Goal: Task Accomplishment & Management: Use online tool/utility

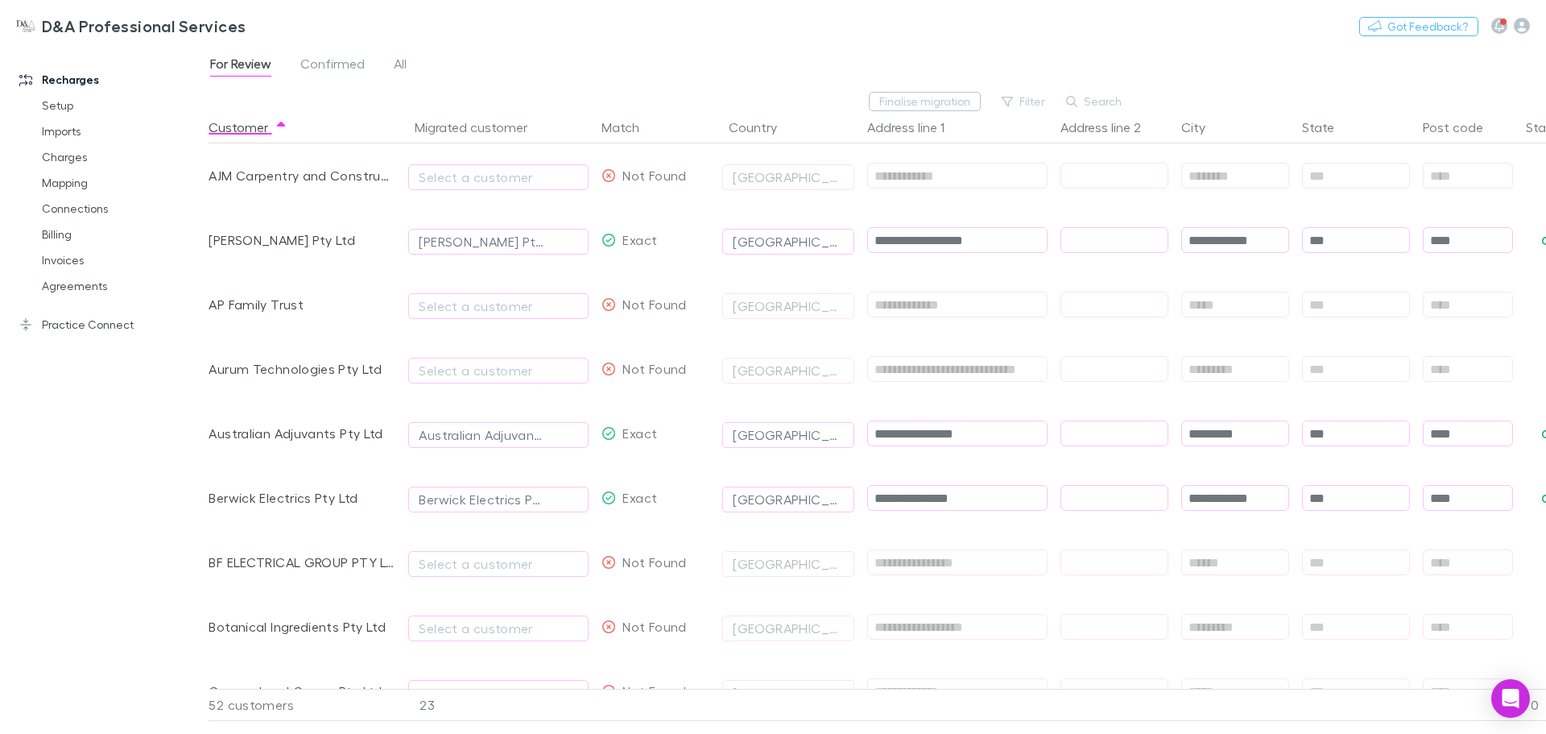
click at [550, 166] on button "Select a customer" at bounding box center [498, 177] width 180 height 26
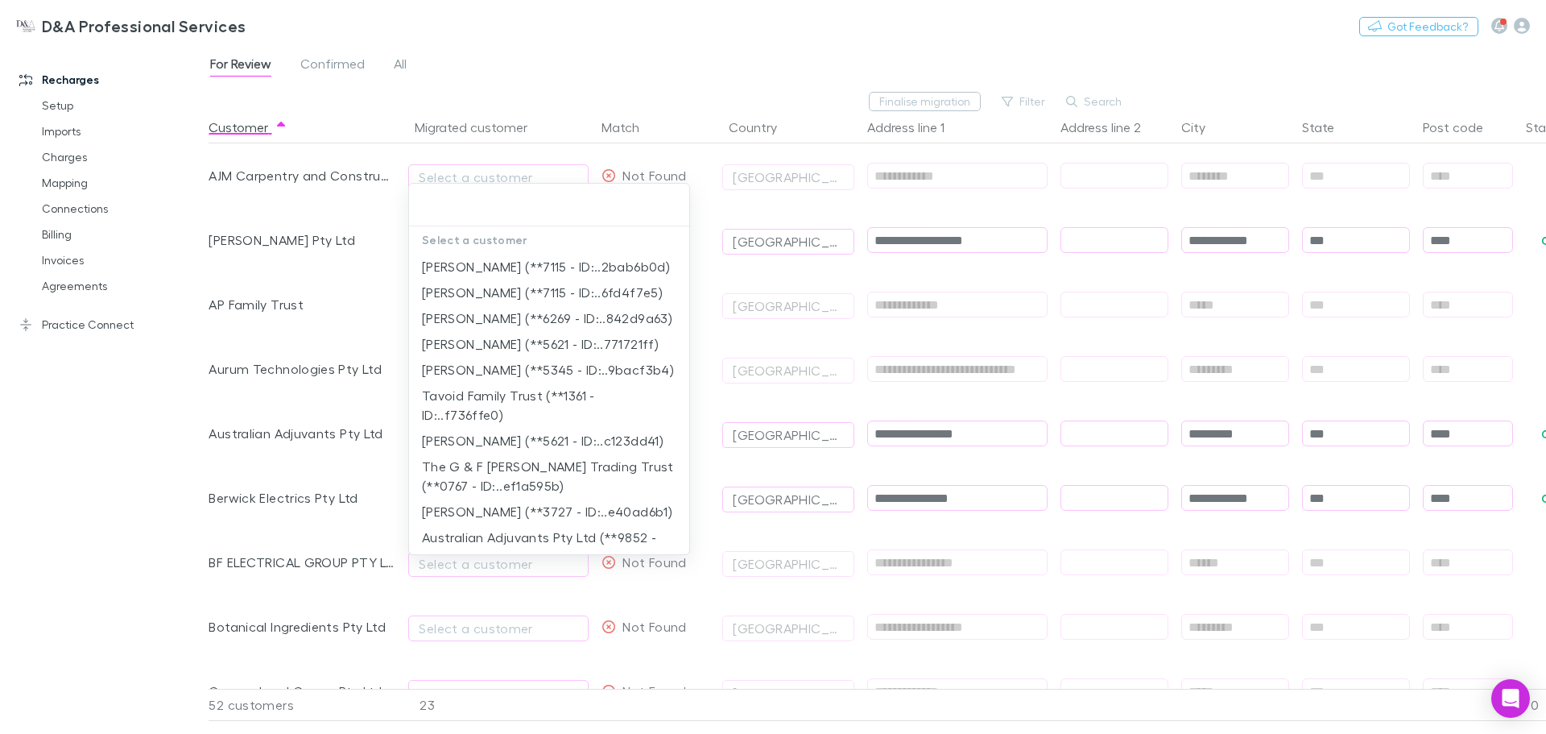
click at [549, 166] on div at bounding box center [773, 367] width 1546 height 734
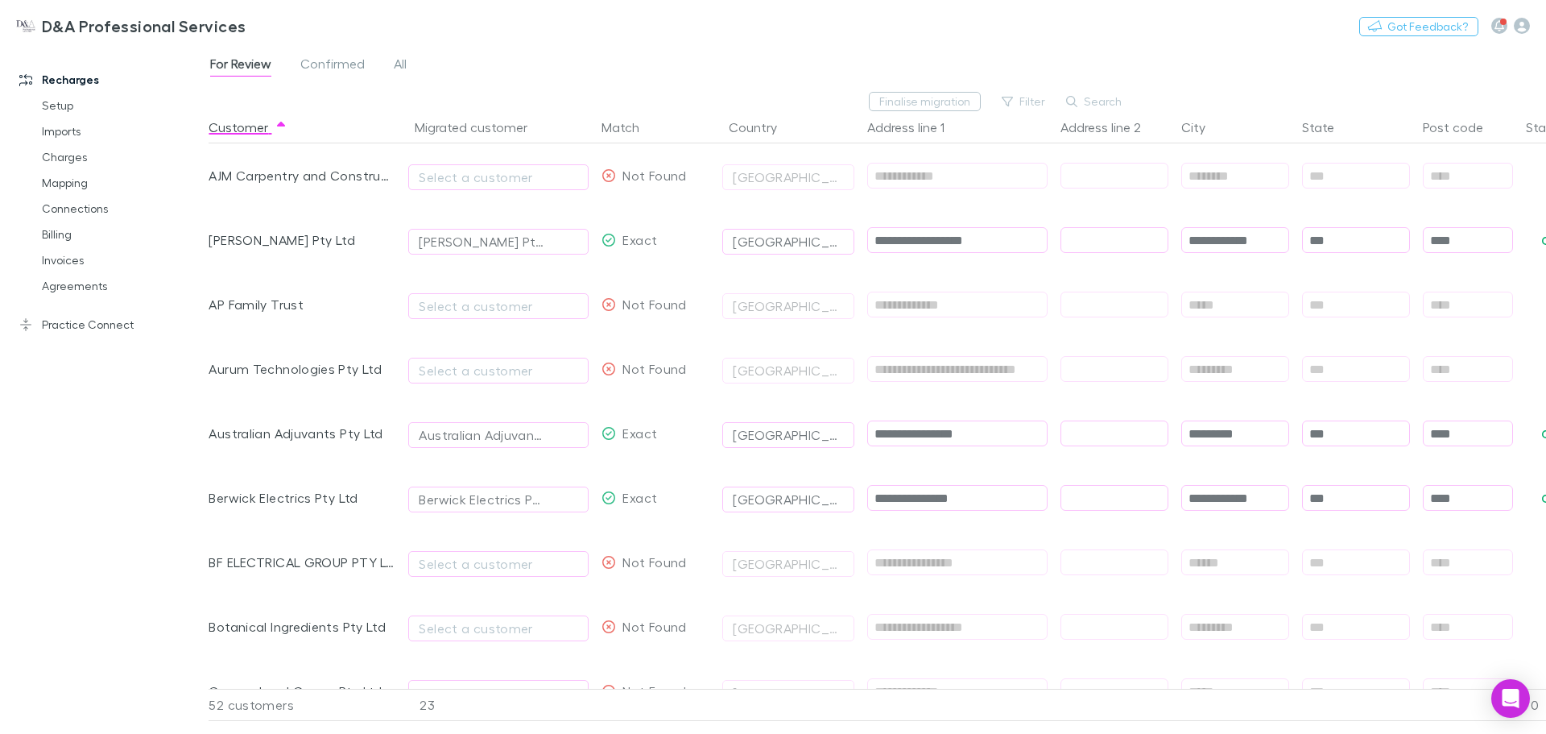
click at [544, 171] on div "Select a customer" at bounding box center [498, 177] width 159 height 19
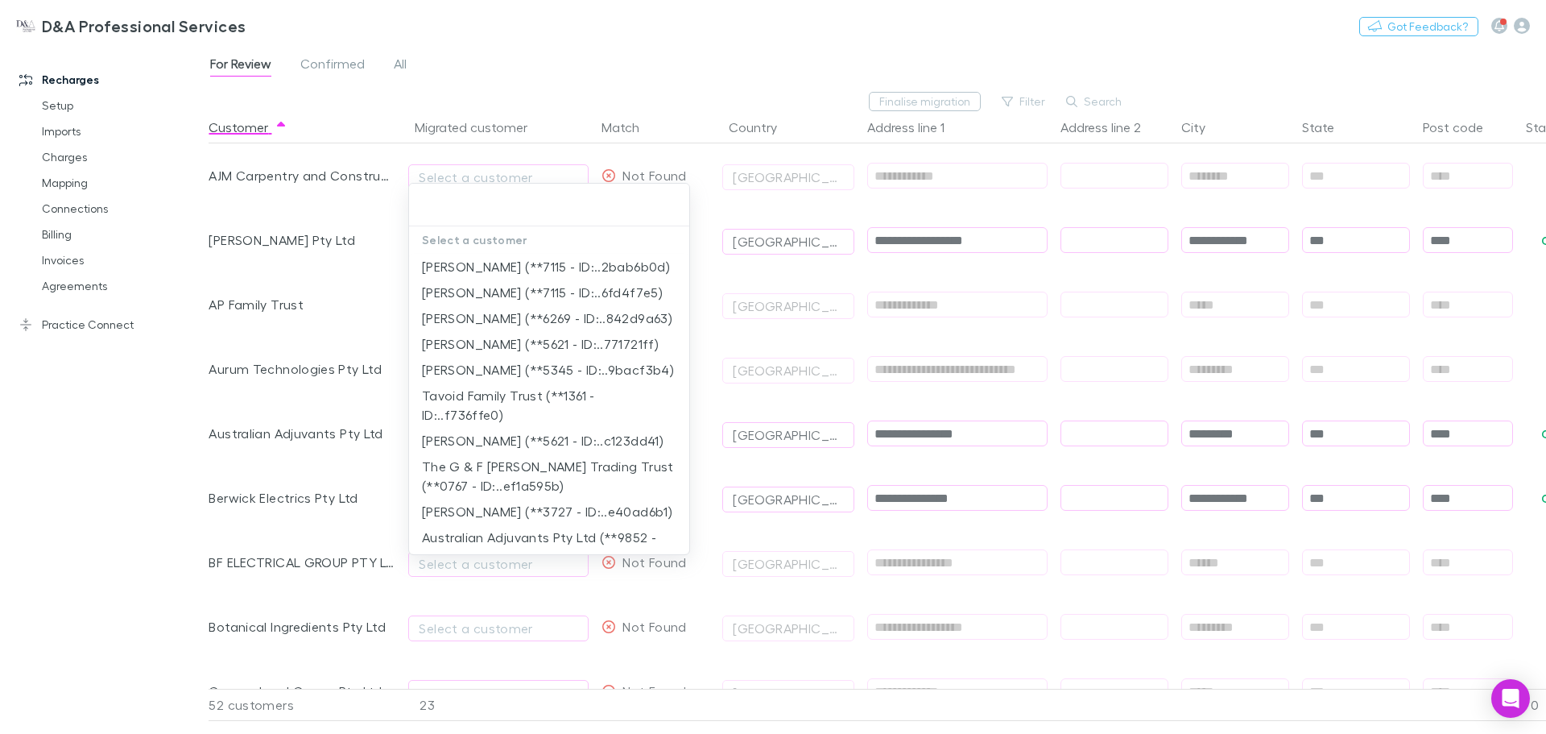
type input "*"
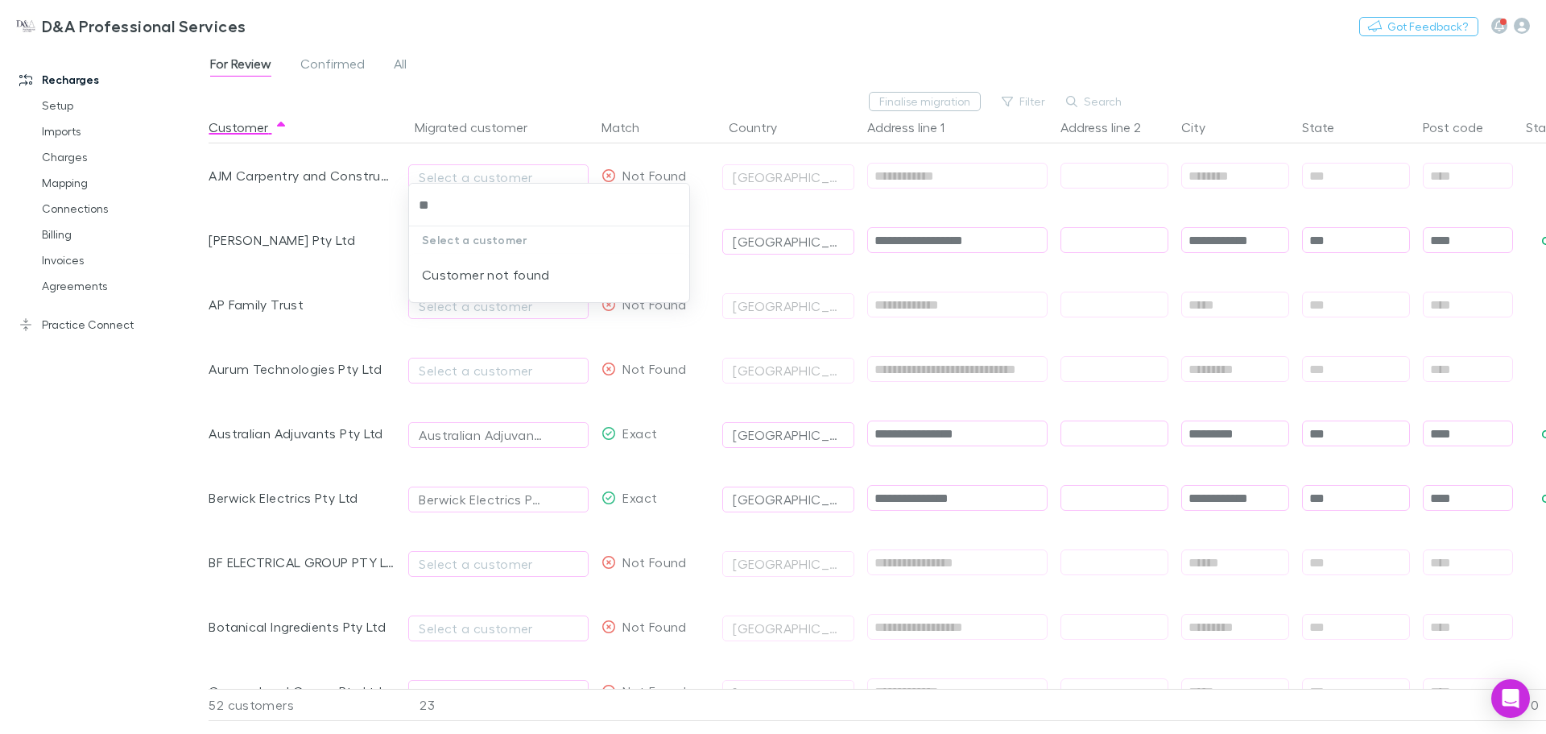
type input "*"
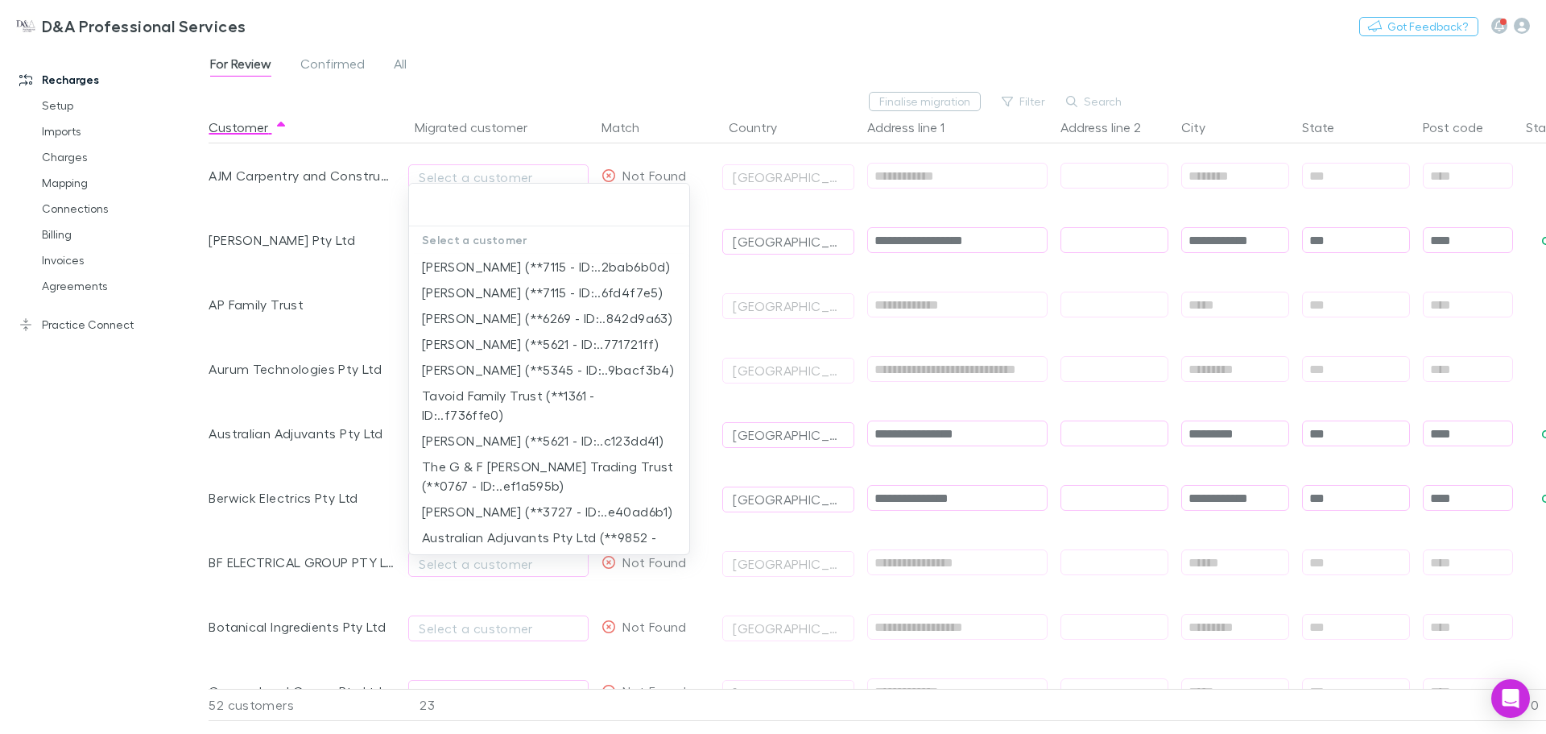
click at [701, 173] on div at bounding box center [773, 367] width 1546 height 734
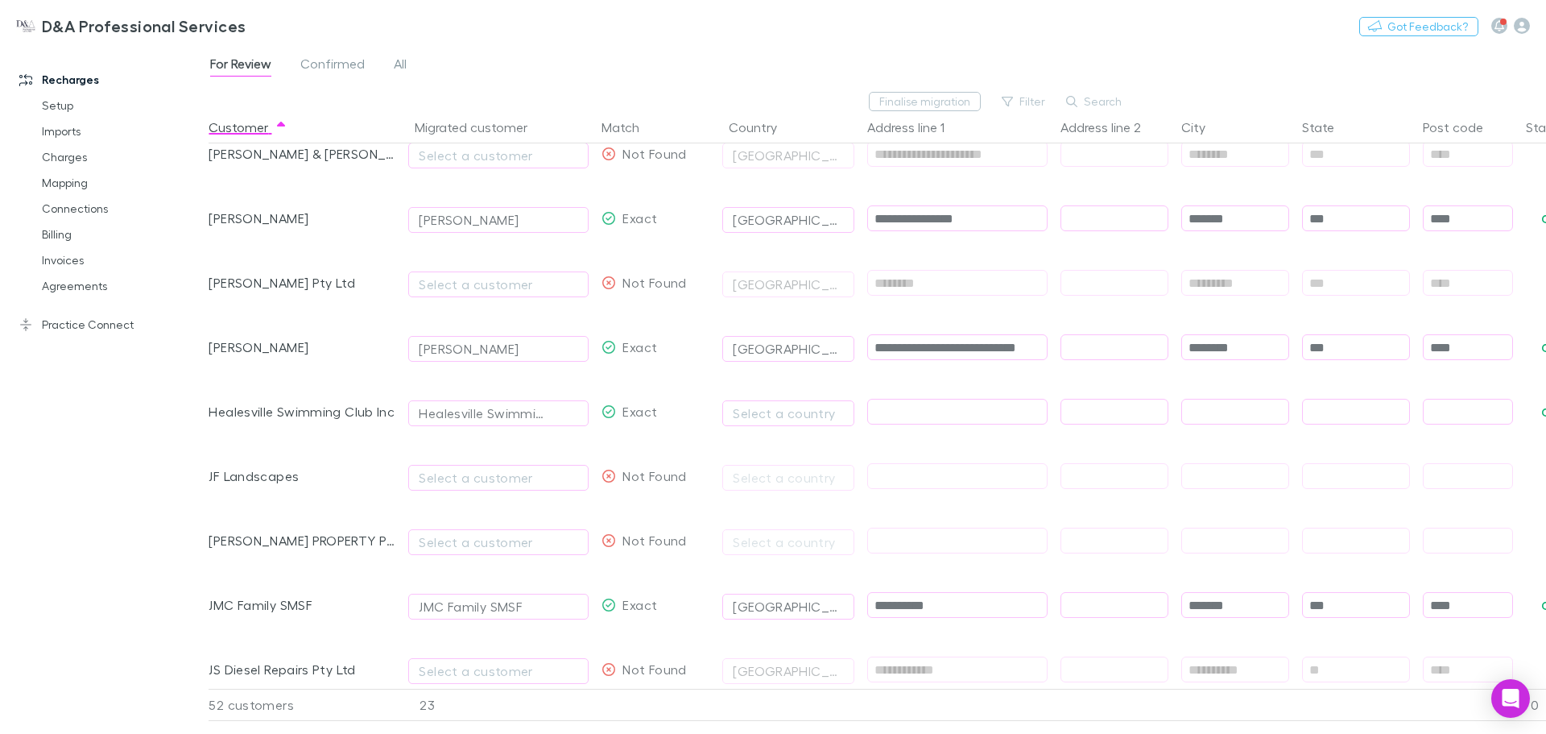
scroll to position [886, 0]
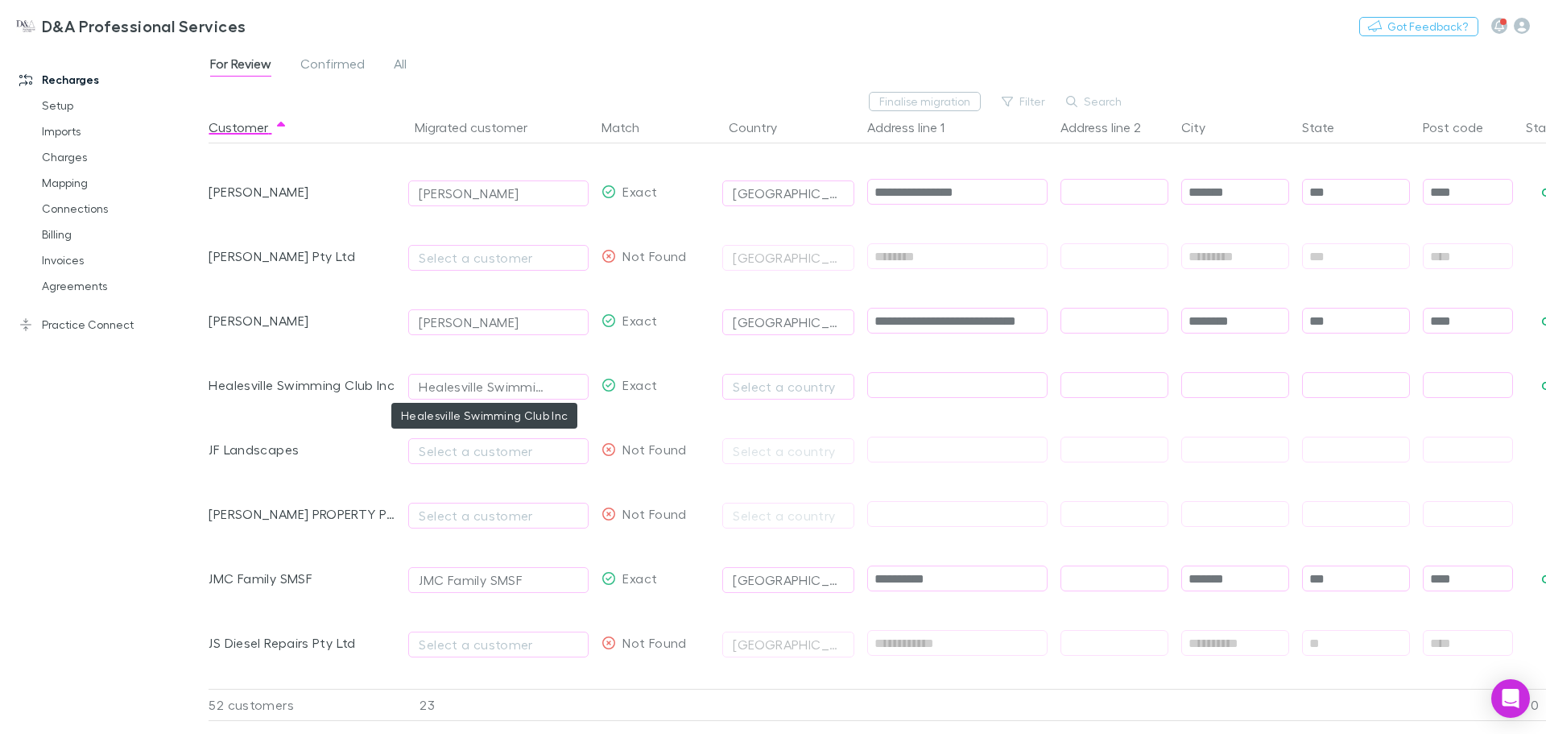
click at [487, 390] on div "Healesville Swimming Club Inc" at bounding box center [482, 386] width 127 height 19
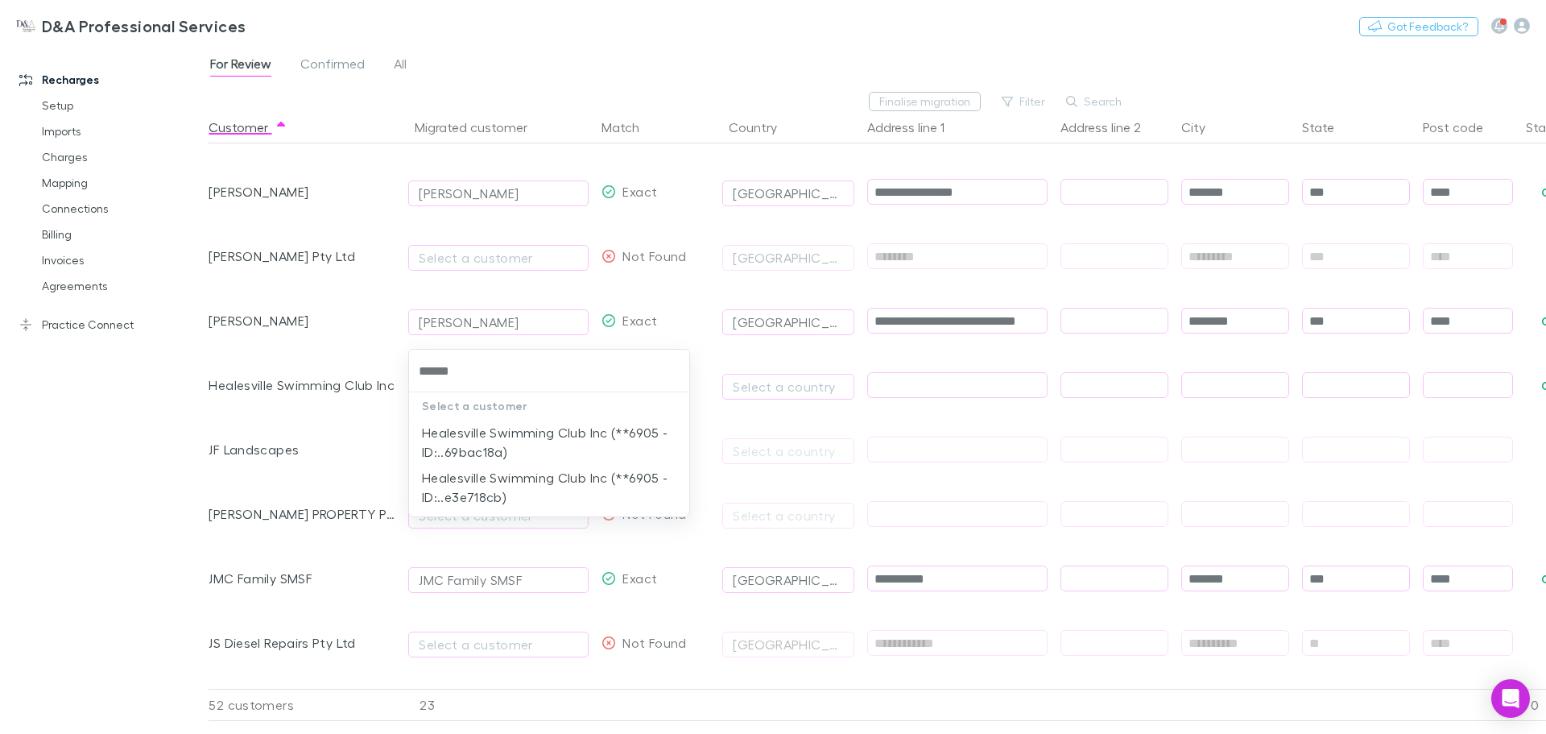
click at [631, 445] on li "Healesville Swimming Club Inc (**6905 - ID:..69bac18a)" at bounding box center [549, 442] width 280 height 45
type input "**********"
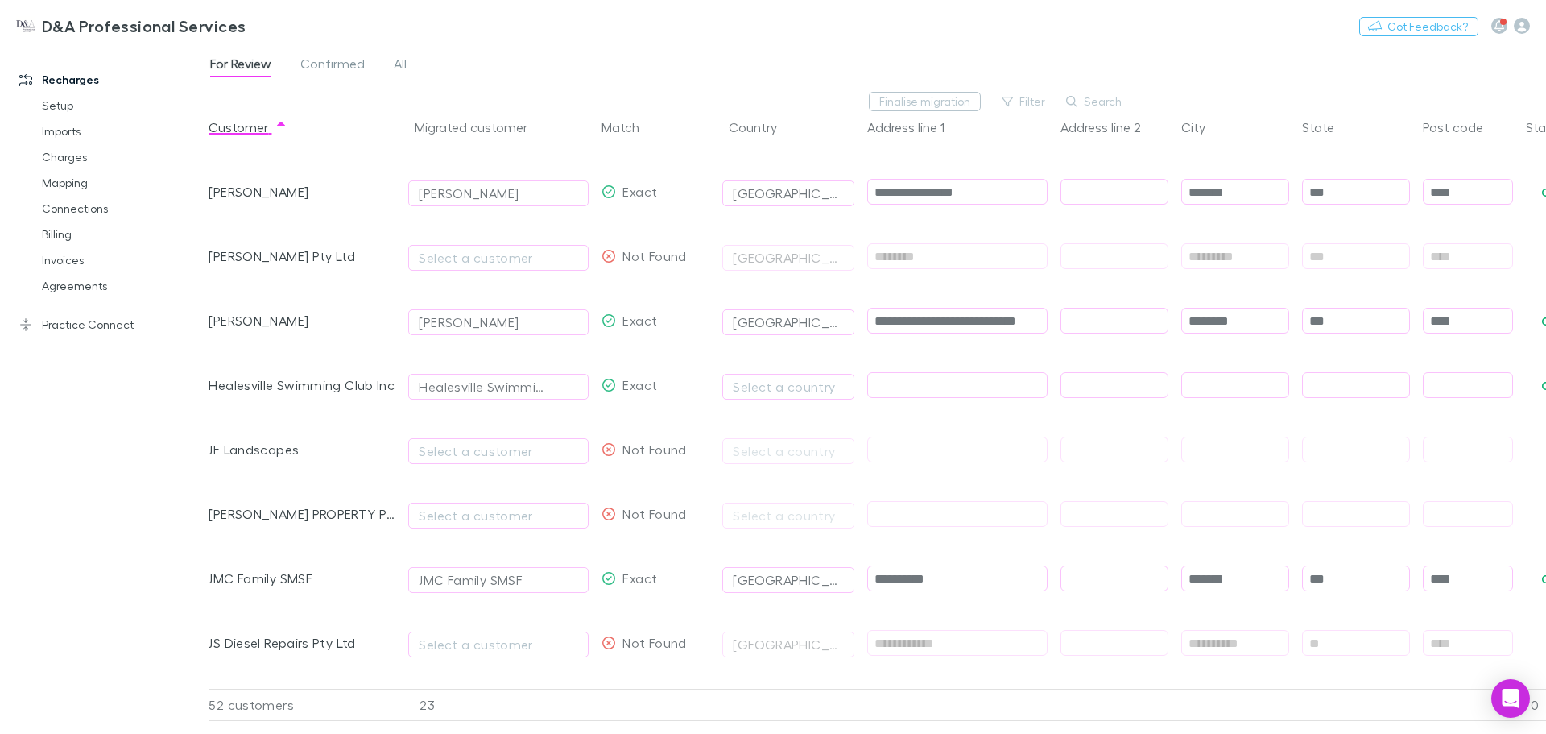
click at [647, 404] on div "Exact" at bounding box center [630, 385] width 56 height 64
click at [520, 391] on div "Healesville Swimming Club Inc" at bounding box center [482, 386] width 127 height 19
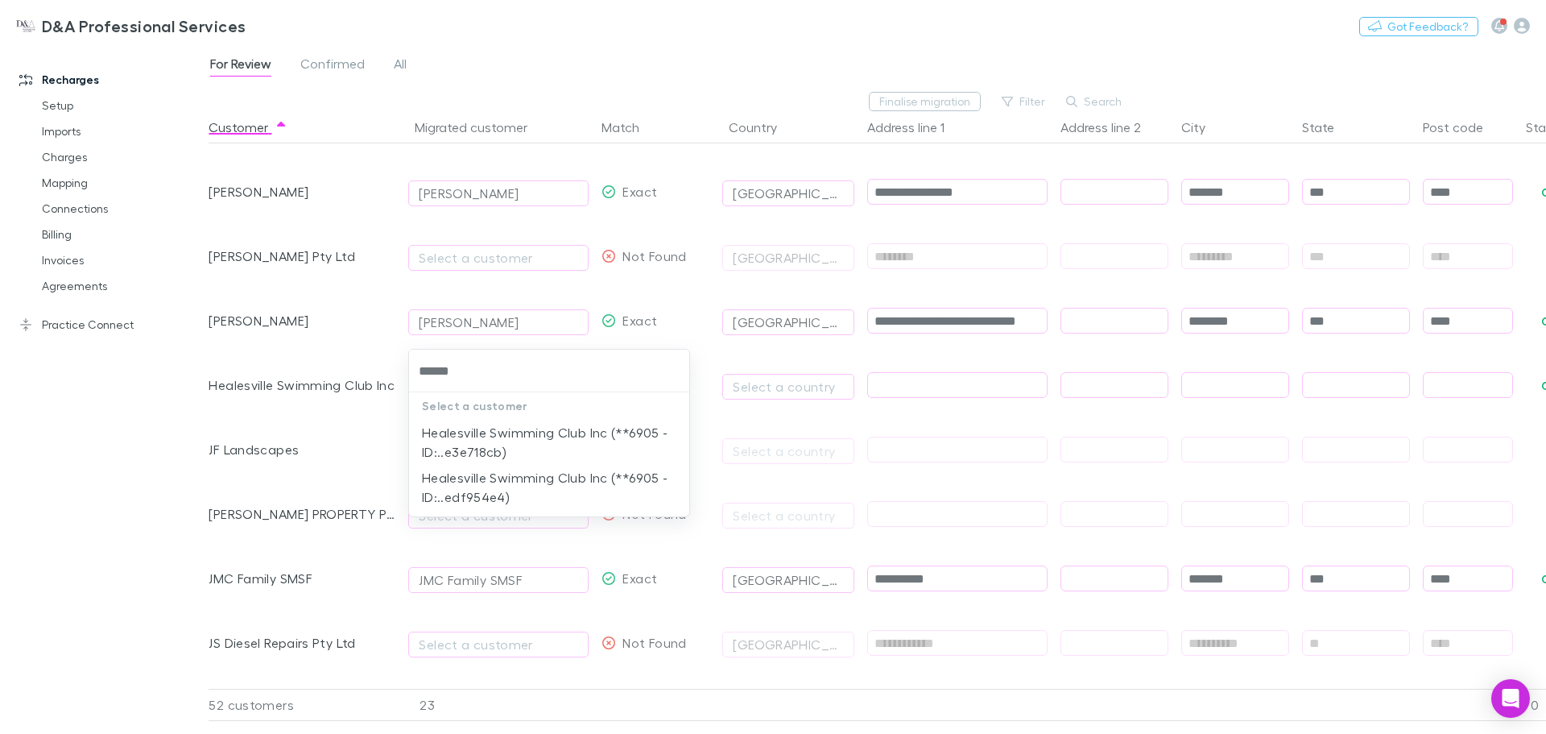
click at [573, 482] on li "Healesville Swimming Club Inc (**6905 - ID:..edf954e4)" at bounding box center [549, 487] width 280 height 45
type input "**********"
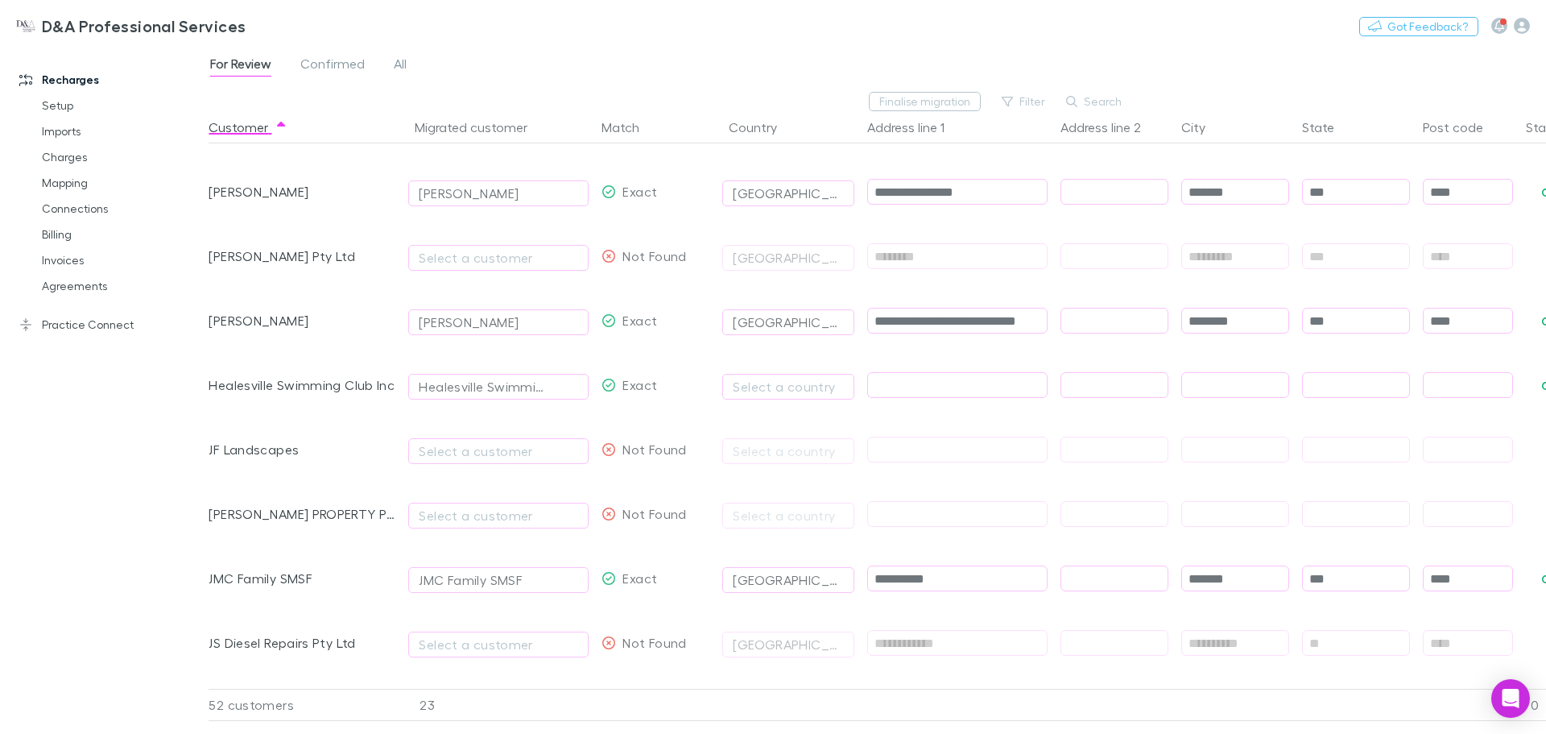
click at [681, 394] on div "Exact" at bounding box center [655, 385] width 121 height 64
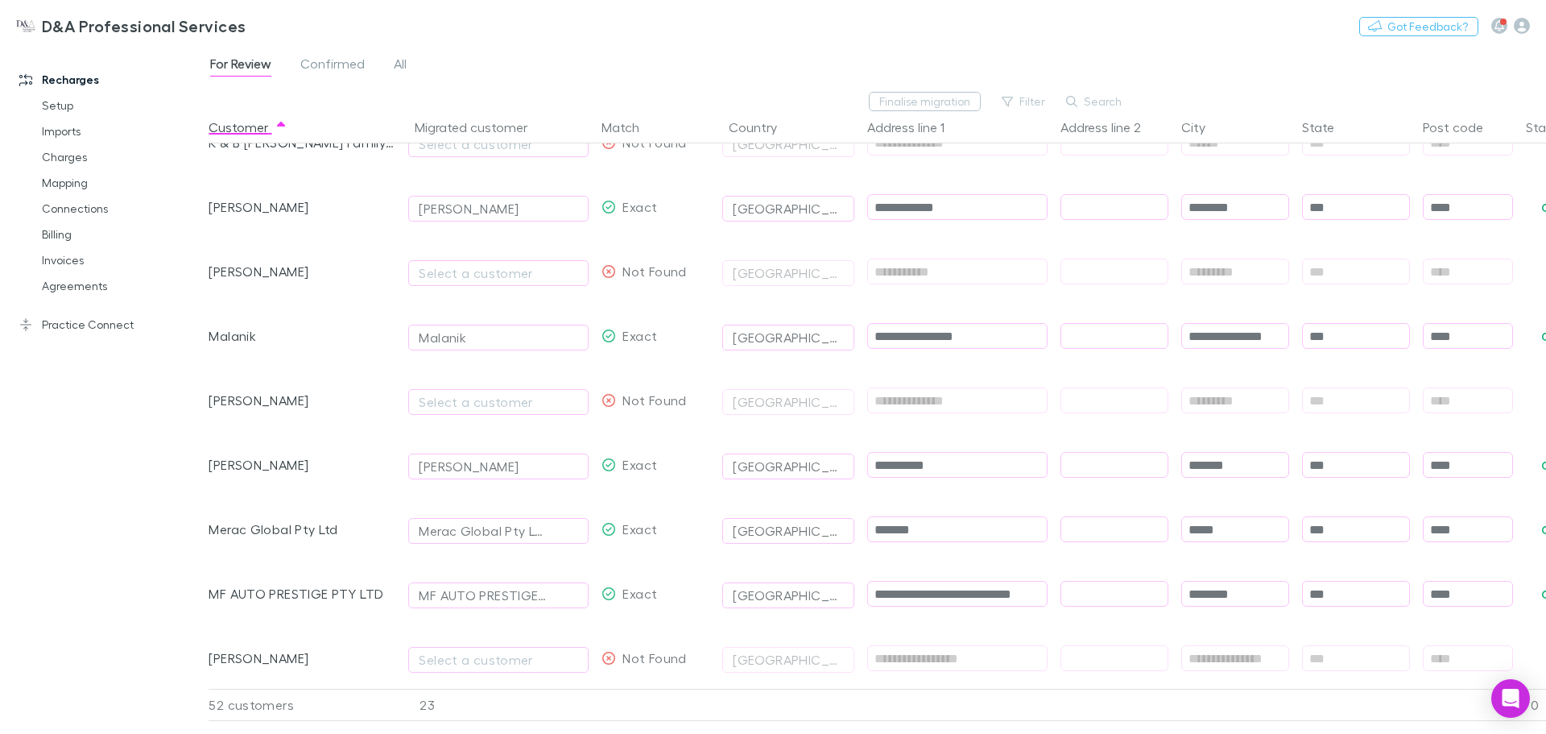
scroll to position [1530, 0]
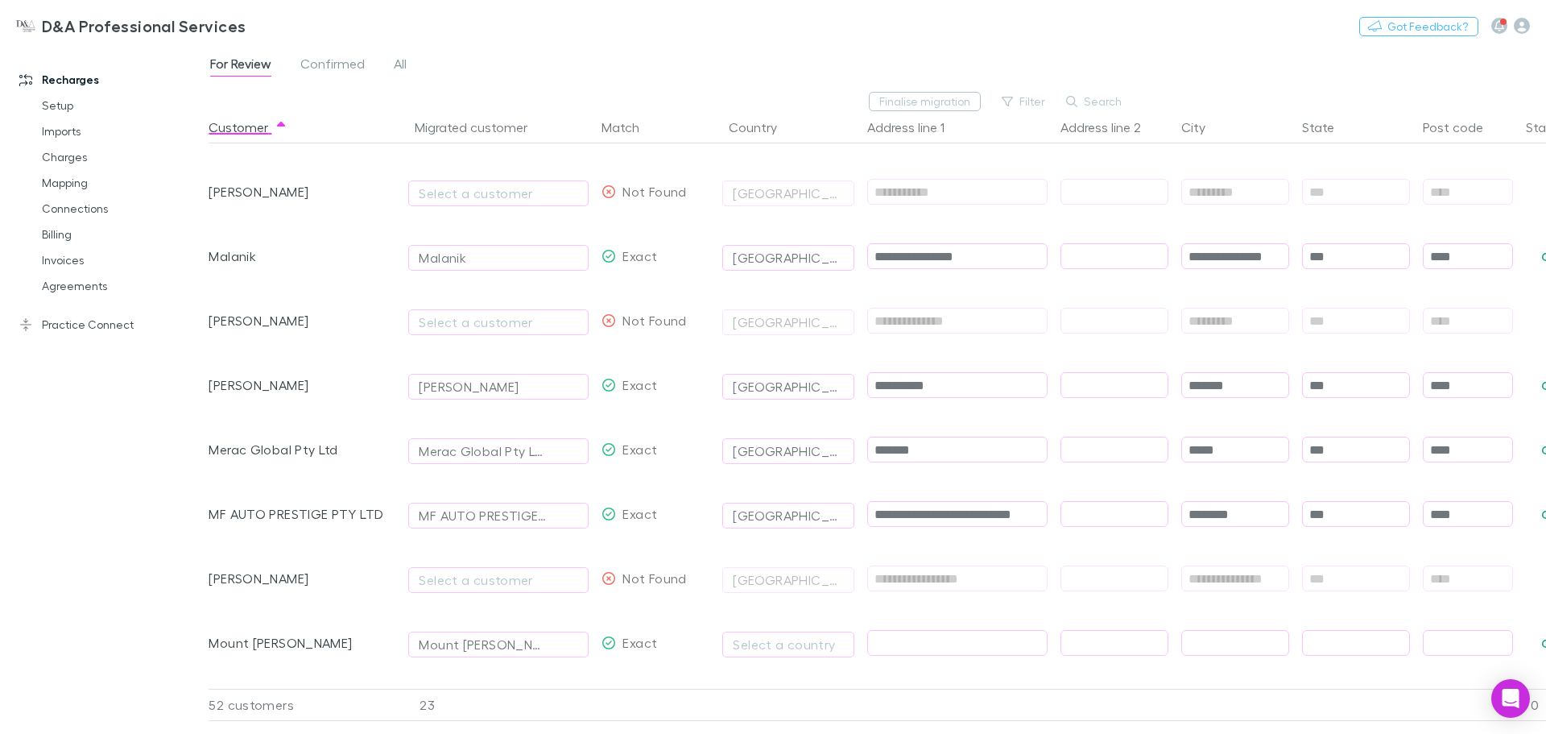
click at [341, 79] on div "For Review Confirmed All" at bounding box center [878, 68] width 1338 height 31
click at [335, 58] on span "Confirmed" at bounding box center [332, 66] width 64 height 21
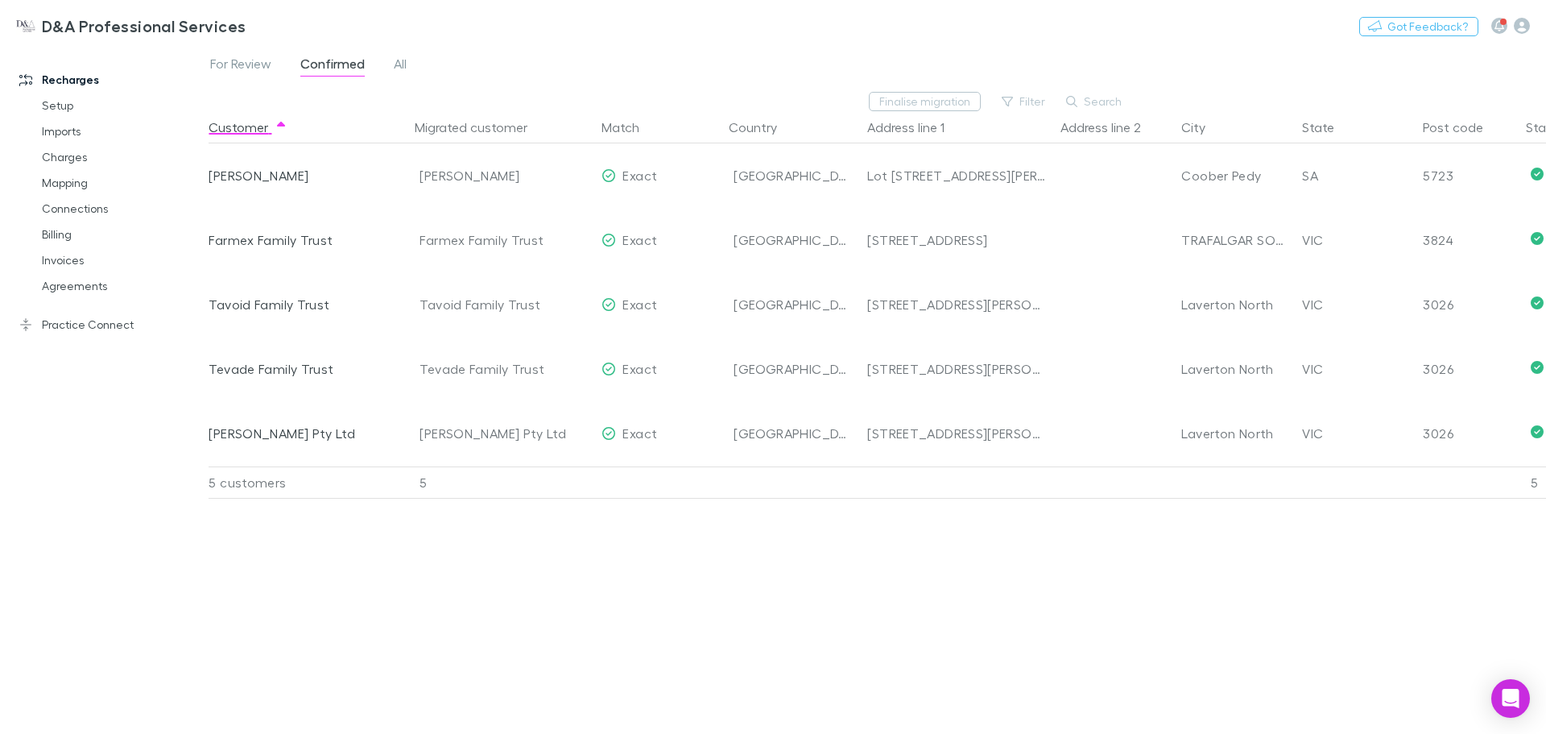
click at [250, 62] on span "For Review" at bounding box center [240, 66] width 61 height 21
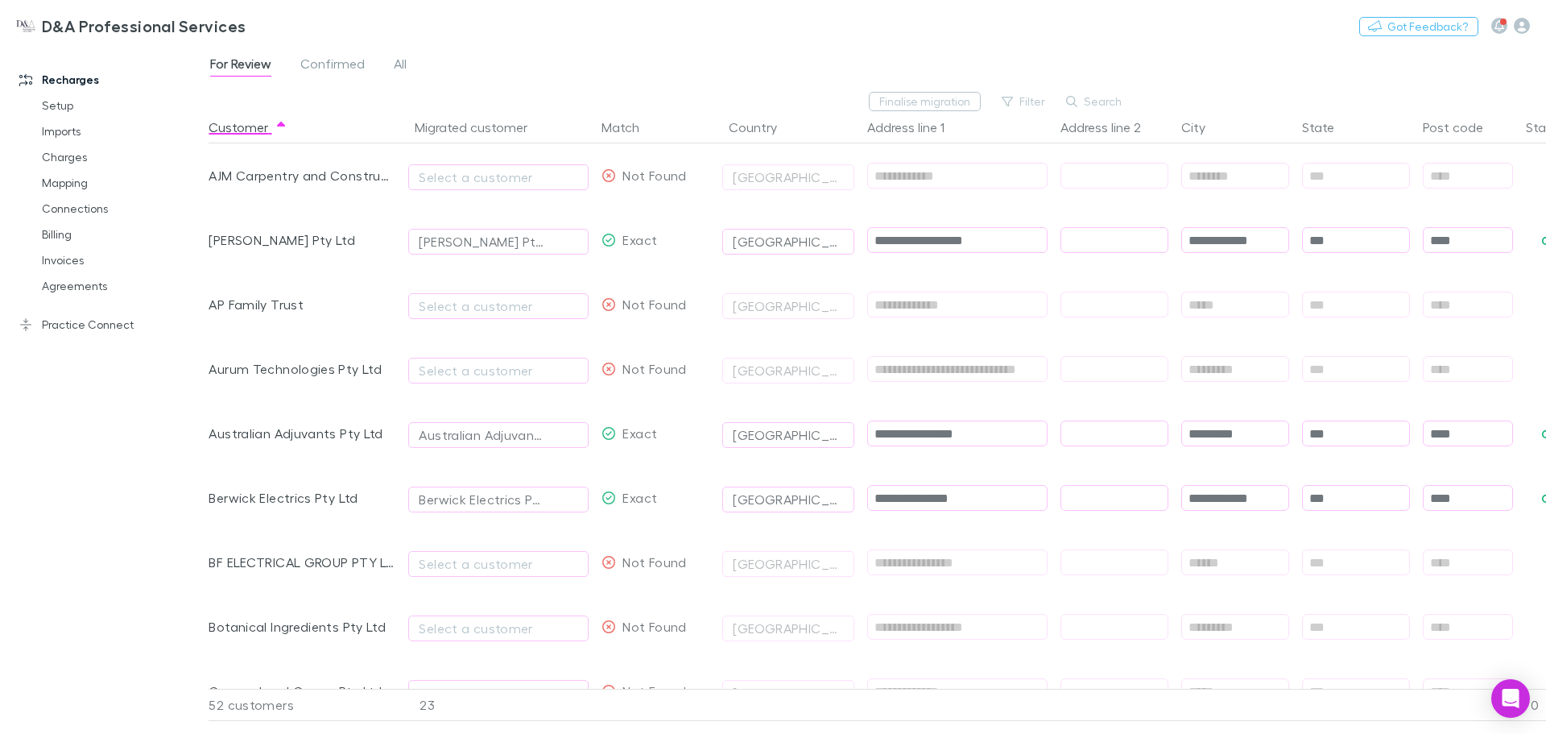
click at [1008, 263] on div "**********" at bounding box center [957, 240] width 193 height 64
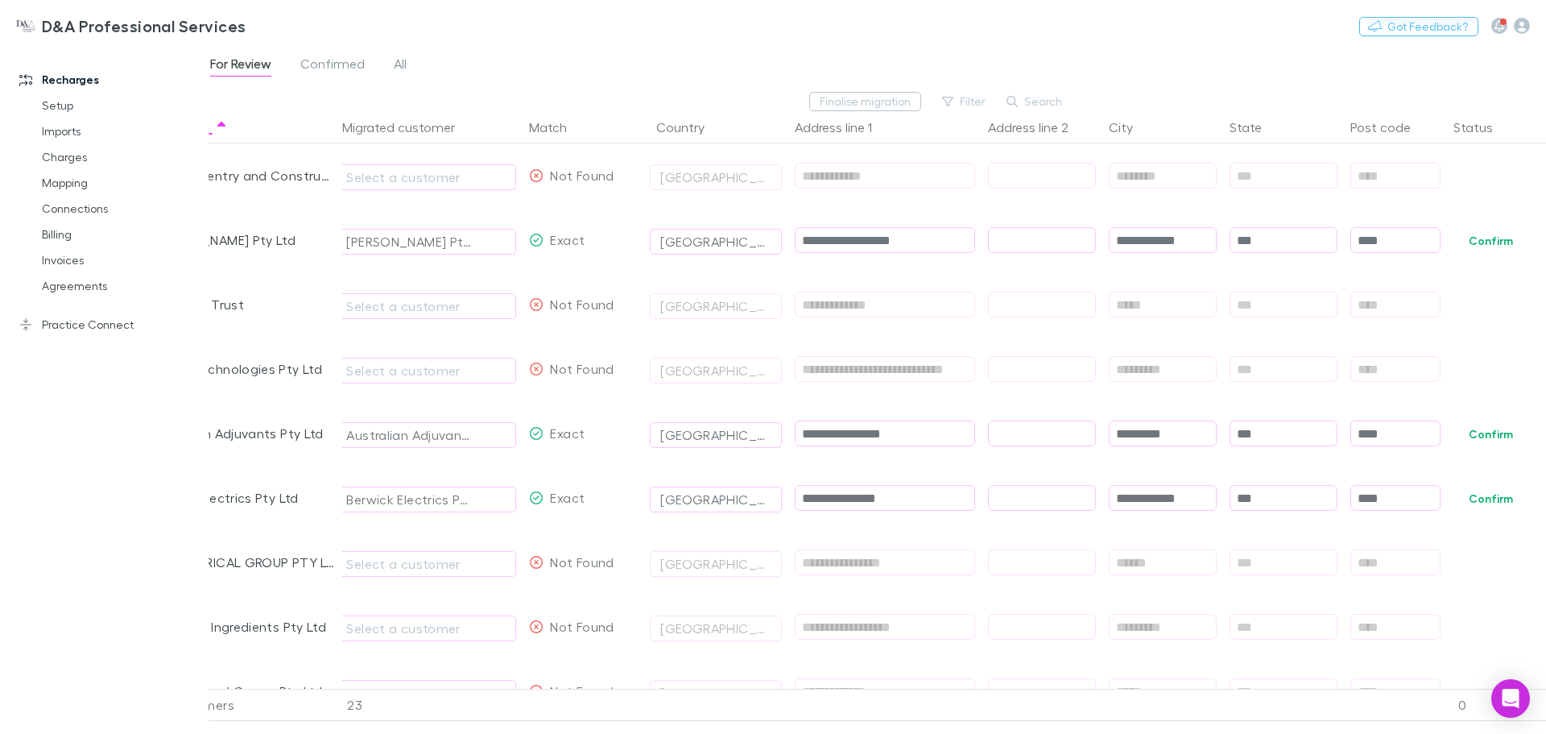
scroll to position [0, 112]
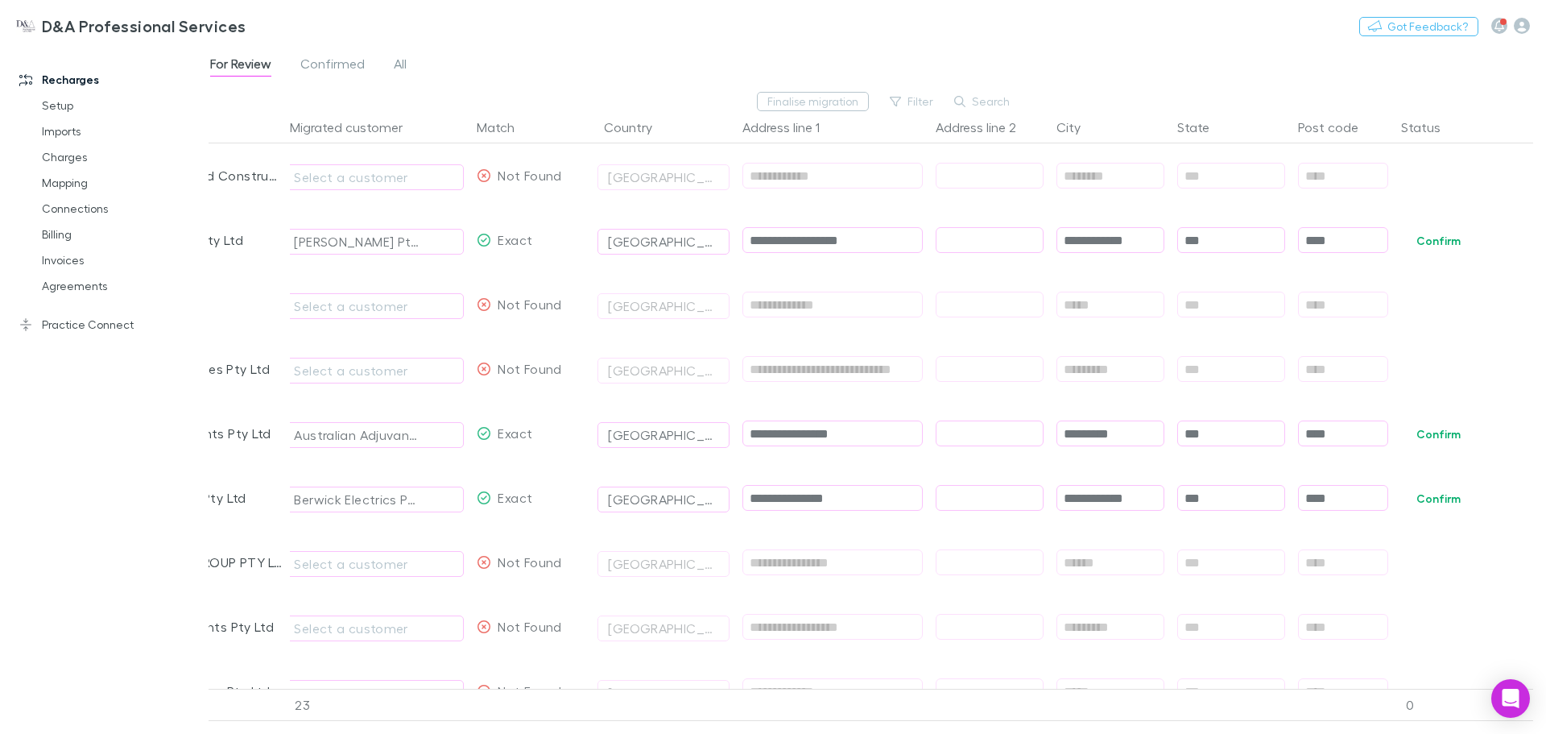
click at [1442, 246] on button "Confirm" at bounding box center [1438, 240] width 65 height 19
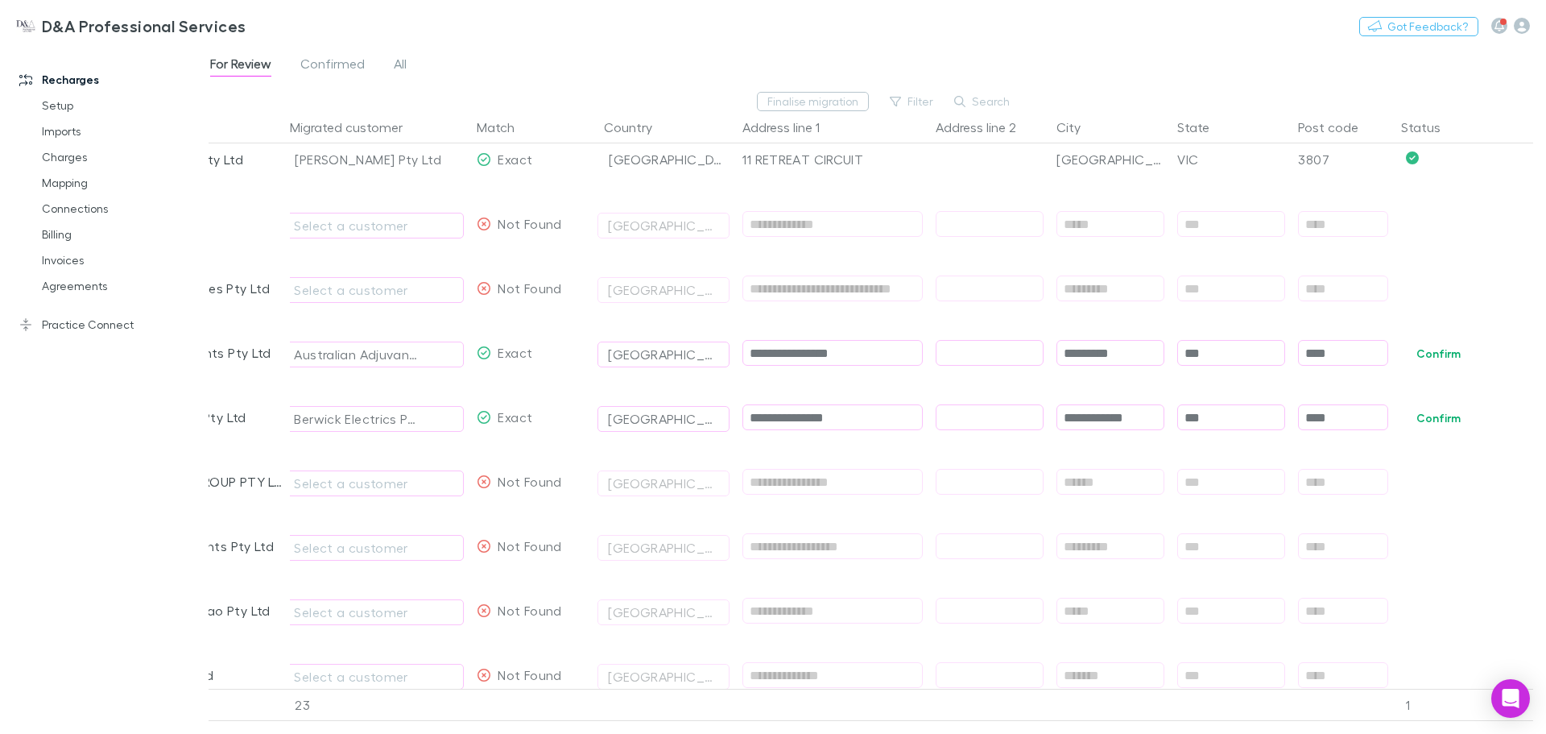
click at [1432, 213] on span "Confirm" at bounding box center [1464, 224] width 139 height 64
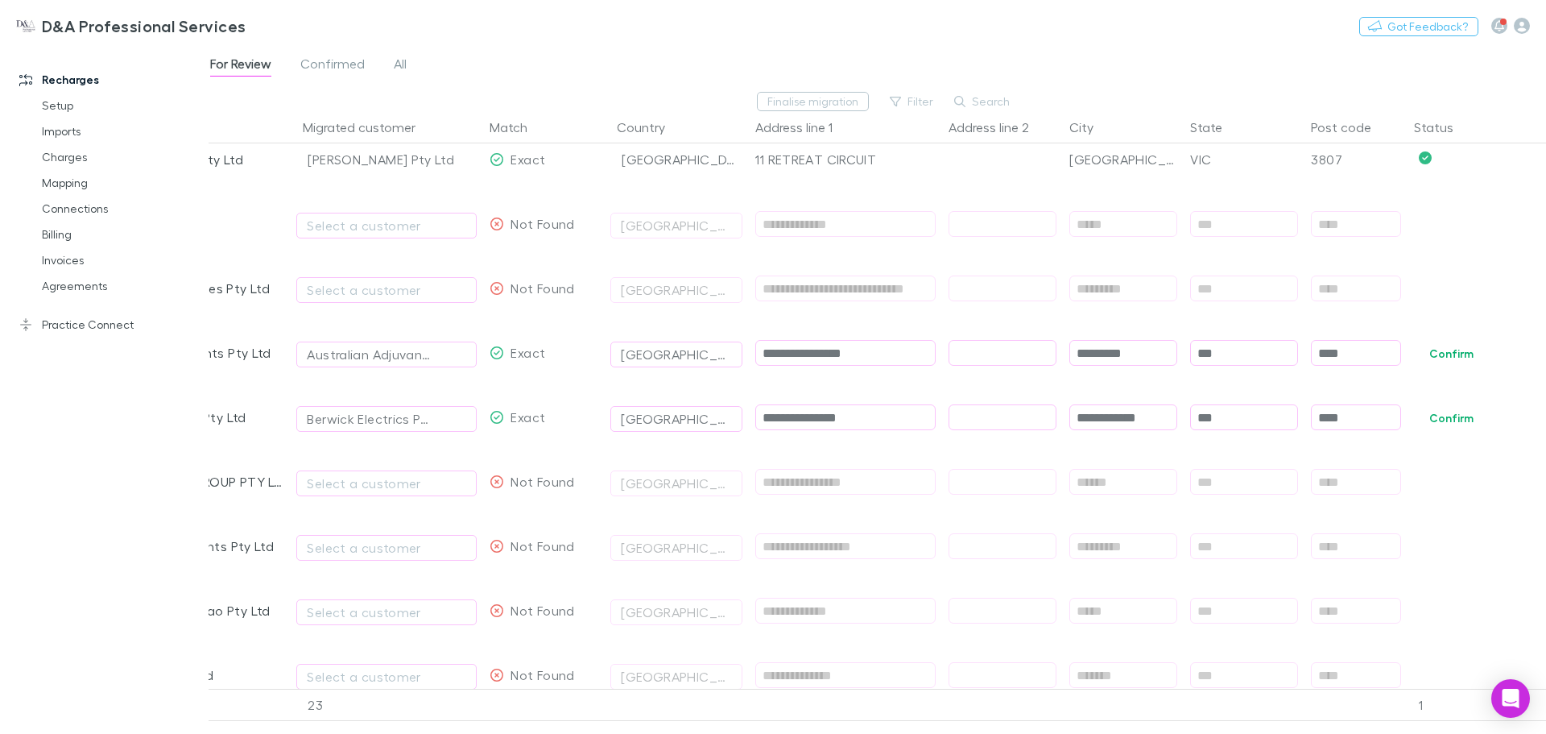
scroll to position [0, 0]
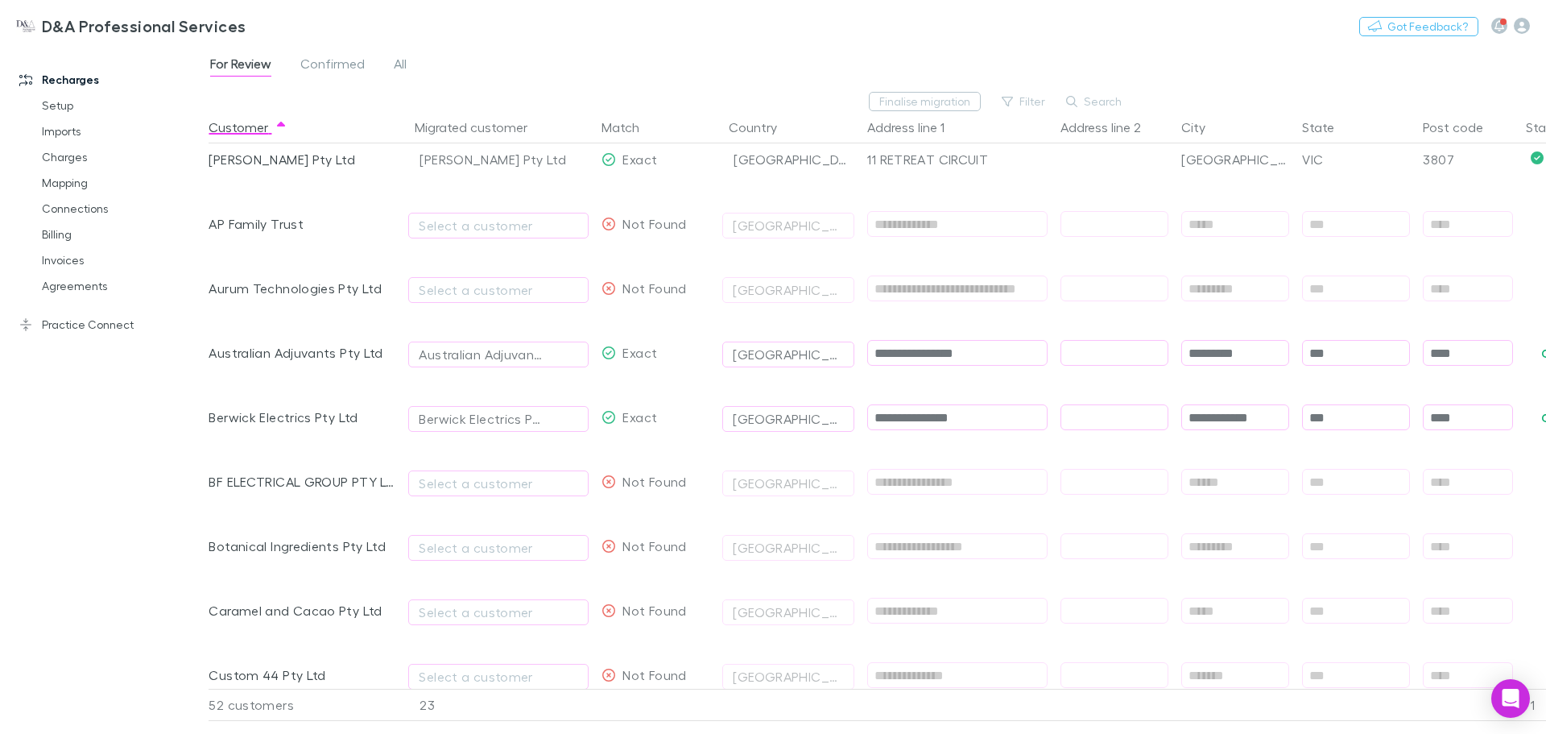
click at [1240, 317] on div "*********" at bounding box center [1235, 288] width 121 height 64
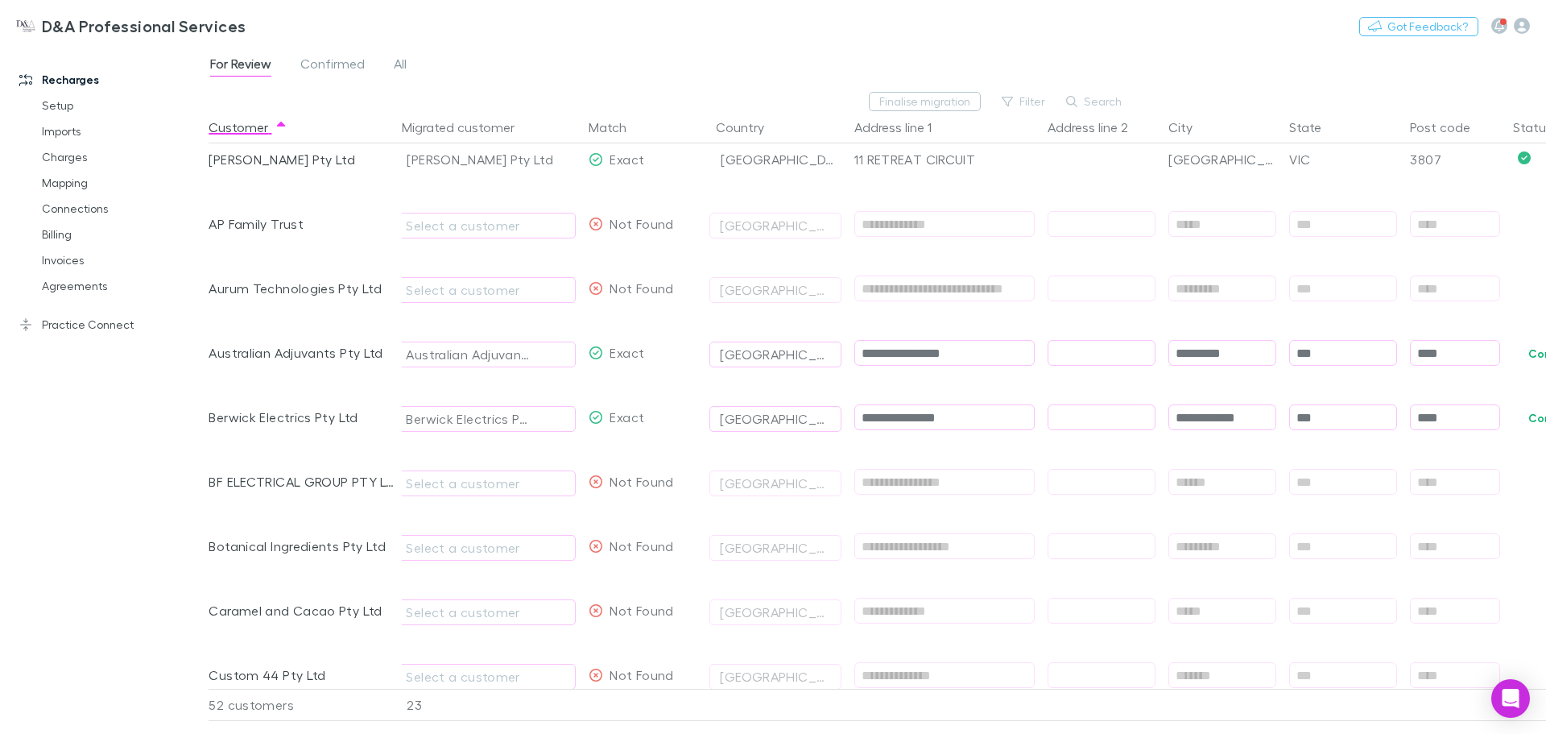
scroll to position [0, 112]
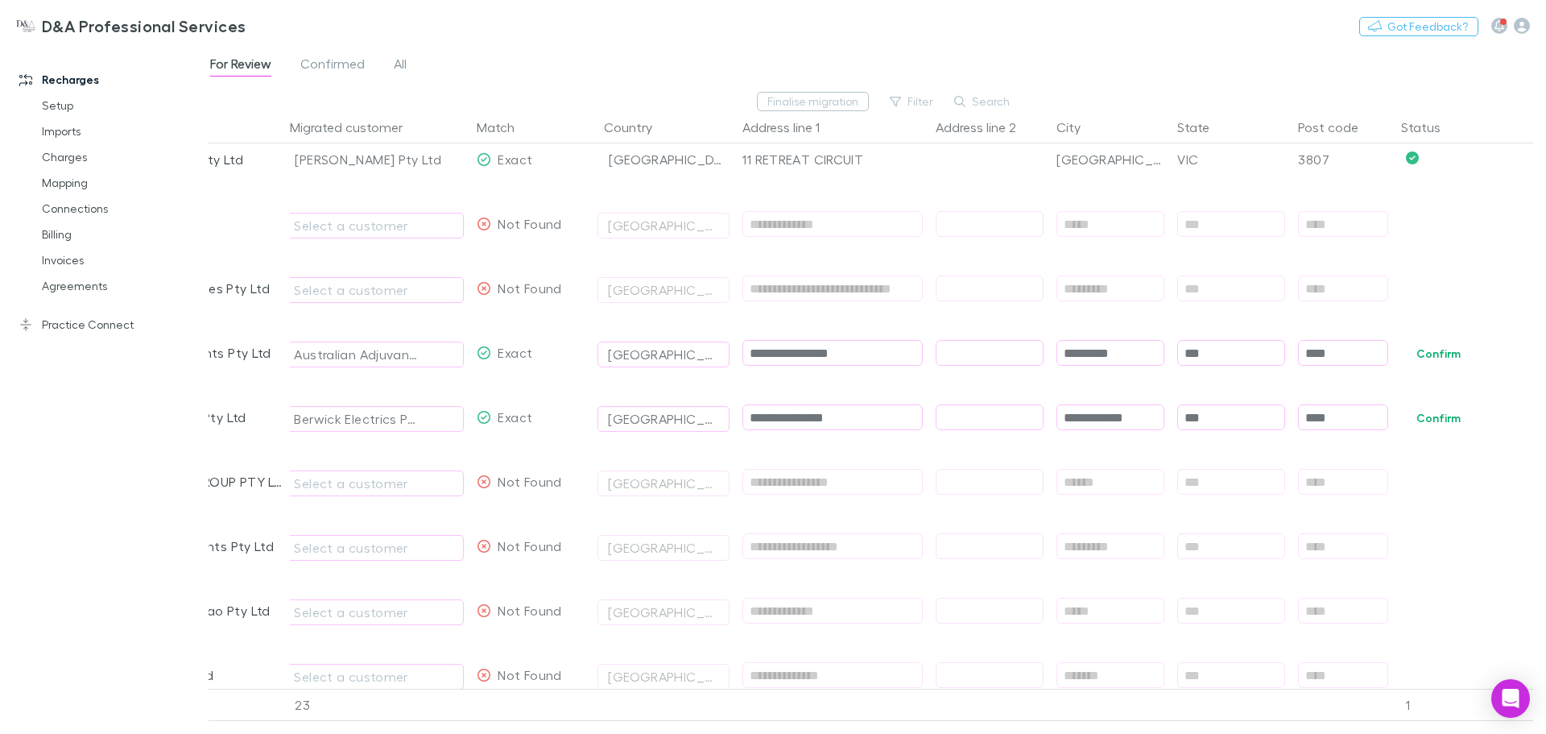
click at [1425, 347] on button "Confirm" at bounding box center [1438, 353] width 65 height 19
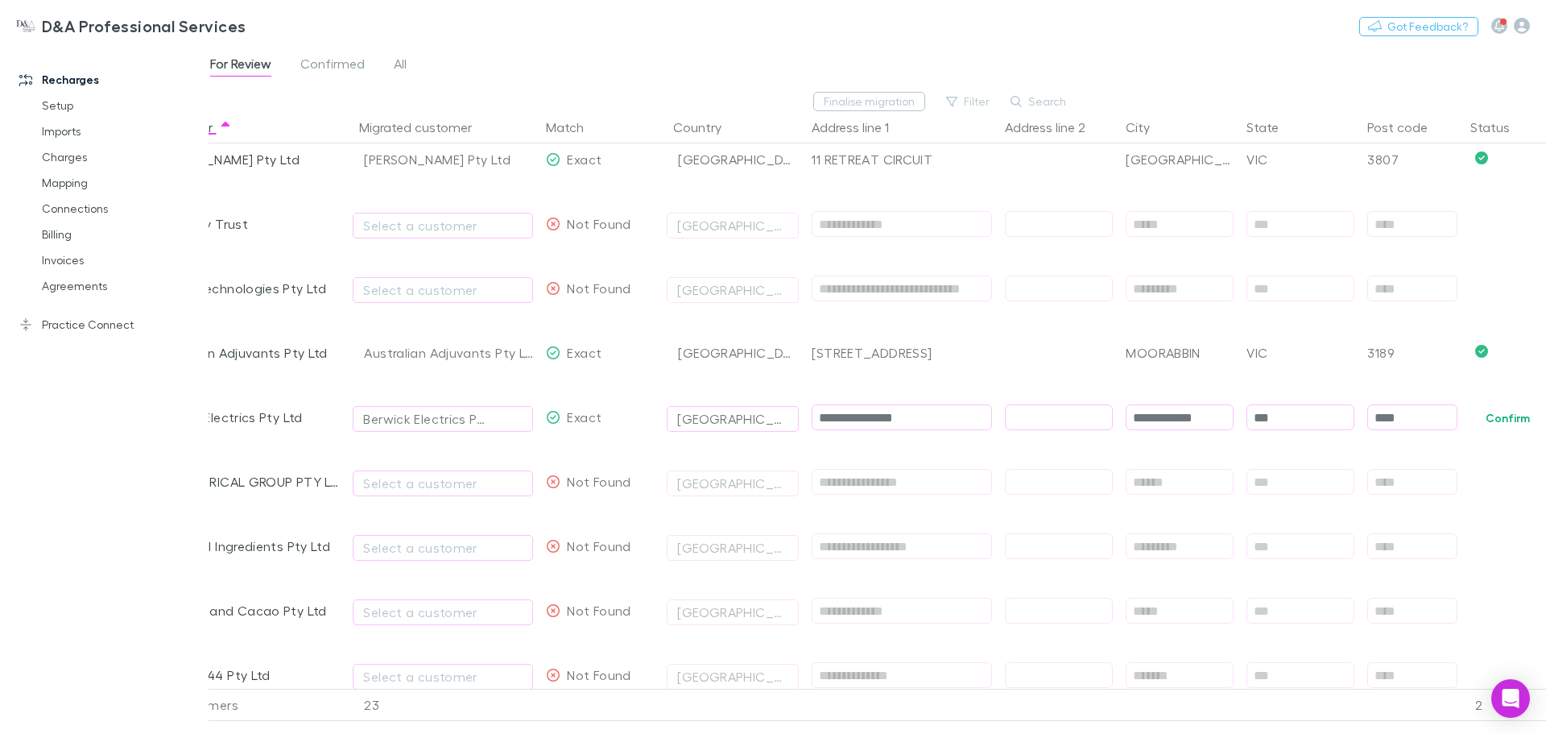
scroll to position [0, 0]
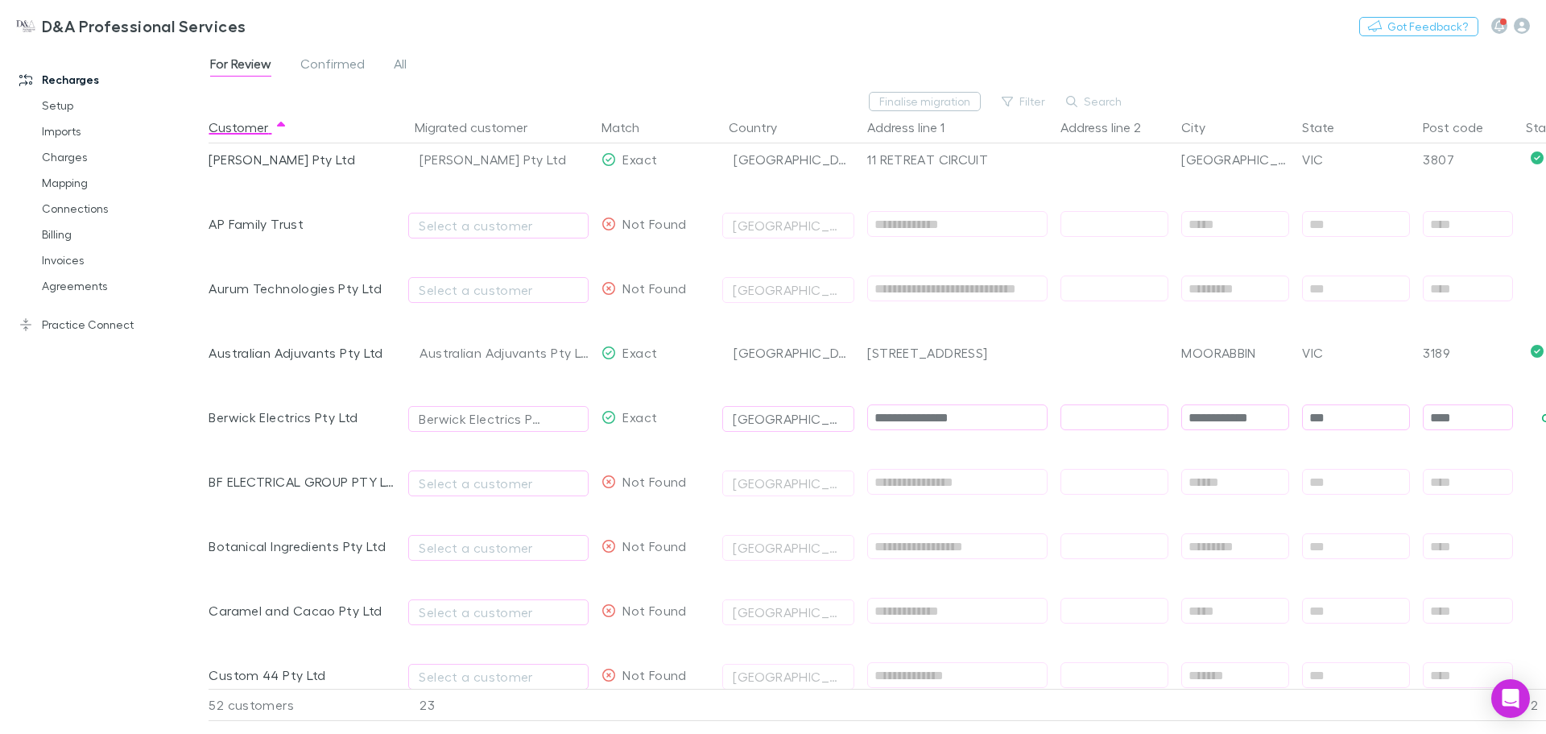
click at [1076, 397] on div at bounding box center [1114, 417] width 121 height 64
click at [1161, 368] on div at bounding box center [1114, 353] width 121 height 64
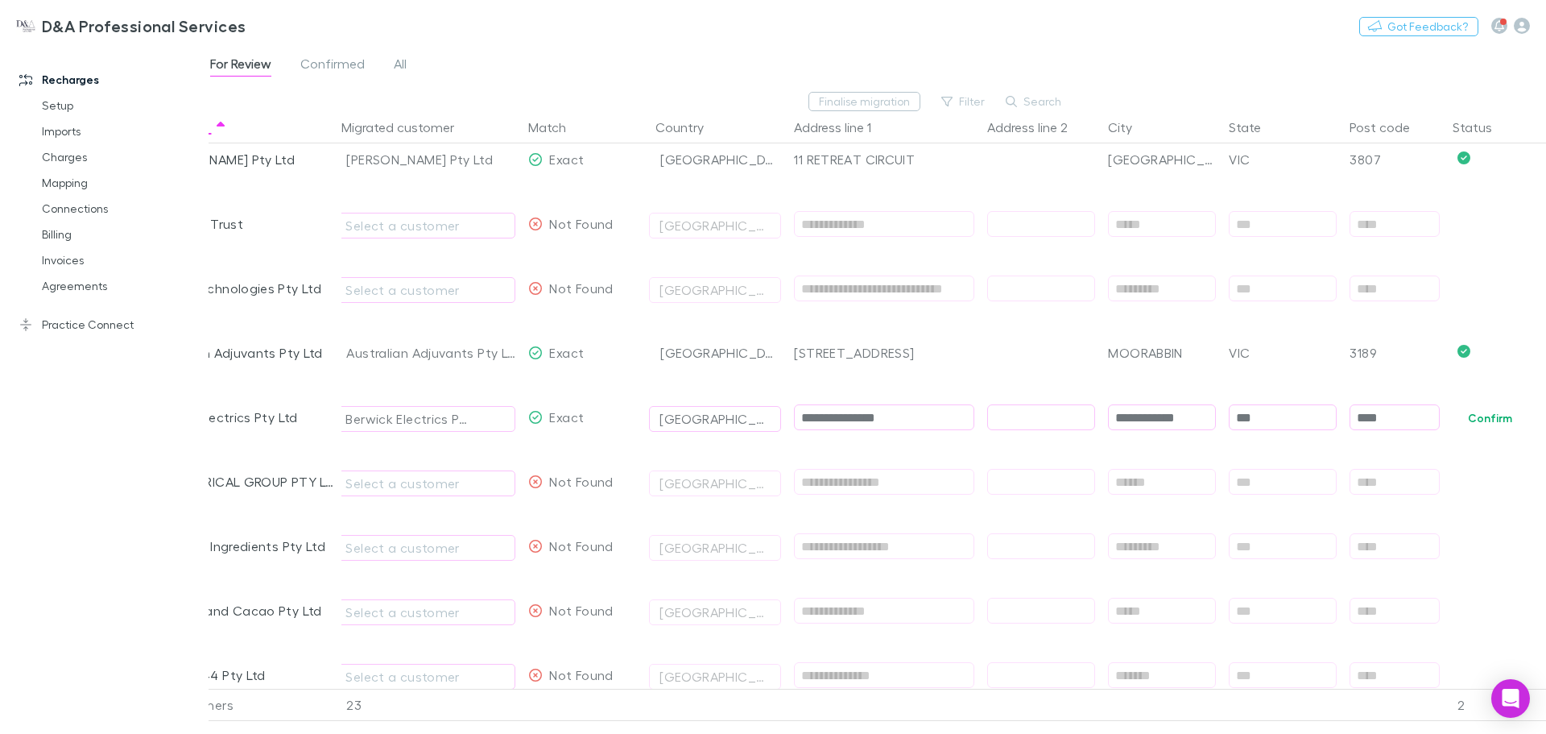
scroll to position [0, 112]
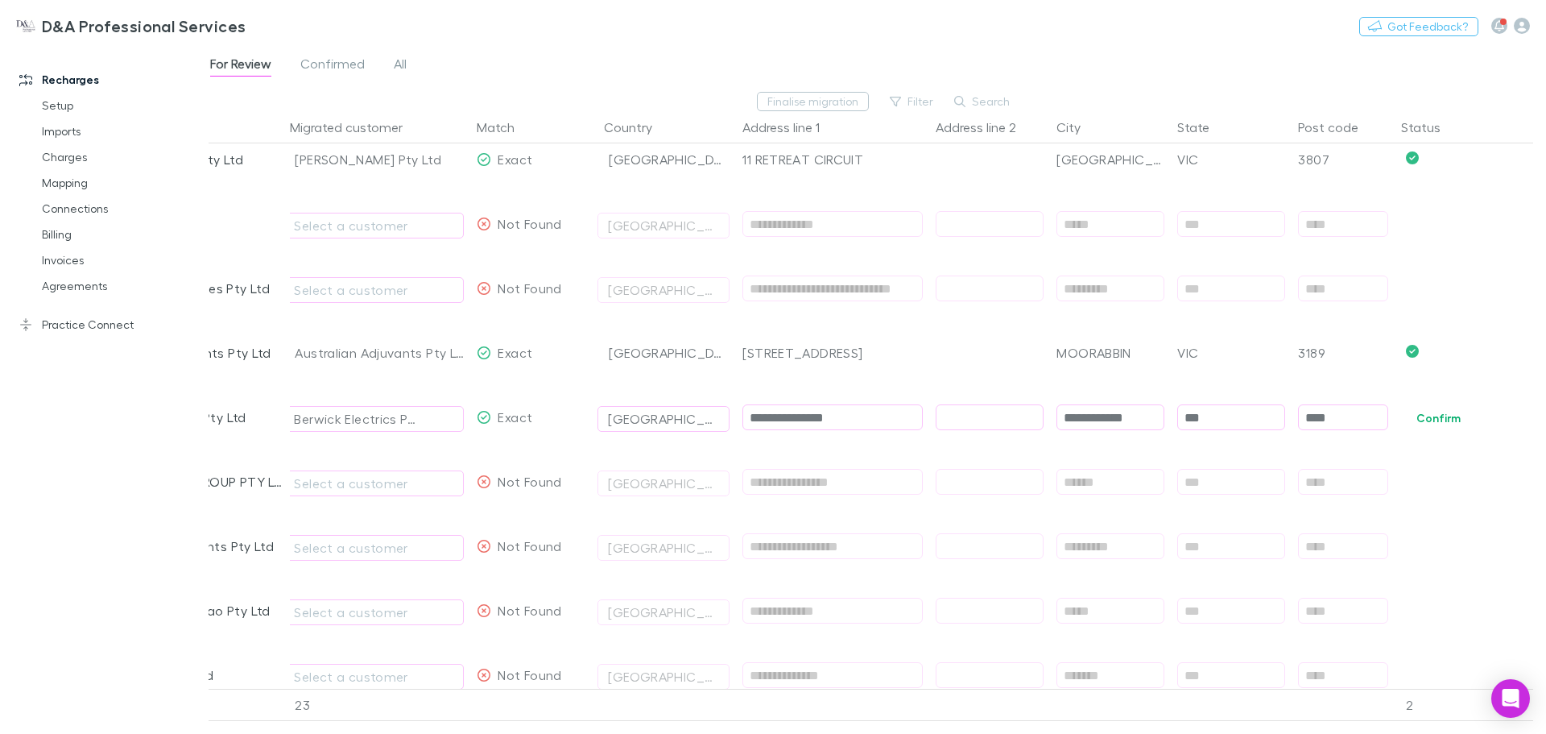
click at [1435, 420] on button "Confirm" at bounding box center [1438, 417] width 65 height 19
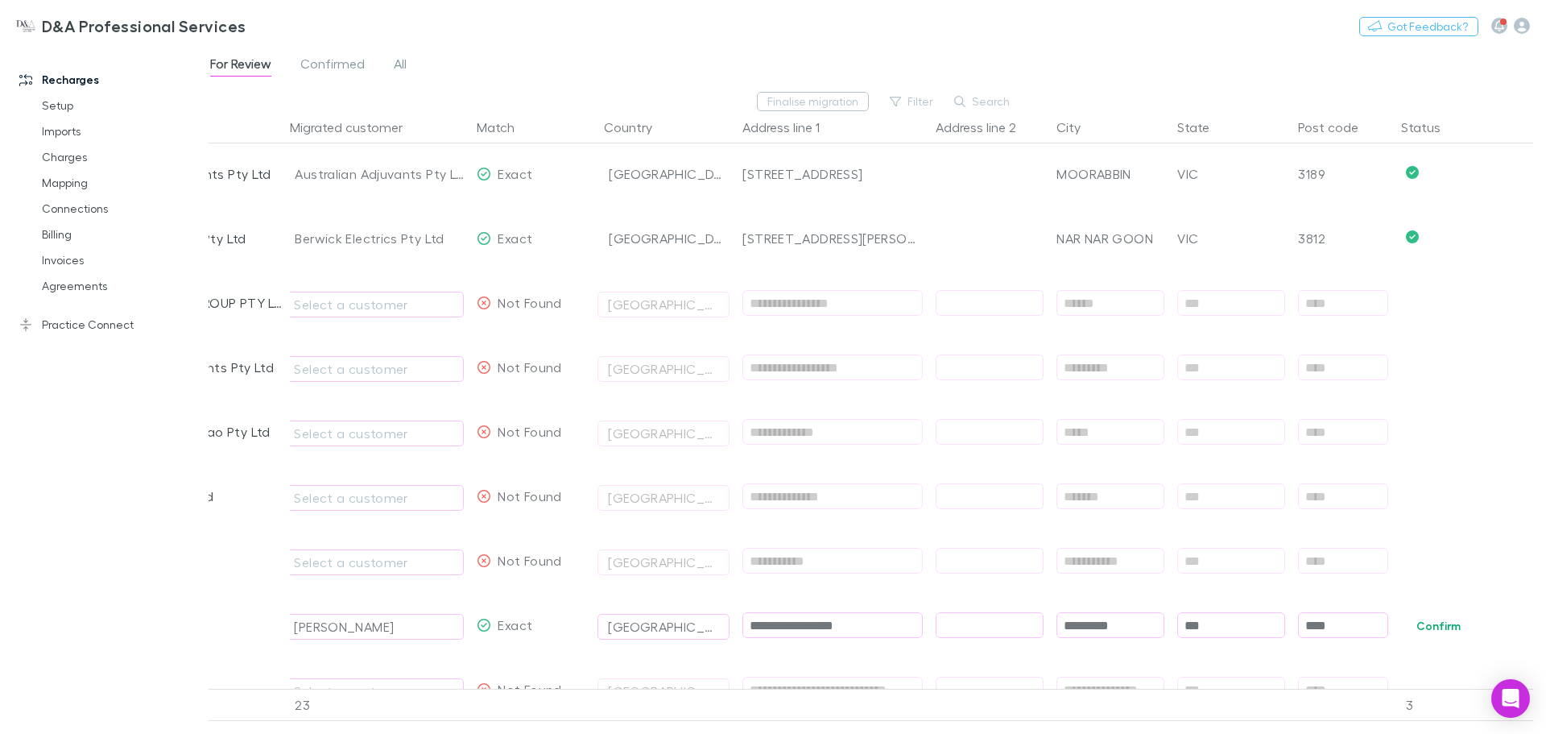
scroll to position [322, 13]
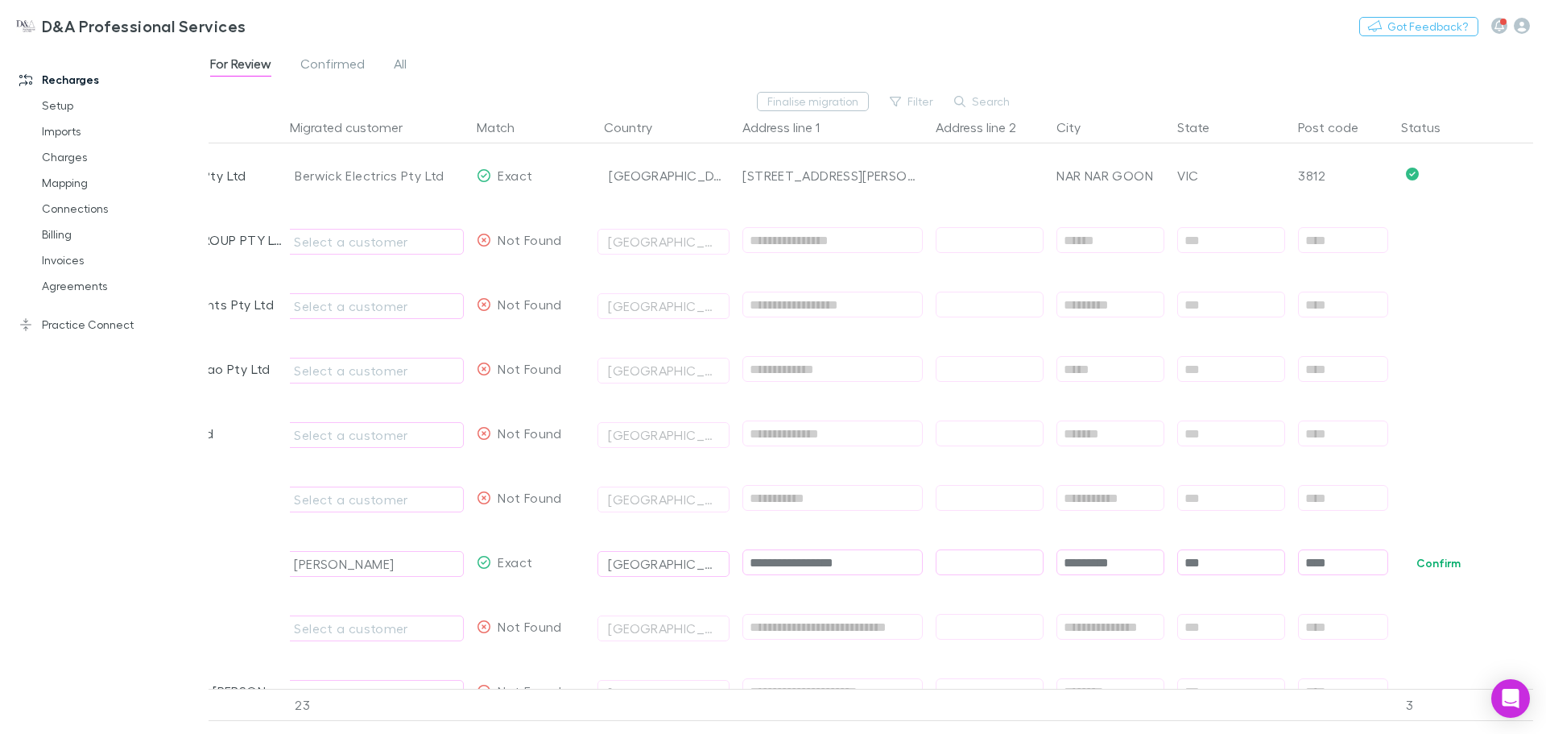
click at [534, 453] on div "Not Found" at bounding box center [519, 433] width 85 height 64
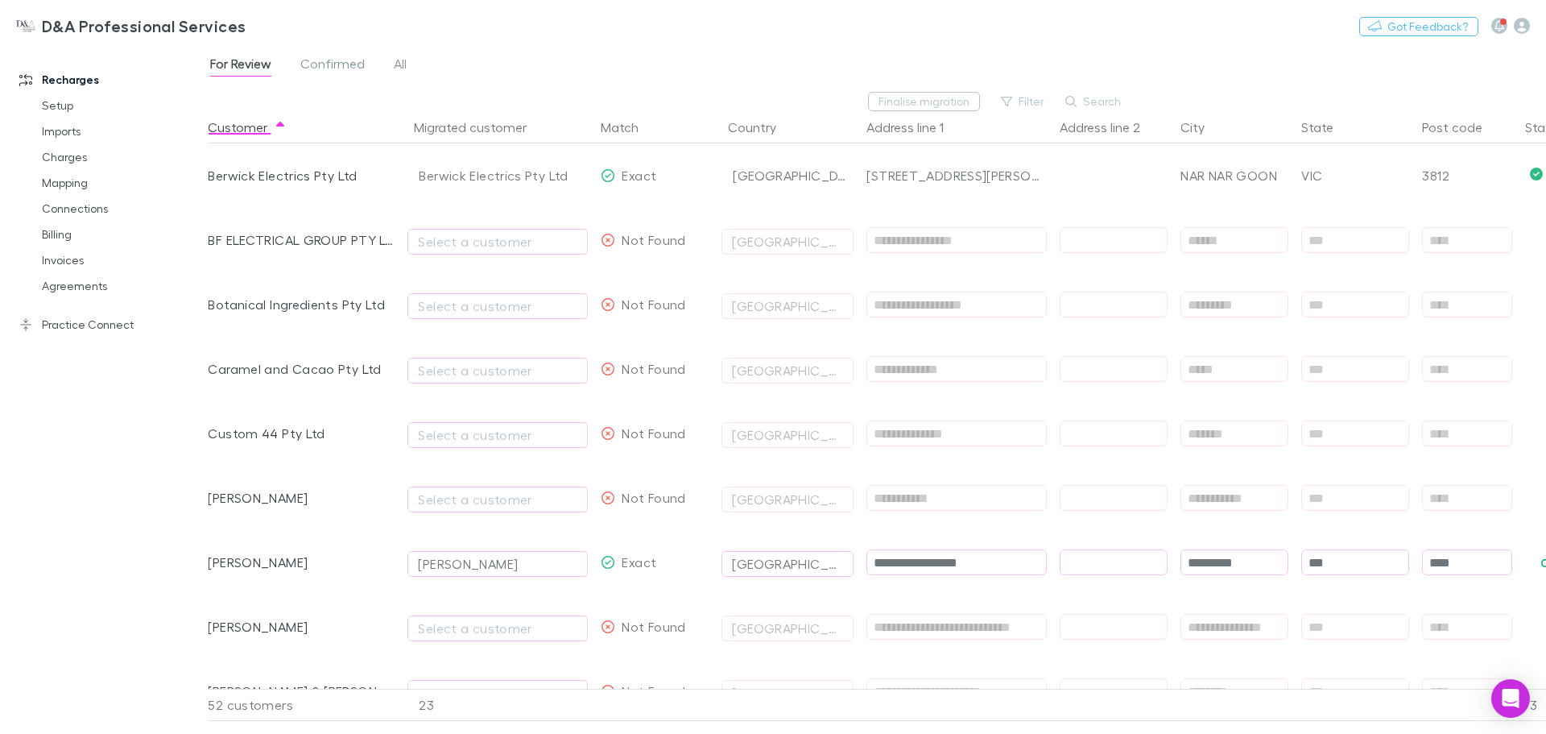
scroll to position [0, 0]
click at [1169, 538] on div at bounding box center [1114, 562] width 121 height 64
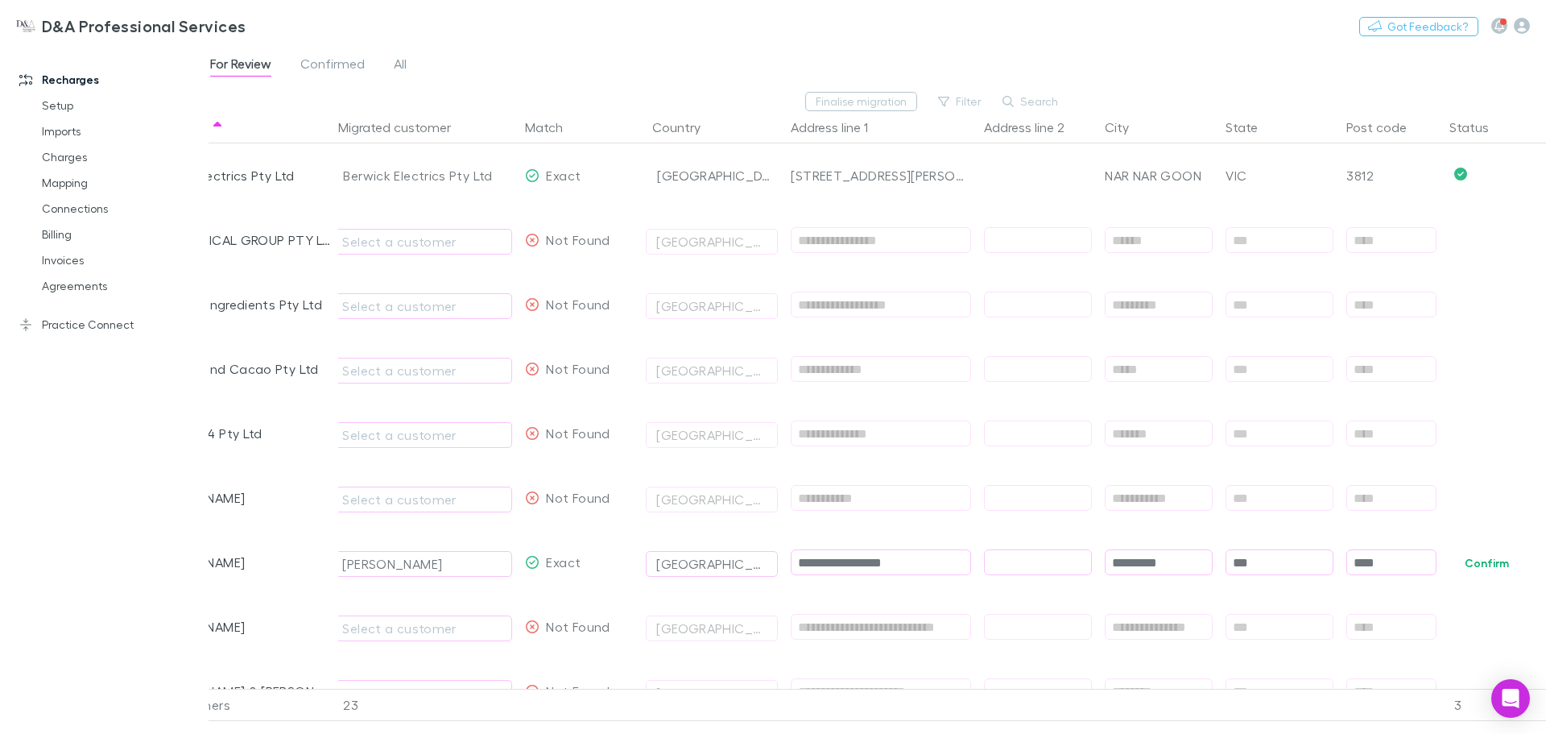
scroll to position [0, 112]
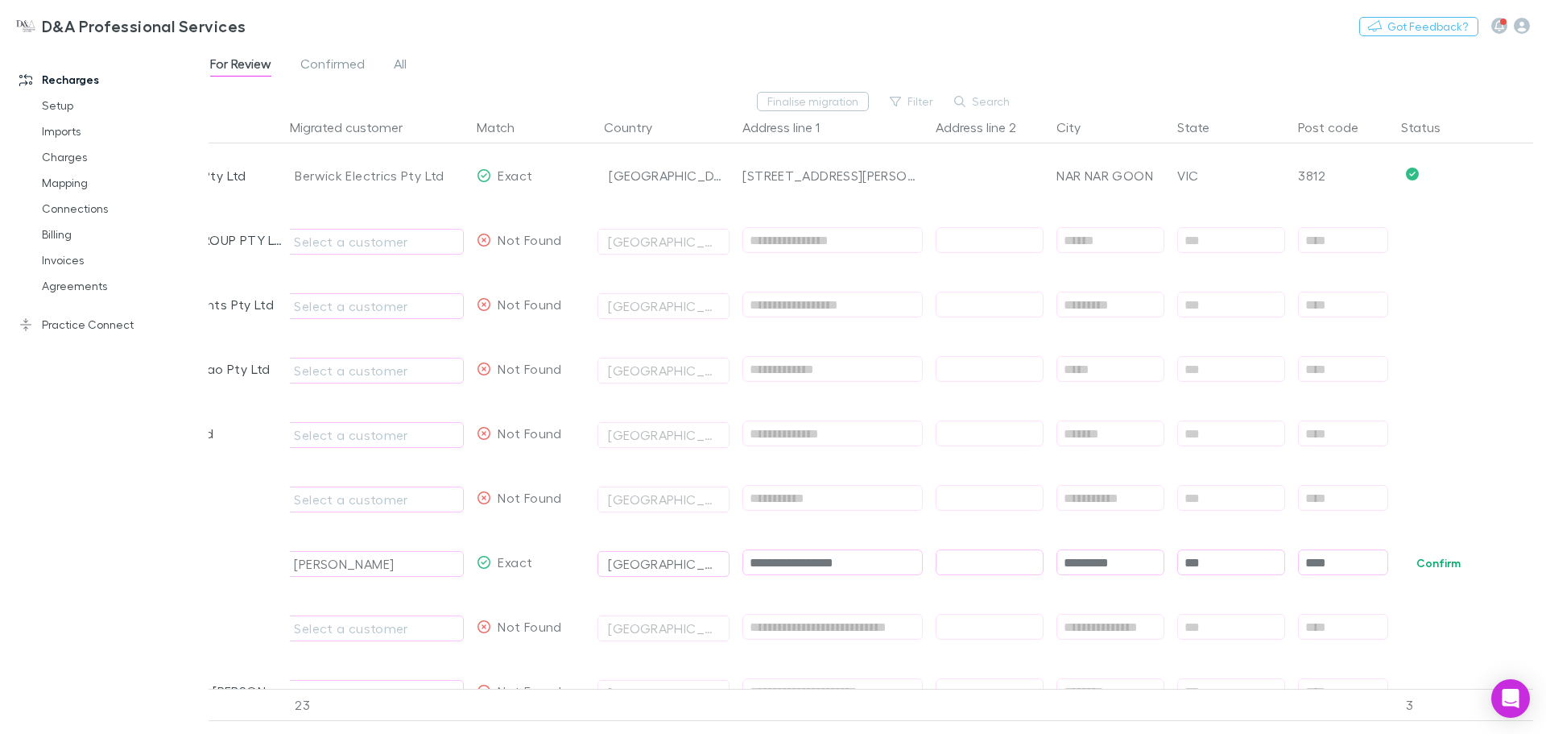
click at [1447, 561] on button "Confirm" at bounding box center [1438, 562] width 65 height 19
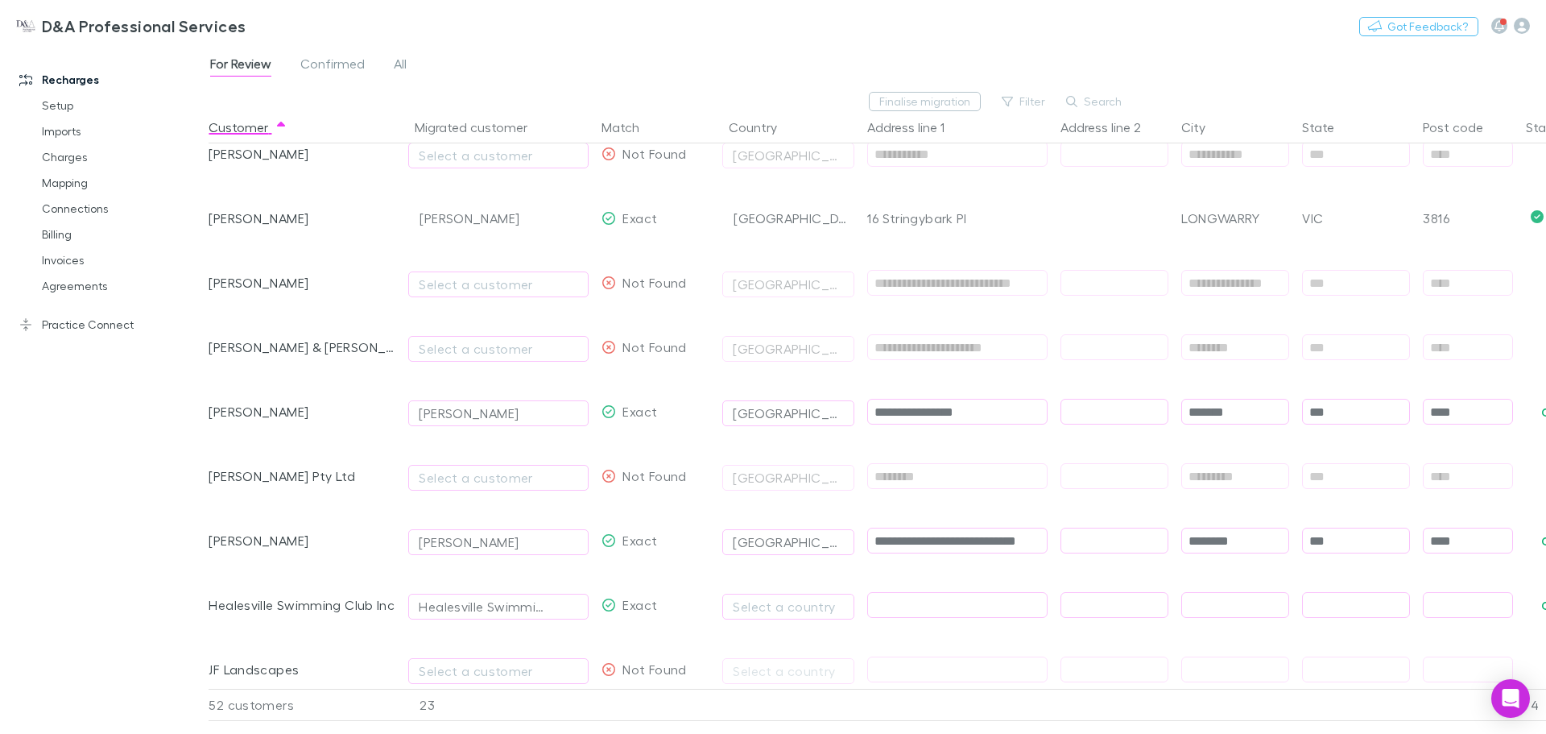
scroll to position [644, 0]
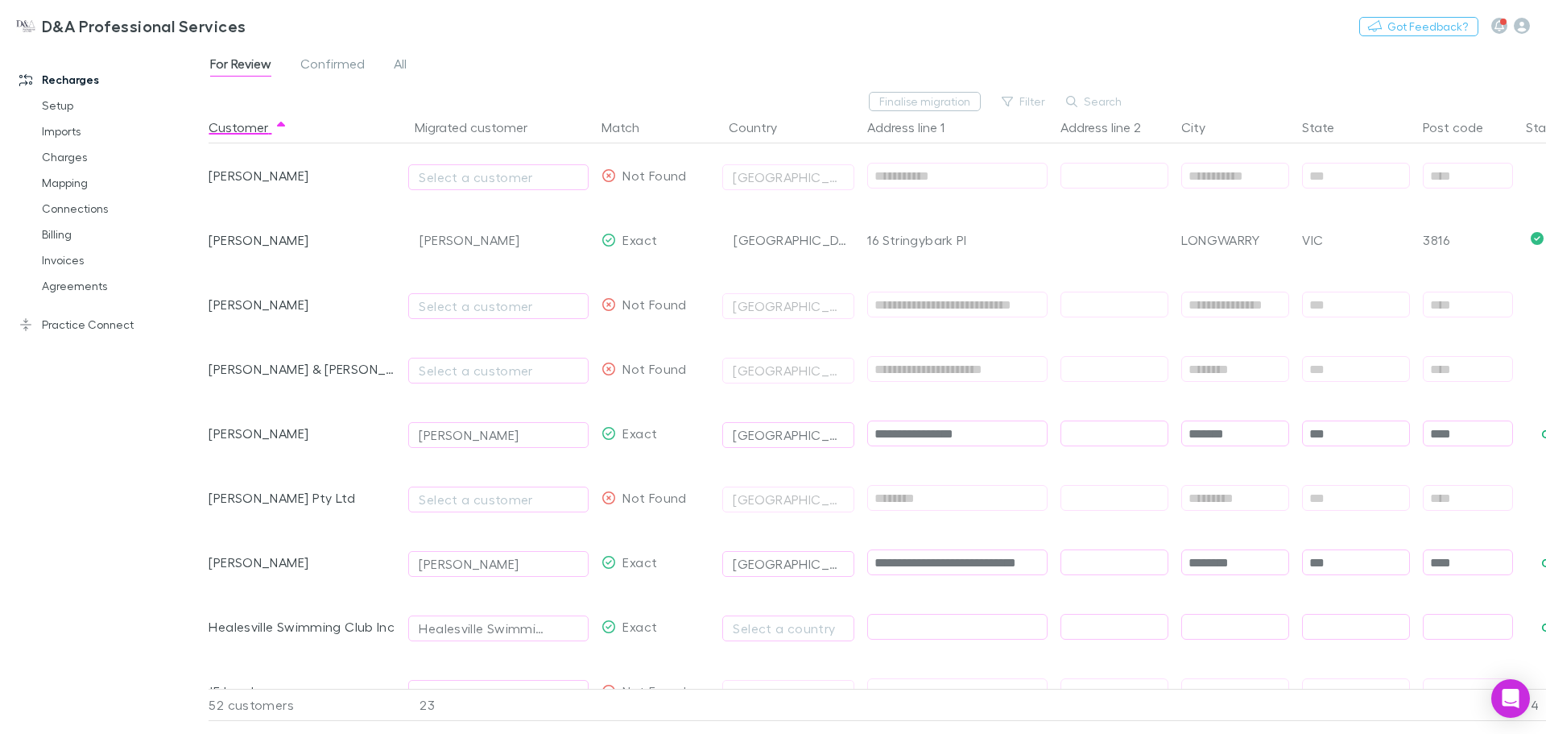
click at [701, 416] on div "Exact" at bounding box center [655, 433] width 121 height 64
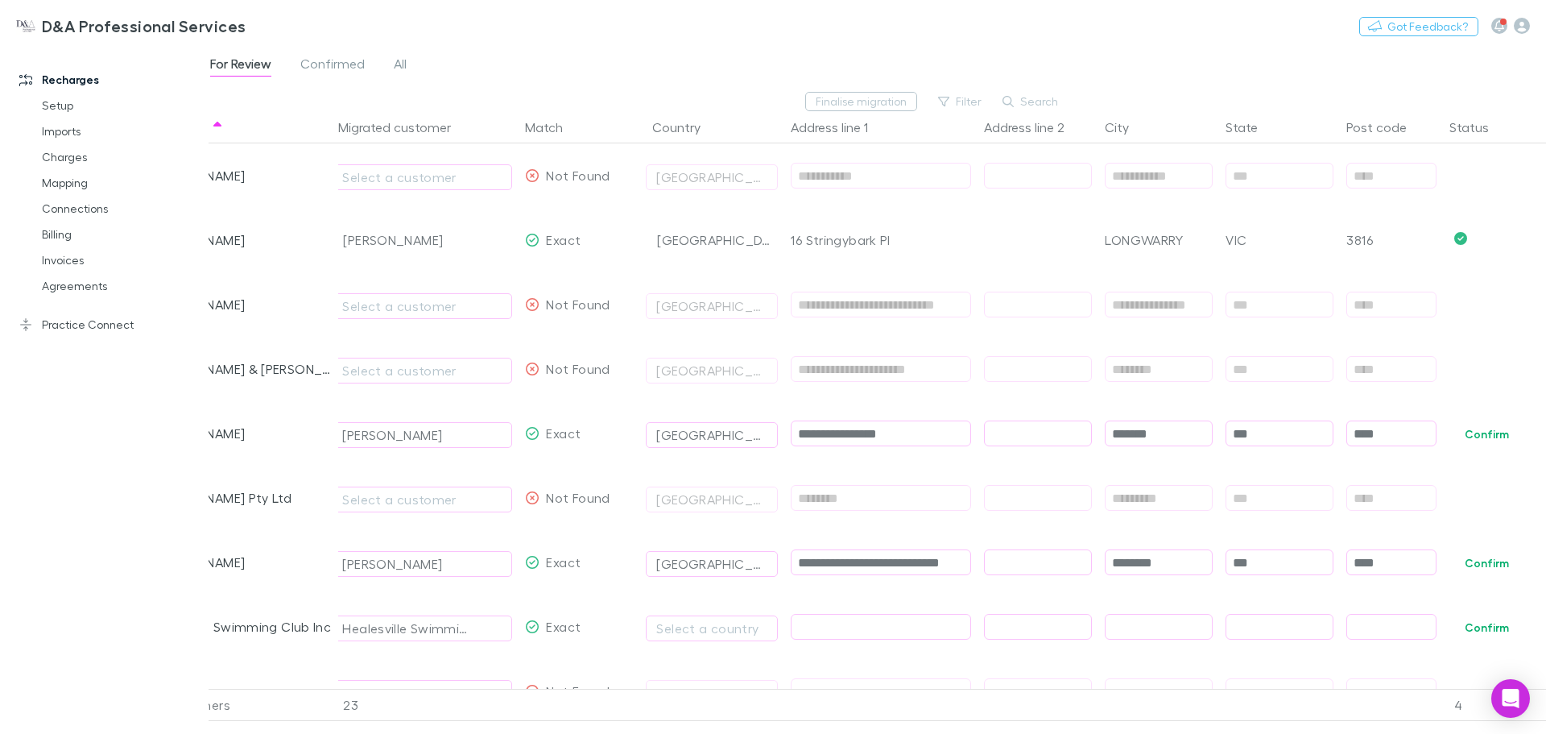
scroll to position [0, 112]
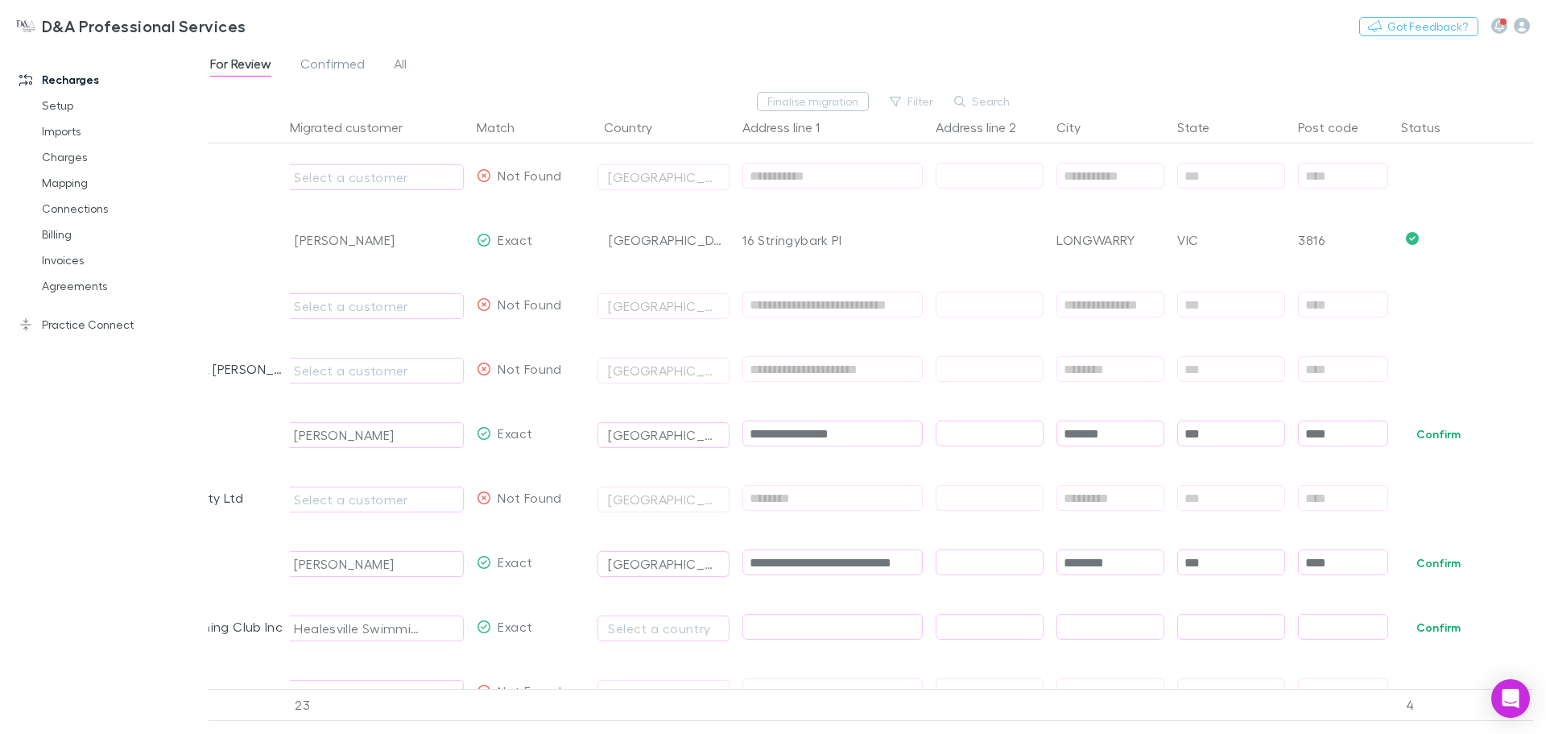
click at [1427, 438] on button "Confirm" at bounding box center [1438, 433] width 65 height 19
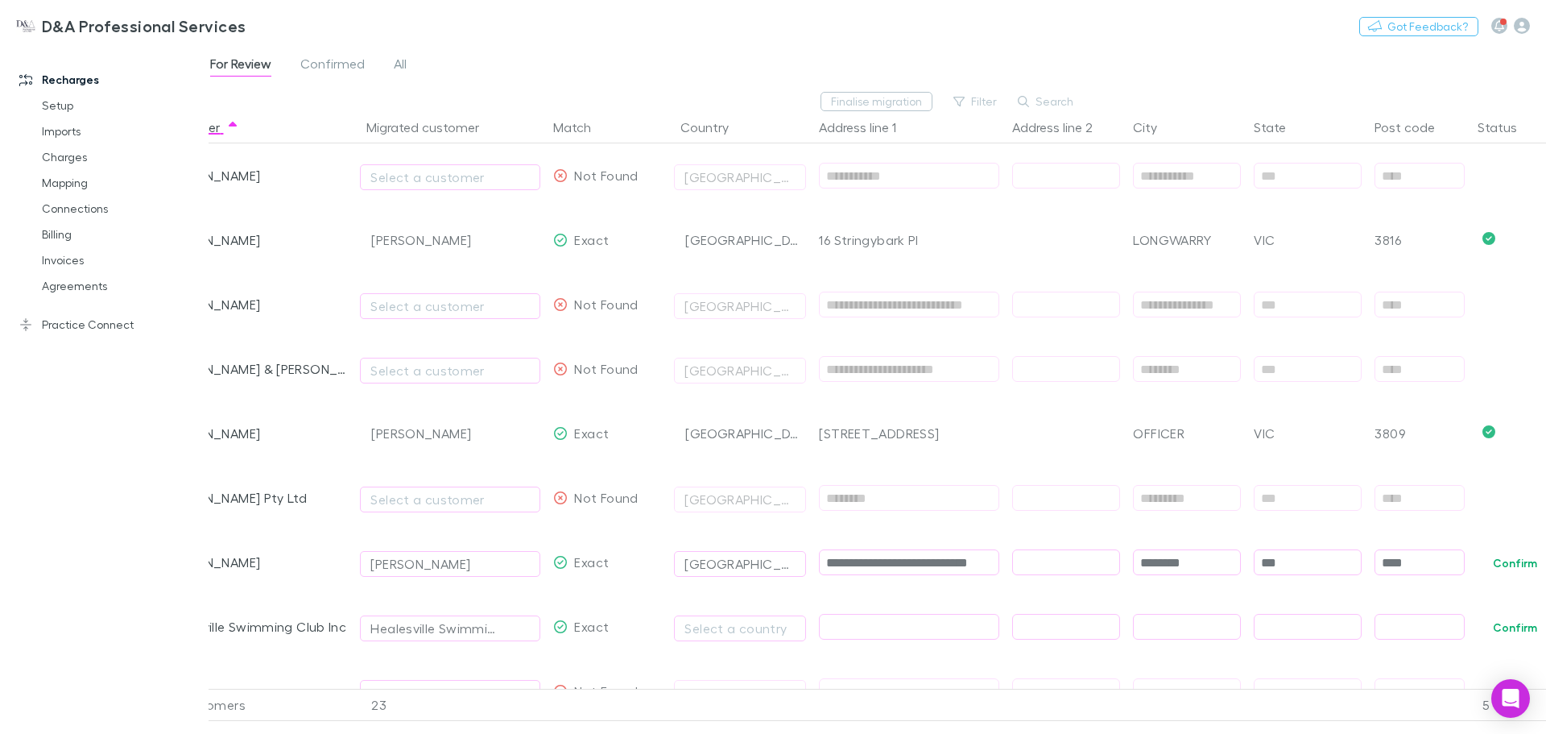
scroll to position [0, 0]
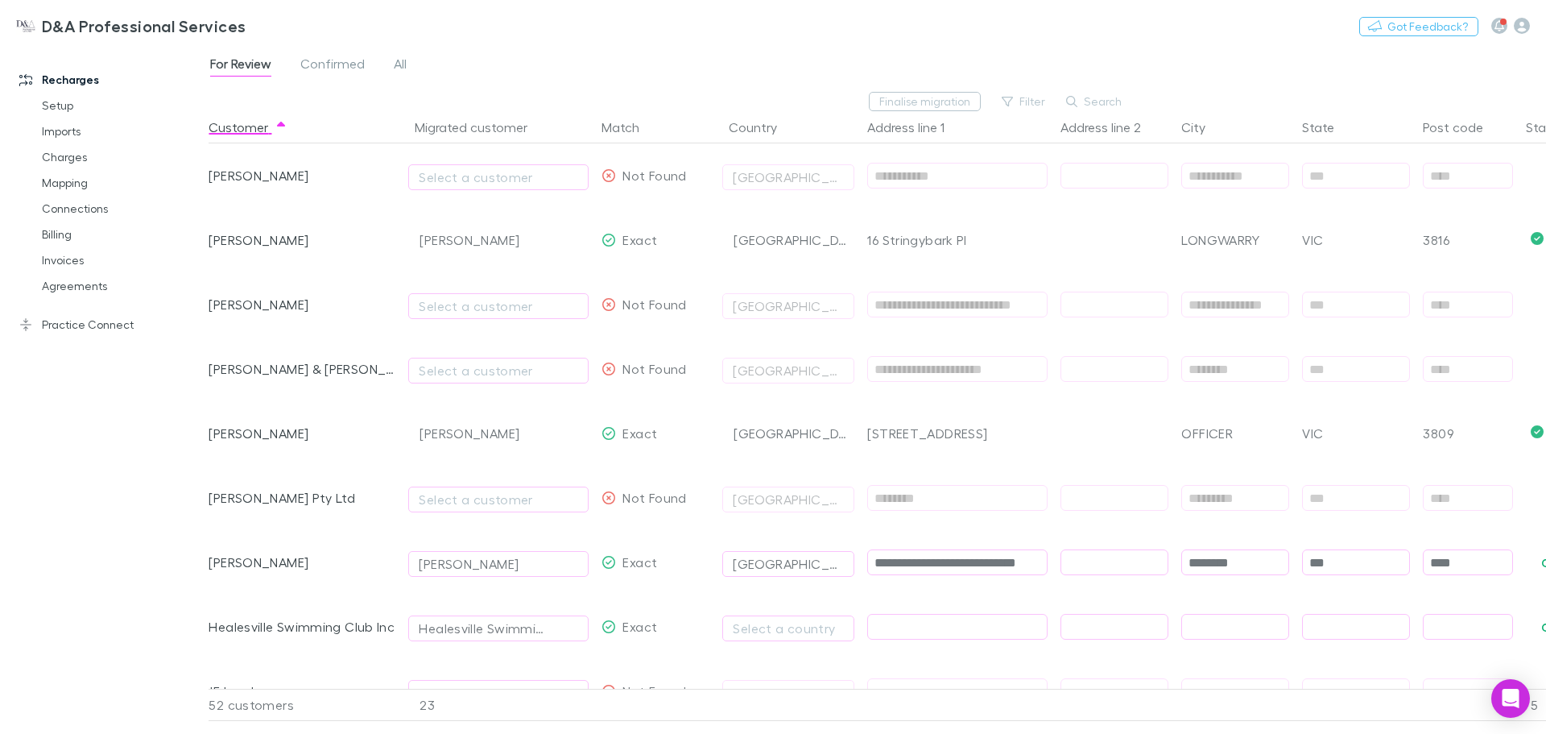
click at [962, 449] on div "[STREET_ADDRESS]" at bounding box center [957, 433] width 180 height 64
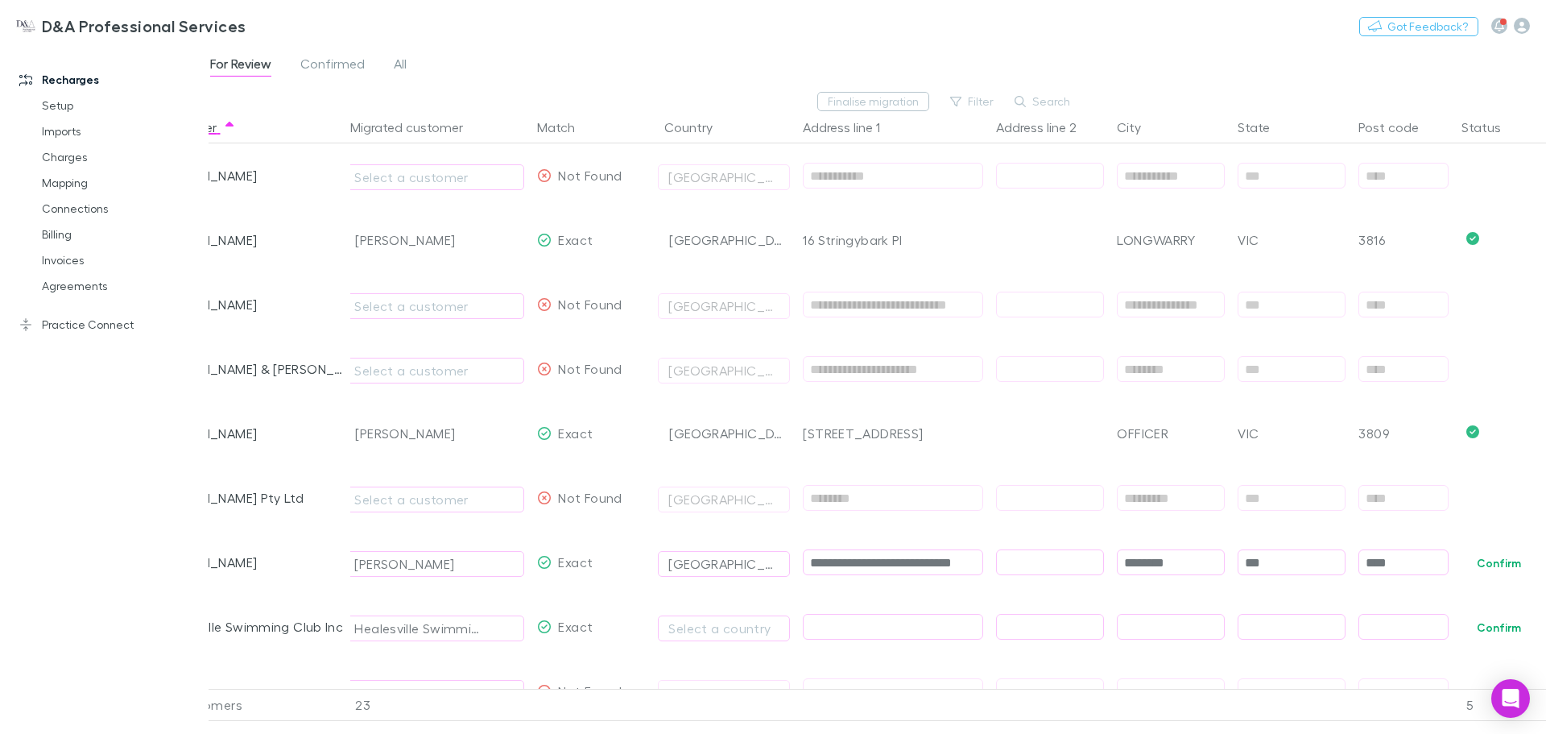
scroll to position [0, 112]
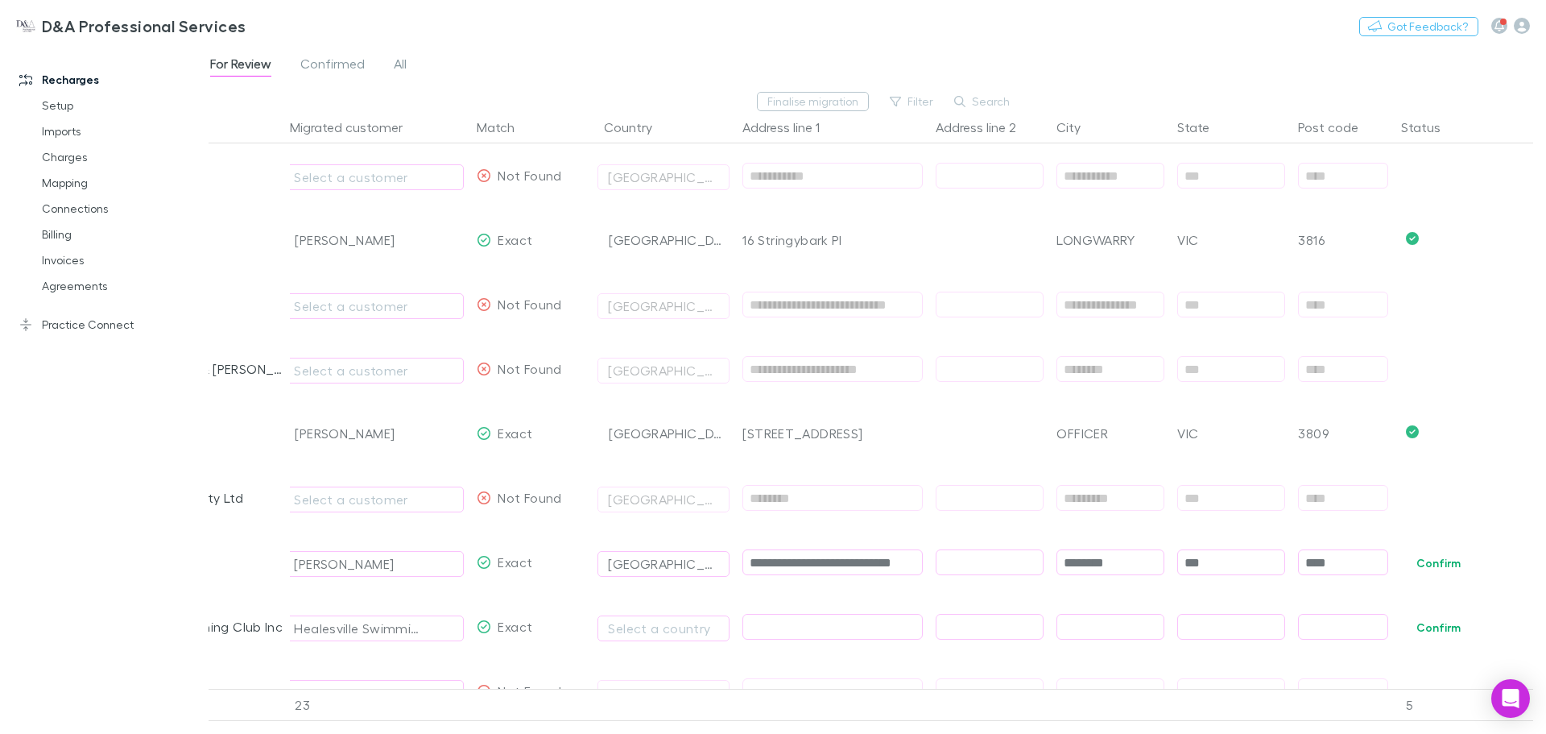
click at [1451, 565] on button "Confirm" at bounding box center [1438, 562] width 65 height 19
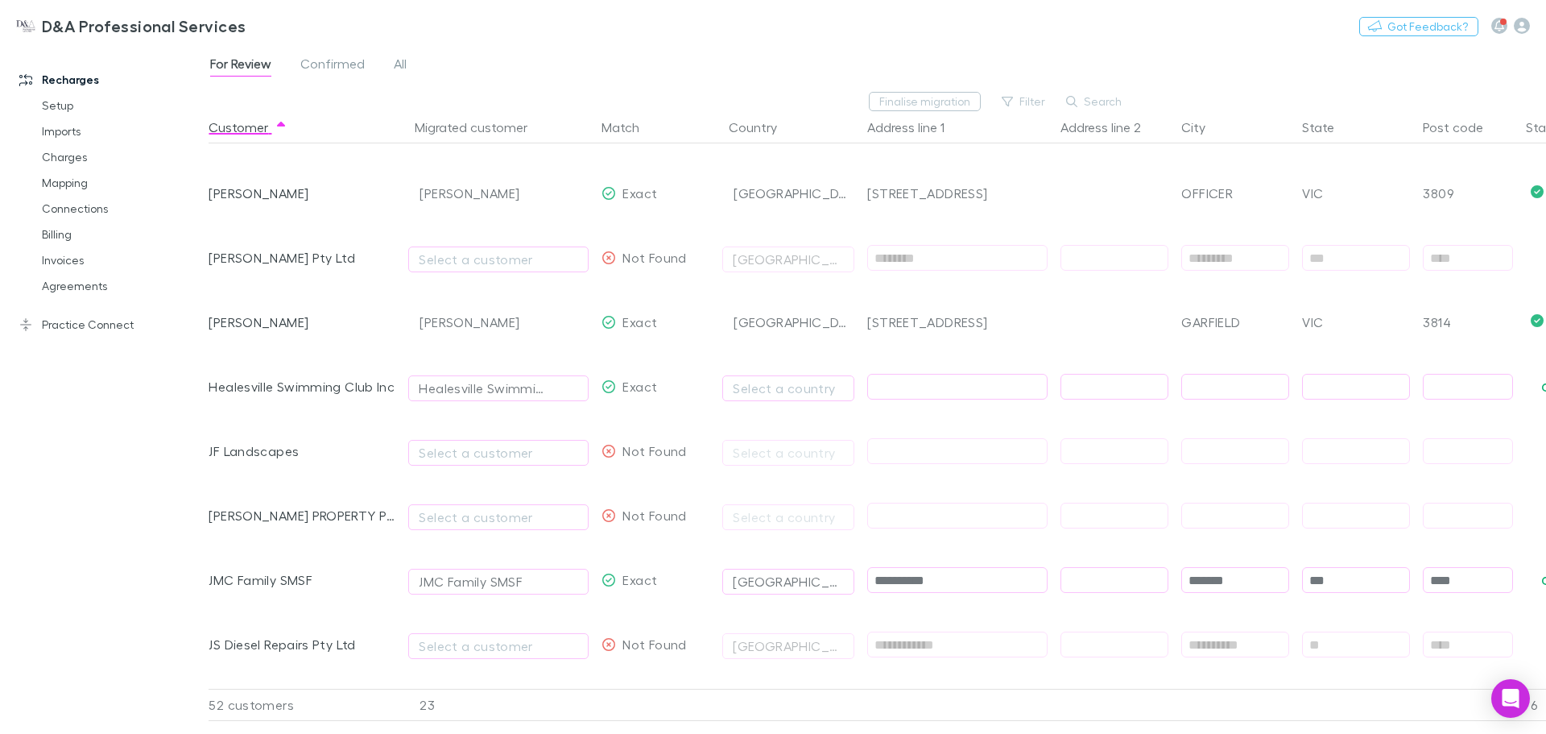
scroll to position [886, 0]
click at [681, 370] on div "Exact" at bounding box center [655, 385] width 121 height 64
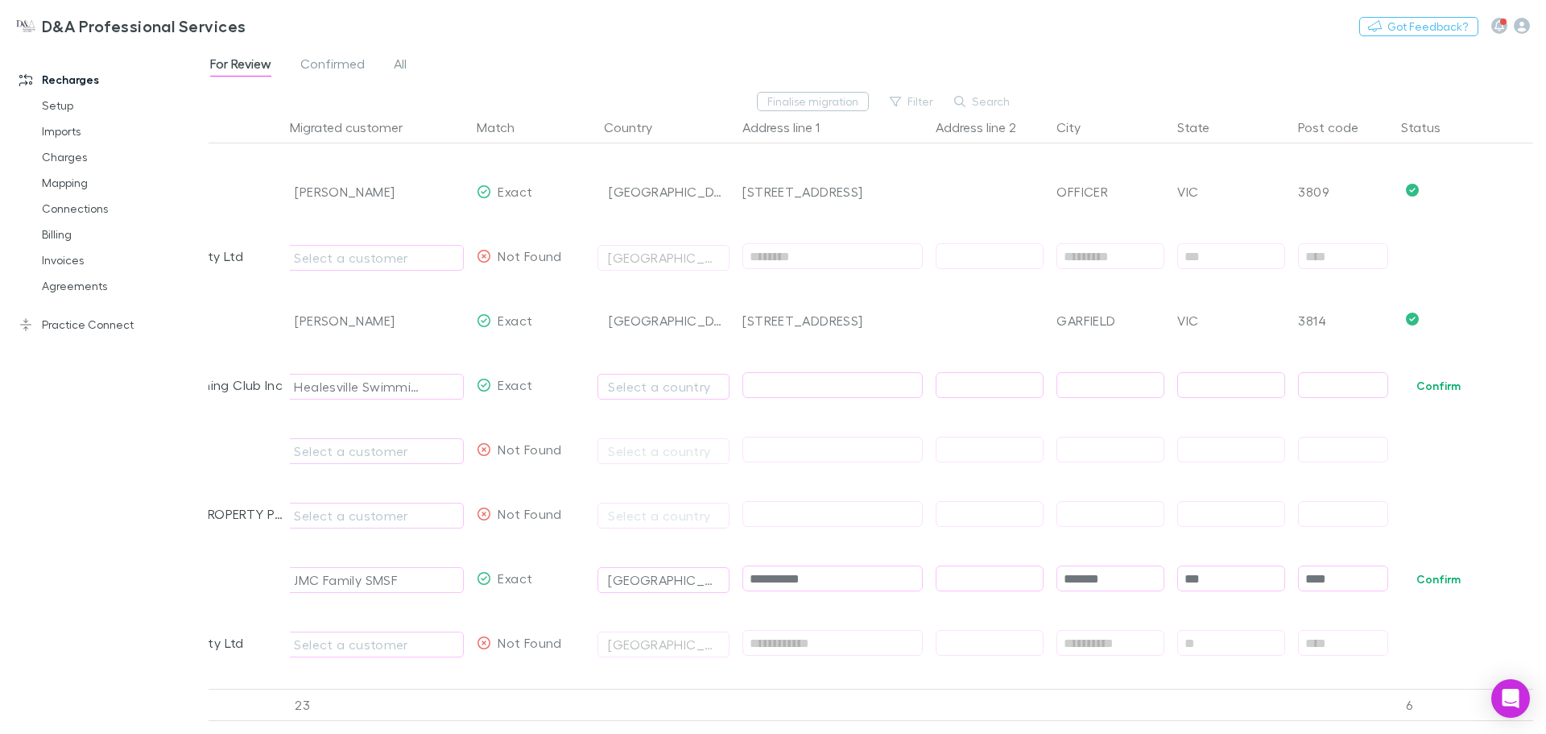
click at [1463, 382] on button "Confirm" at bounding box center [1438, 385] width 65 height 19
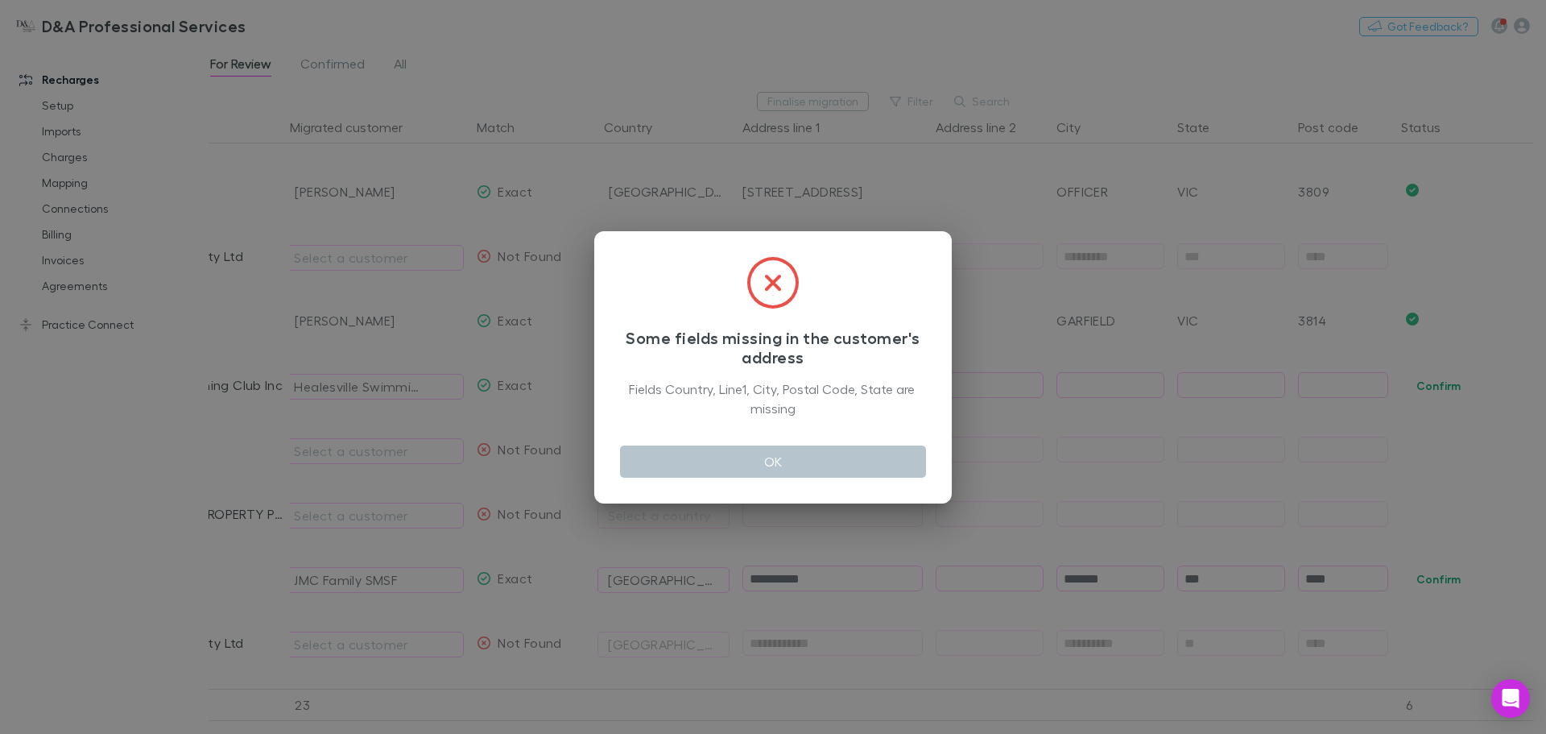
click at [811, 456] on button "OK" at bounding box center [773, 461] width 306 height 32
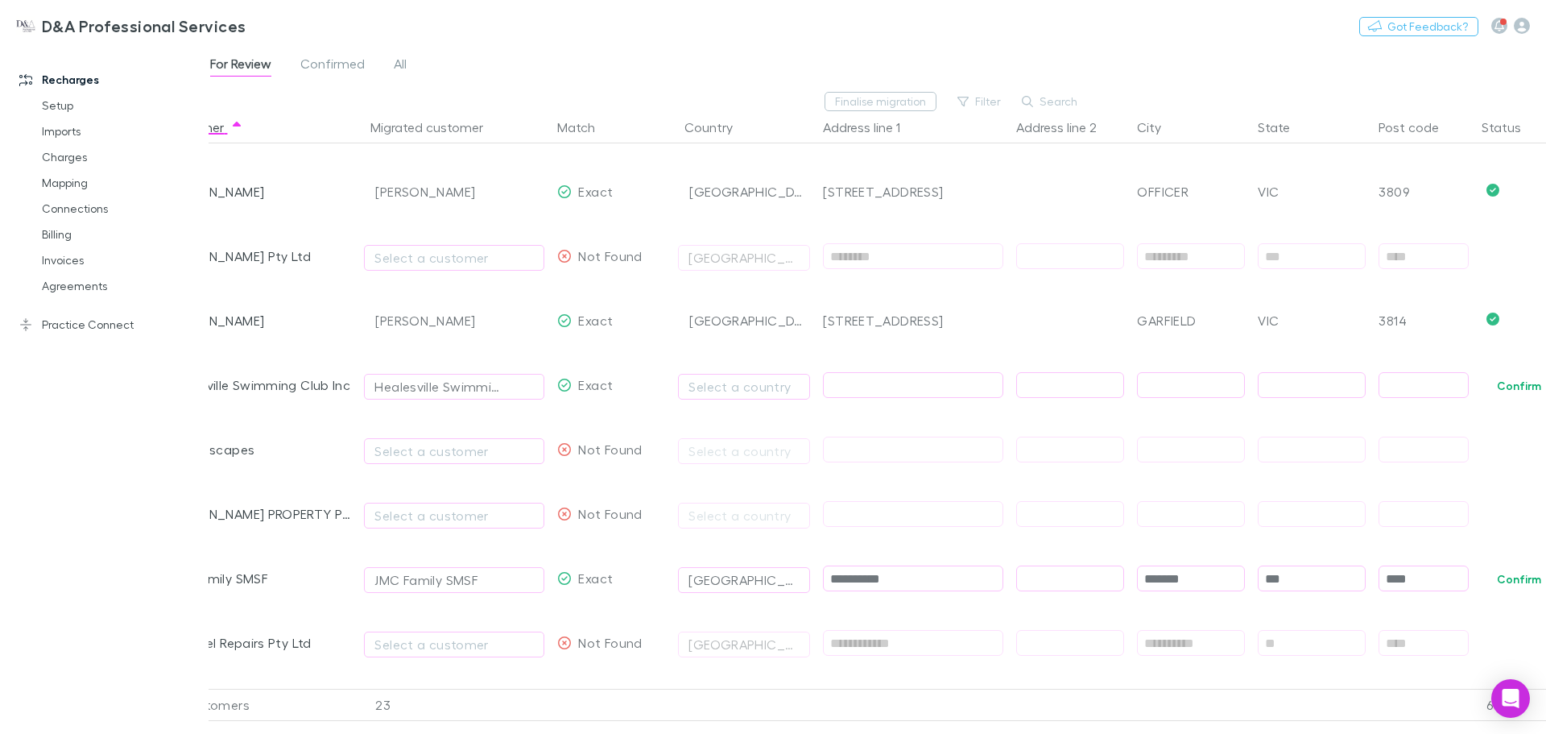
scroll to position [0, 0]
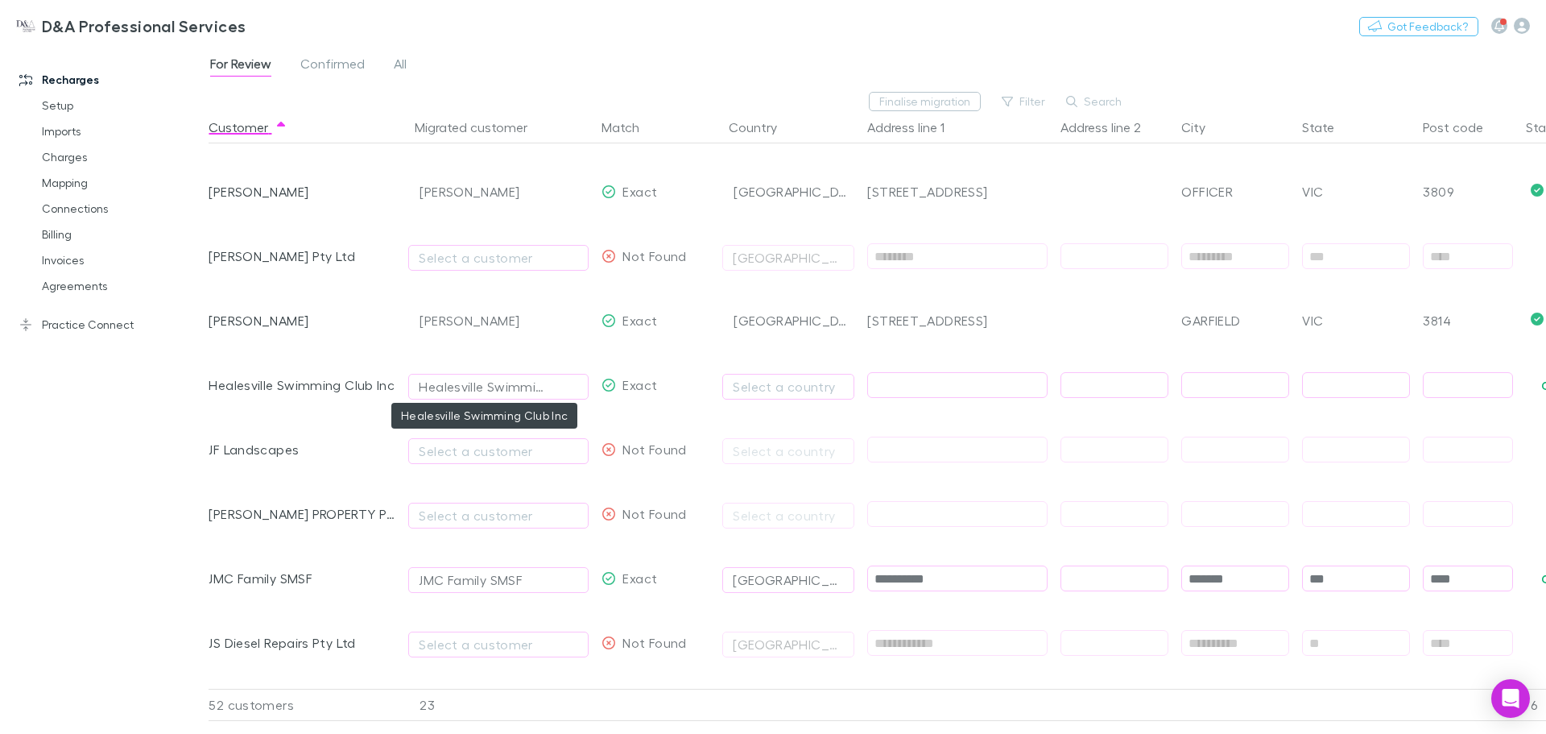
click at [522, 392] on div "Healesville Swimming Club Inc" at bounding box center [482, 386] width 127 height 19
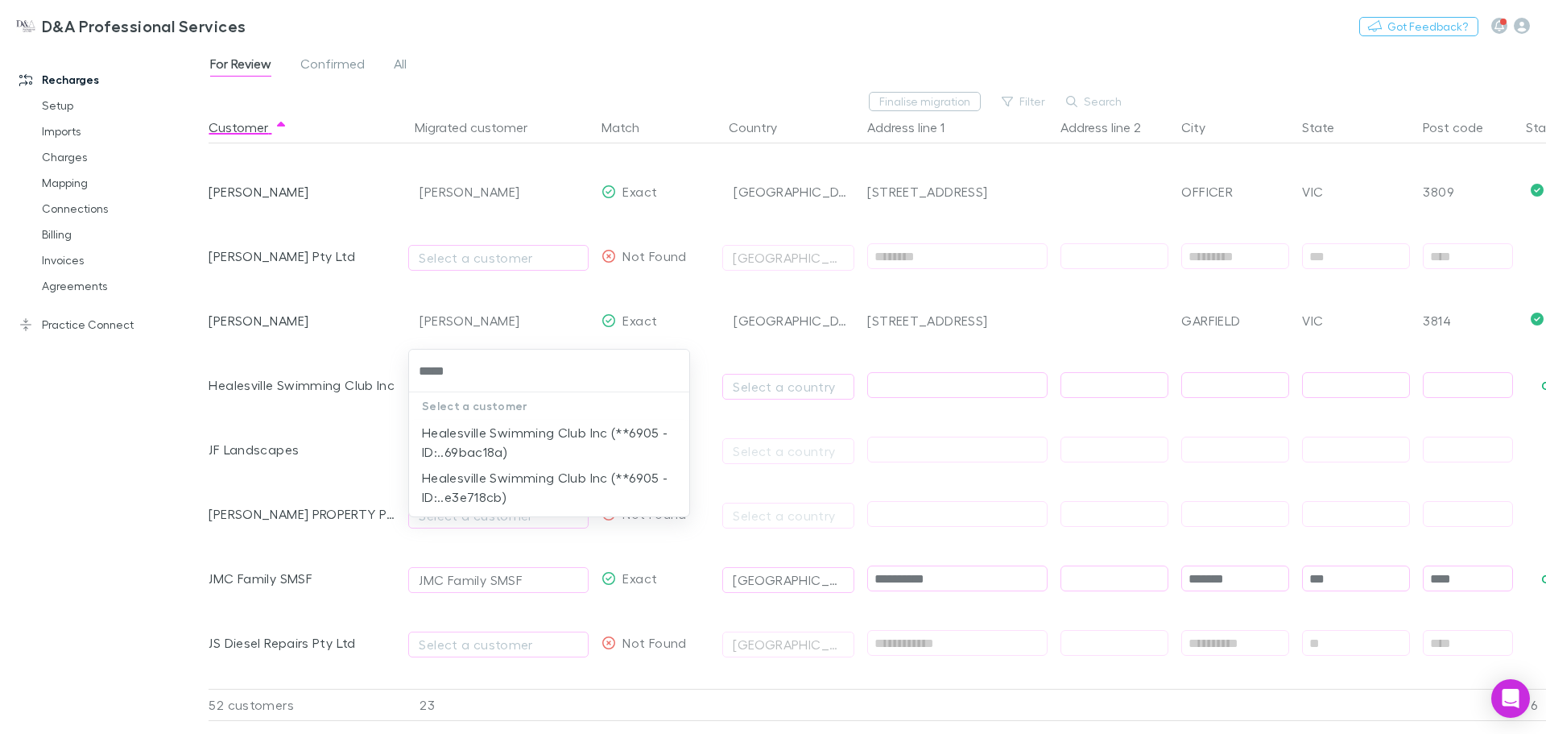
type input "******"
click at [548, 441] on li "Healesville Swimming Club Inc (**6905 - ID:..69bac18a)" at bounding box center [549, 442] width 280 height 45
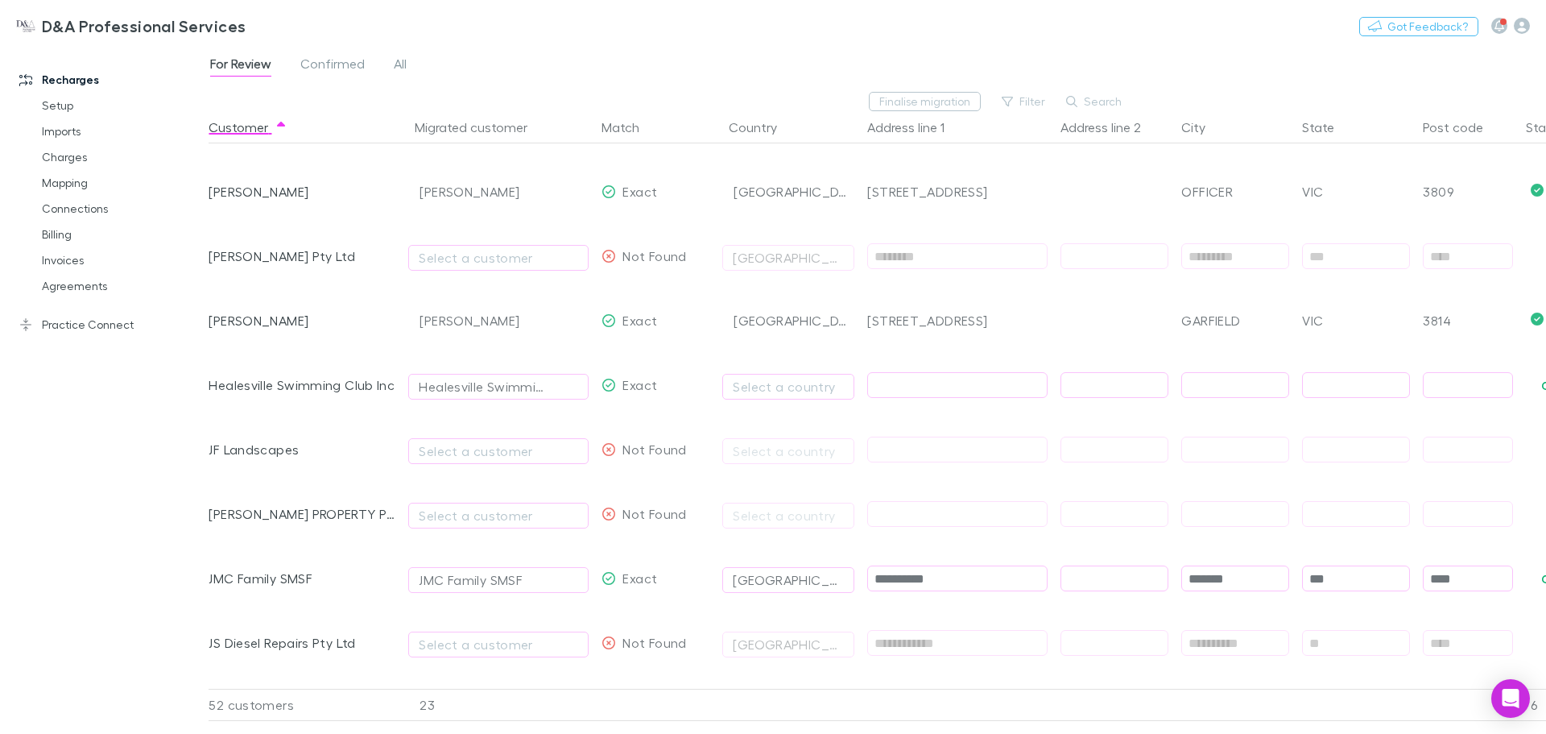
drag, startPoint x: 975, startPoint y: 580, endPoint x: 780, endPoint y: 580, distance: 195.7
click at [780, 580] on div "**********" at bounding box center [934, 578] width 1450 height 64
type input "**********"
type input "*"
type input "**********"
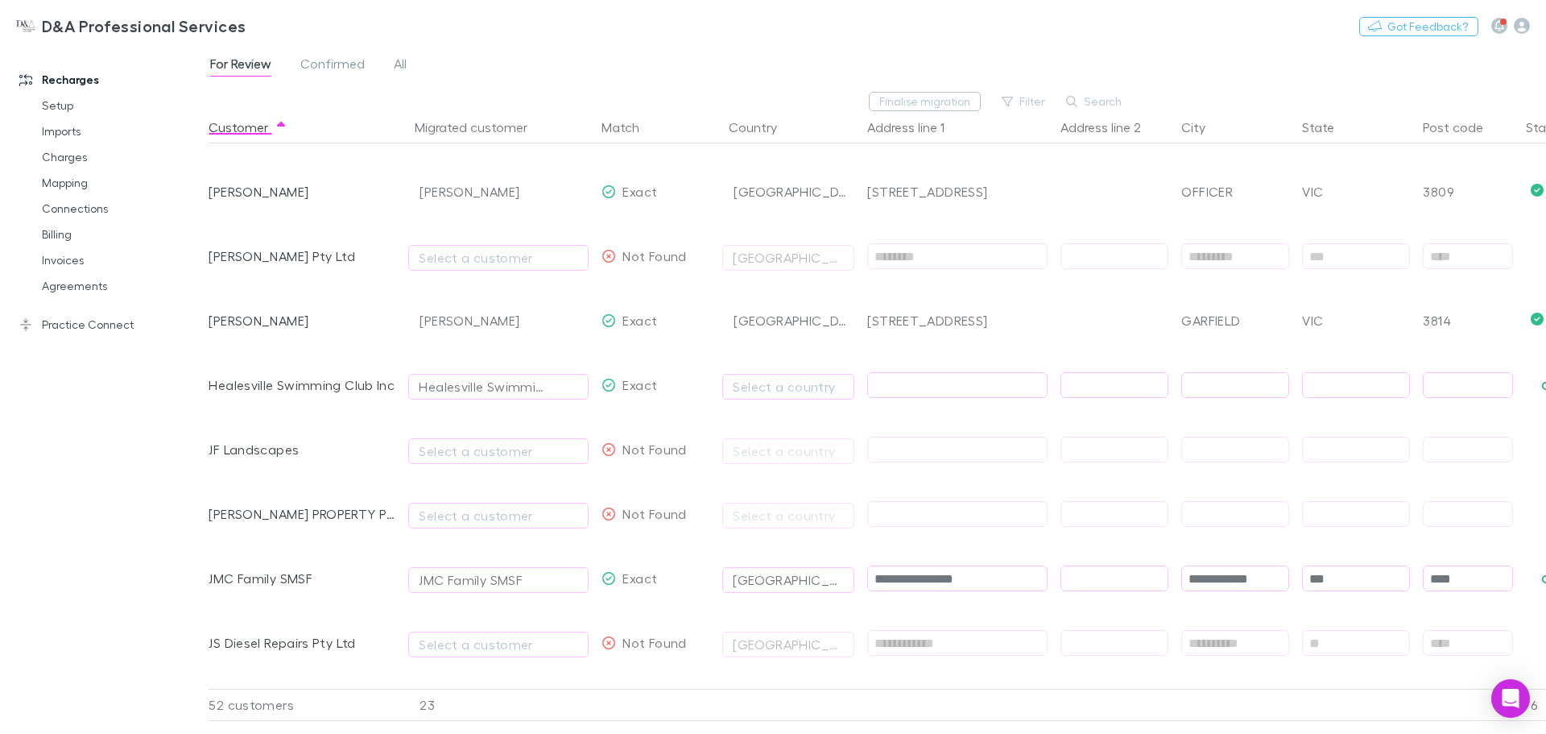
type input "****"
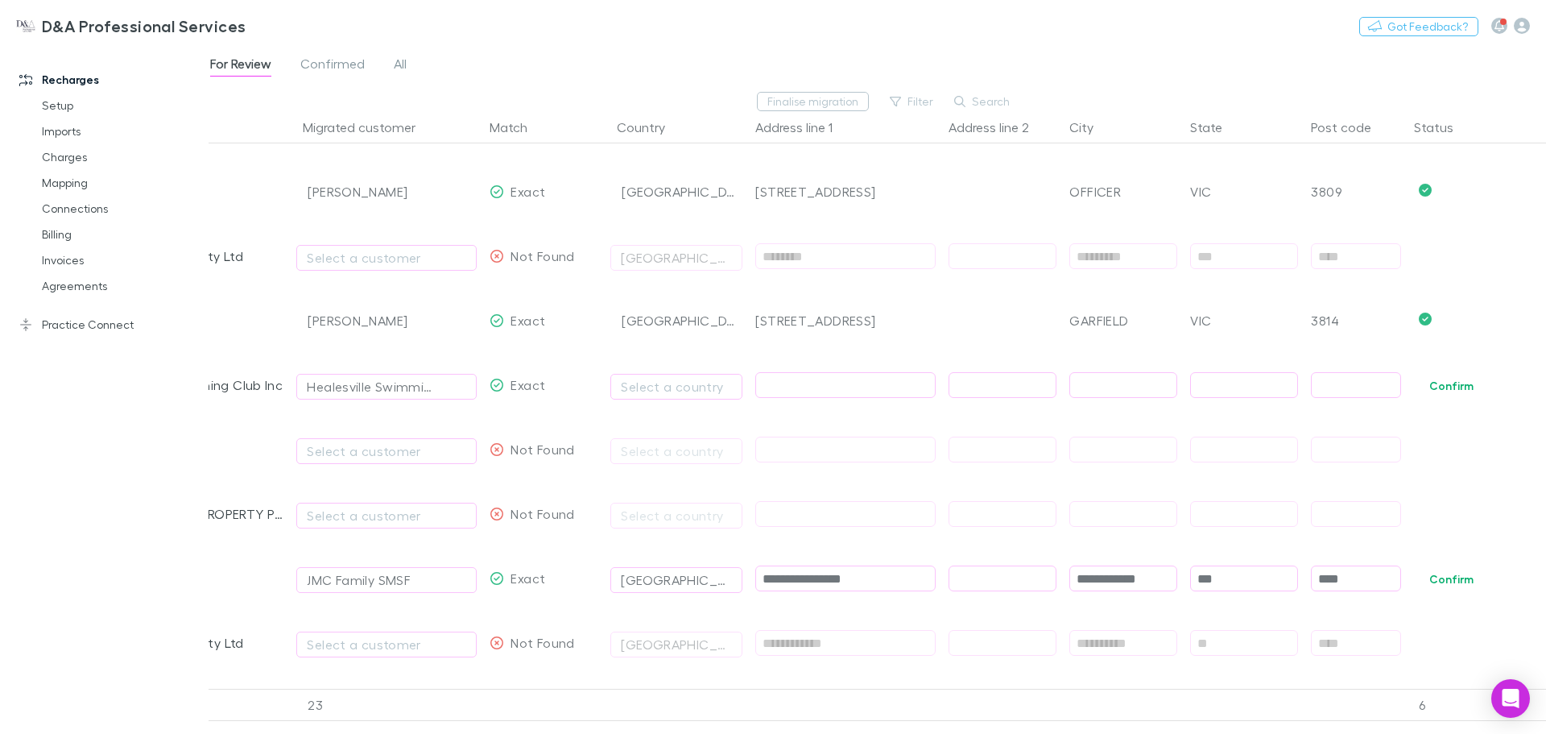
click at [1461, 567] on span "Confirm" at bounding box center [1477, 578] width 139 height 64
click at [1461, 574] on button "Confirm" at bounding box center [1451, 578] width 65 height 19
click at [668, 375] on button "Select a country" at bounding box center [677, 387] width 132 height 26
click at [671, 436] on li "[GEOGRAPHIC_DATA]" at bounding box center [751, 433] width 280 height 26
type input "*********"
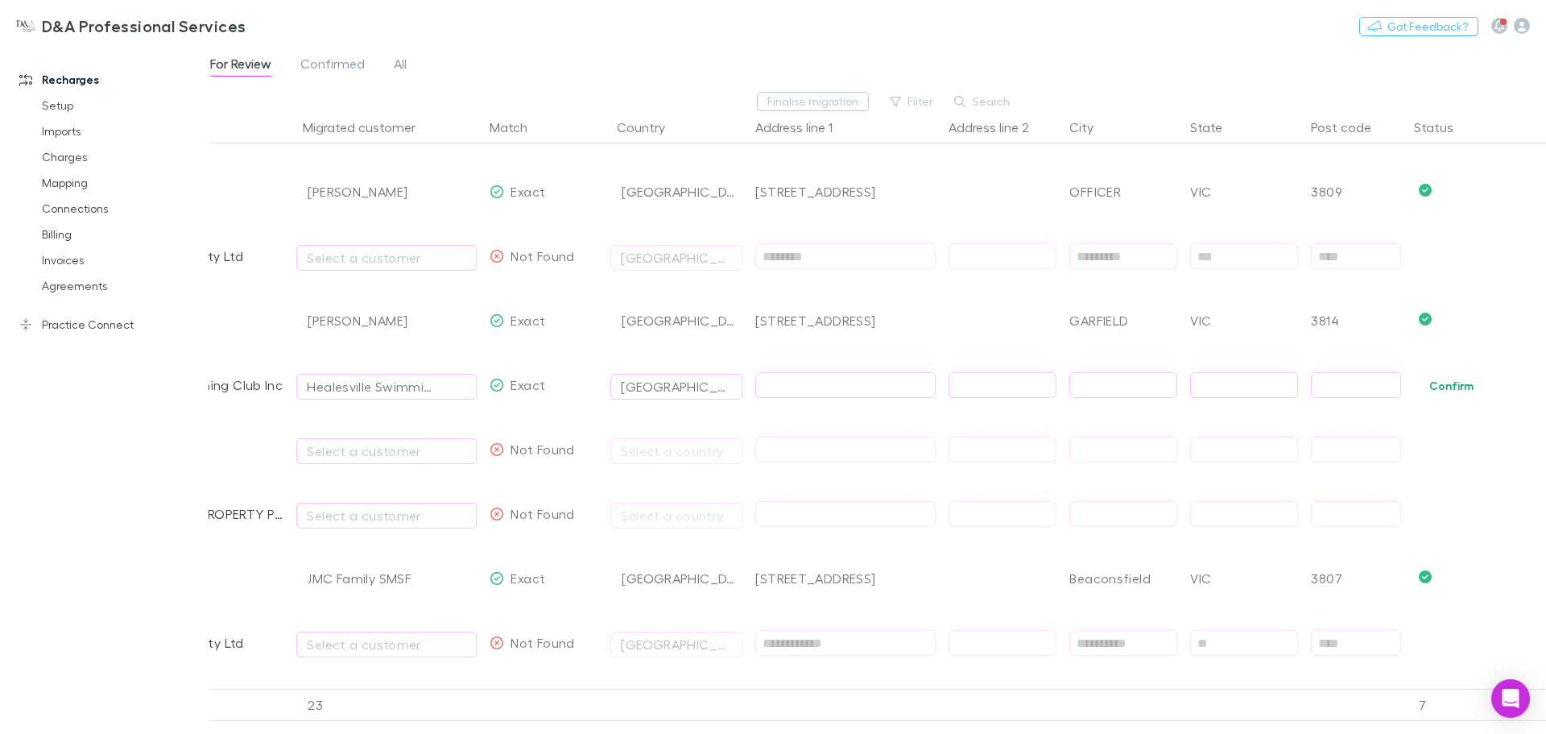
click at [838, 375] on input "text" at bounding box center [845, 385] width 179 height 25
paste input "**********"
type input "**********"
click at [1092, 378] on input "text" at bounding box center [1123, 385] width 106 height 25
paste input "**********"
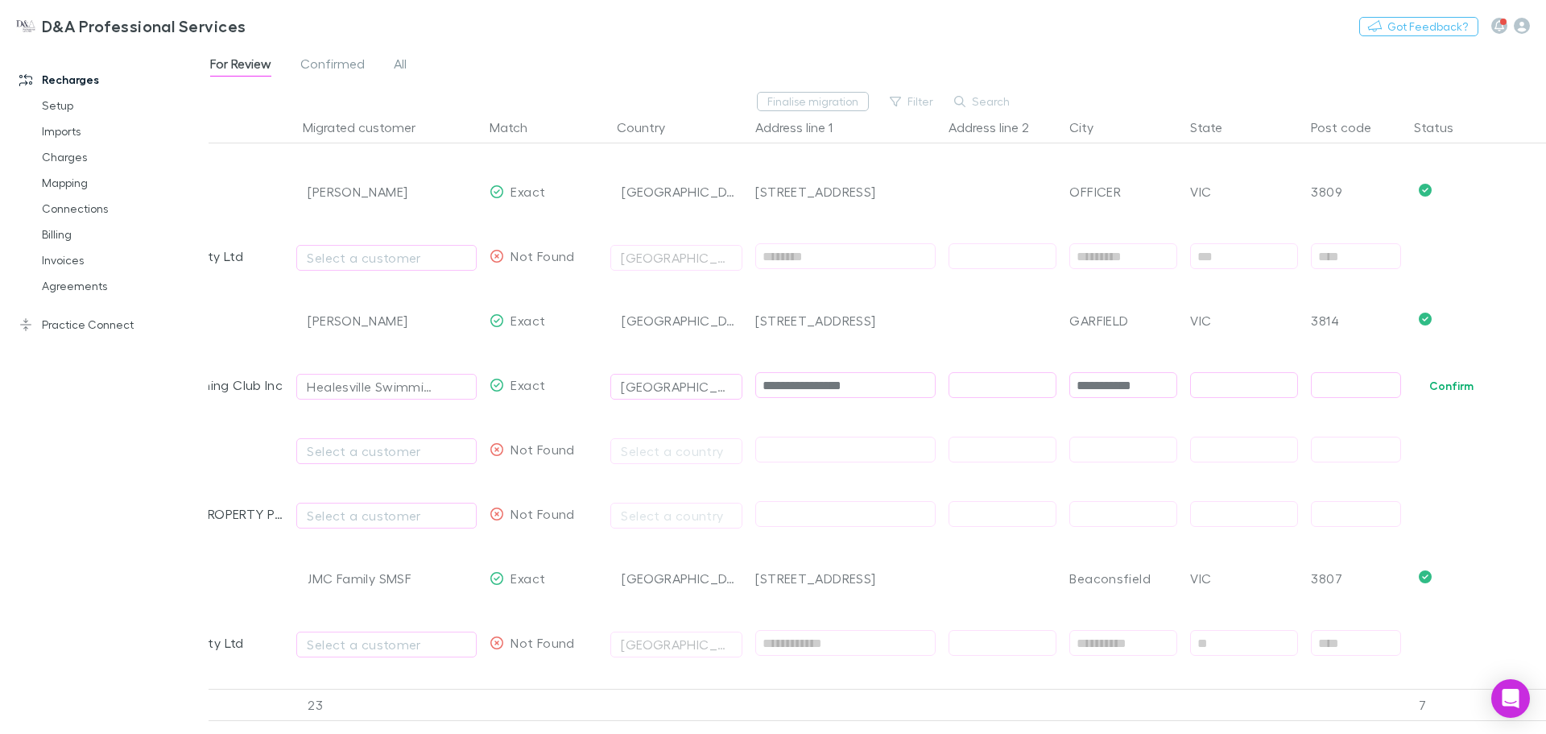
type input "**********"
type input "***"
type input "****"
click at [1459, 388] on button "Confirm" at bounding box center [1451, 385] width 65 height 19
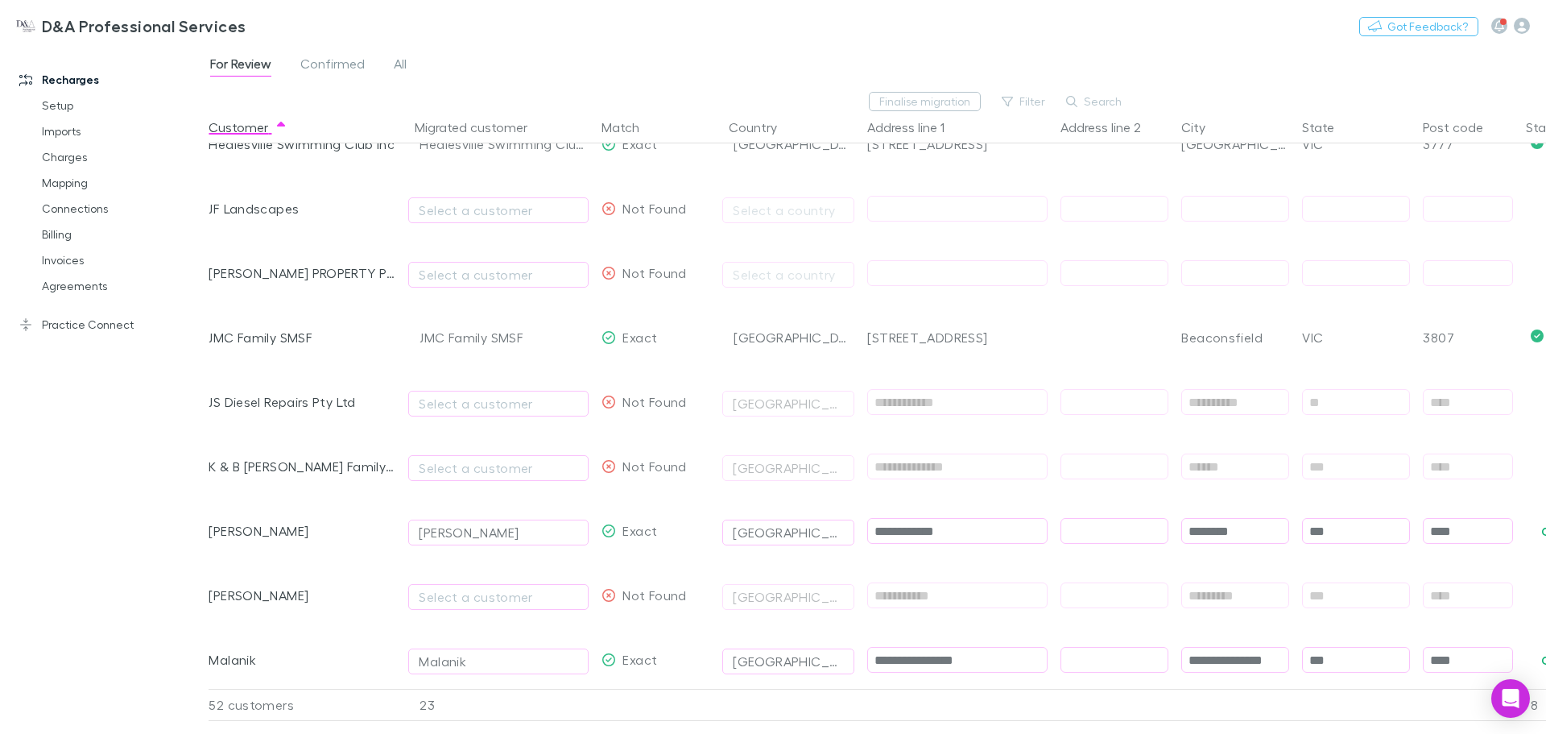
scroll to position [1128, 0]
drag, startPoint x: 1010, startPoint y: 526, endPoint x: 857, endPoint y: 526, distance: 153.0
click at [855, 524] on div "**********" at bounding box center [934, 530] width 1450 height 64
paste input "***"
type input "**********"
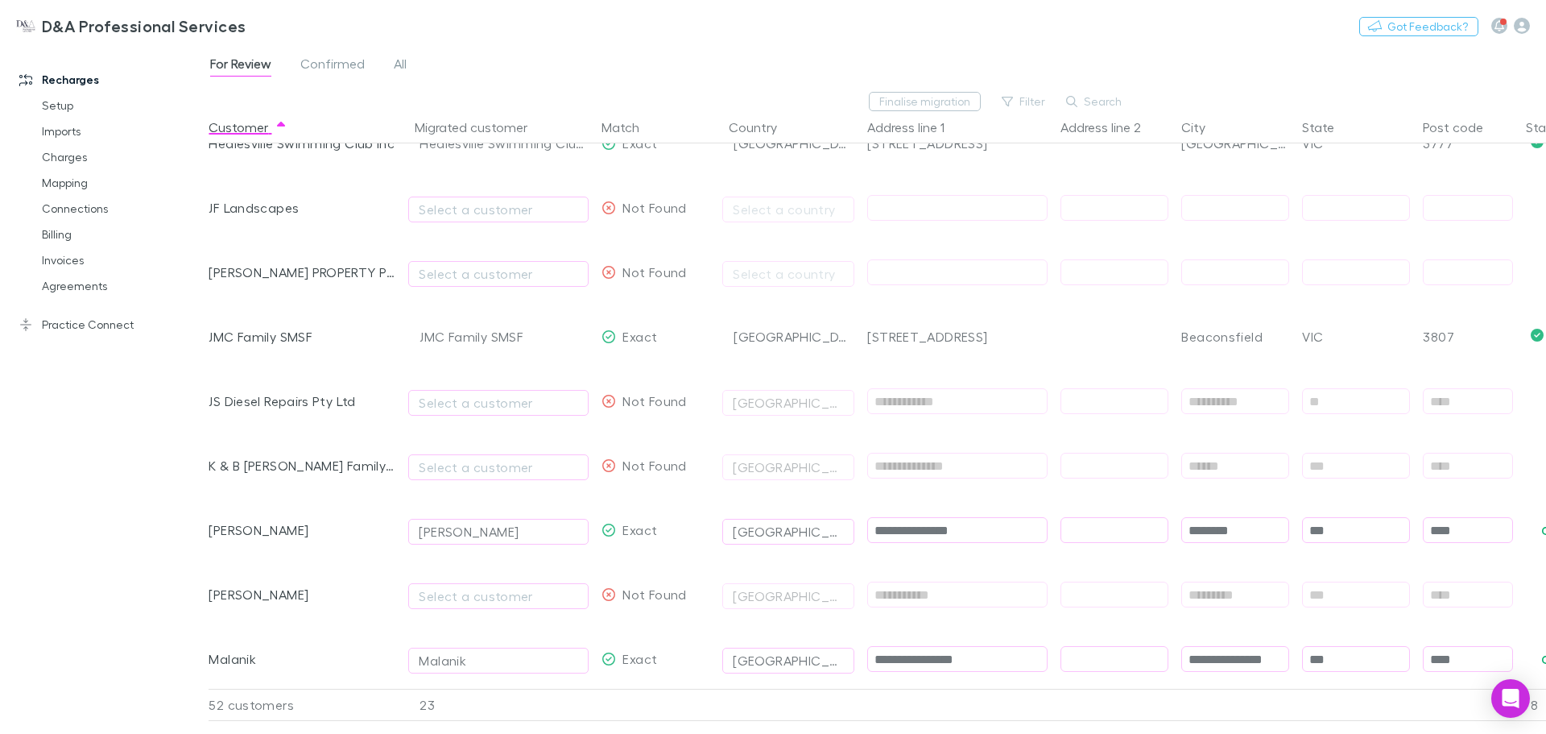
type input "********"
type input "****"
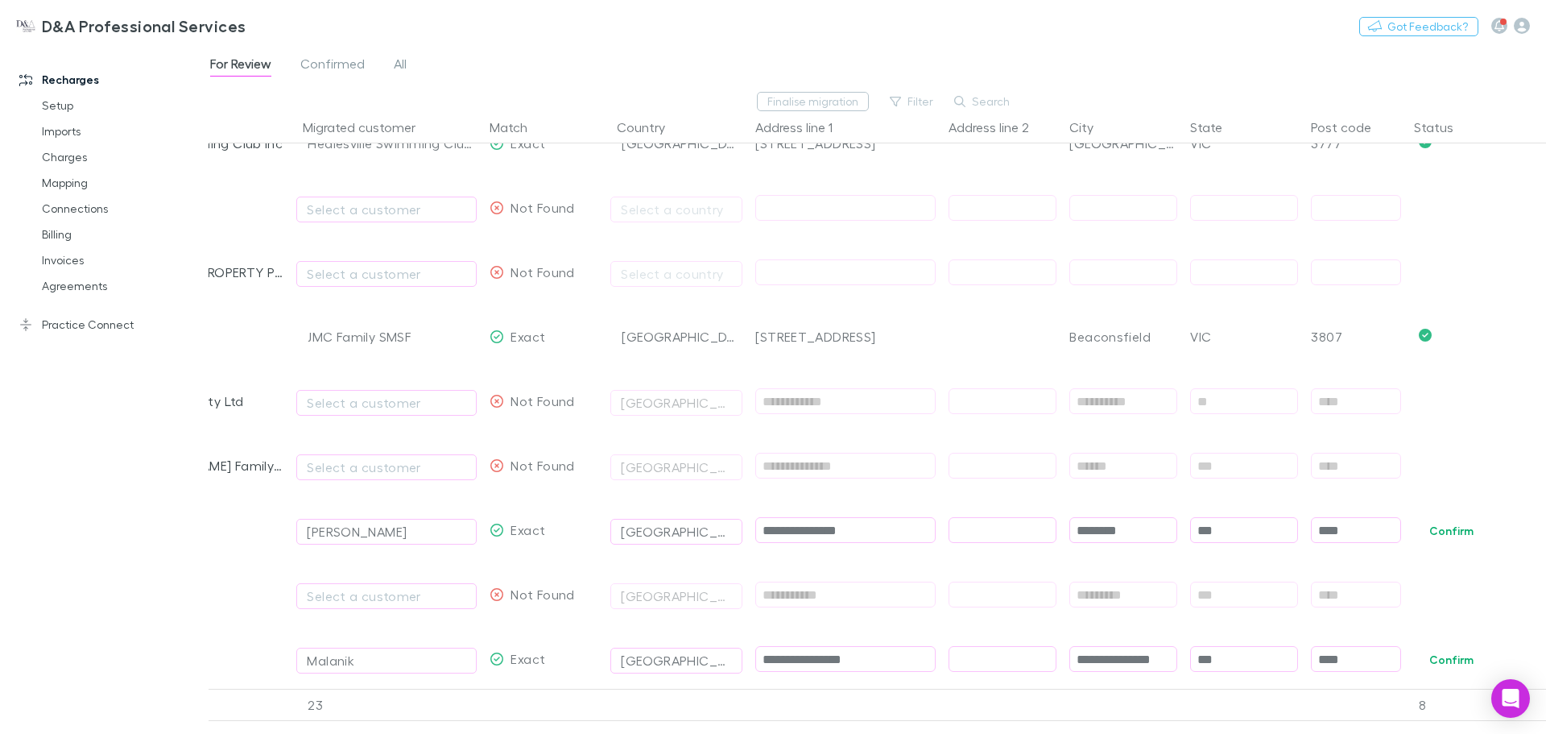
click at [1444, 536] on button "Confirm" at bounding box center [1451, 530] width 65 height 19
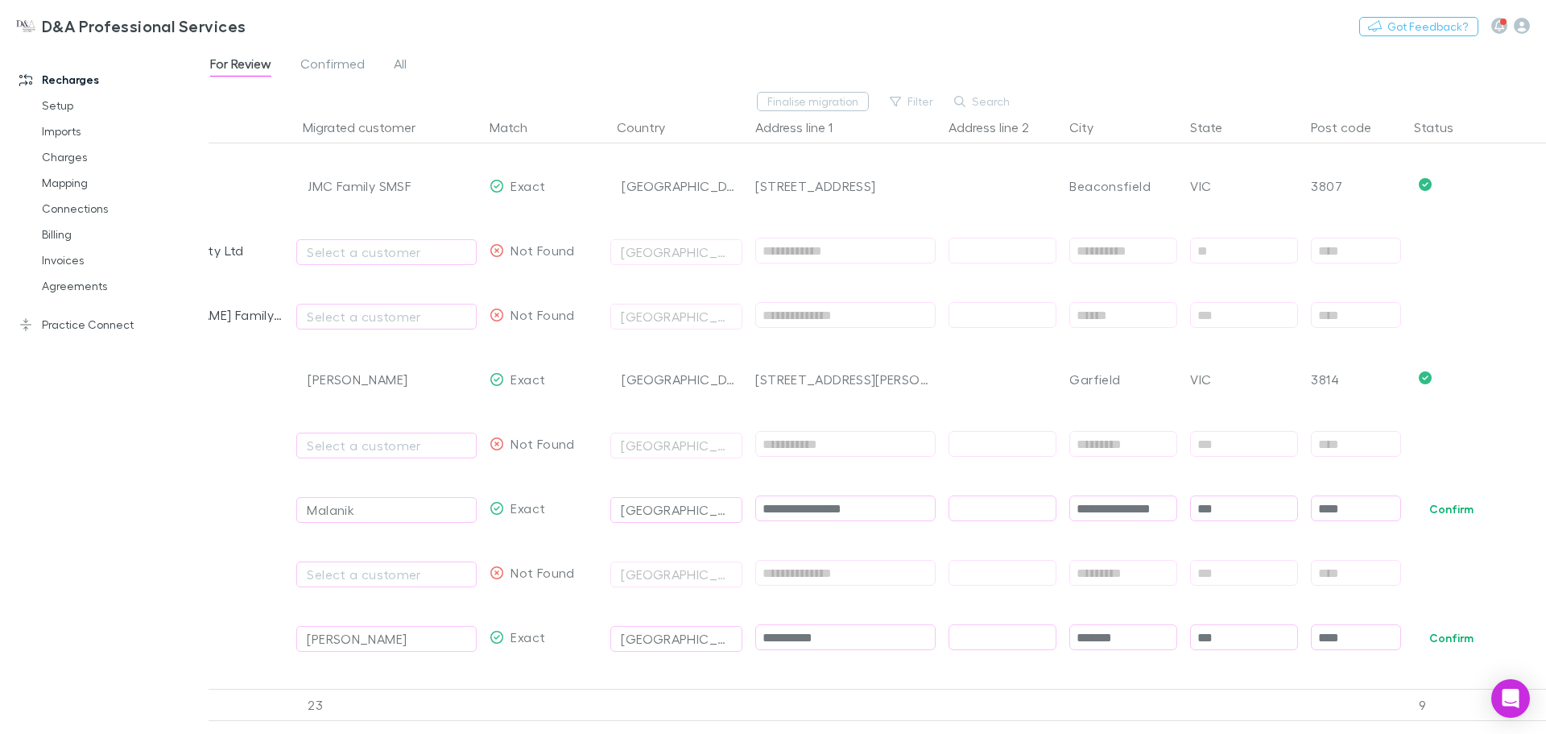
scroll to position [1289, 0]
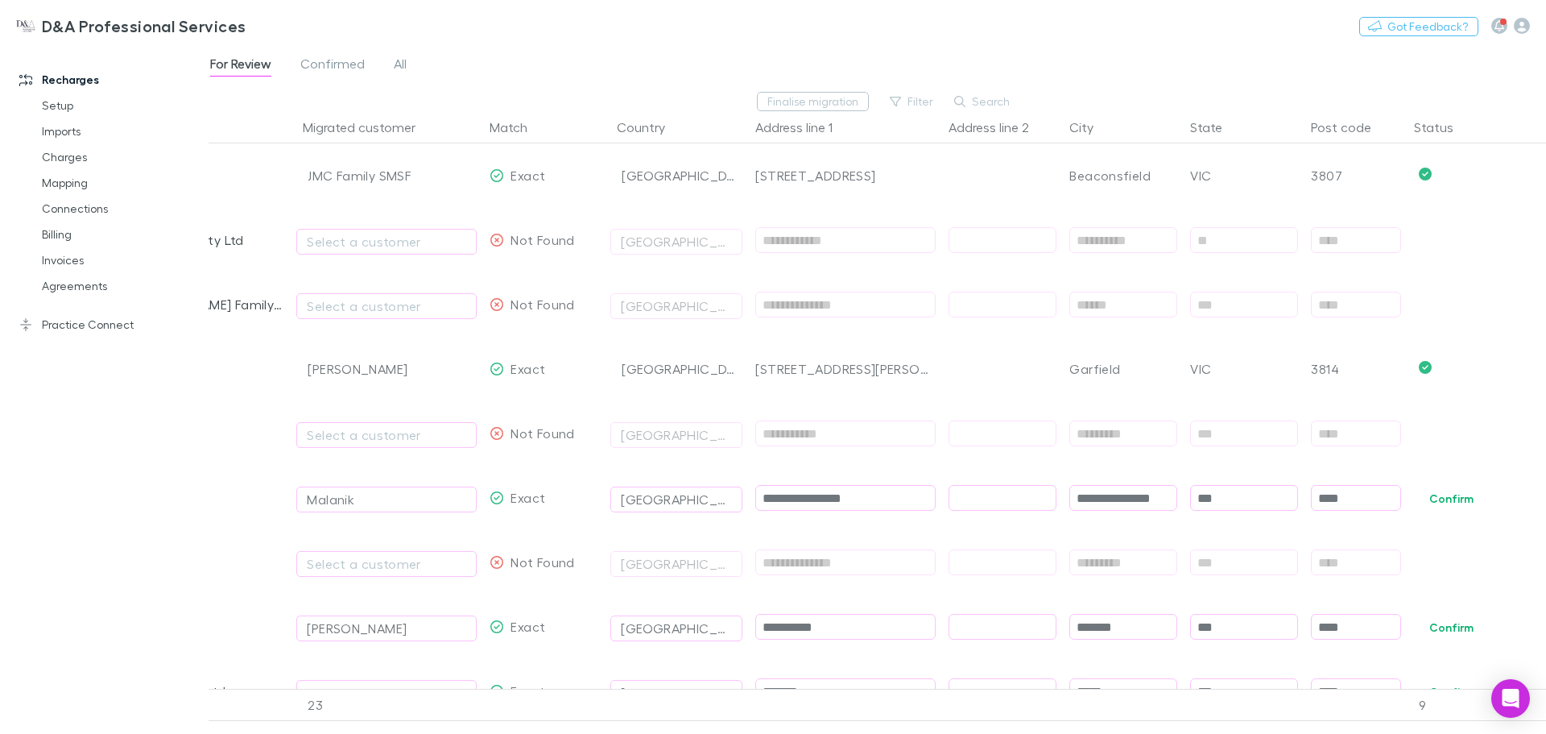
click at [1457, 496] on button "Confirm" at bounding box center [1451, 498] width 65 height 19
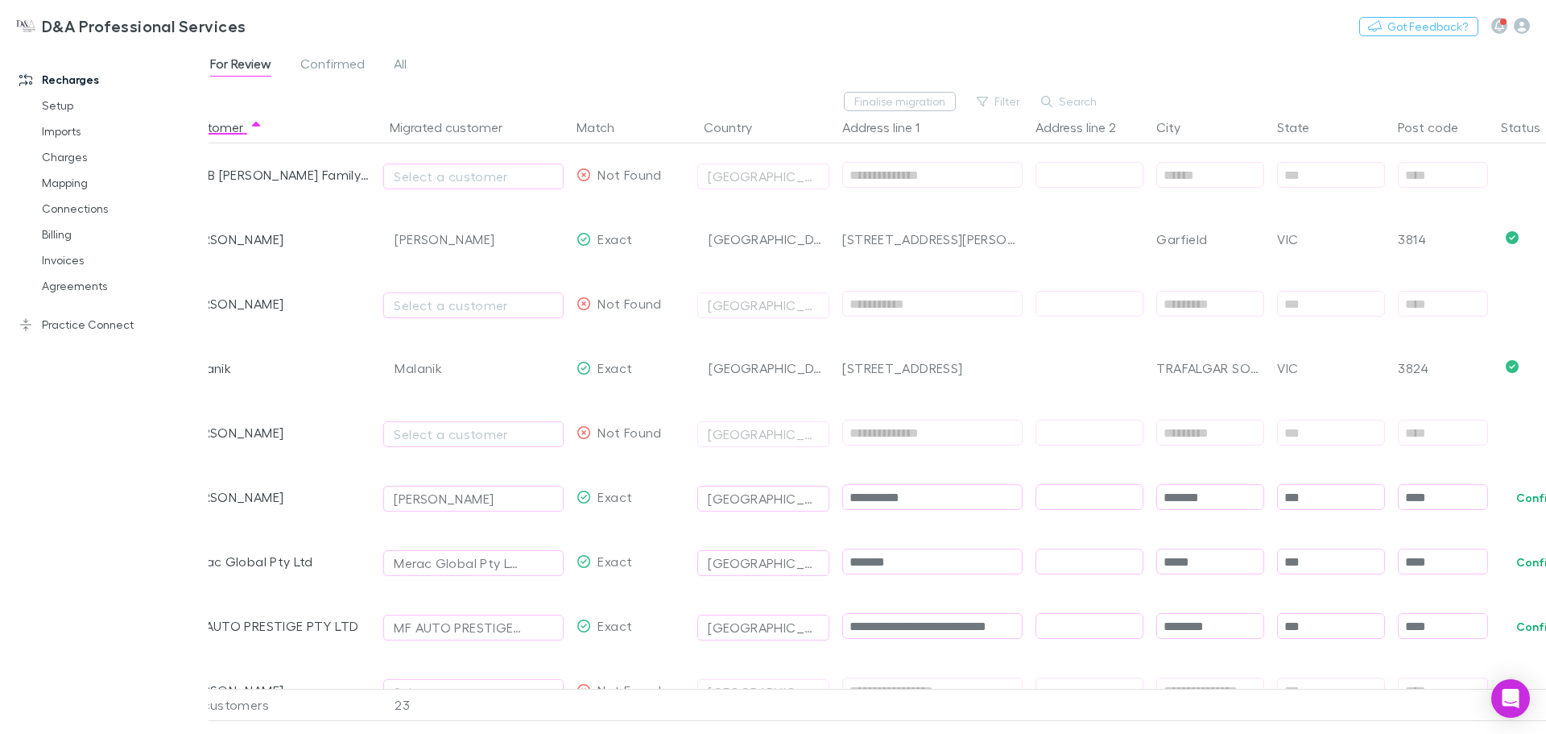
scroll to position [1450, 0]
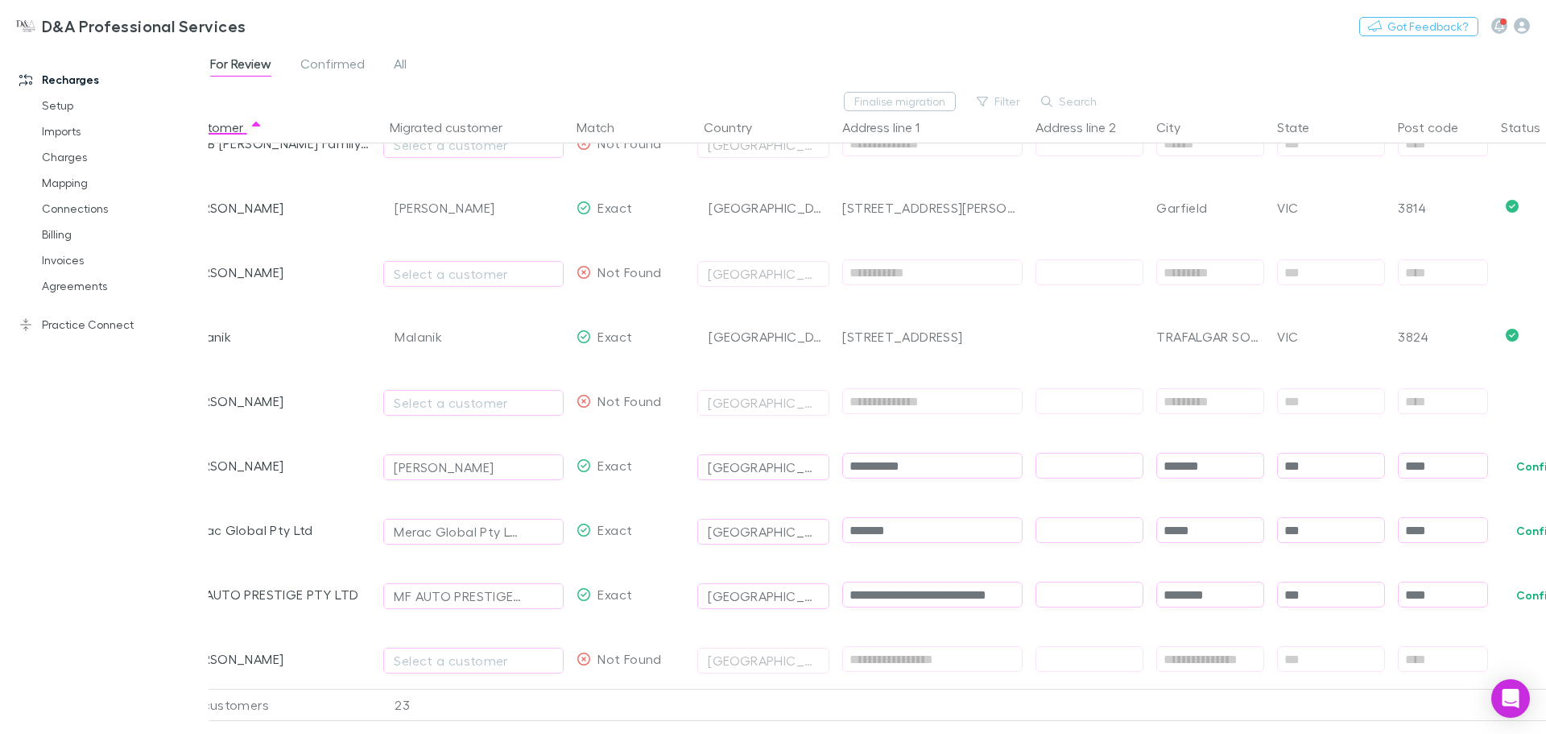
click at [1519, 470] on button "Confirm" at bounding box center [1538, 466] width 65 height 19
drag, startPoint x: 923, startPoint y: 534, endPoint x: 771, endPoint y: 536, distance: 152.2
click at [771, 536] on div "Merac Global Pty Ltd Merac Global Pty Ltd Exact Australia ******* ***** *** ***…" at bounding box center [909, 530] width 1450 height 64
paste input "******"
type input "**********"
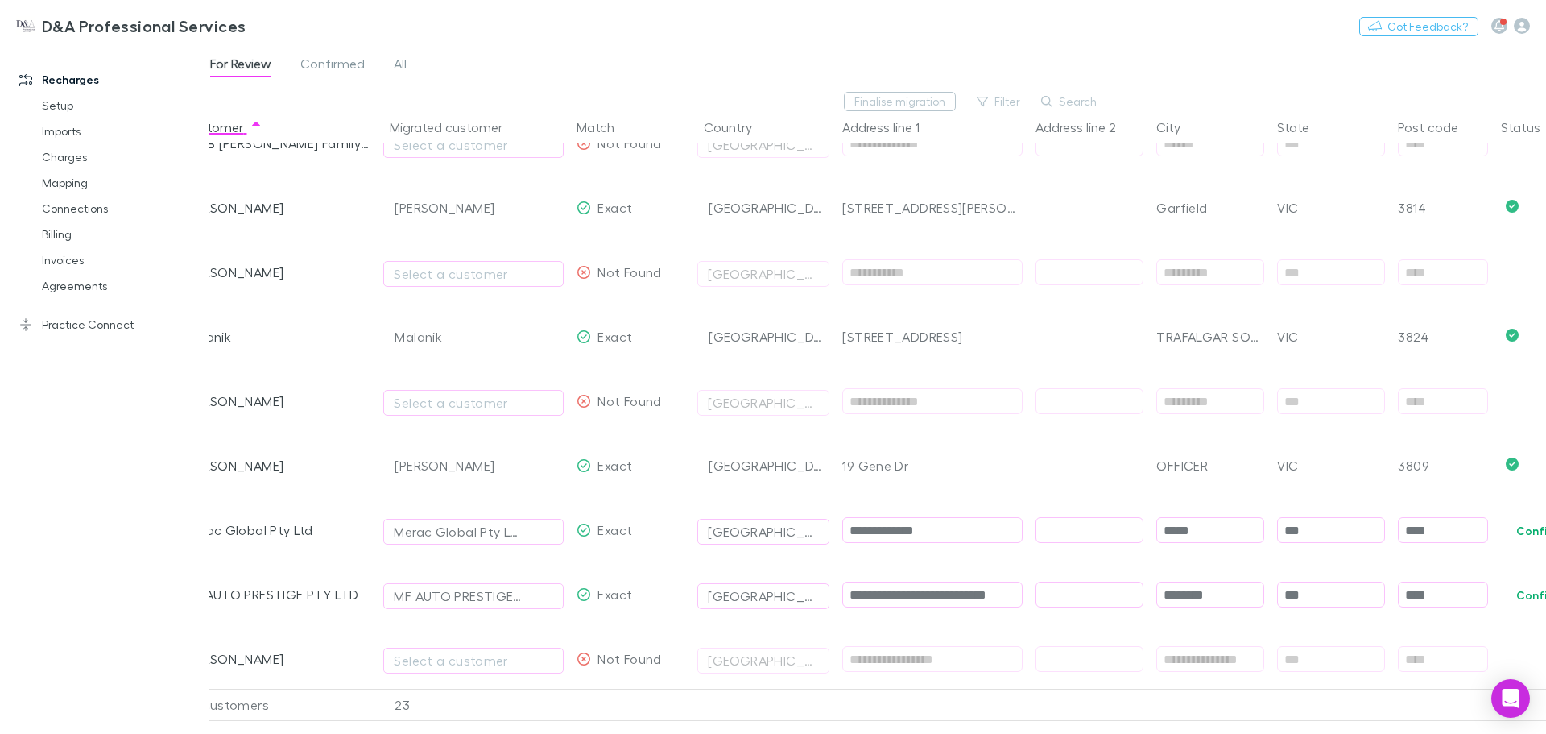
click at [1514, 536] on button "Confirm" at bounding box center [1538, 530] width 65 height 19
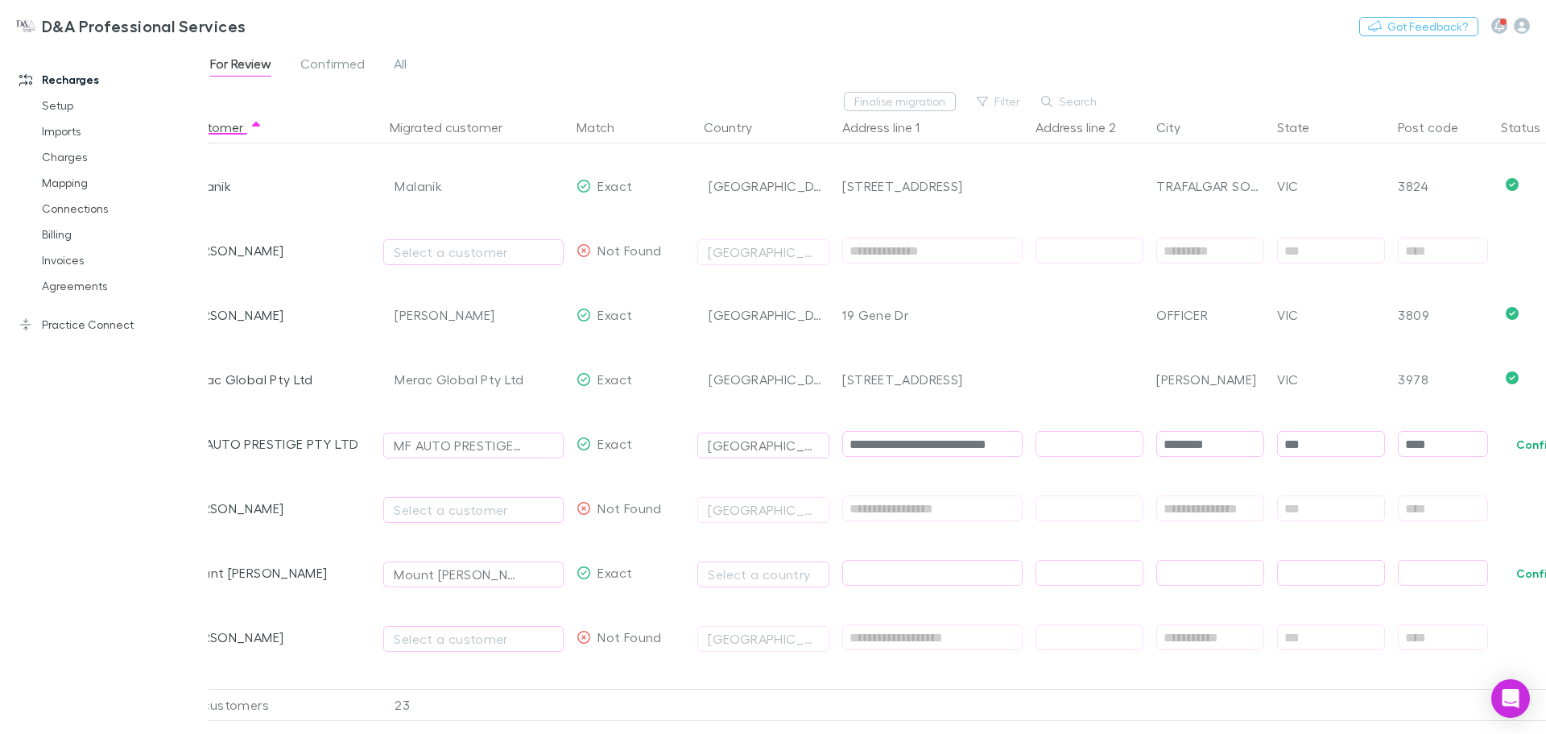
scroll to position [1611, 0]
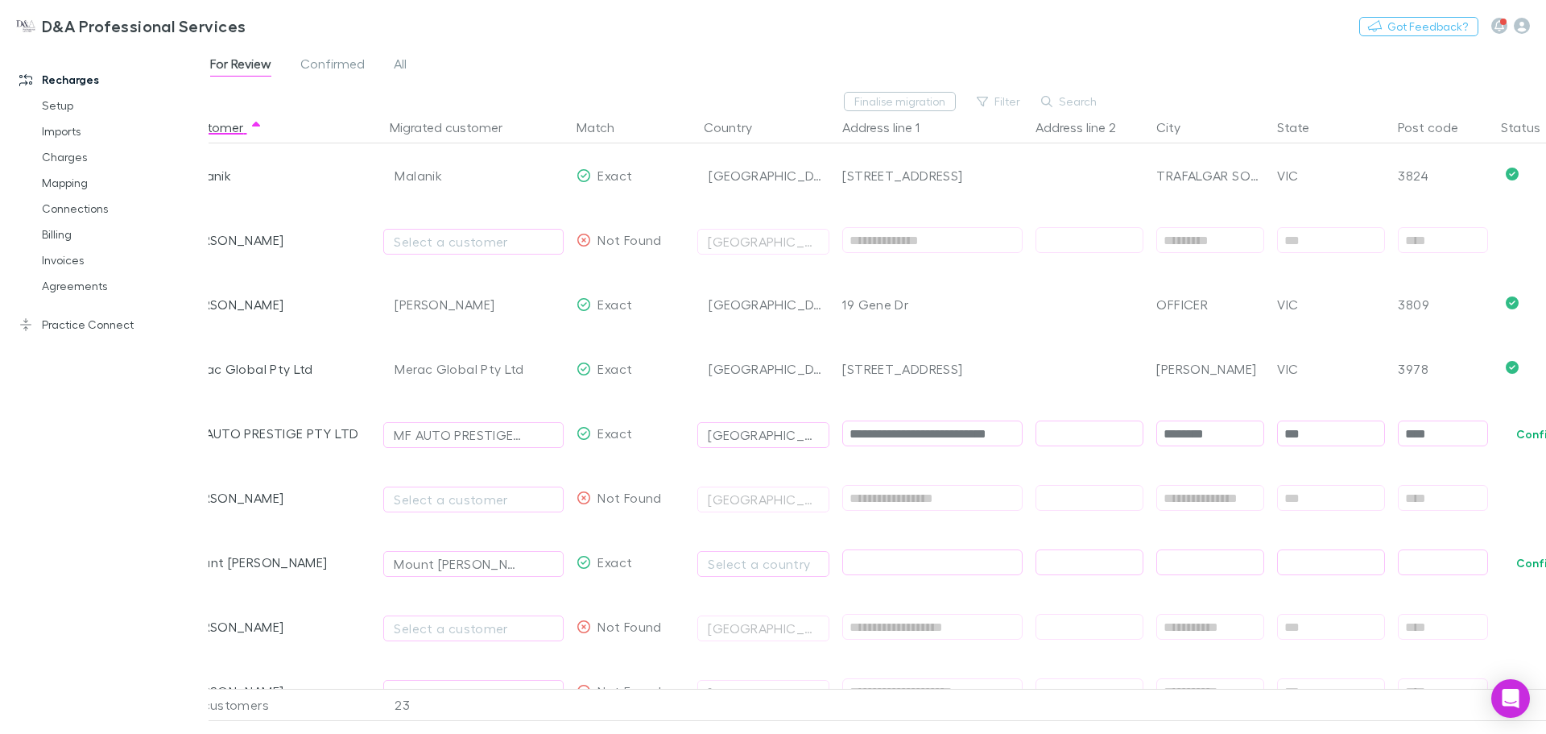
click at [1524, 429] on button "Confirm" at bounding box center [1538, 433] width 65 height 19
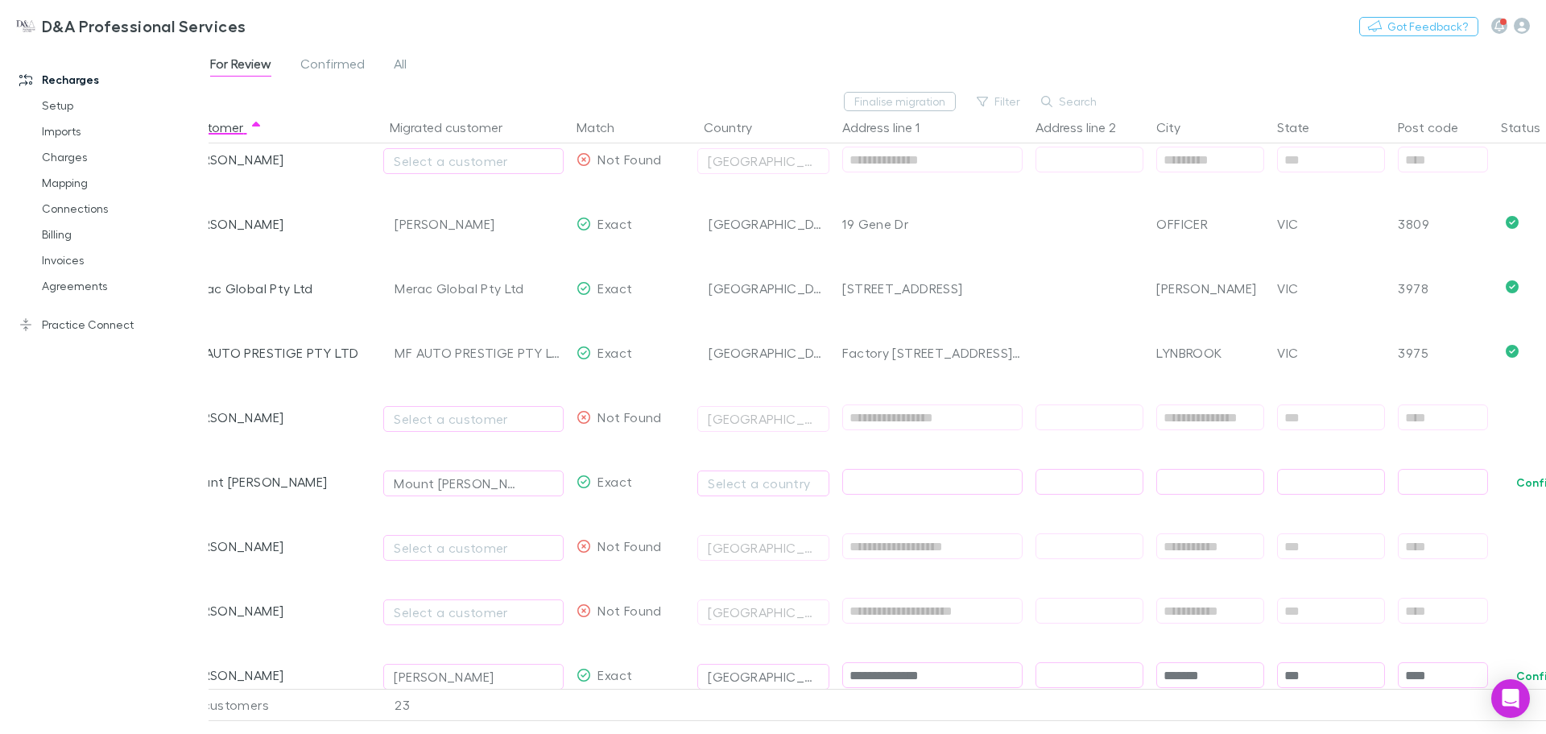
click at [795, 490] on div "Select a country" at bounding box center [763, 483] width 111 height 19
click at [825, 415] on p "Select a country" at bounding box center [838, 405] width 280 height 27
click at [824, 417] on p "Select a country" at bounding box center [838, 405] width 280 height 27
click at [823, 426] on li "[GEOGRAPHIC_DATA]" at bounding box center [838, 433] width 280 height 26
type input "*********"
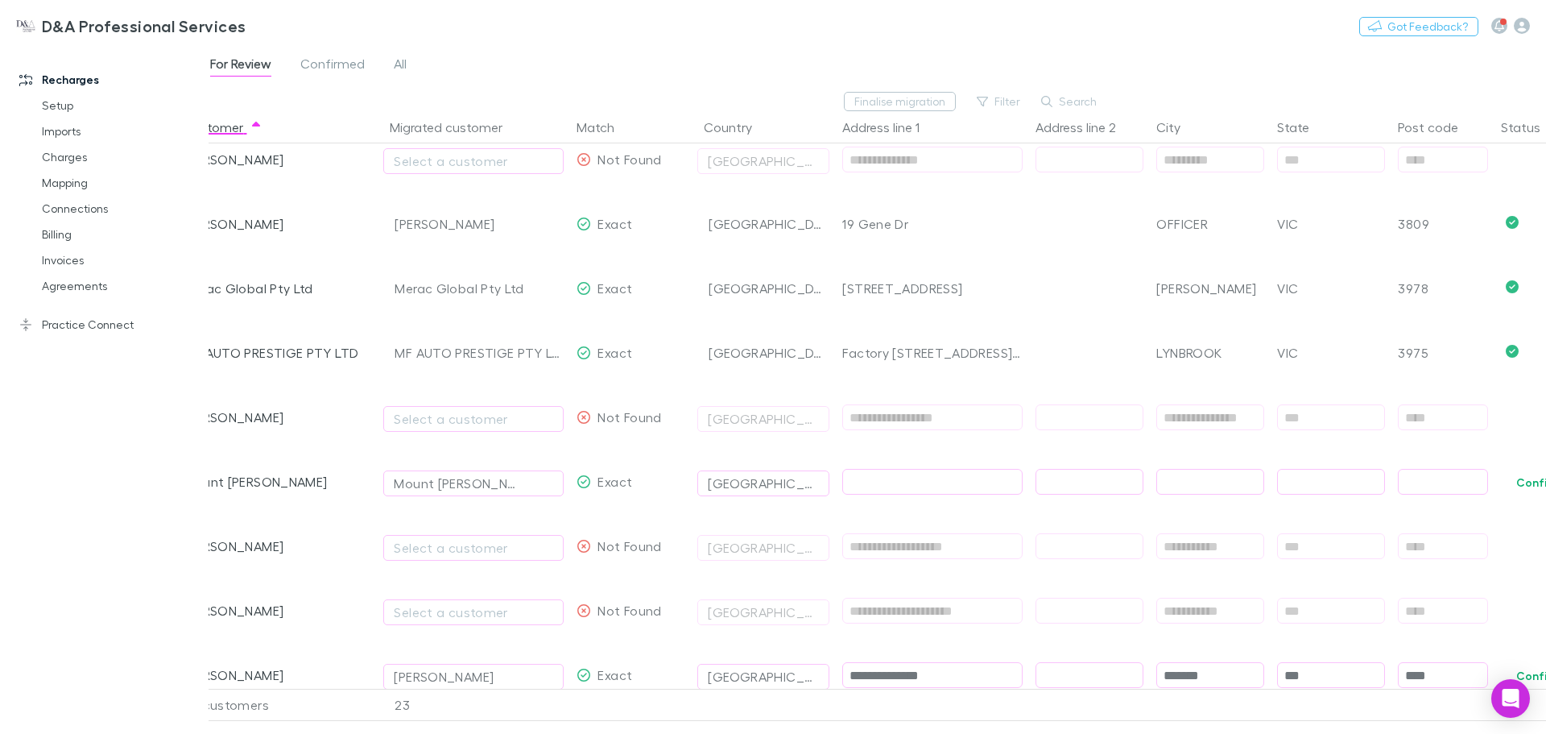
click at [875, 482] on input "text" at bounding box center [932, 482] width 179 height 25
paste input "**********"
type input "**********"
type input "***"
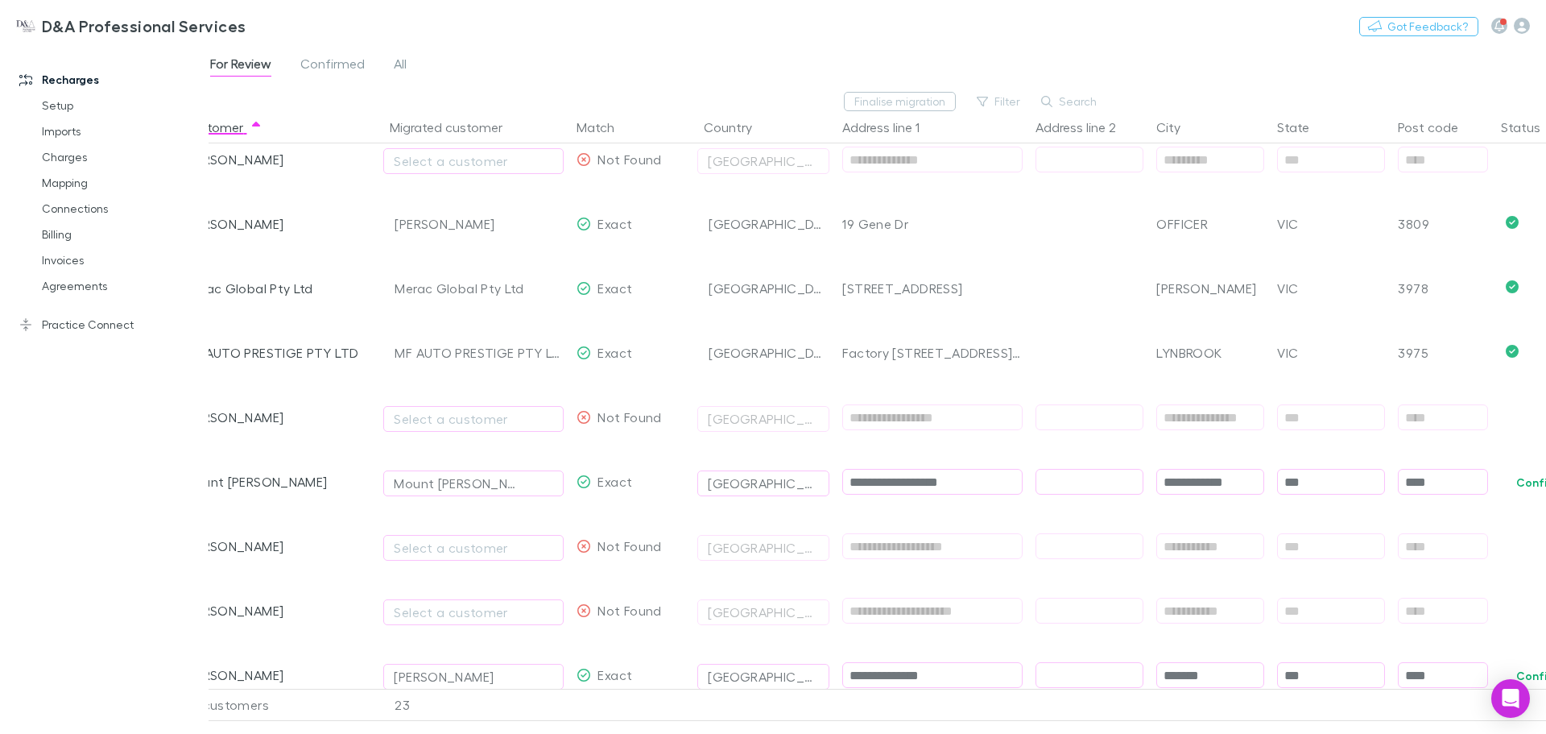
type input "****"
click at [1532, 485] on button "Confirm" at bounding box center [1538, 482] width 65 height 19
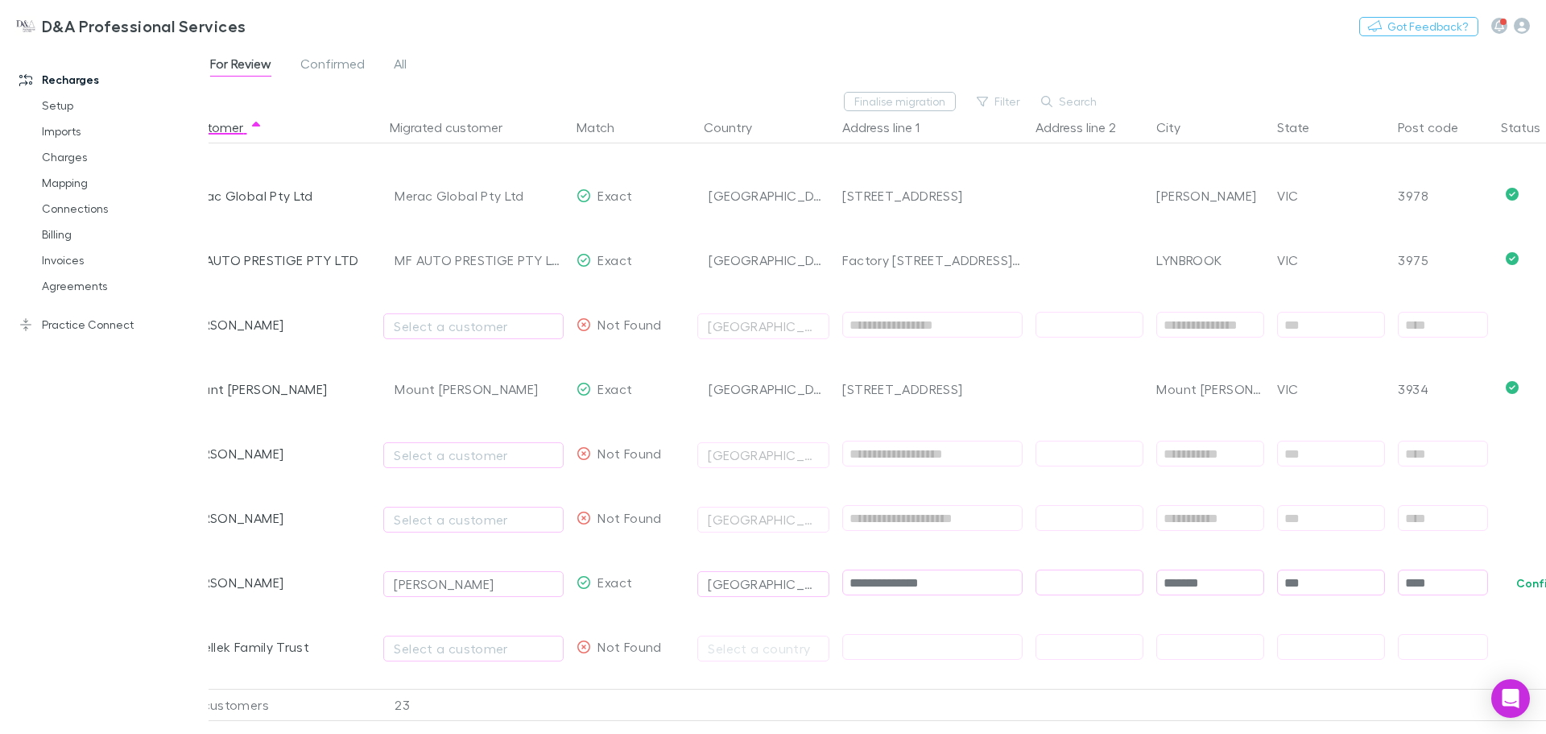
scroll to position [1852, 0]
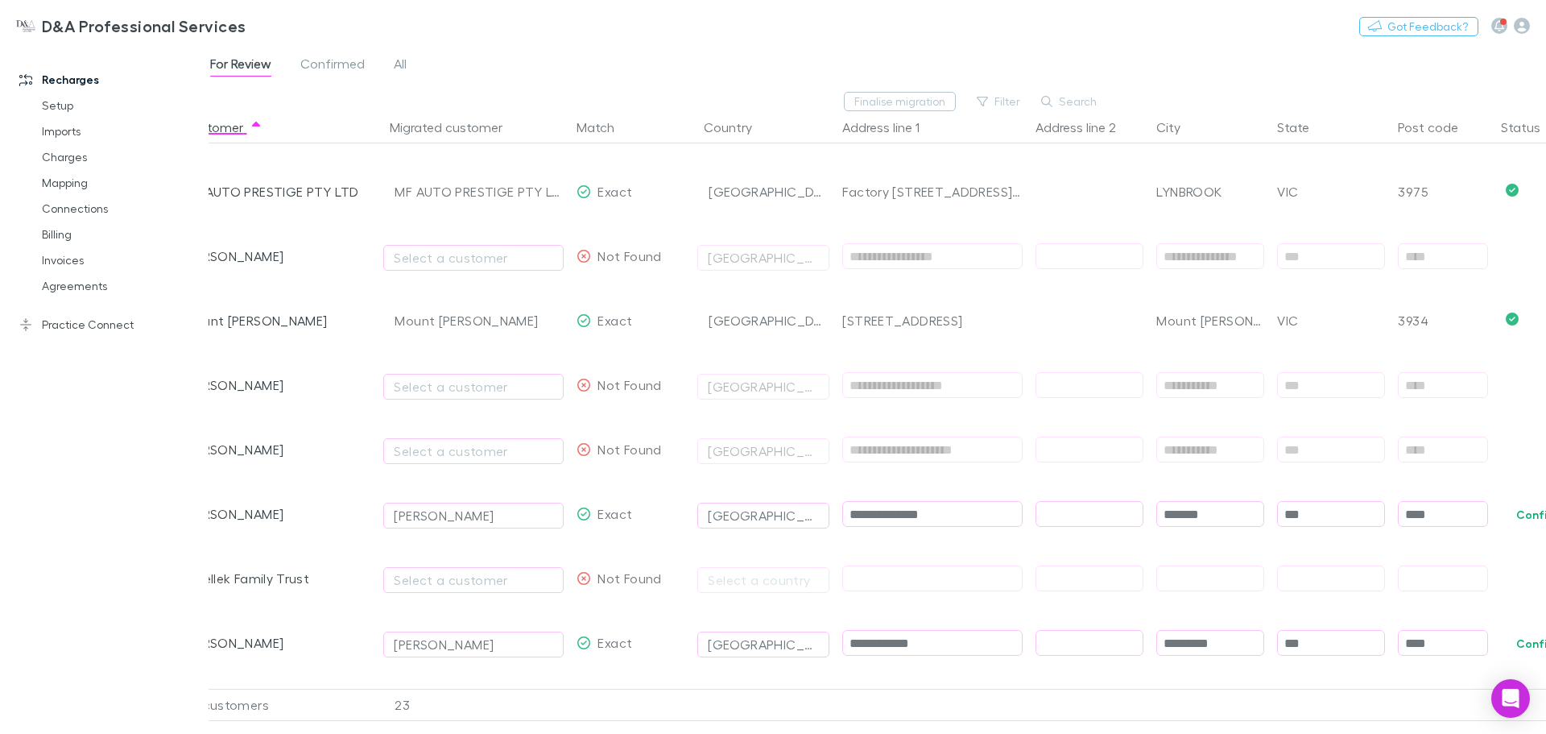
drag, startPoint x: 1531, startPoint y: 507, endPoint x: 1356, endPoint y: 549, distance: 180.5
click at [1531, 507] on button "Confirm" at bounding box center [1538, 514] width 65 height 19
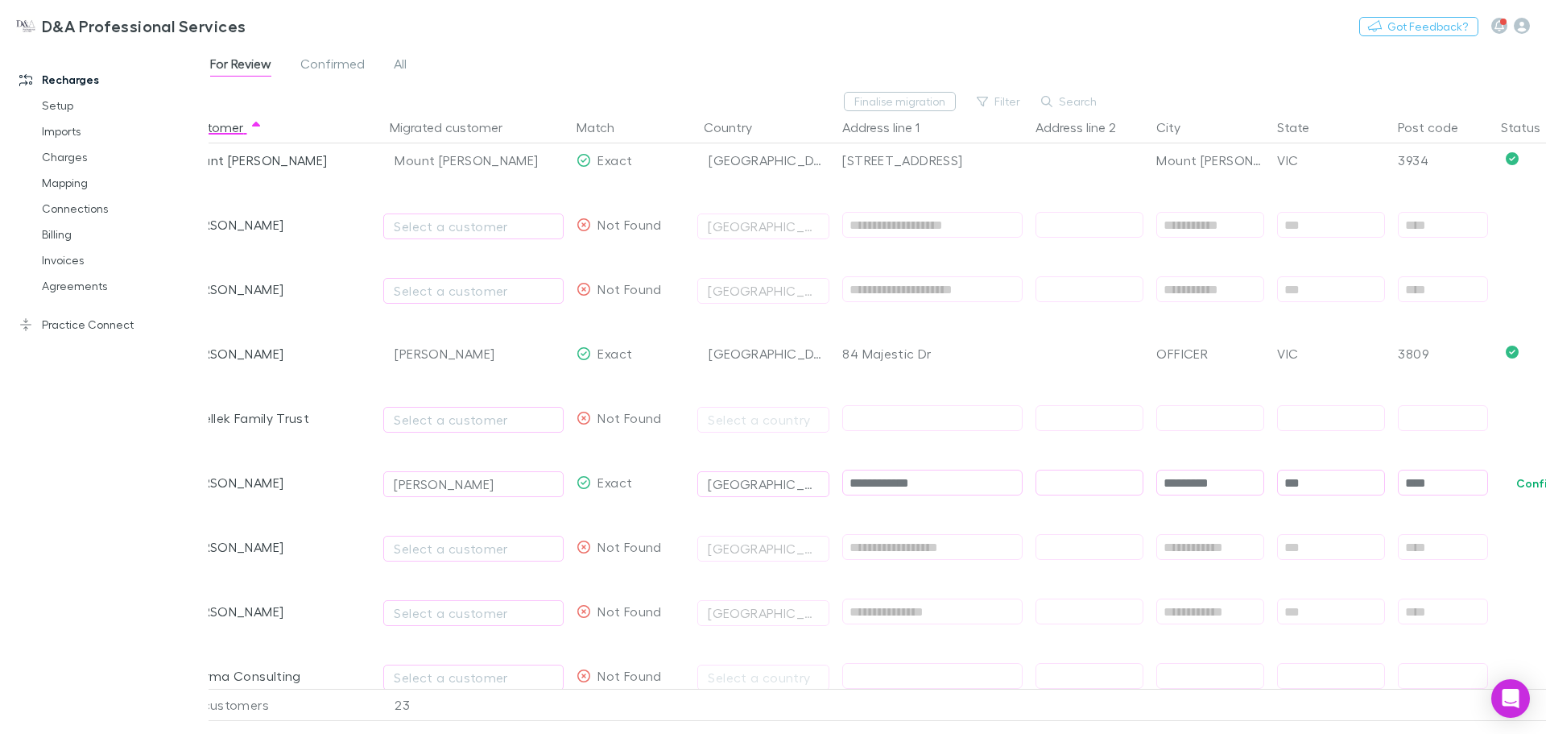
scroll to position [2014, 0]
drag, startPoint x: 1528, startPoint y: 475, endPoint x: 1514, endPoint y: 499, distance: 27.1
click at [1514, 499] on span "Confirm" at bounding box center [1564, 481] width 139 height 64
click at [1520, 489] on button "Confirm" at bounding box center [1538, 482] width 65 height 19
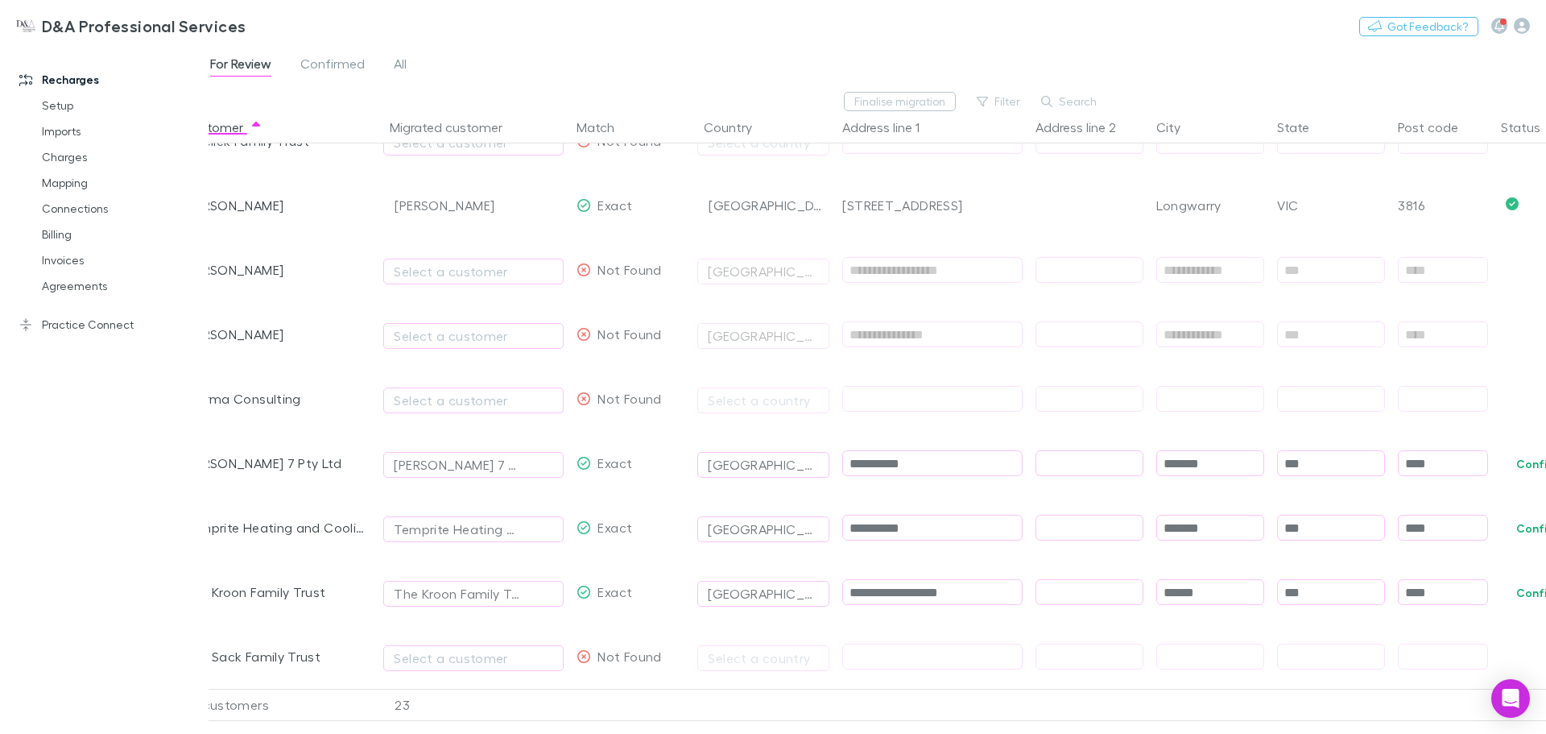
scroll to position [2336, 0]
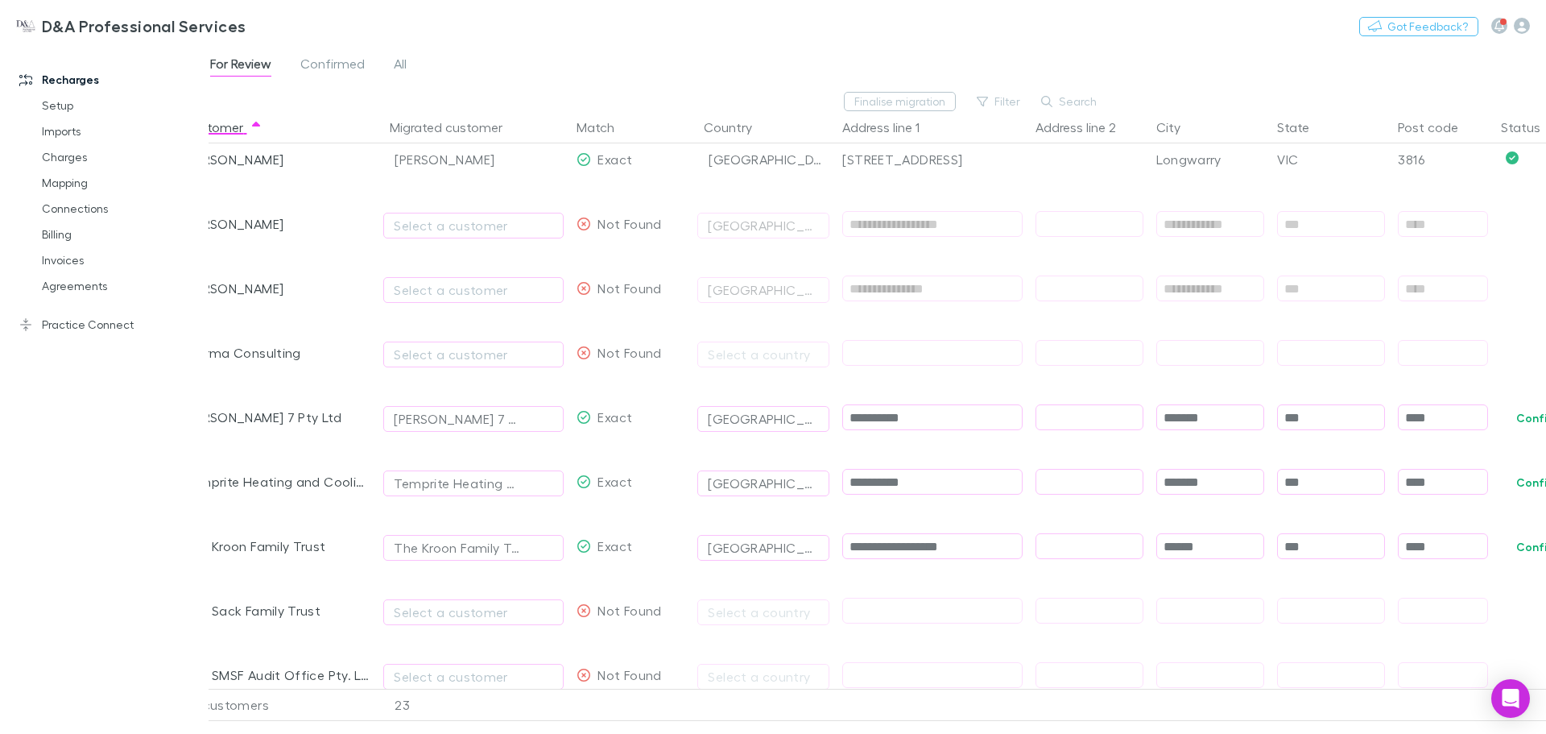
drag, startPoint x: 928, startPoint y: 422, endPoint x: 769, endPoint y: 399, distance: 160.3
click at [769, 399] on div "**********" at bounding box center [909, 417] width 1450 height 64
paste input "**********"
drag, startPoint x: 893, startPoint y: 417, endPoint x: 1085, endPoint y: 408, distance: 191.9
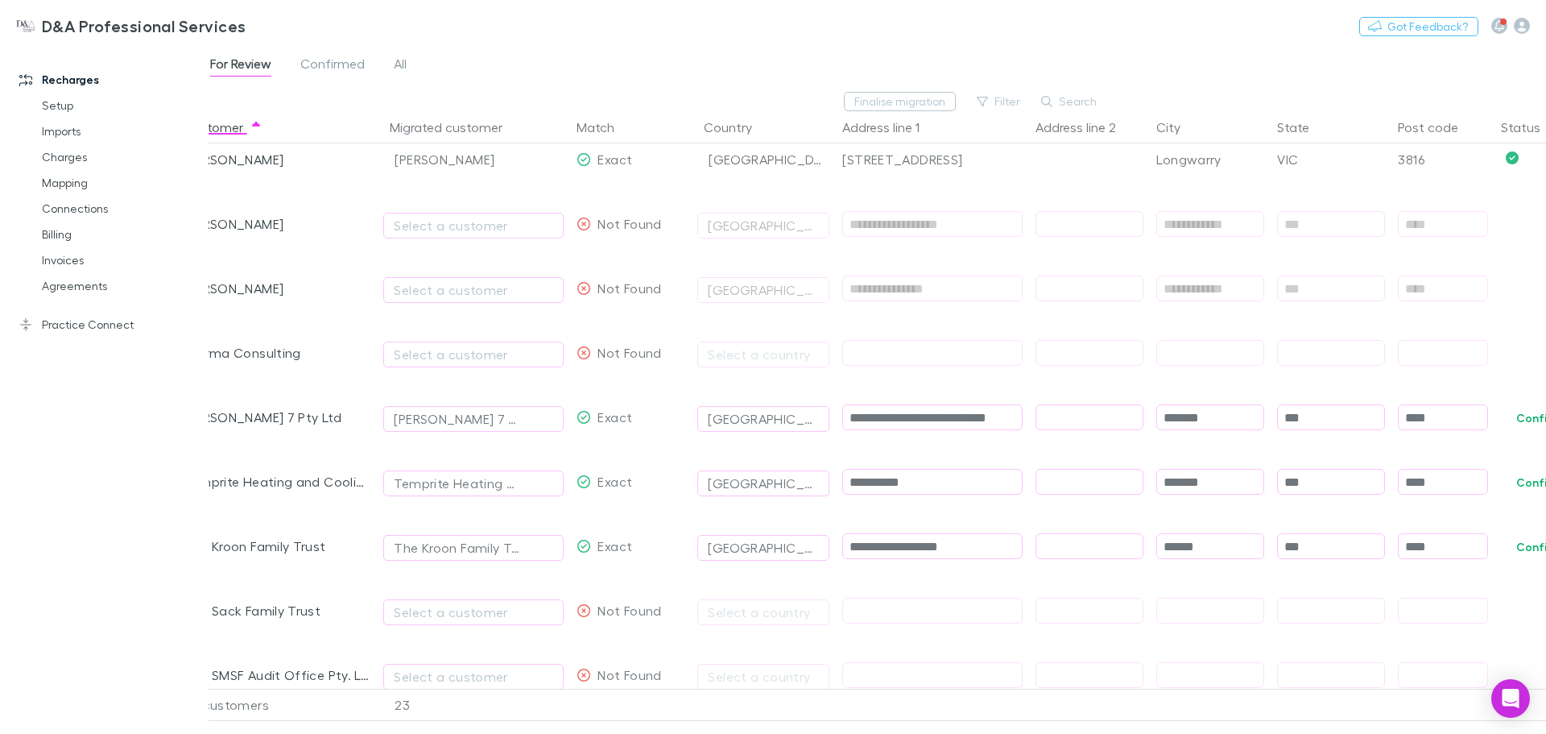
click at [1084, 408] on div "**********" at bounding box center [909, 417] width 1450 height 64
type input "*******"
paste input "**********"
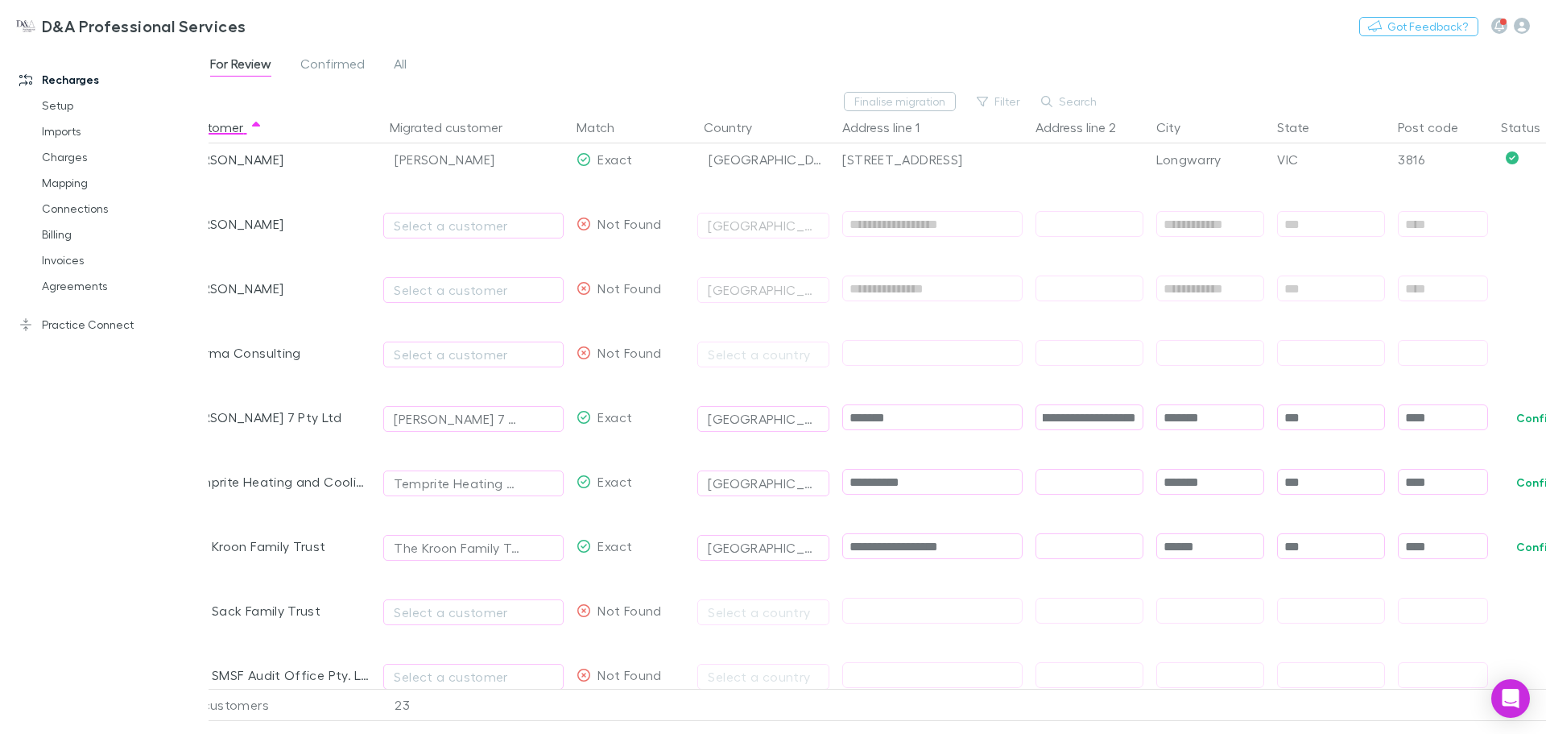
type input "**********"
type input "********"
type input "****"
click at [1525, 417] on button "Confirm" at bounding box center [1538, 417] width 65 height 19
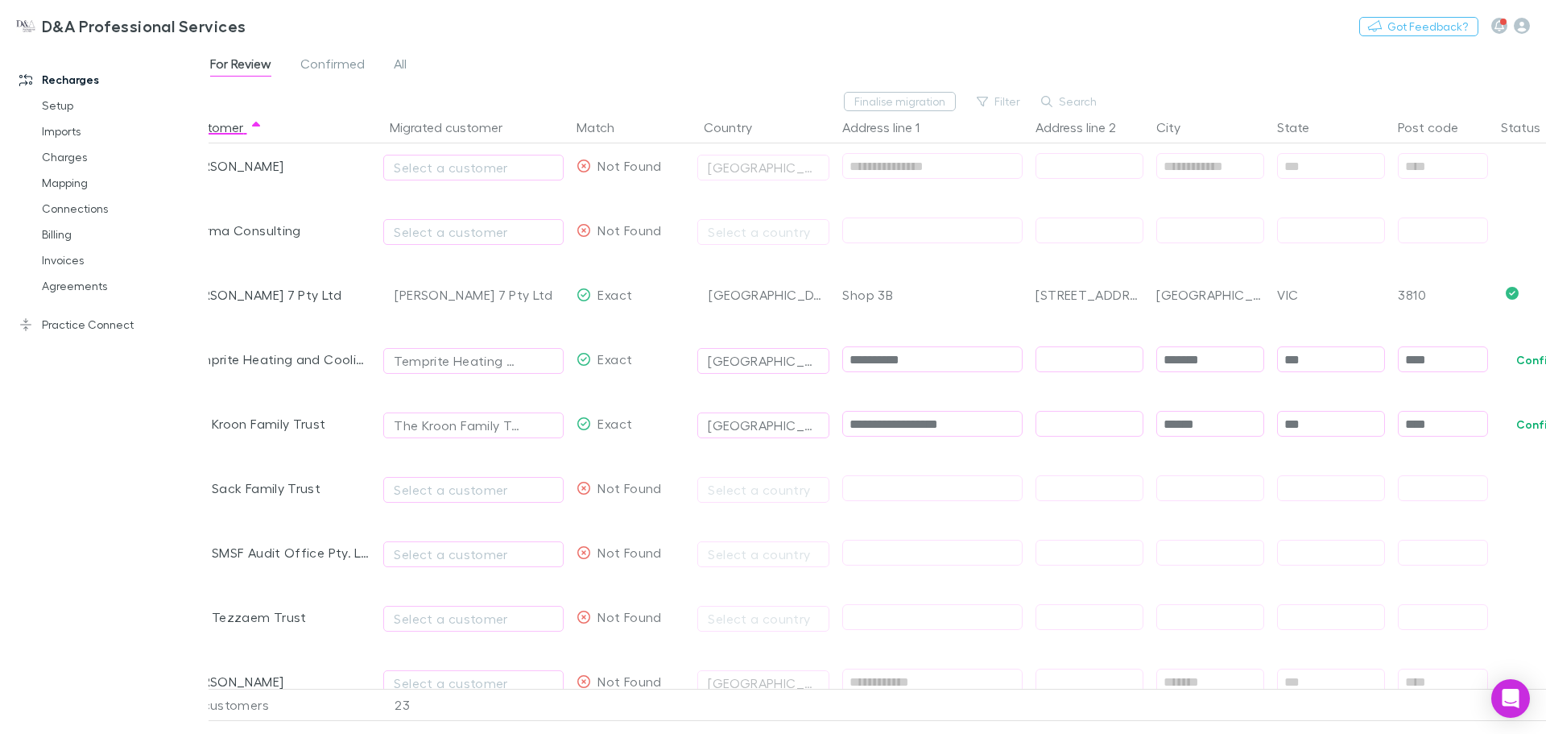
scroll to position [2497, 0]
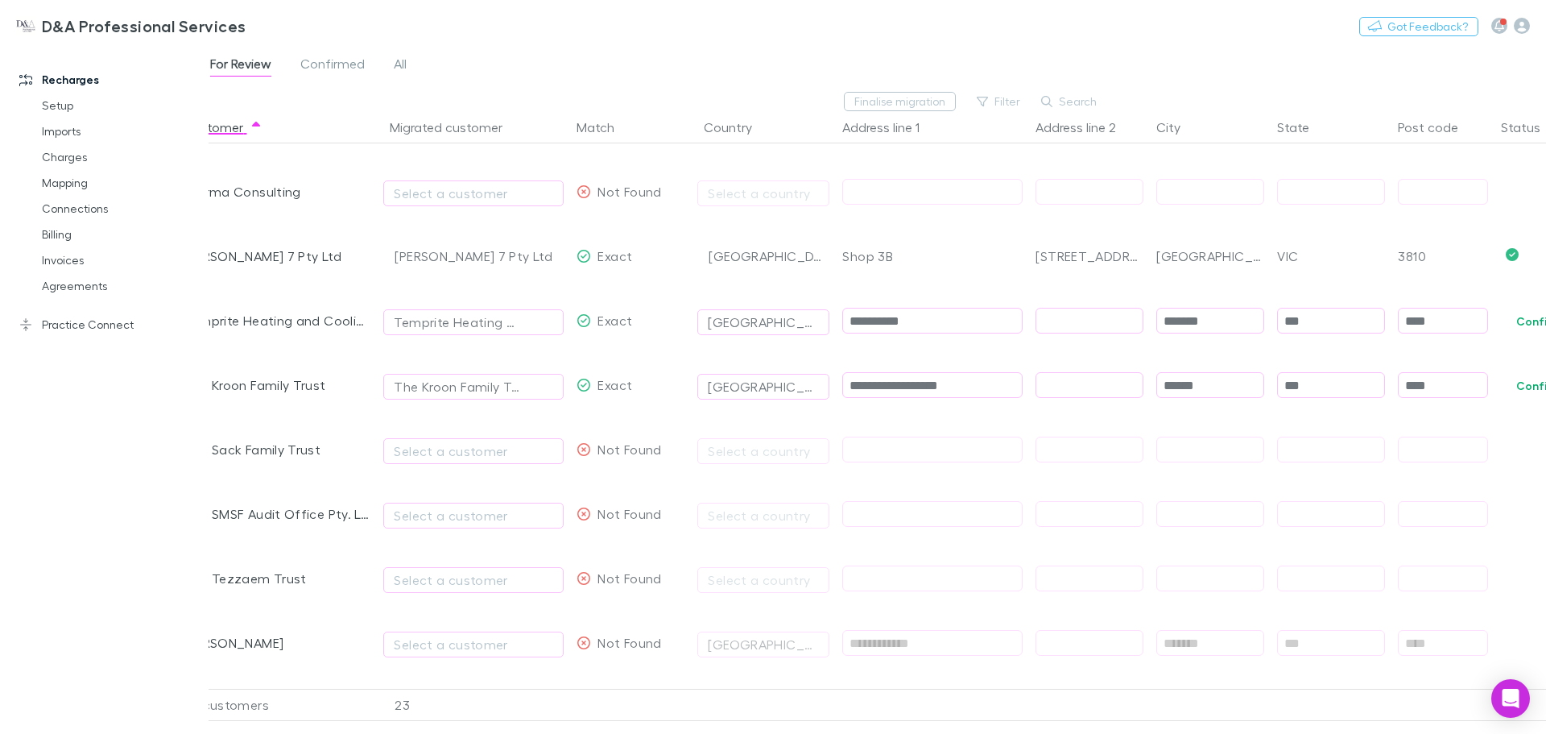
click at [946, 387] on input "**********" at bounding box center [932, 385] width 179 height 25
drag, startPoint x: 943, startPoint y: 323, endPoint x: 823, endPoint y: 330, distance: 120.2
click at [823, 330] on div "**********" at bounding box center [909, 320] width 1450 height 64
paste input "***"
type input "**********"
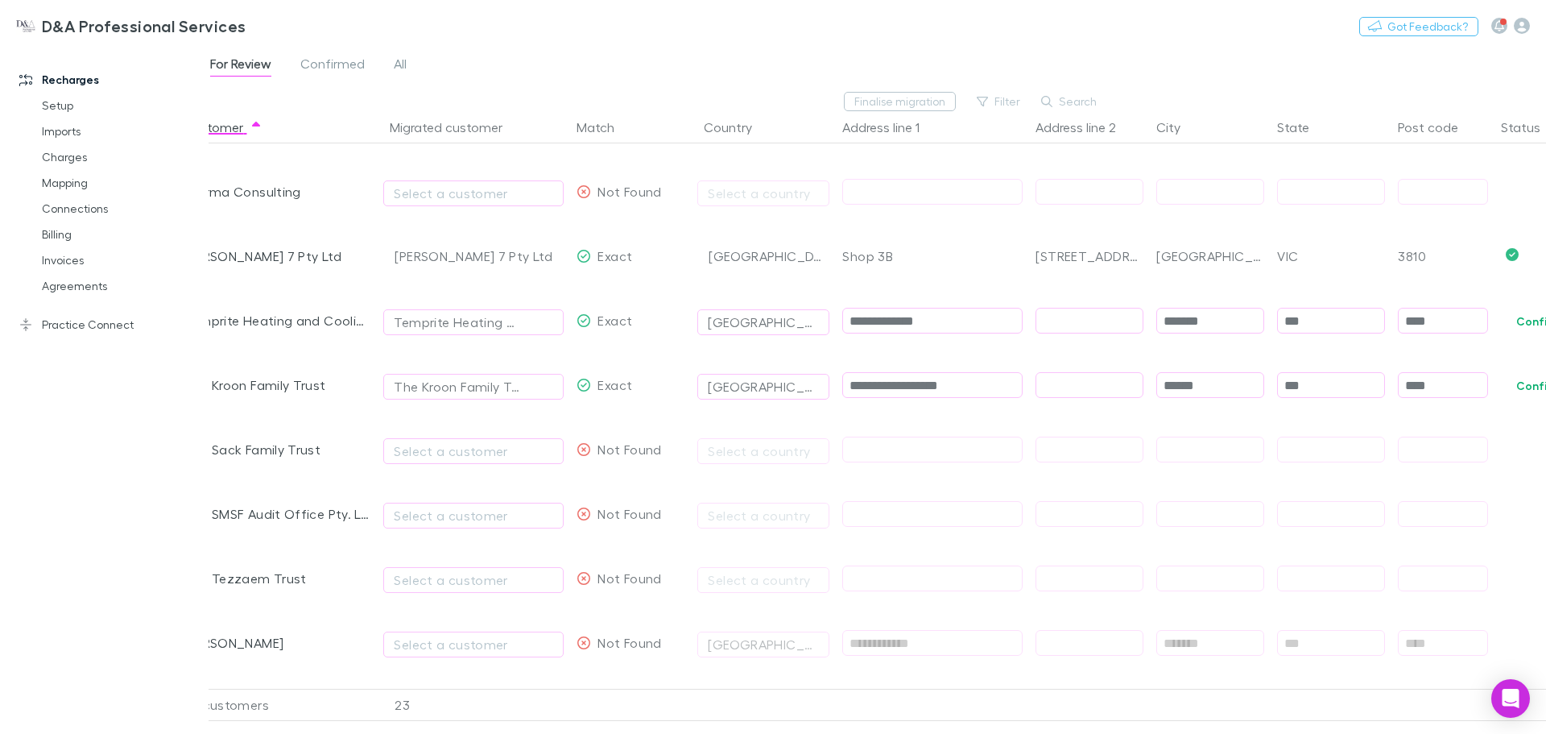
click at [1202, 321] on input "*******" at bounding box center [1210, 320] width 106 height 25
paste input "*****"
type input "**********"
type input "****"
click at [1530, 317] on button "Confirm" at bounding box center [1538, 321] width 65 height 19
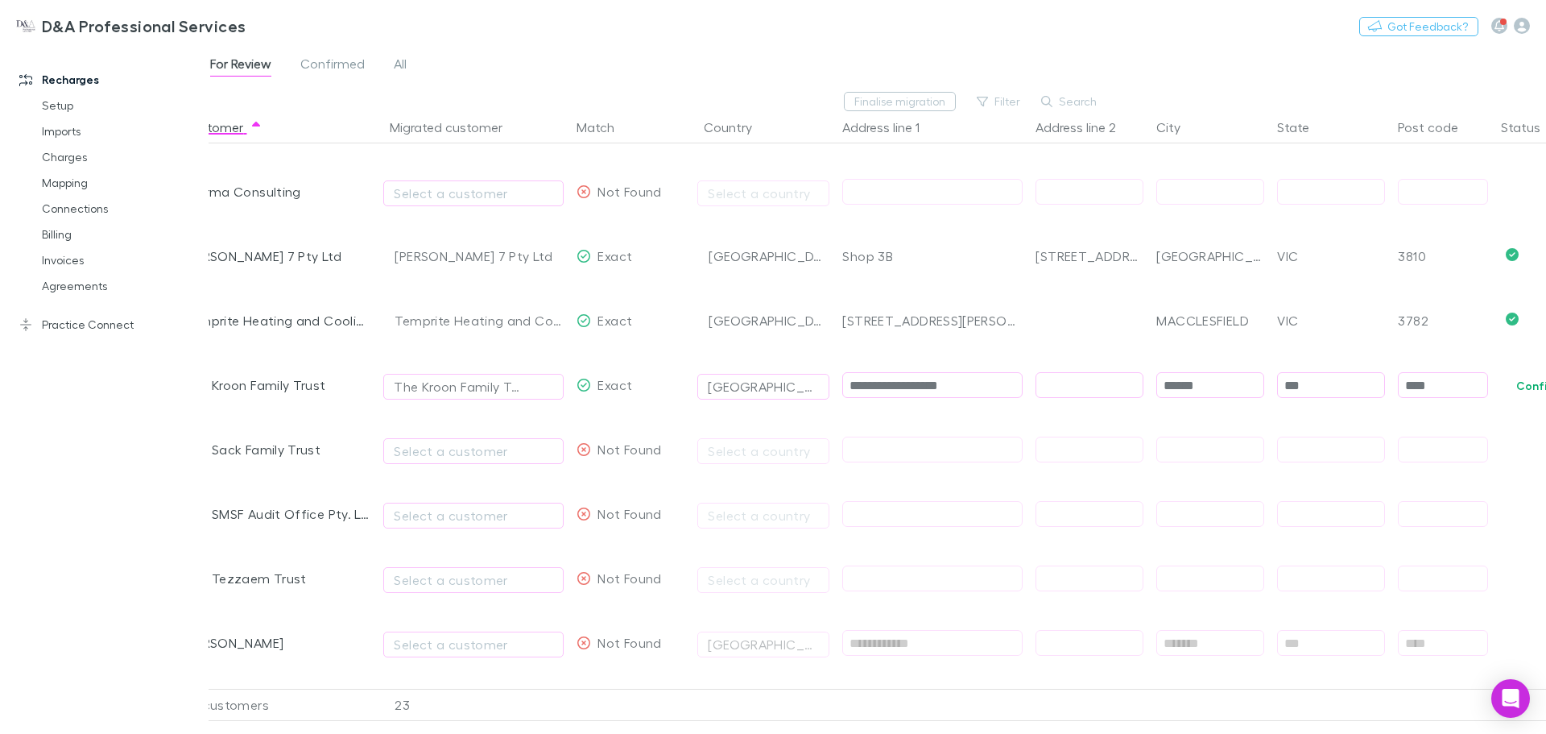
drag, startPoint x: 1527, startPoint y: 387, endPoint x: 1409, endPoint y: 419, distance: 121.7
click at [1527, 387] on button "Confirm" at bounding box center [1538, 385] width 65 height 19
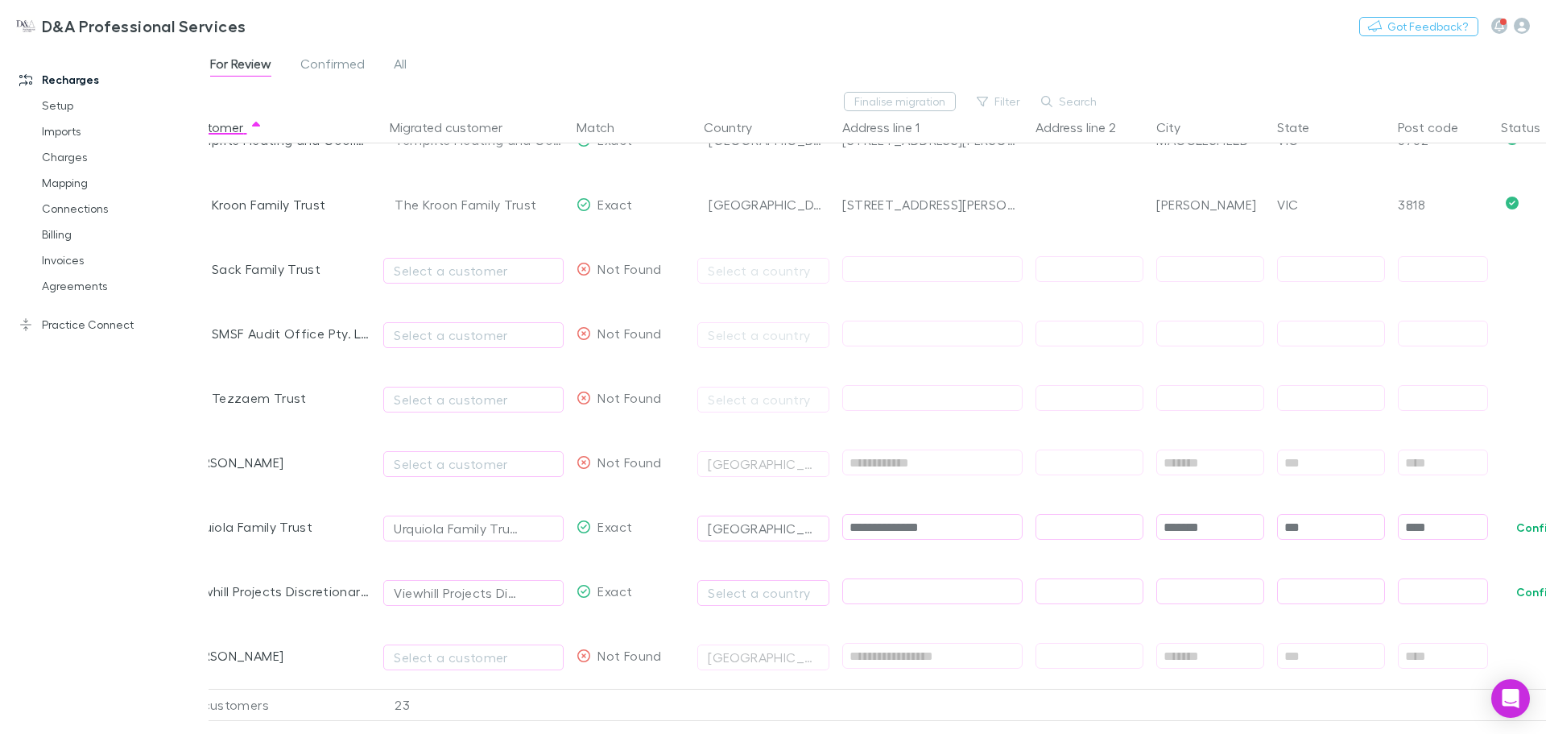
scroll to position [2701, 0]
click at [1529, 518] on button "Confirm" at bounding box center [1538, 527] width 65 height 19
click at [779, 583] on span "Select a country" at bounding box center [763, 591] width 132 height 64
click at [756, 583] on div "Select a country" at bounding box center [763, 592] width 111 height 19
type input "******"
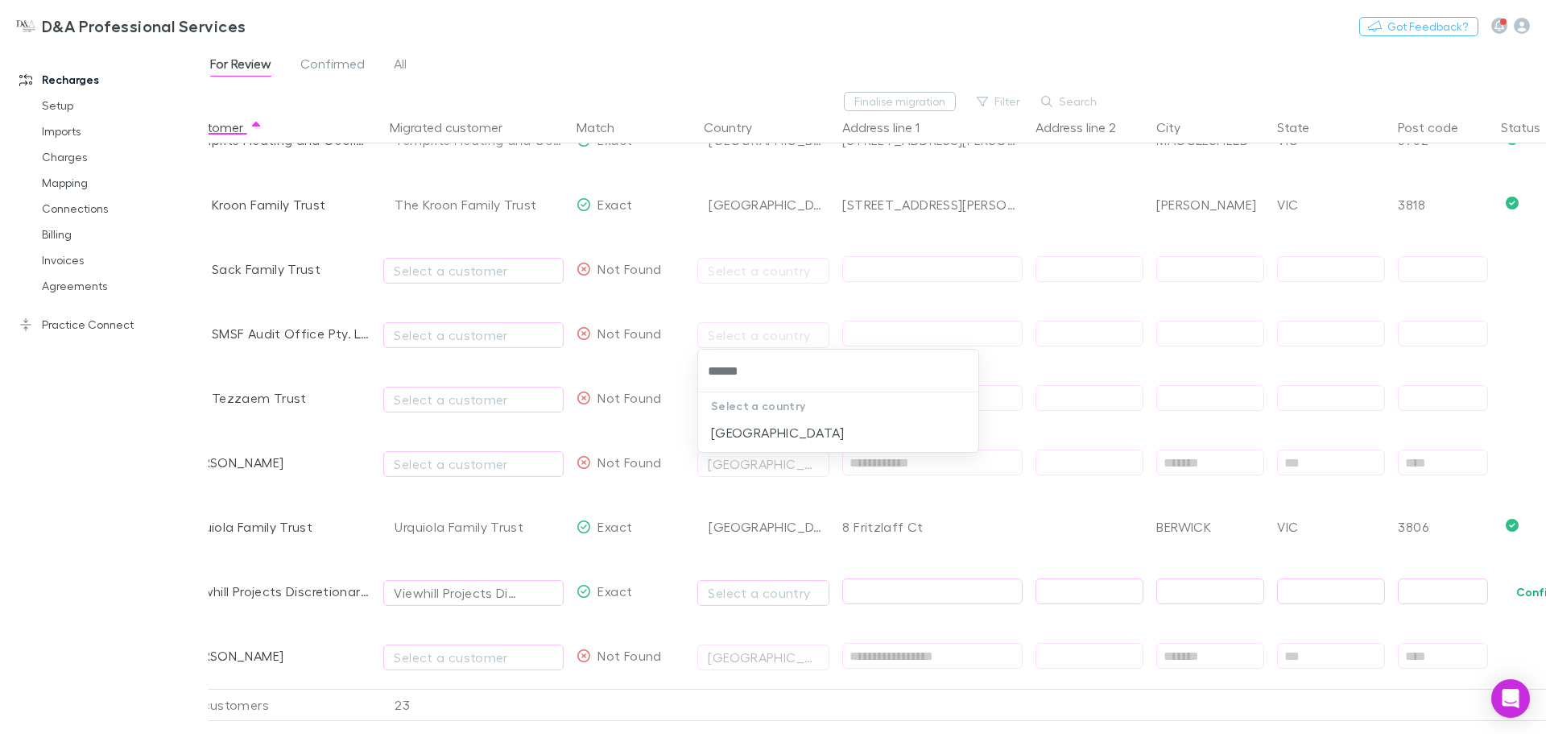
click at [779, 432] on li "[GEOGRAPHIC_DATA]" at bounding box center [838, 433] width 280 height 26
click at [900, 579] on input "text" at bounding box center [932, 591] width 179 height 25
paste input "*********"
type input "*********"
type input "**********"
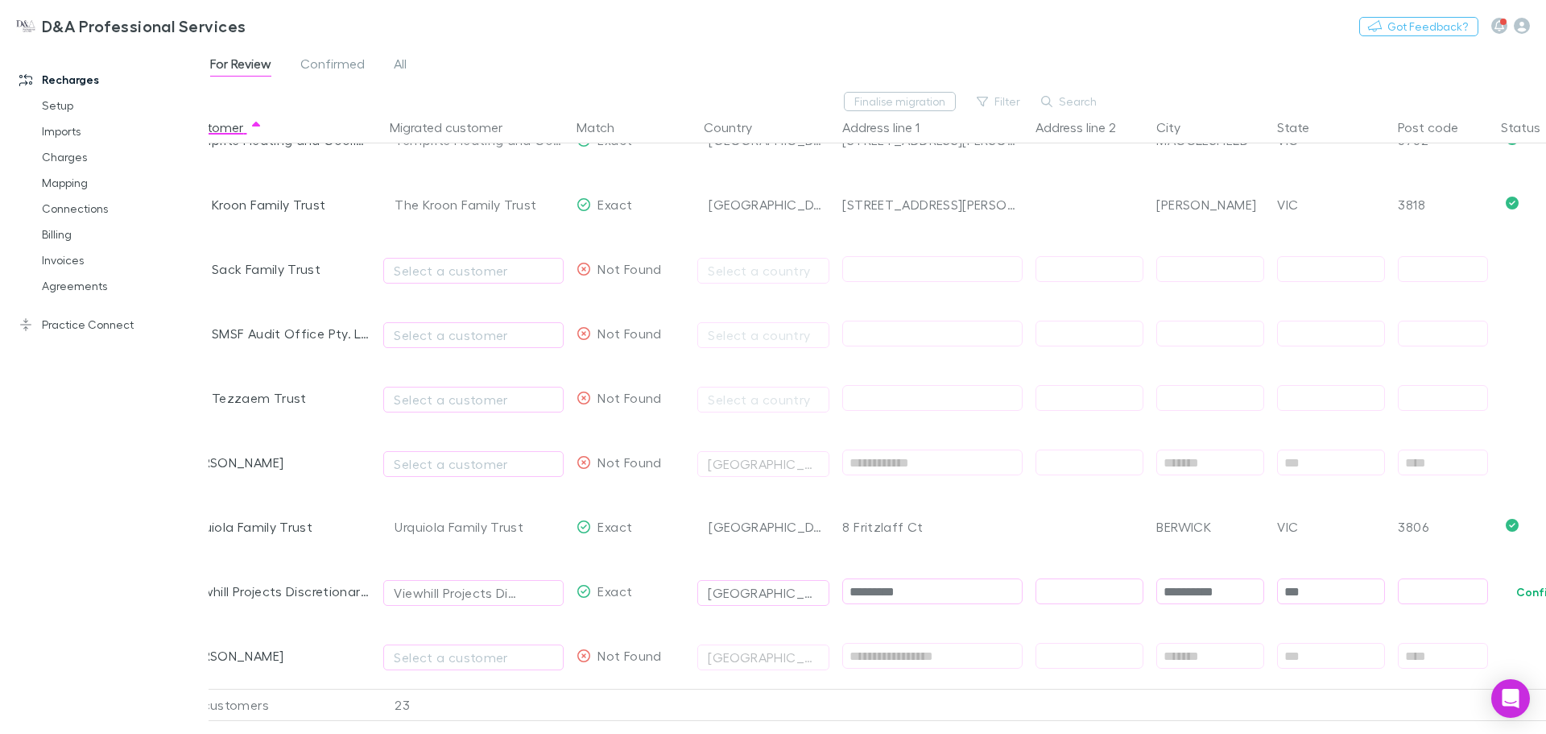
type input "***"
type input "****"
click at [1517, 582] on button "Confirm" at bounding box center [1538, 591] width 65 height 19
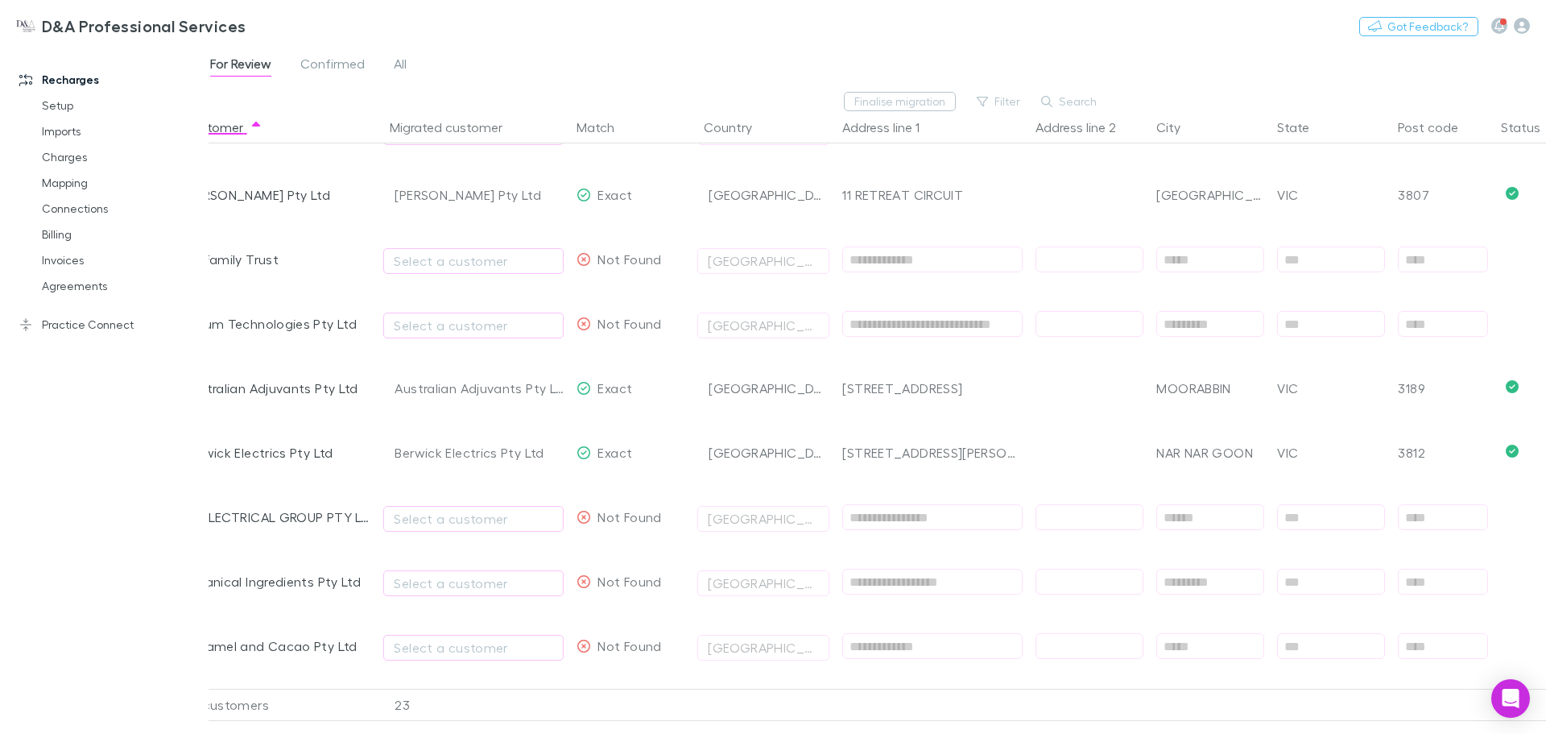
scroll to position [0, 0]
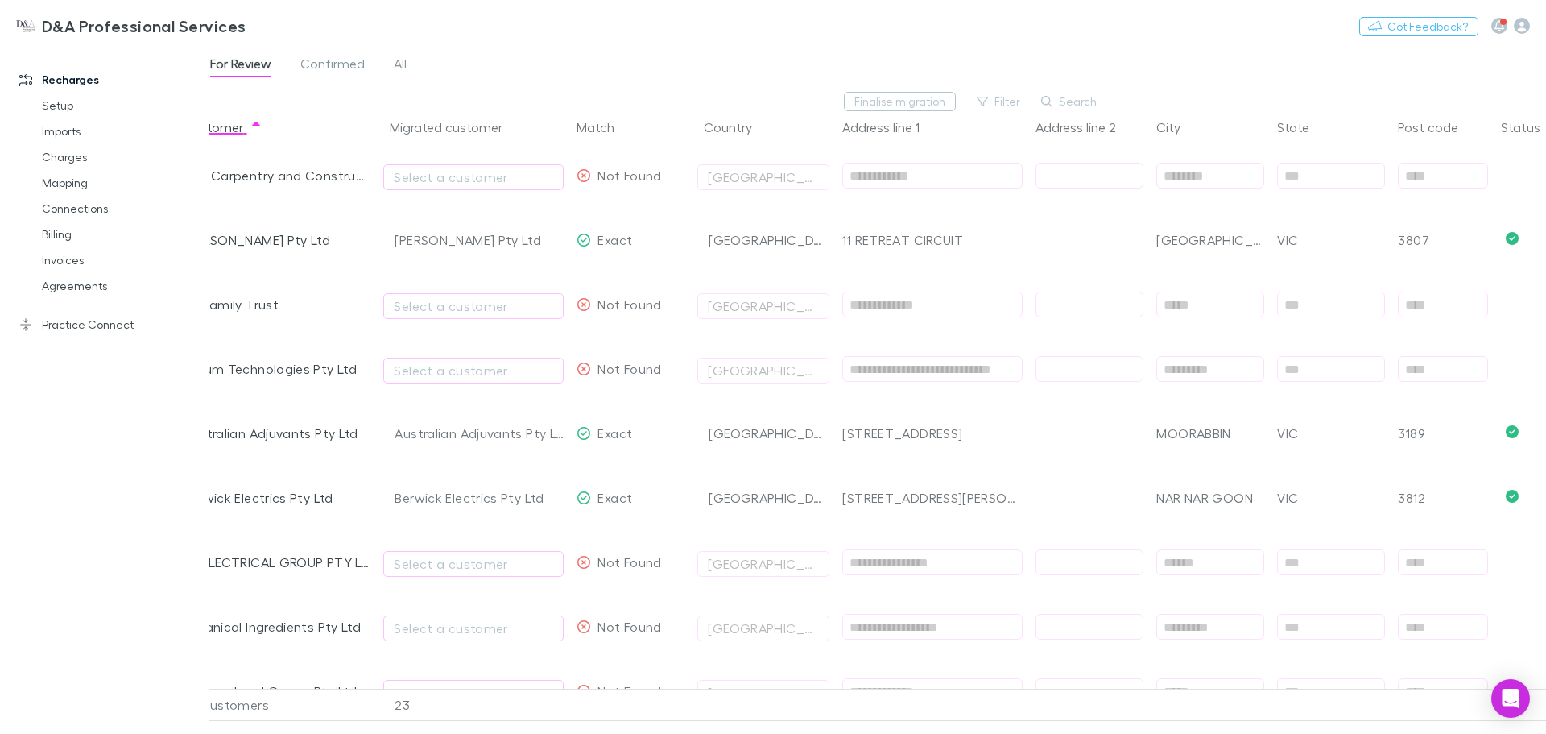
click at [880, 98] on button "Finalise migration" at bounding box center [900, 101] width 112 height 19
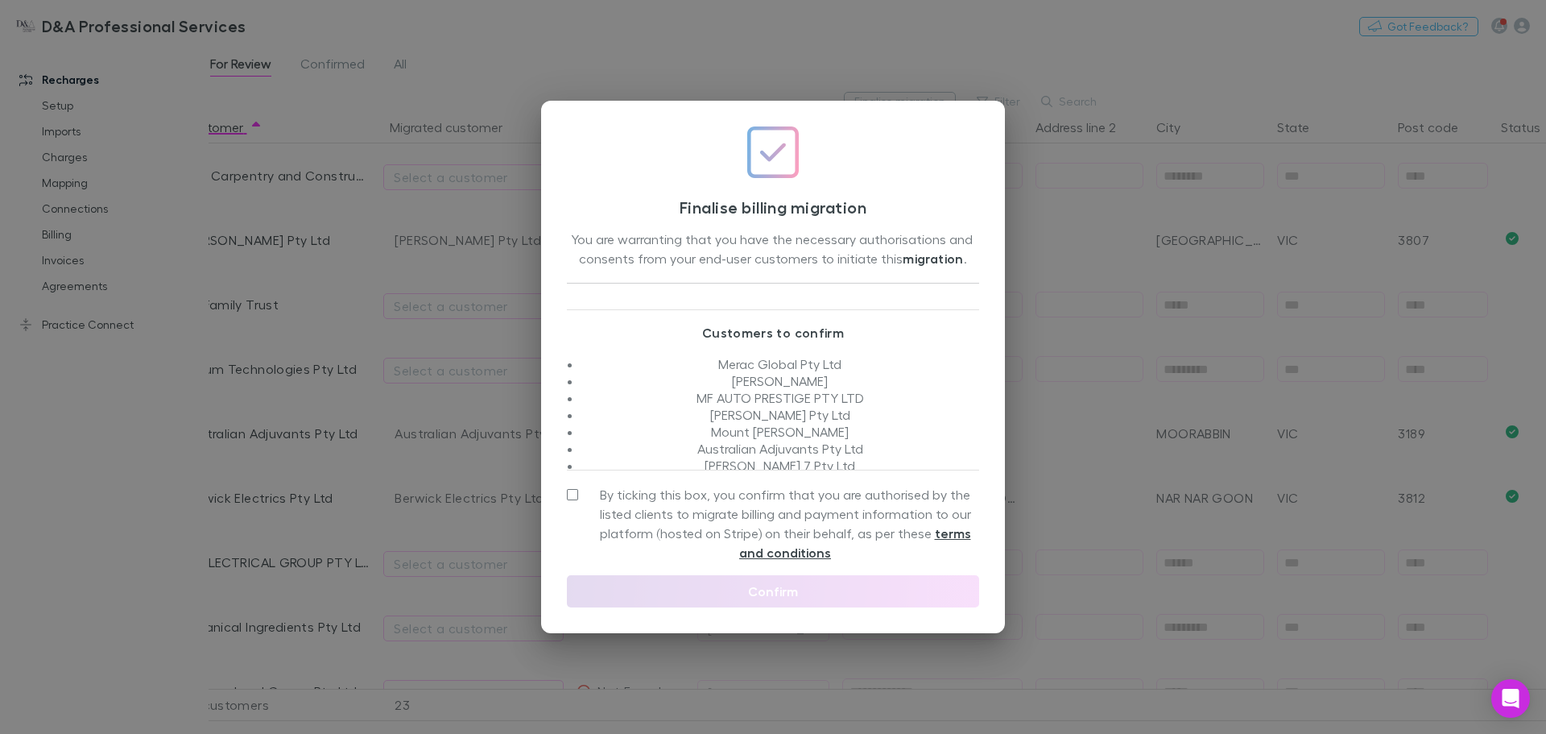
scroll to position [81, 0]
click at [669, 504] on span "By ticking this box, you confirm that you are authorised by the listed clients …" at bounding box center [785, 523] width 388 height 77
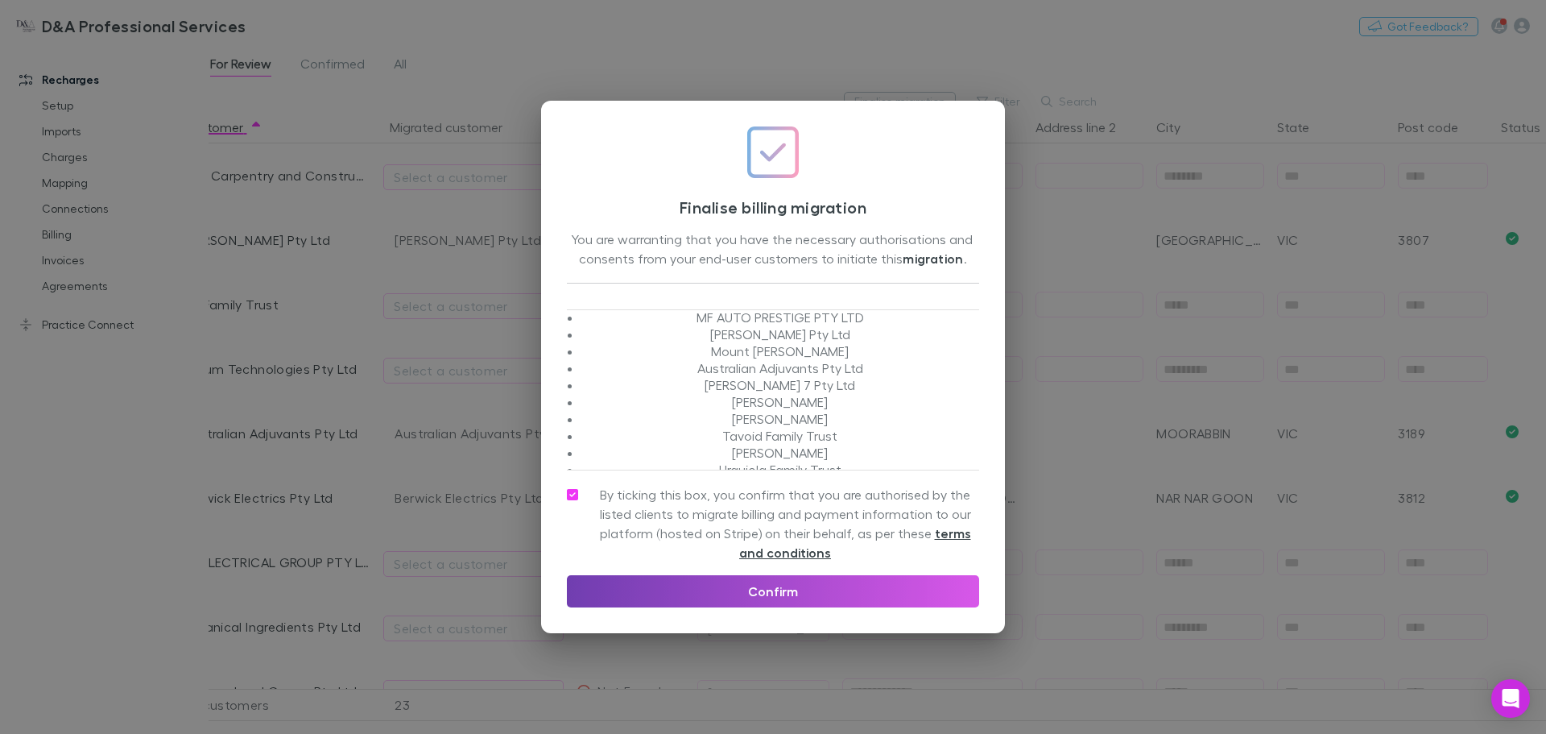
click at [741, 590] on button "Confirm" at bounding box center [773, 591] width 412 height 32
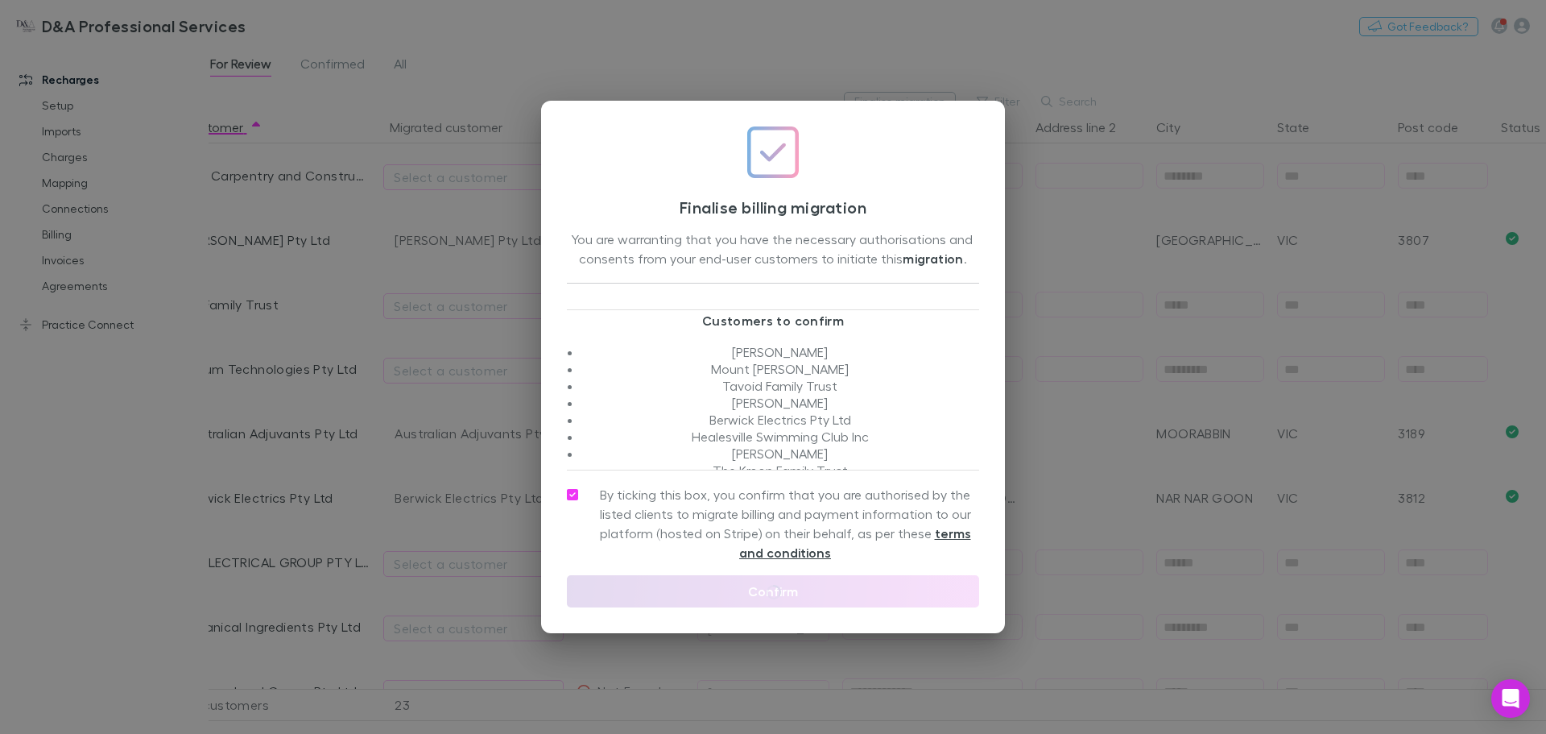
scroll to position [0, 0]
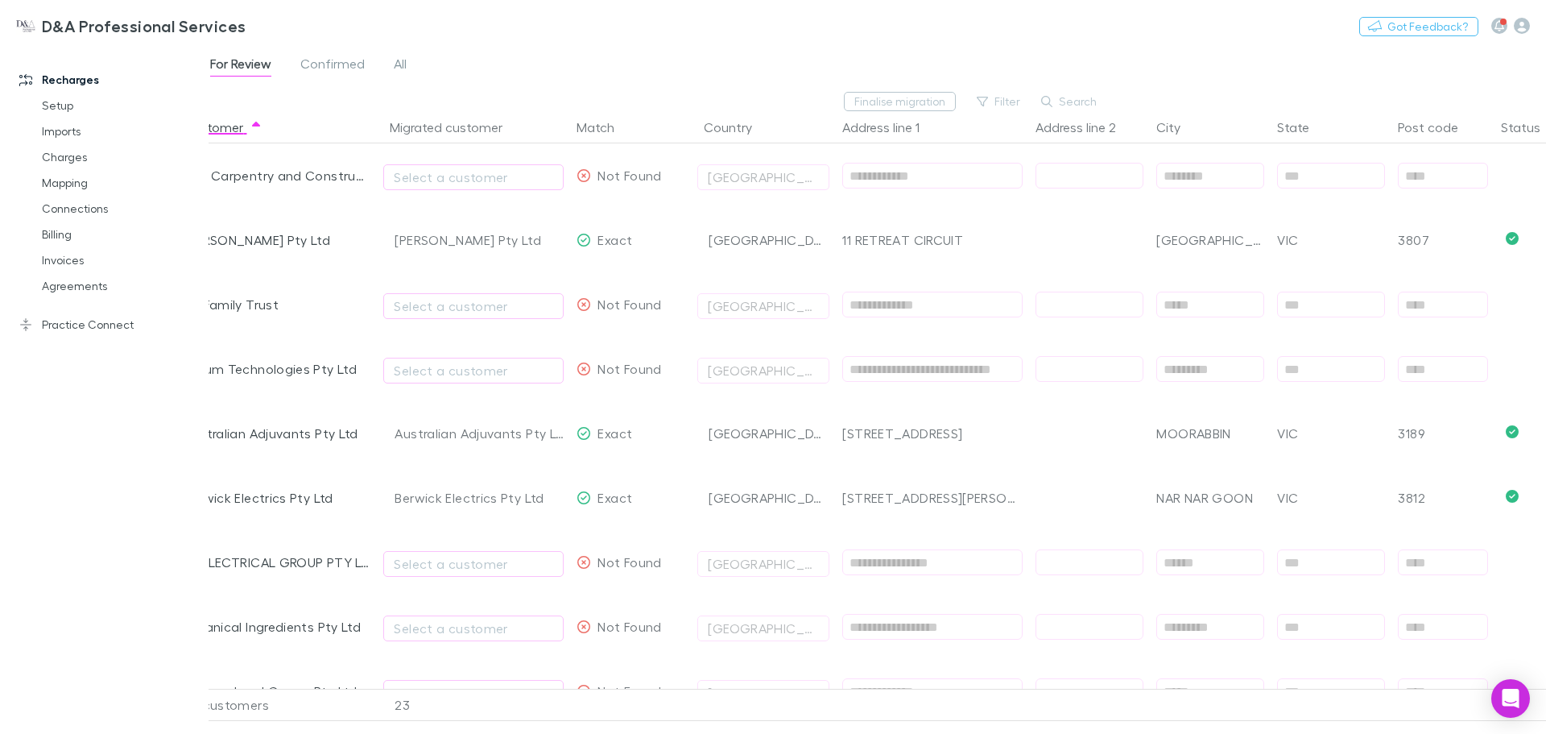
click at [397, 66] on span "All" at bounding box center [400, 66] width 13 height 21
click at [341, 67] on span "Confirmed" at bounding box center [332, 66] width 64 height 21
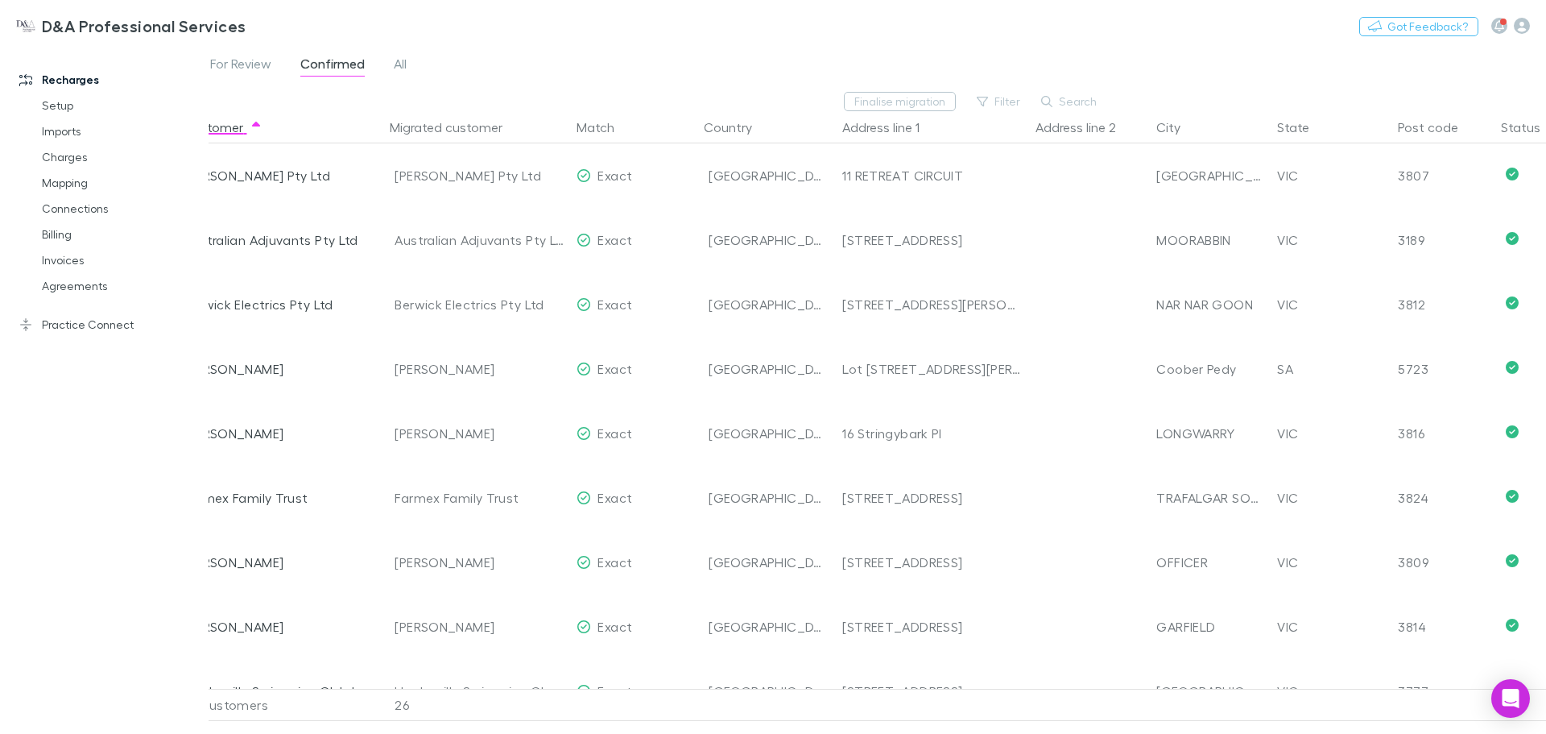
click at [395, 71] on span "All" at bounding box center [400, 66] width 13 height 21
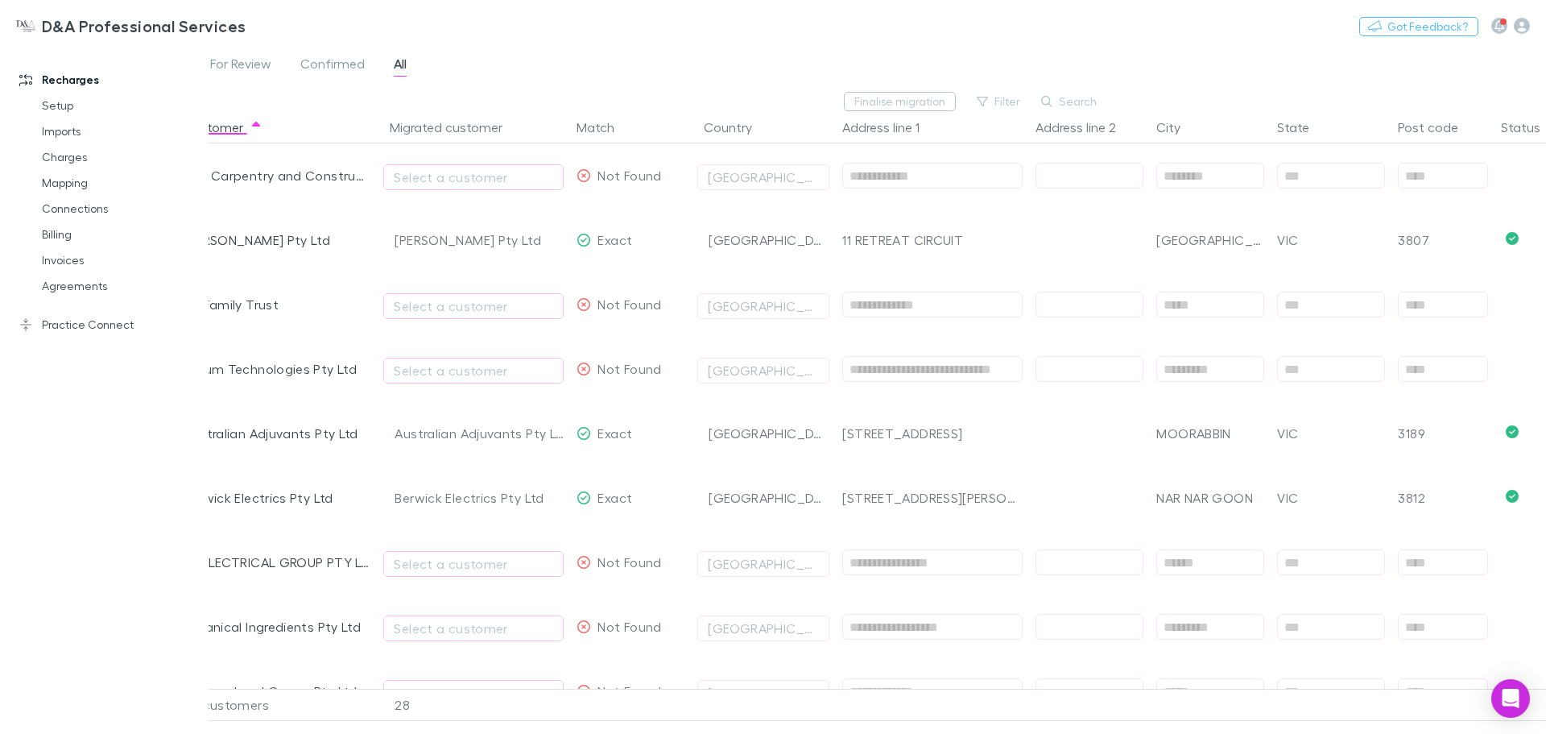
click at [352, 74] on span "Confirmed" at bounding box center [332, 66] width 64 height 21
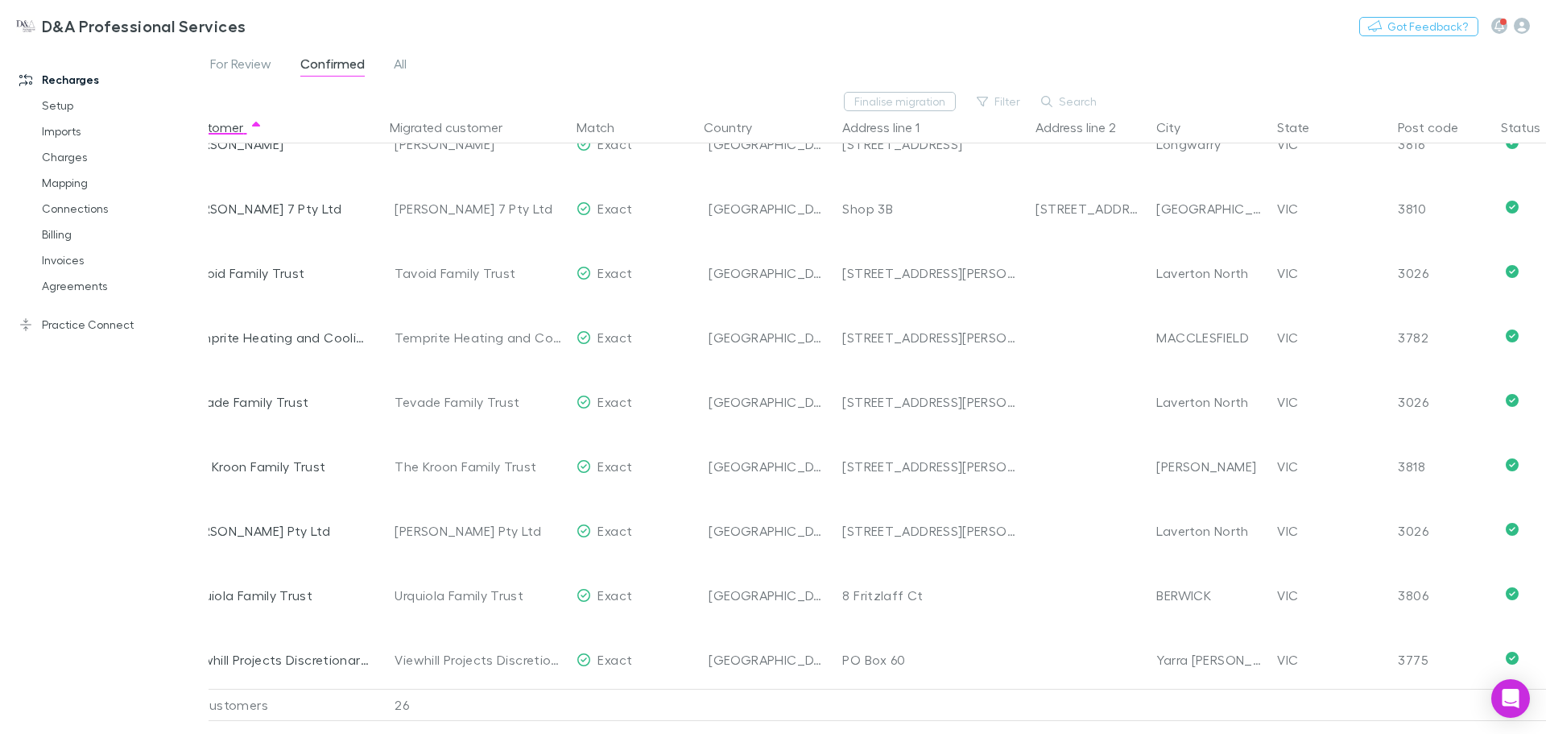
scroll to position [1155, 0]
click at [724, 104] on div "Finalise migration Filter Search" at bounding box center [647, 101] width 926 height 19
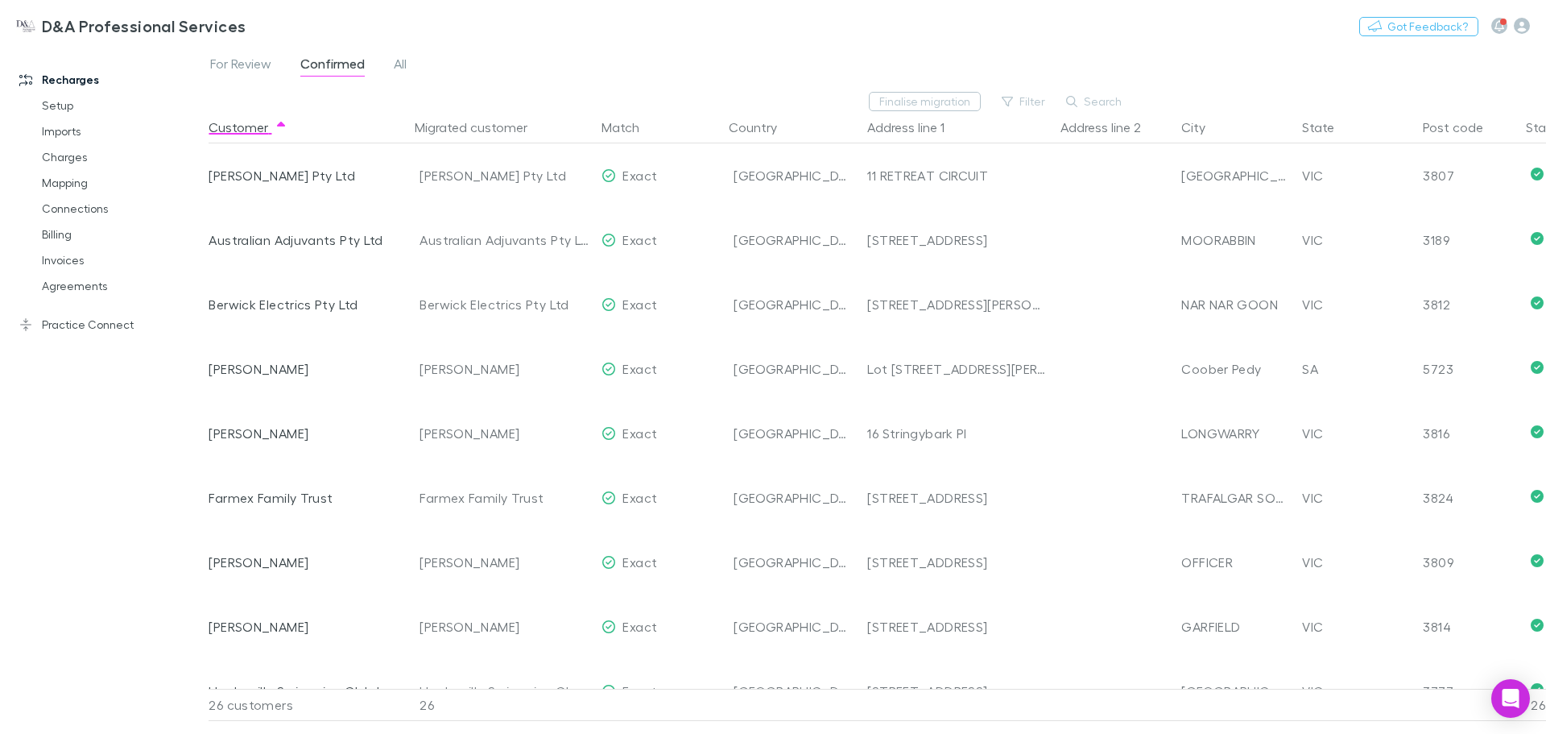
click at [255, 71] on span "For Review" at bounding box center [240, 66] width 61 height 21
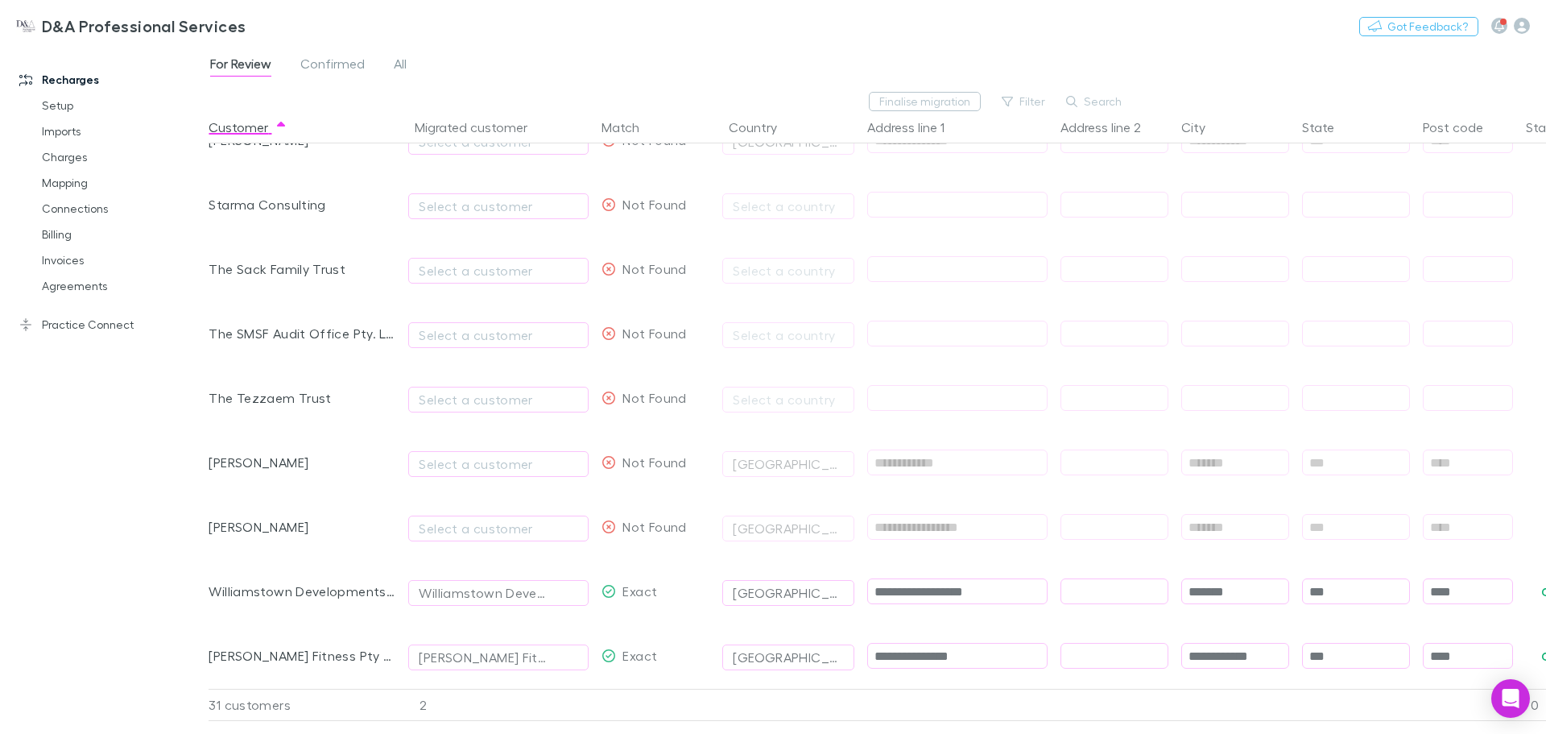
click at [294, 639] on div "Winterburn Fitness Pty Ltd" at bounding box center [302, 655] width 187 height 64
click at [575, 648] on button "button" at bounding box center [568, 657] width 19 height 19
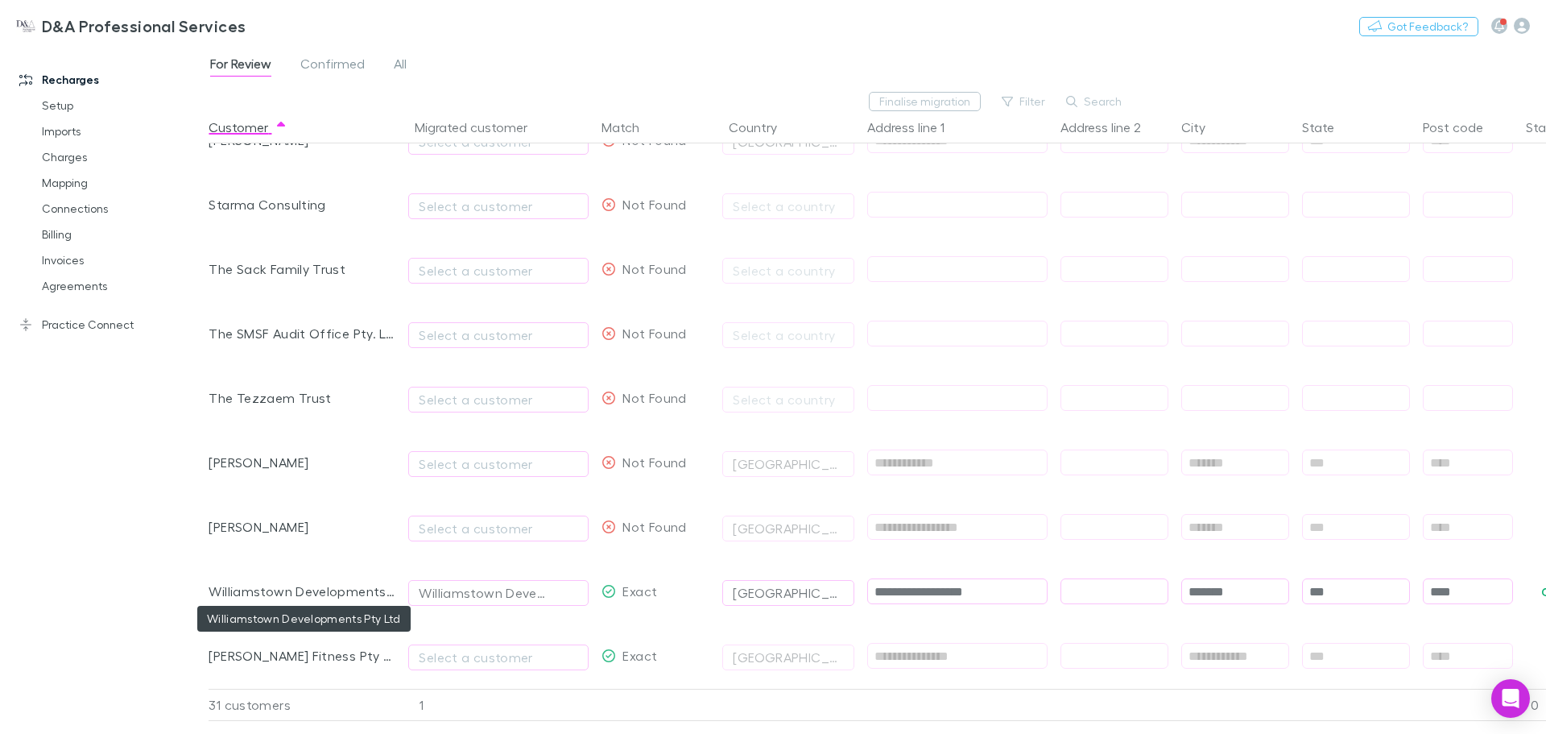
click at [296, 598] on div "Williamstown Developments Pty Ltd" at bounding box center [302, 591] width 187 height 64
drag, startPoint x: 993, startPoint y: 565, endPoint x: 751, endPoint y: 577, distance: 242.7
click at [751, 577] on div "**********" at bounding box center [934, 591] width 1450 height 64
paste input "text"
type input "**********"
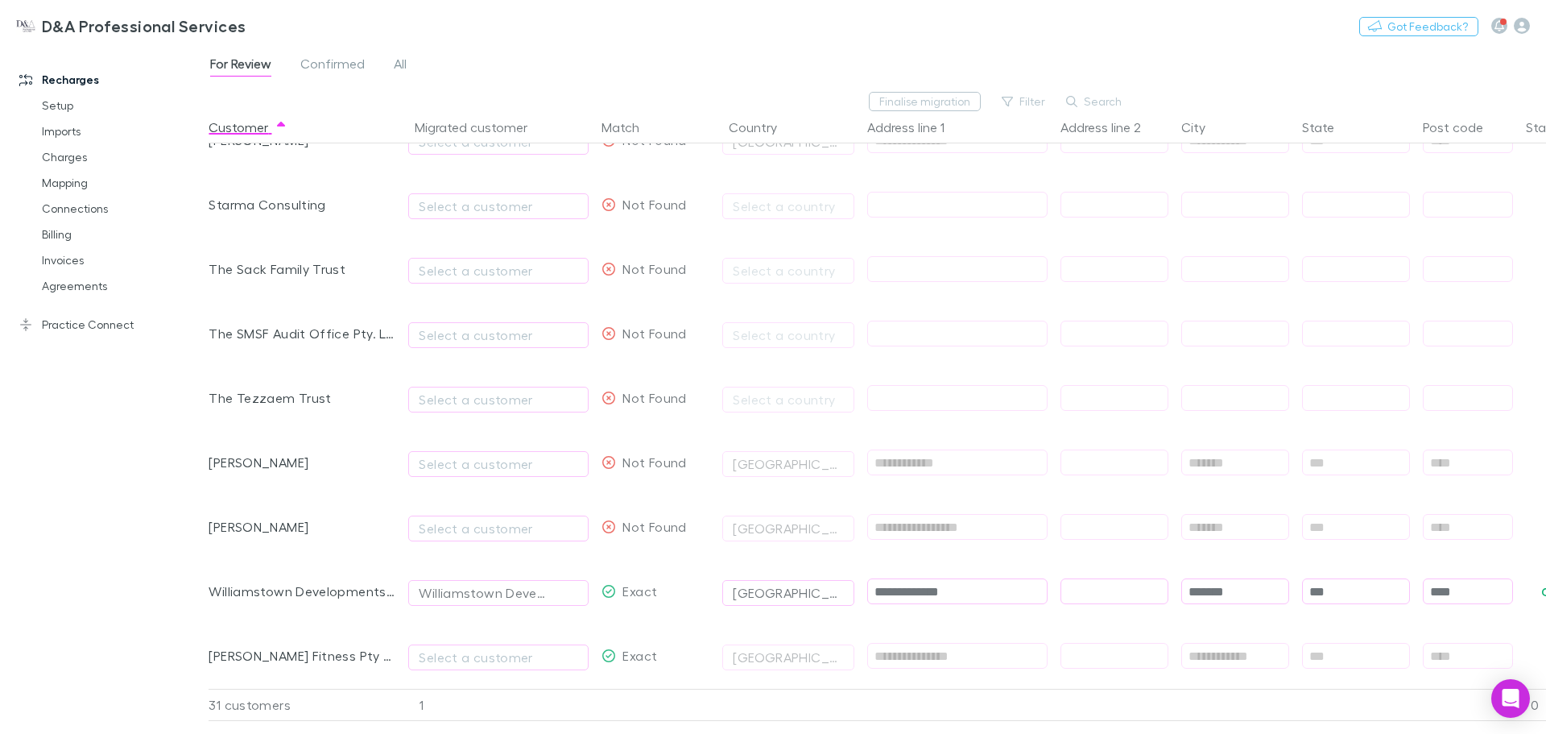
scroll to position [0, 112]
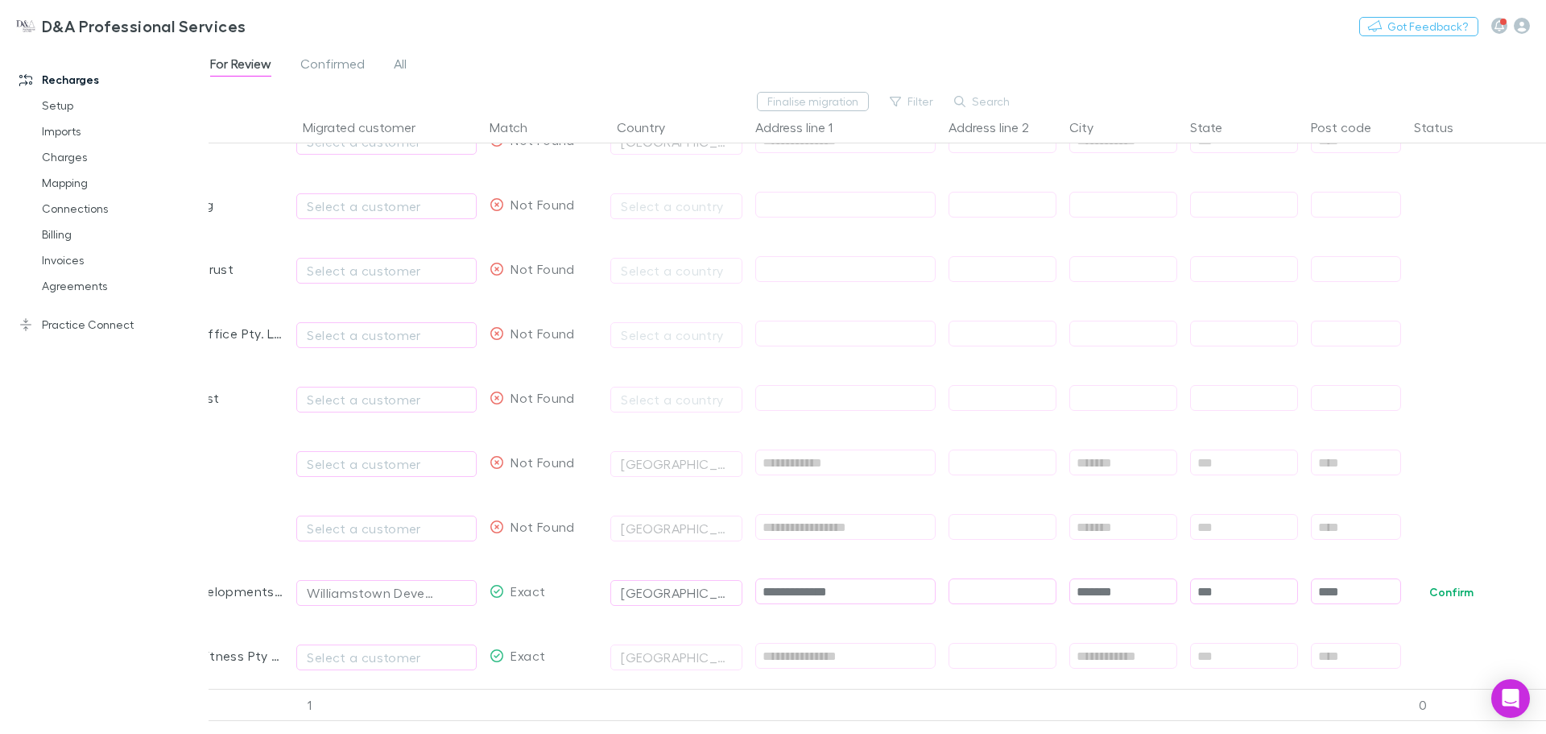
click at [1448, 580] on span "Confirm" at bounding box center [1477, 591] width 139 height 64
click at [1449, 582] on button "Confirm" at bounding box center [1451, 591] width 65 height 19
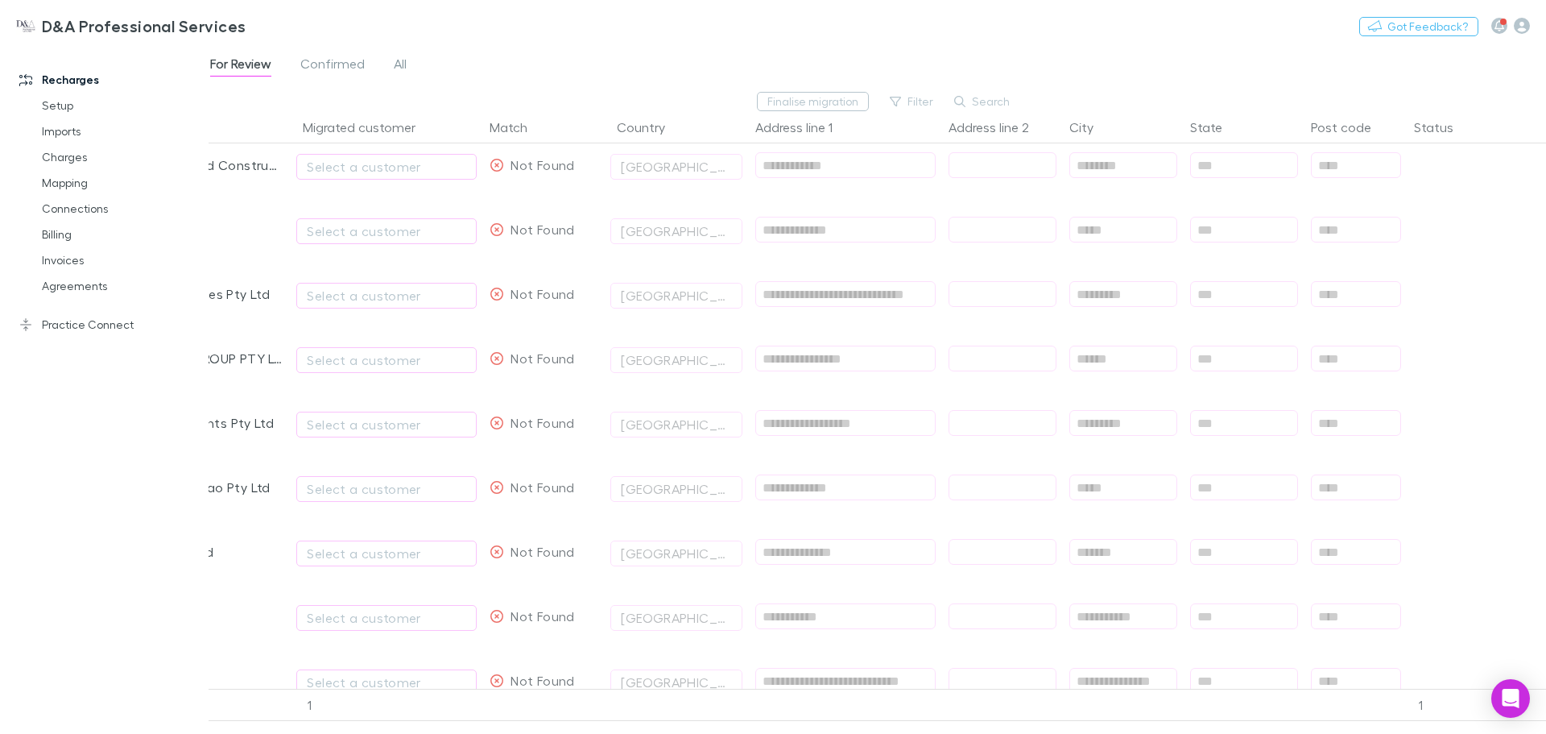
scroll to position [0, 0]
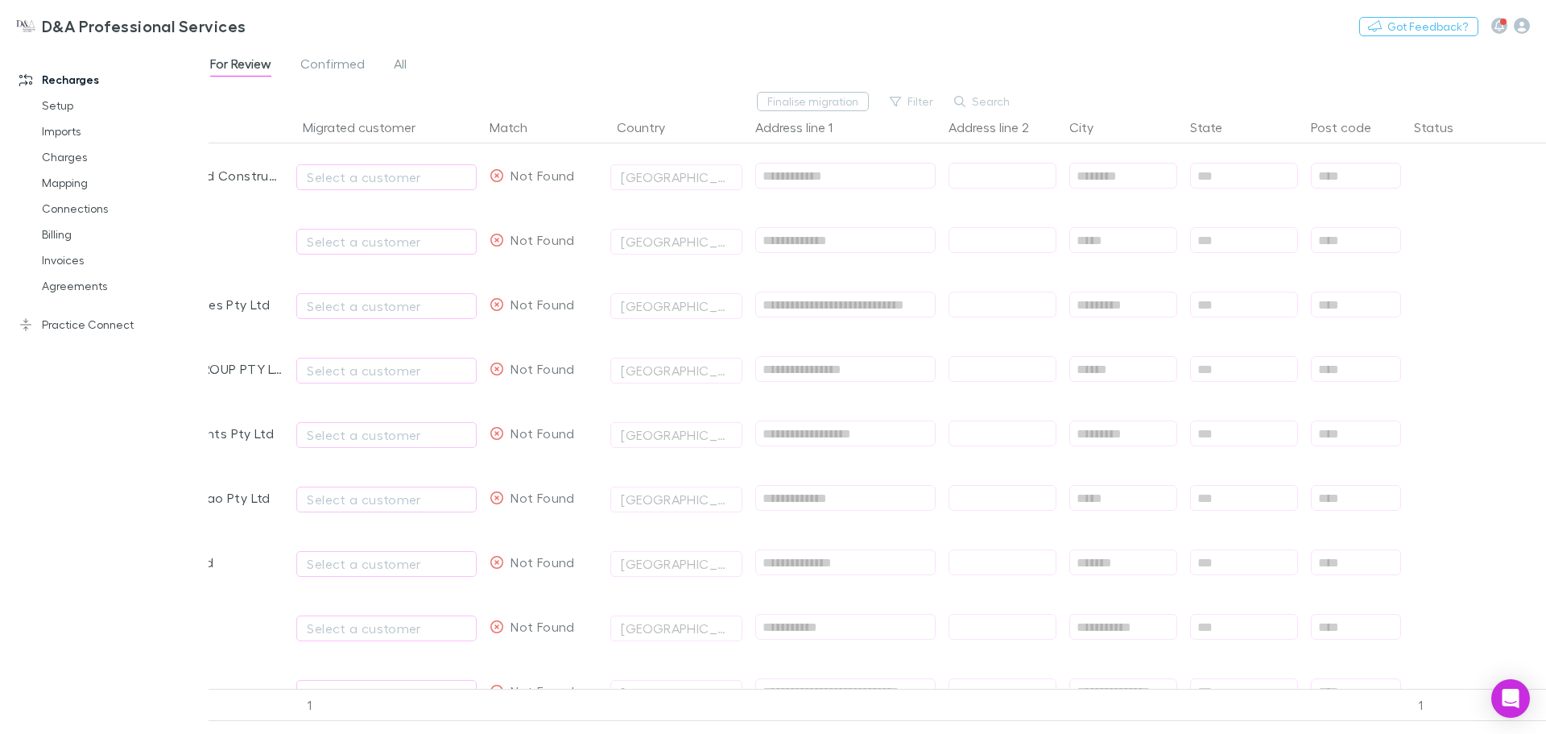
click at [359, 68] on span "Confirmed" at bounding box center [332, 66] width 64 height 21
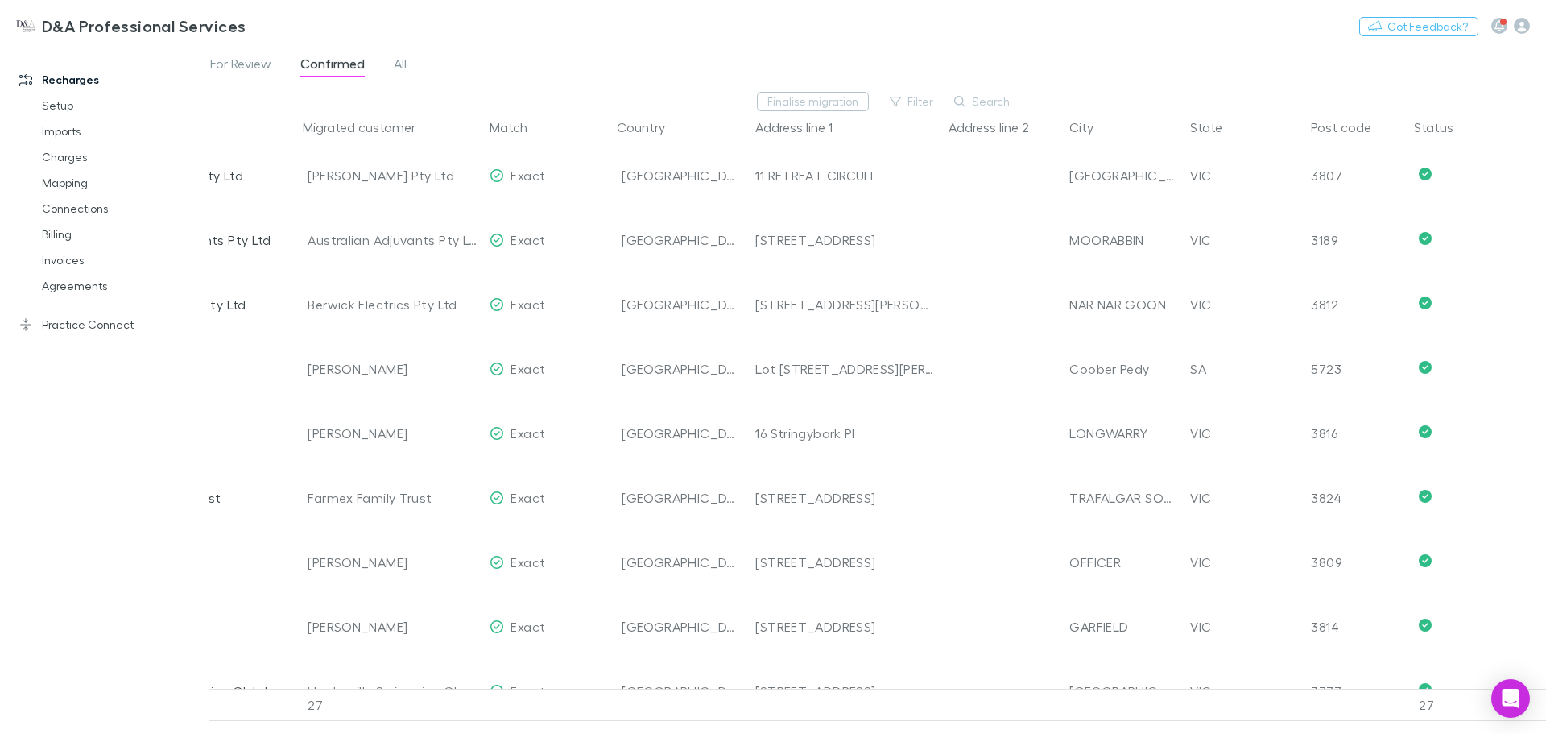
click at [399, 63] on span "All" at bounding box center [400, 66] width 13 height 21
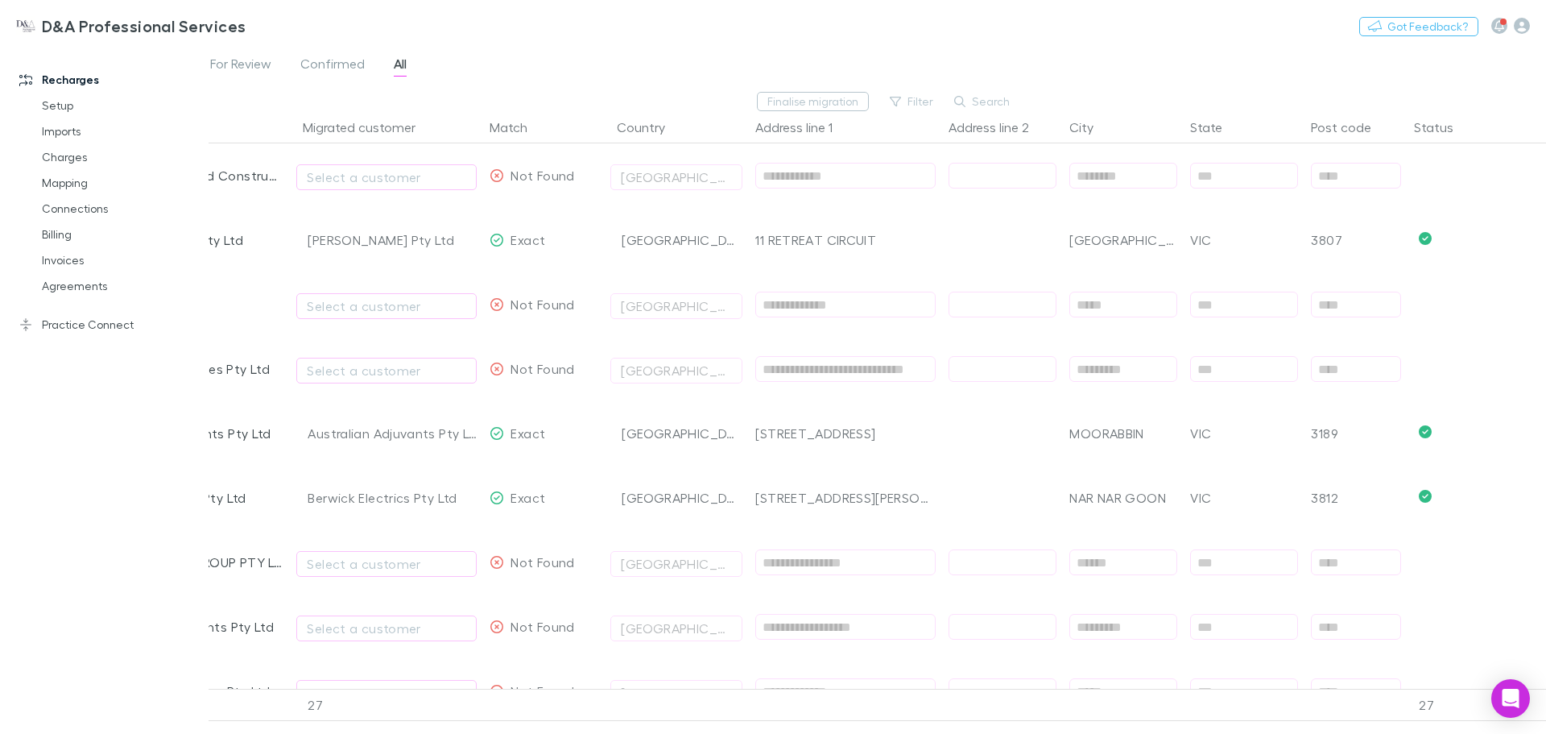
click at [836, 106] on button "Finalise migration" at bounding box center [813, 101] width 112 height 19
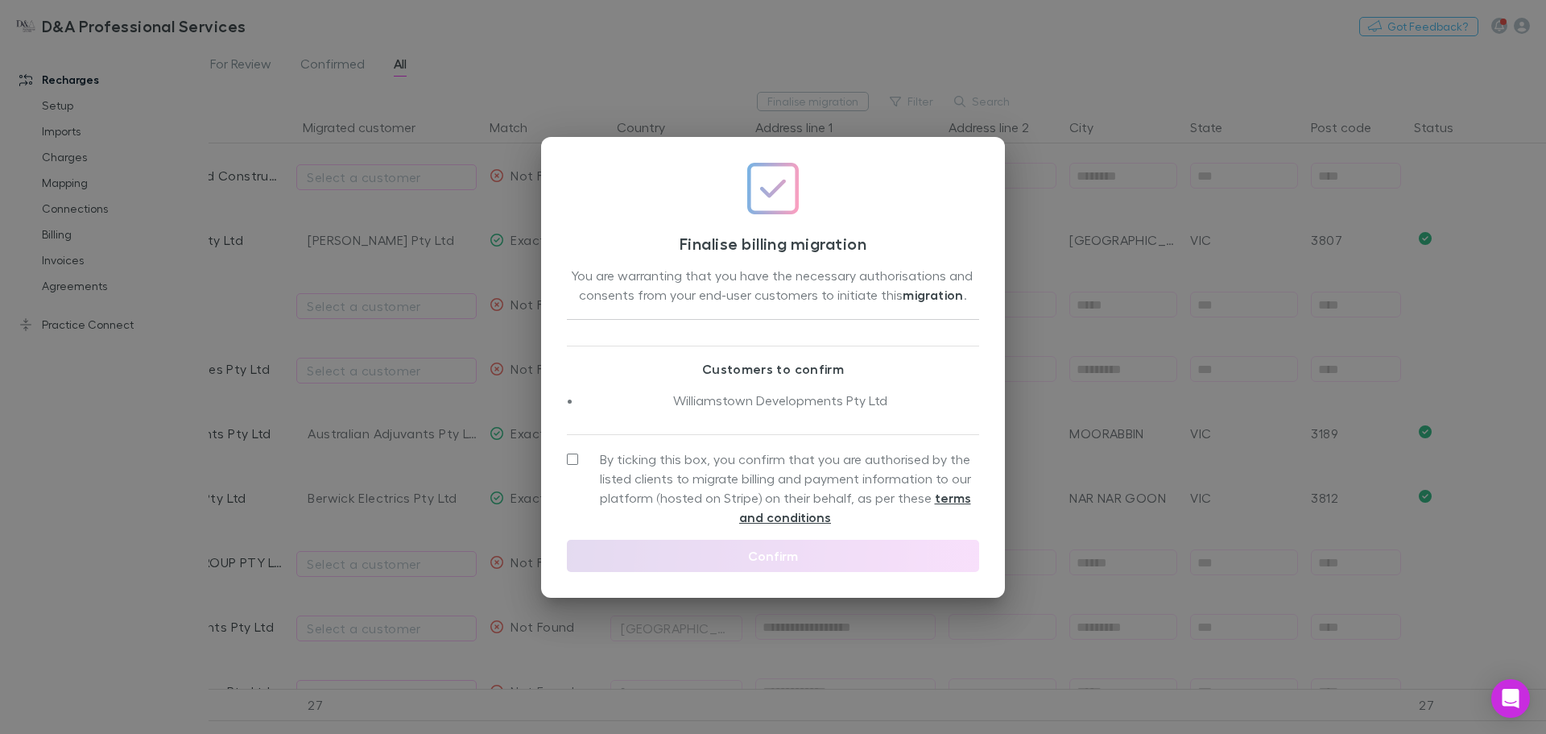
click at [602, 462] on span "By ticking this box, you confirm that you are authorised by the listed clients …" at bounding box center [785, 487] width 388 height 77
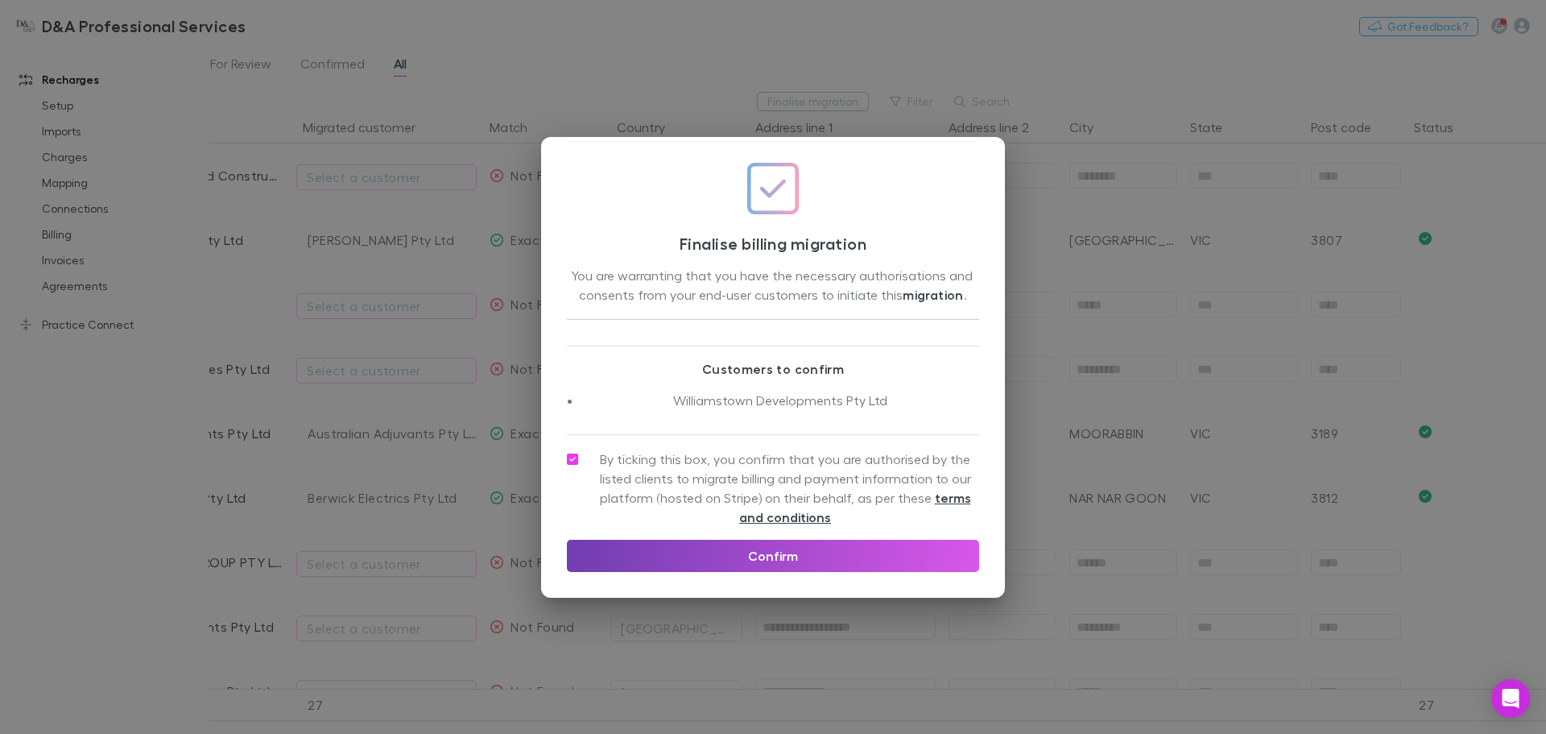
click at [731, 560] on button "Confirm" at bounding box center [773, 556] width 412 height 32
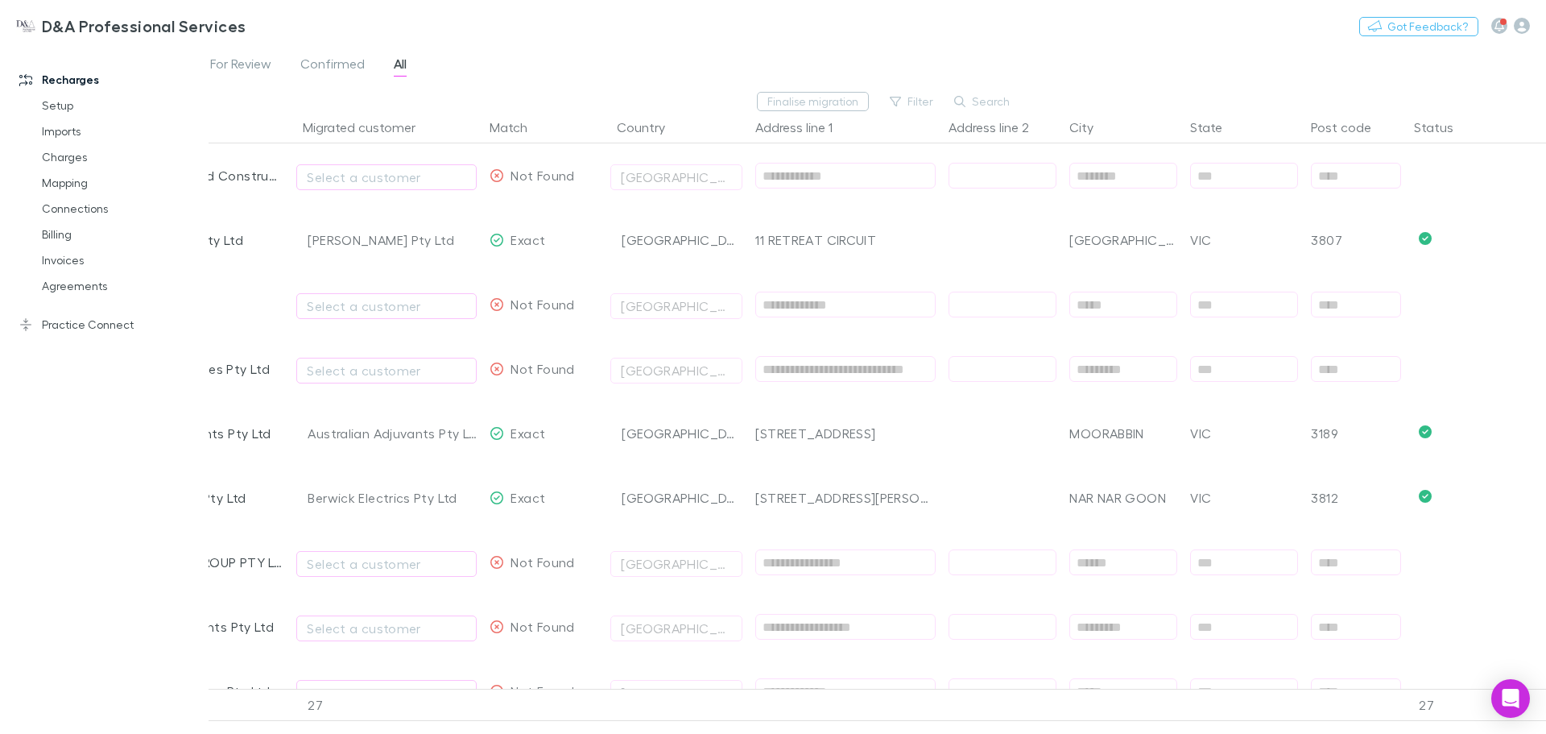
click at [1502, 25] on icon "button" at bounding box center [1500, 25] width 10 height 11
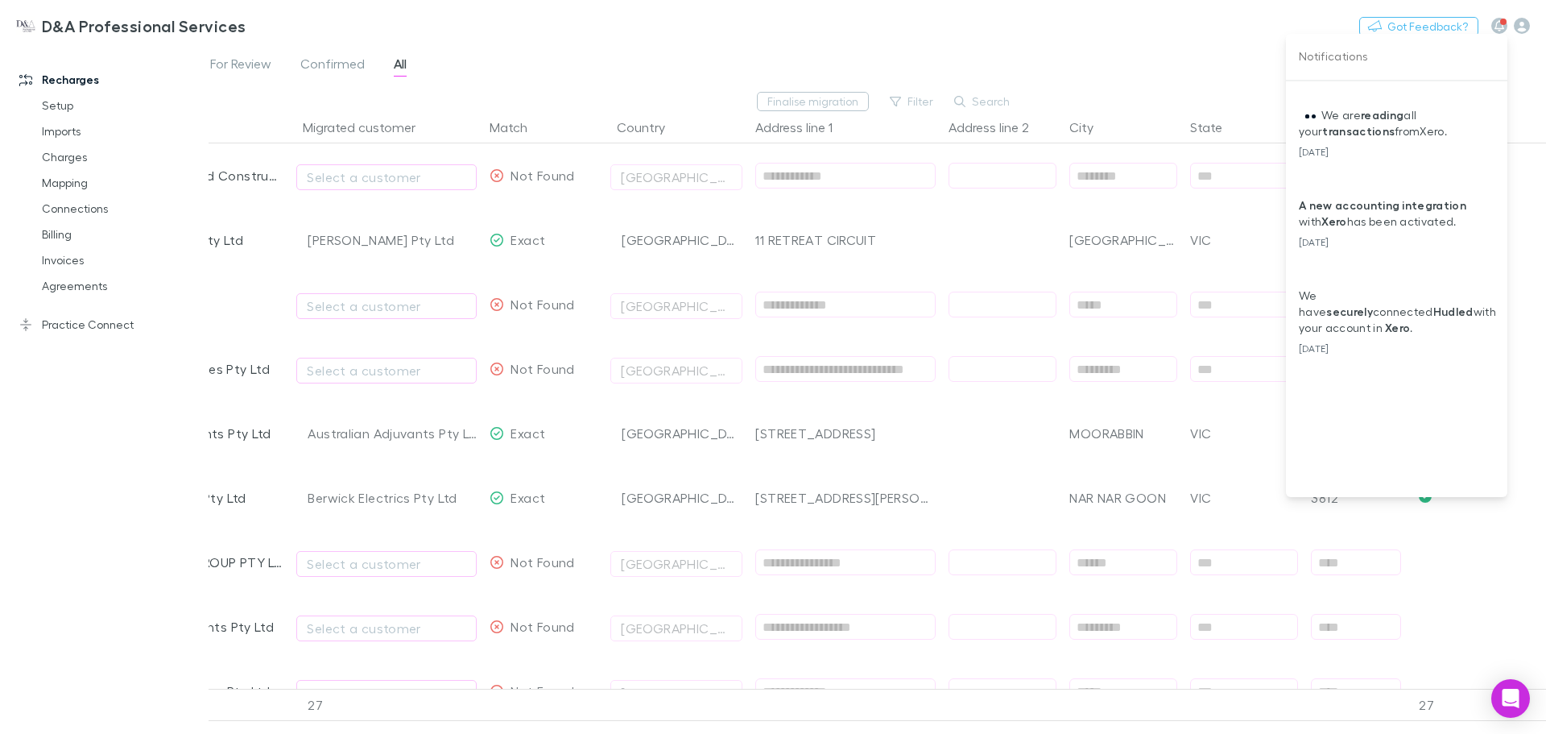
click at [1409, 138] on p "We are reading all your transactions from Xero ." at bounding box center [1403, 123] width 208 height 32
click at [1476, 100] on button "close" at bounding box center [1488, 98] width 37 height 14
click at [1173, 81] on div at bounding box center [773, 367] width 1546 height 734
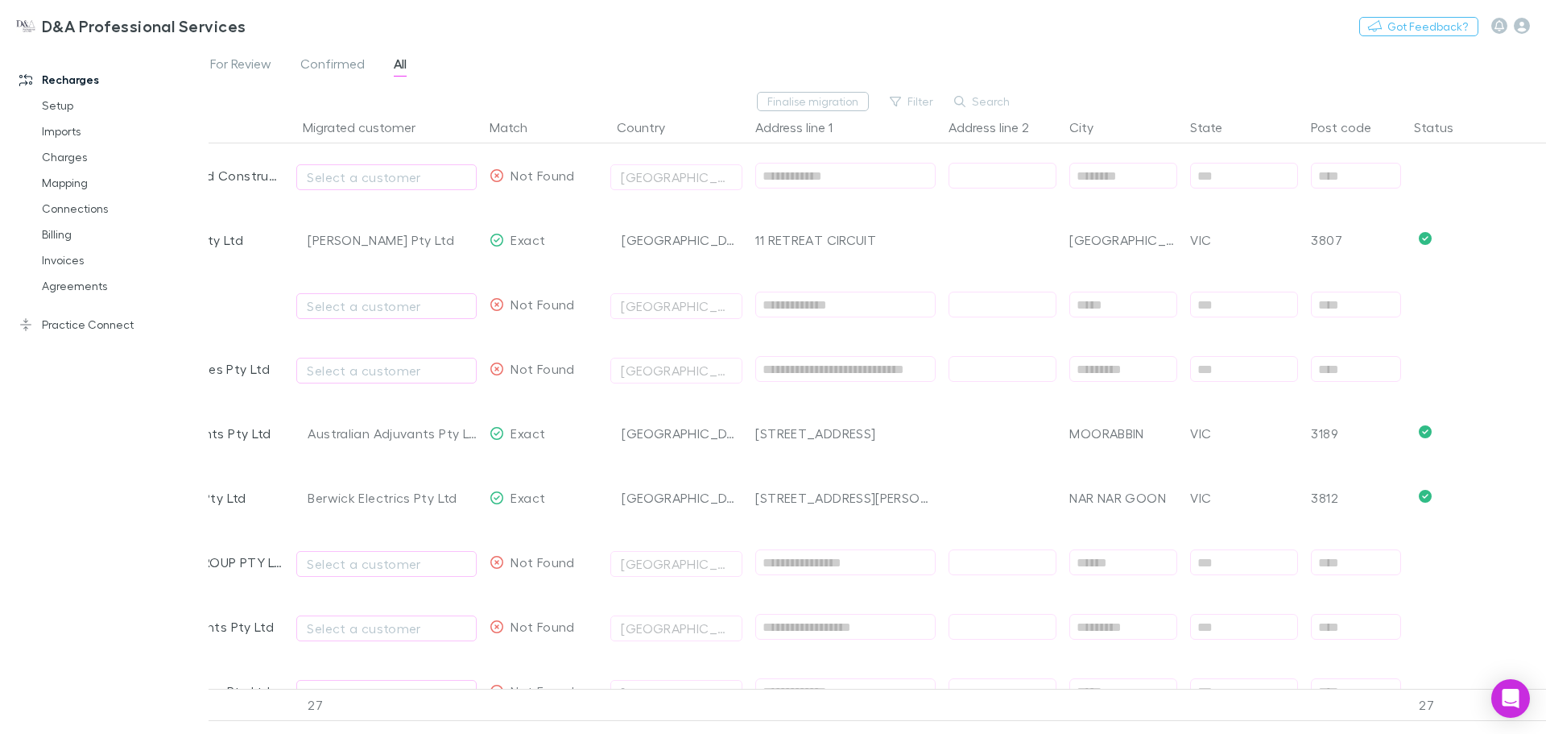
click at [68, 160] on link "Charges" at bounding box center [122, 157] width 192 height 26
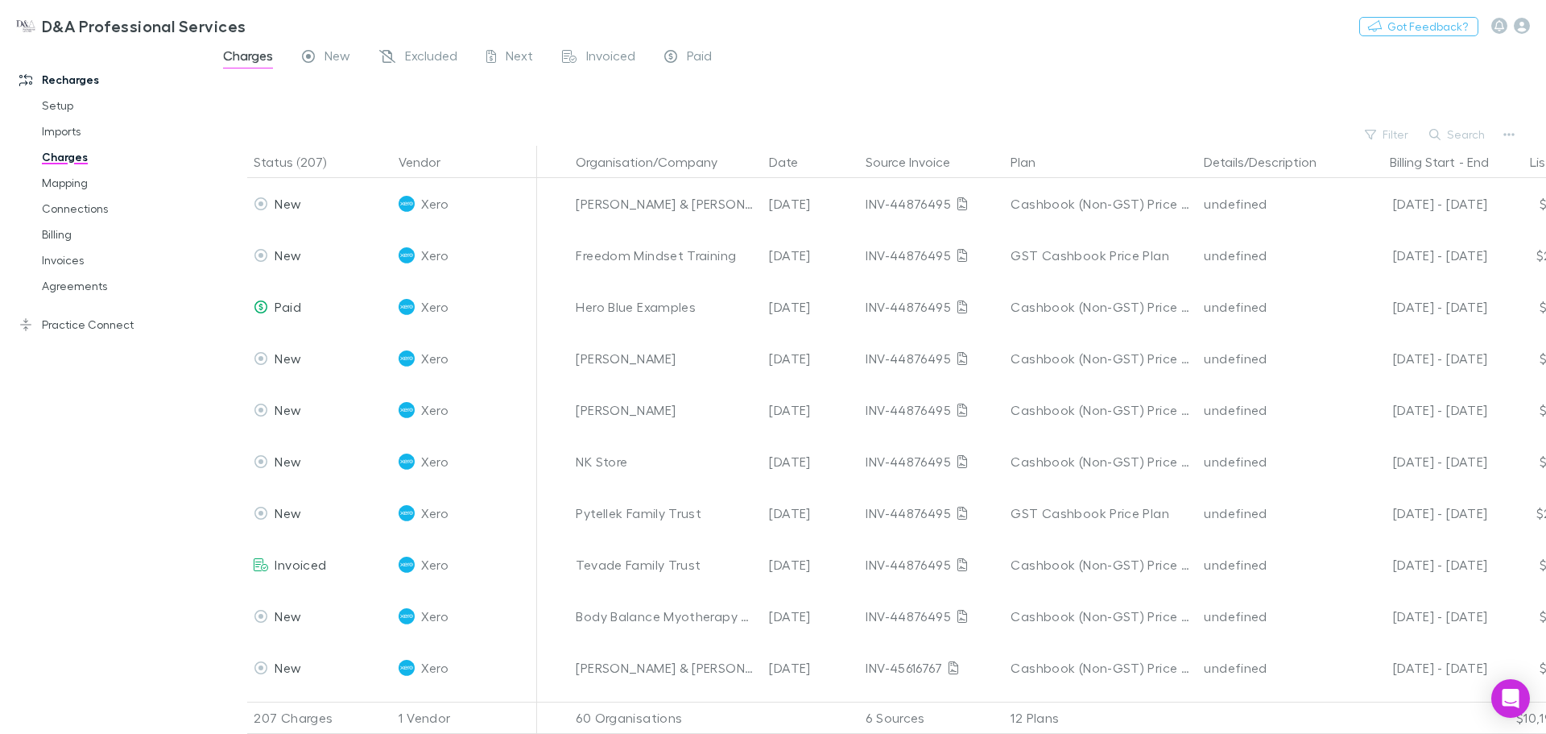
click at [86, 202] on link "Connections" at bounding box center [122, 209] width 192 height 26
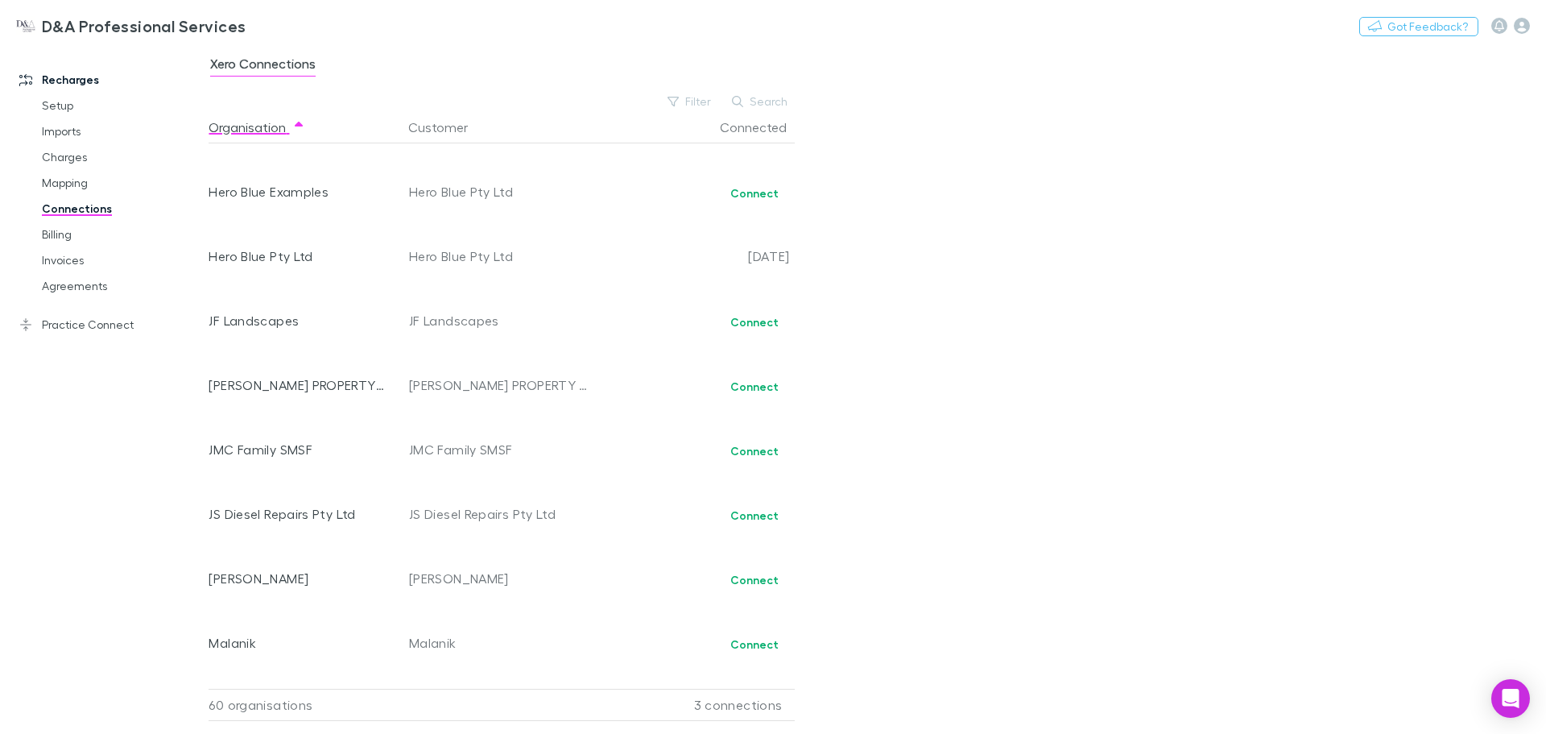
scroll to position [1772, 0]
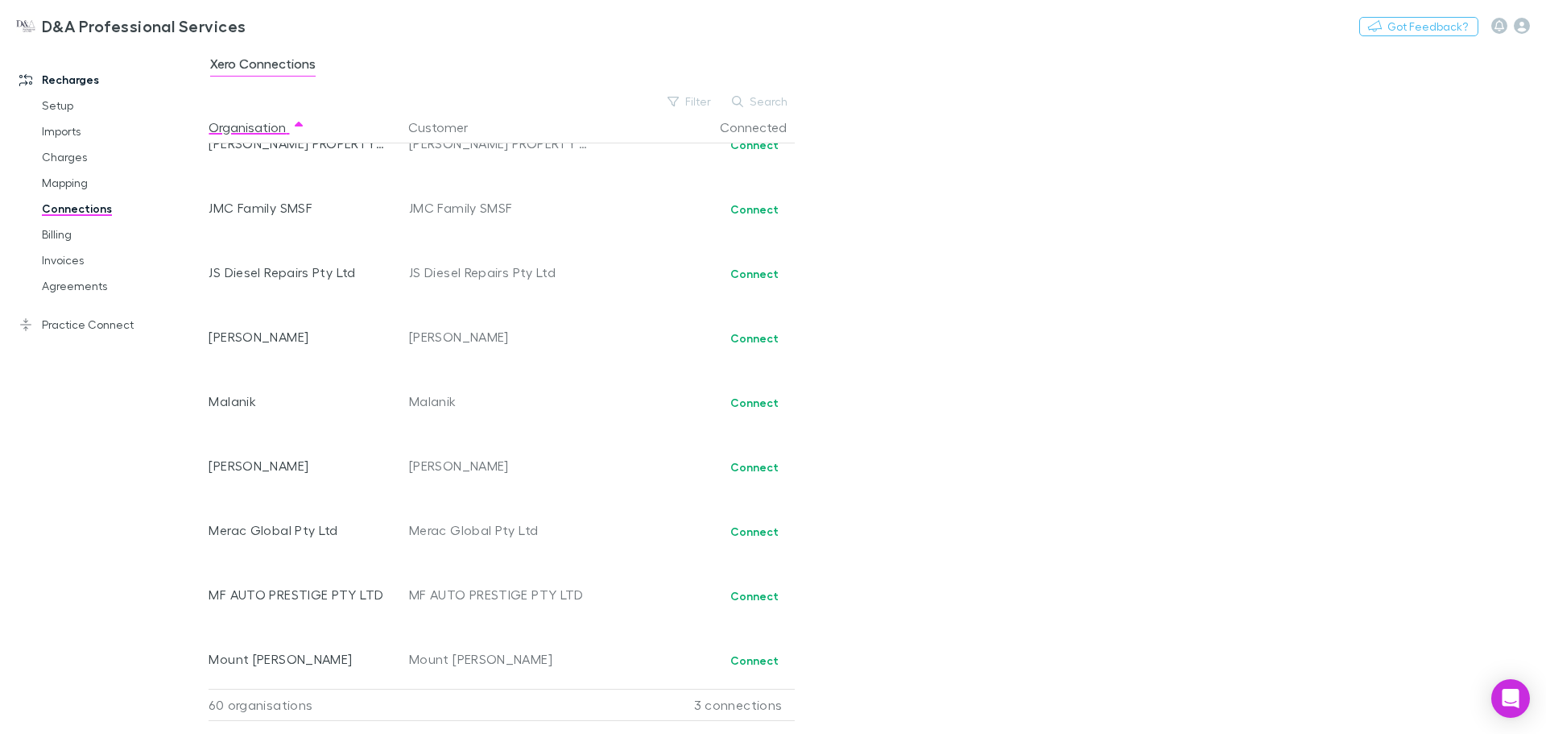
click at [759, 213] on button "Connect" at bounding box center [754, 209] width 69 height 19
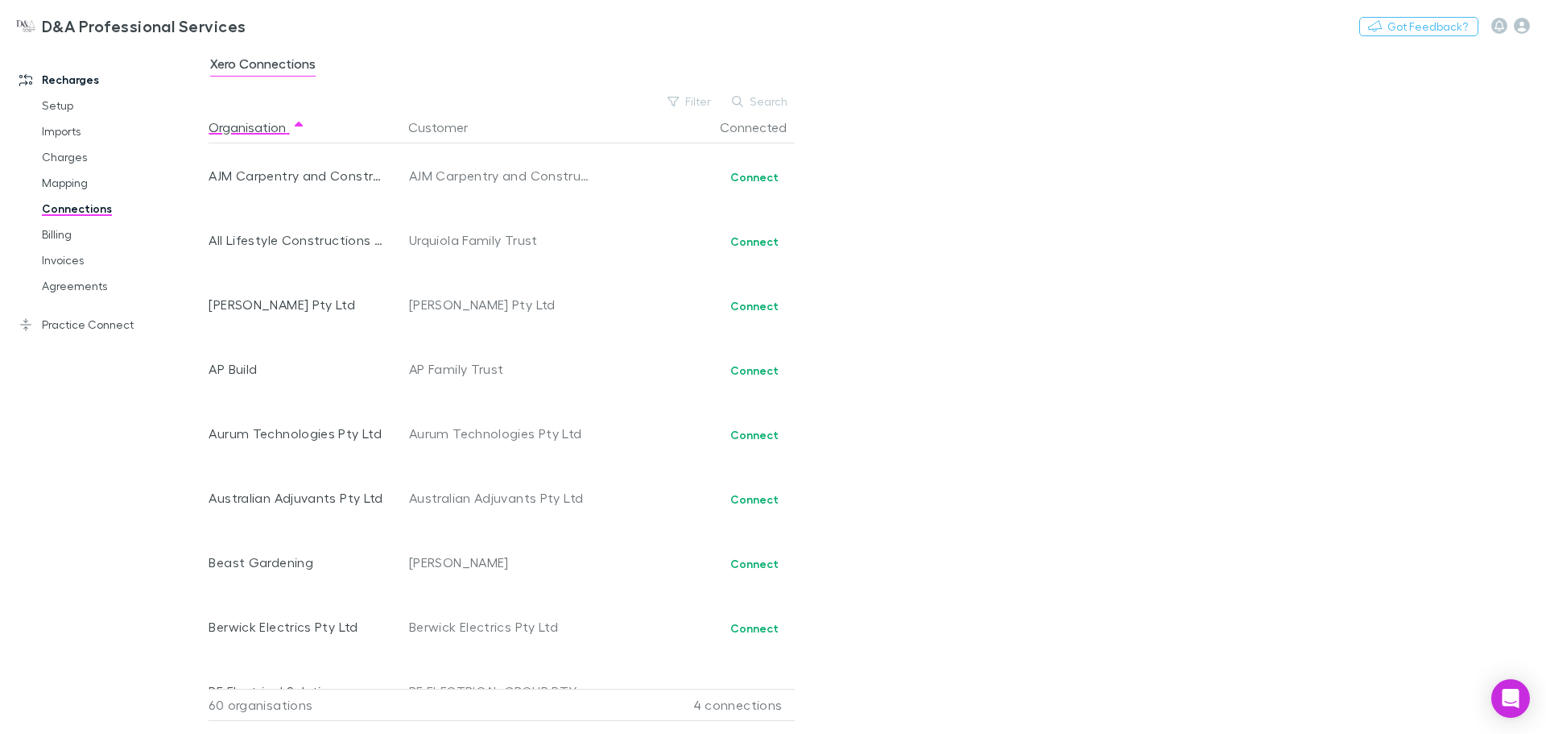
click at [89, 230] on link "Billing" at bounding box center [122, 234] width 192 height 26
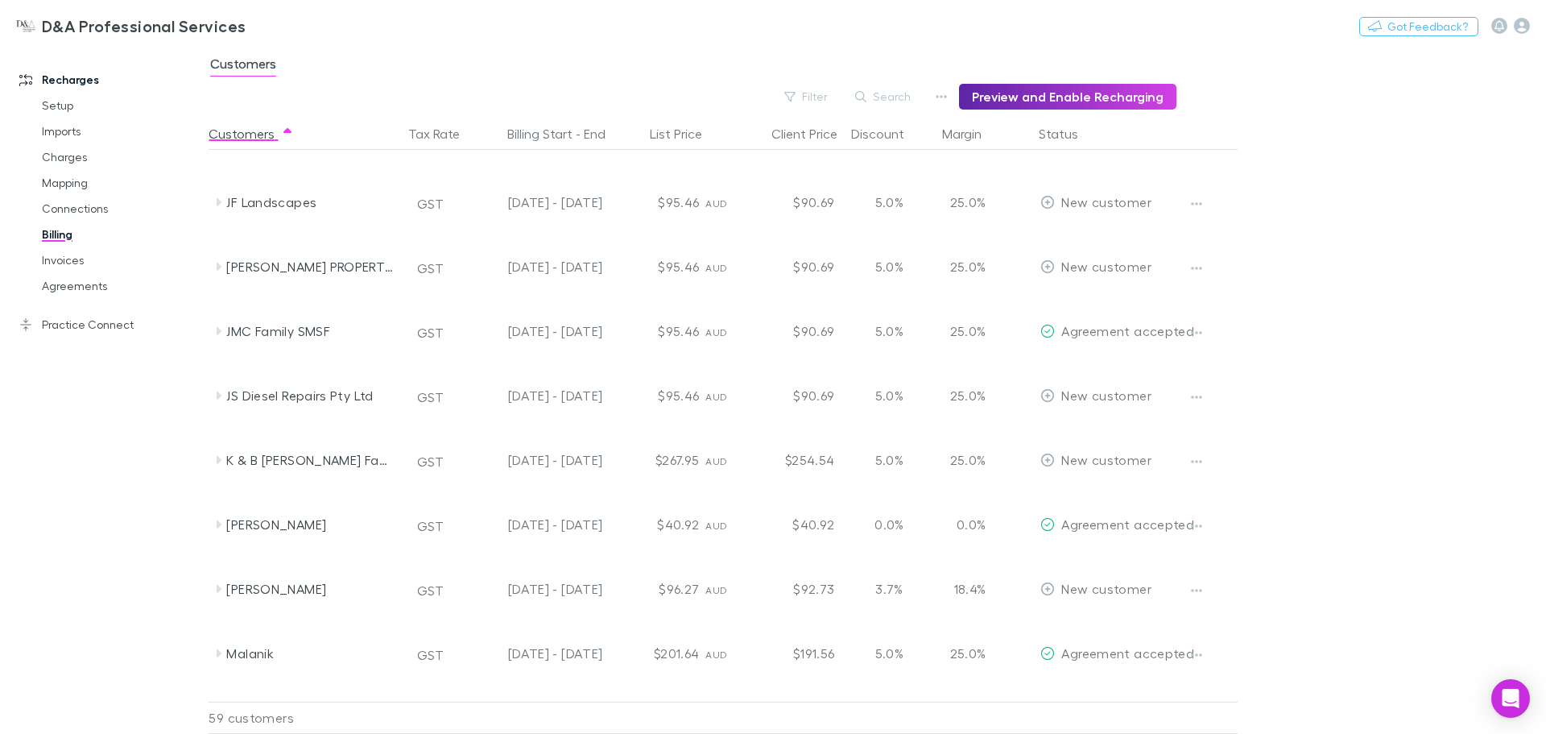
scroll to position [1369, 0]
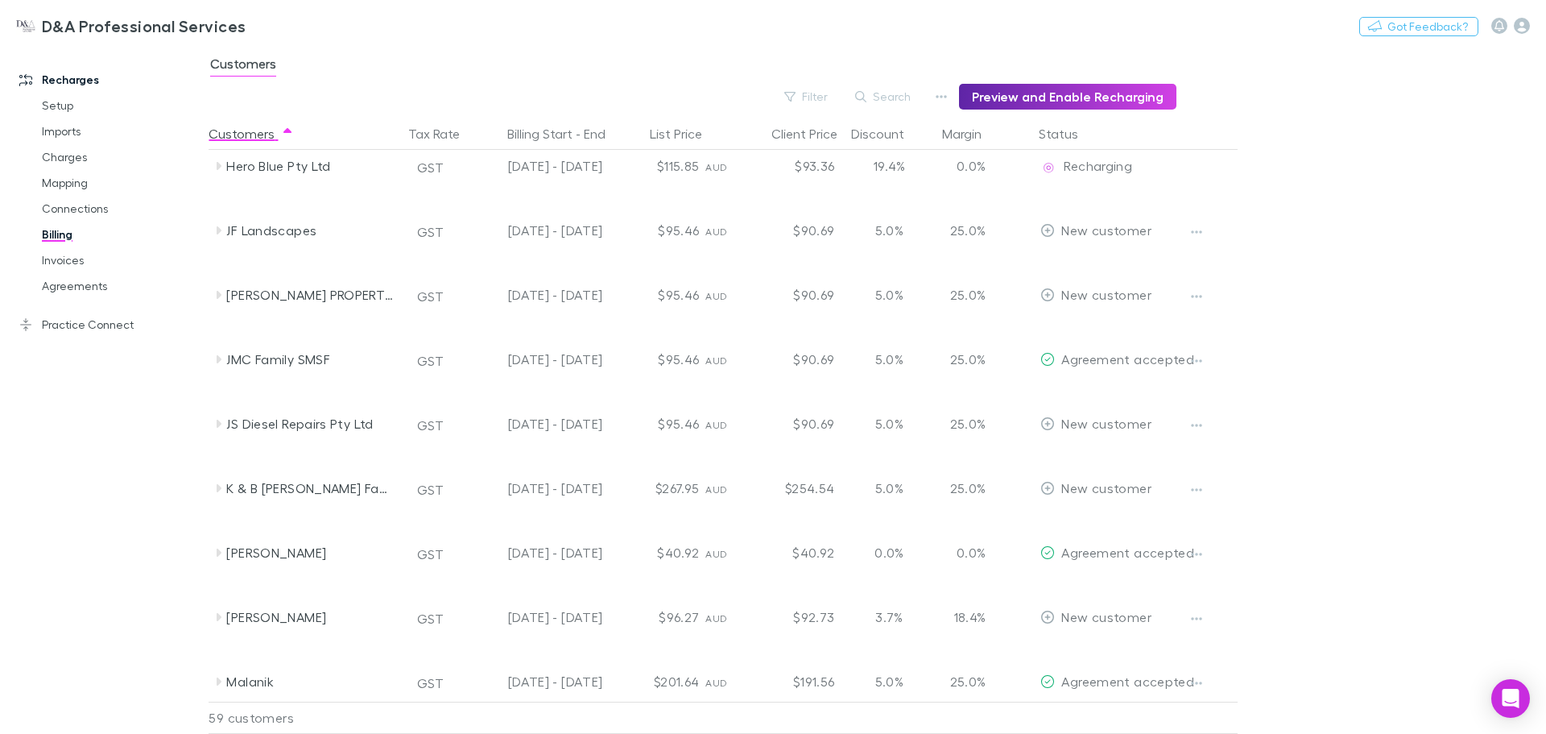
click at [1204, 359] on button "button" at bounding box center [1197, 361] width 23 height 23
click at [1300, 348] on div at bounding box center [773, 367] width 1546 height 734
click at [1195, 355] on icon "button" at bounding box center [1196, 360] width 11 height 13
click at [1261, 350] on div at bounding box center [773, 367] width 1546 height 734
click at [1198, 361] on icon "button" at bounding box center [1197, 360] width 11 height 3
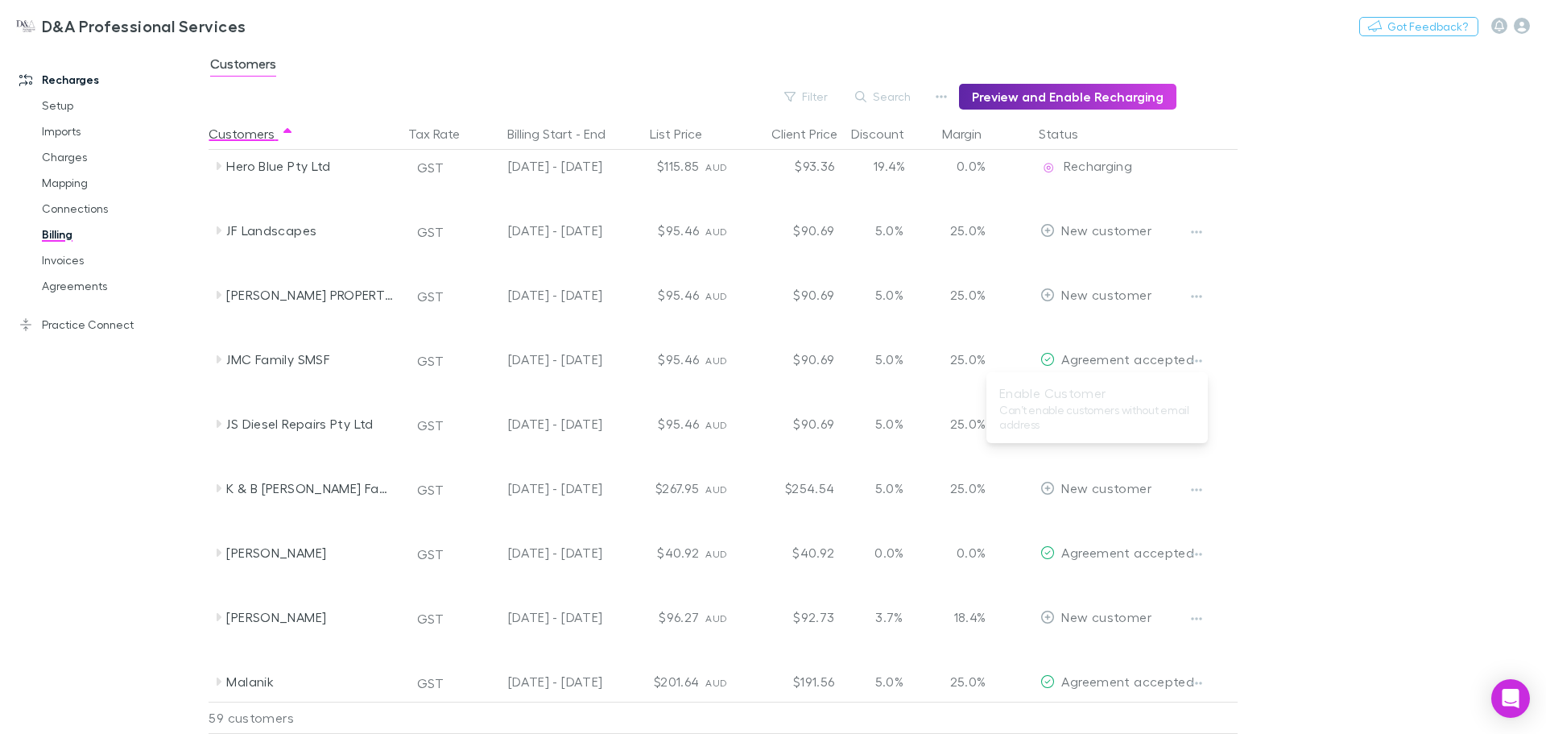
click at [1321, 382] on div at bounding box center [773, 367] width 1546 height 734
click at [273, 363] on div "JMC Family SMSF" at bounding box center [311, 359] width 171 height 64
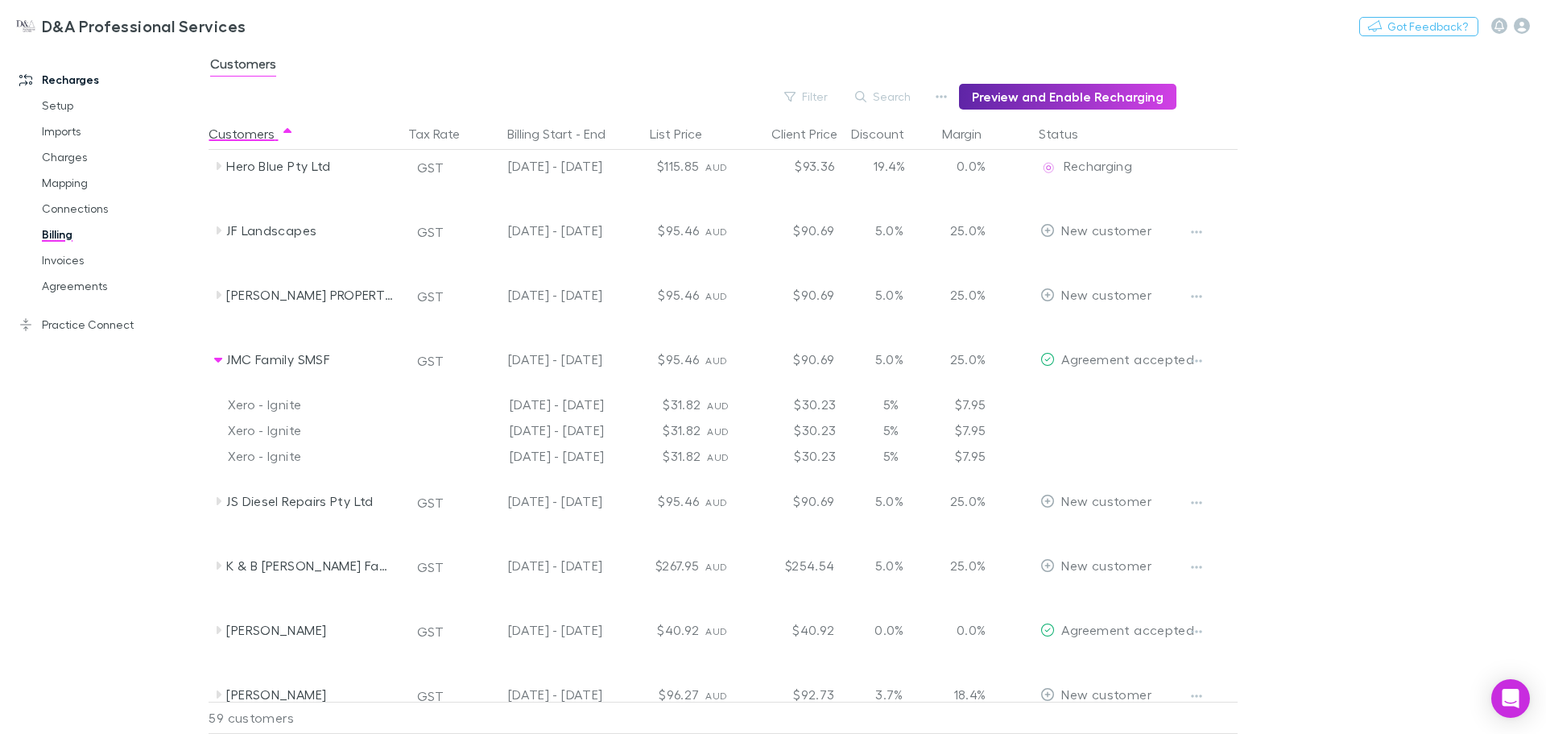
click at [273, 363] on div "JMC Family SMSF" at bounding box center [311, 359] width 171 height 64
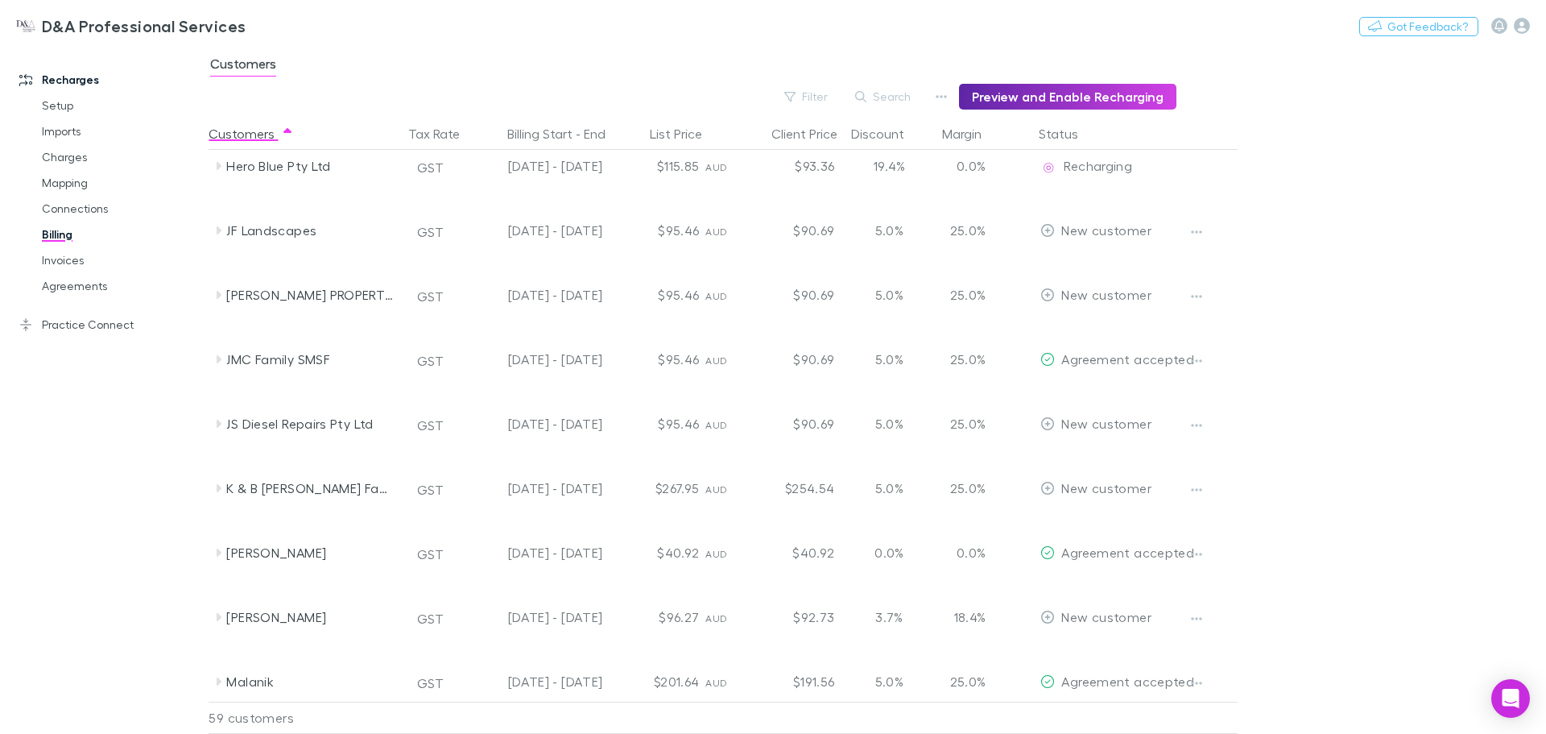
click at [1218, 358] on div at bounding box center [1209, 359] width 60 height 64
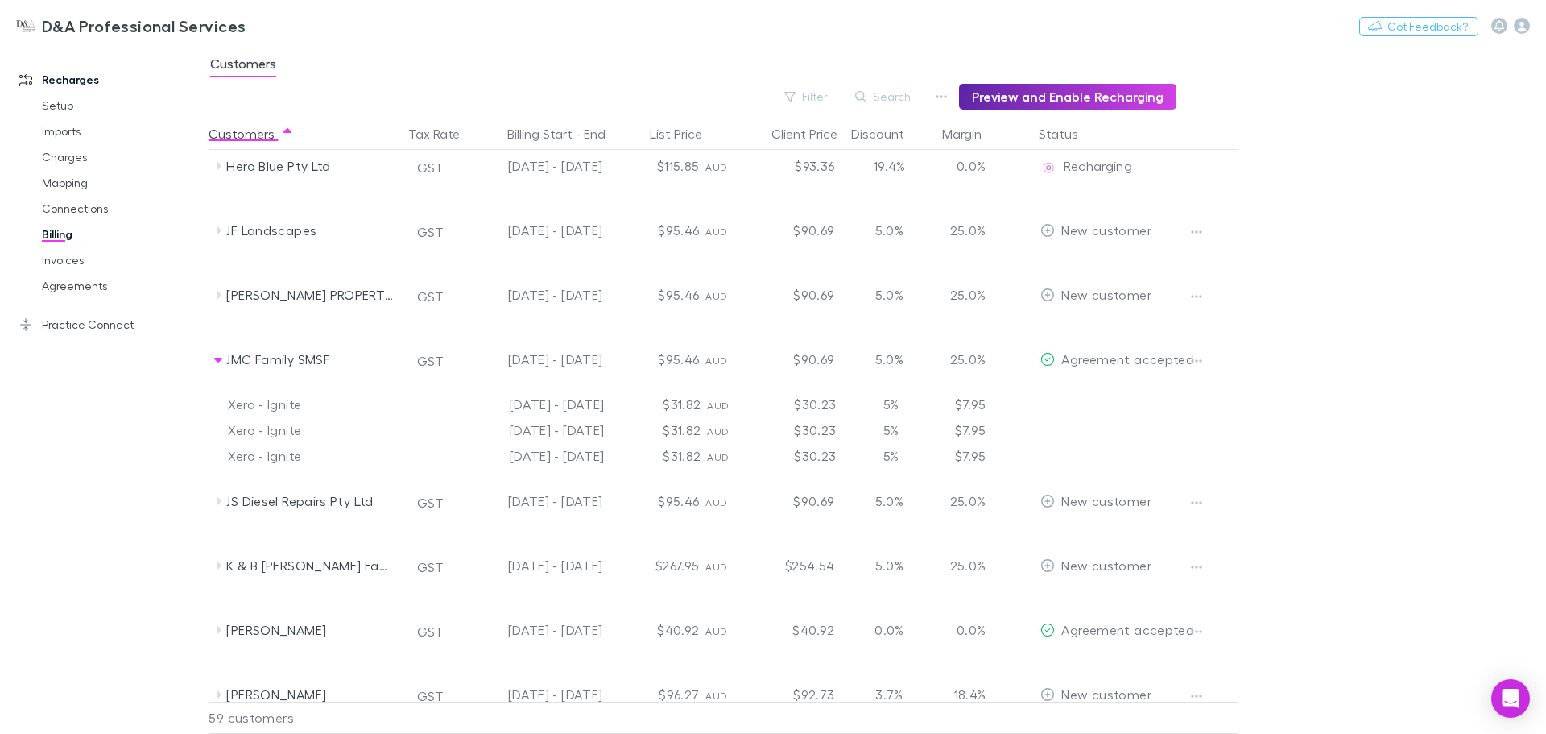
click at [267, 348] on div "JMC Family SMSF" at bounding box center [311, 359] width 171 height 64
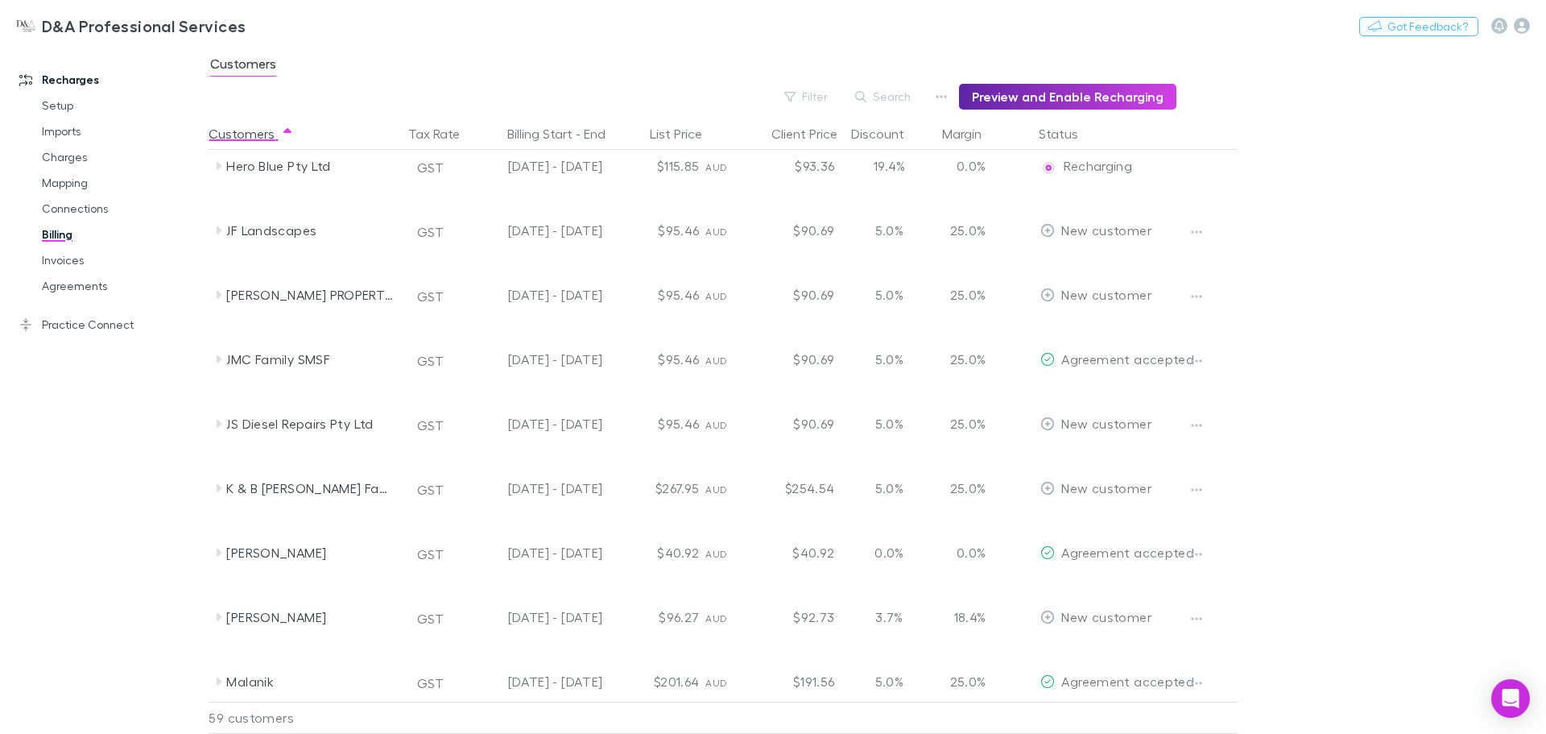
click at [67, 266] on link "Invoices" at bounding box center [122, 260] width 192 height 26
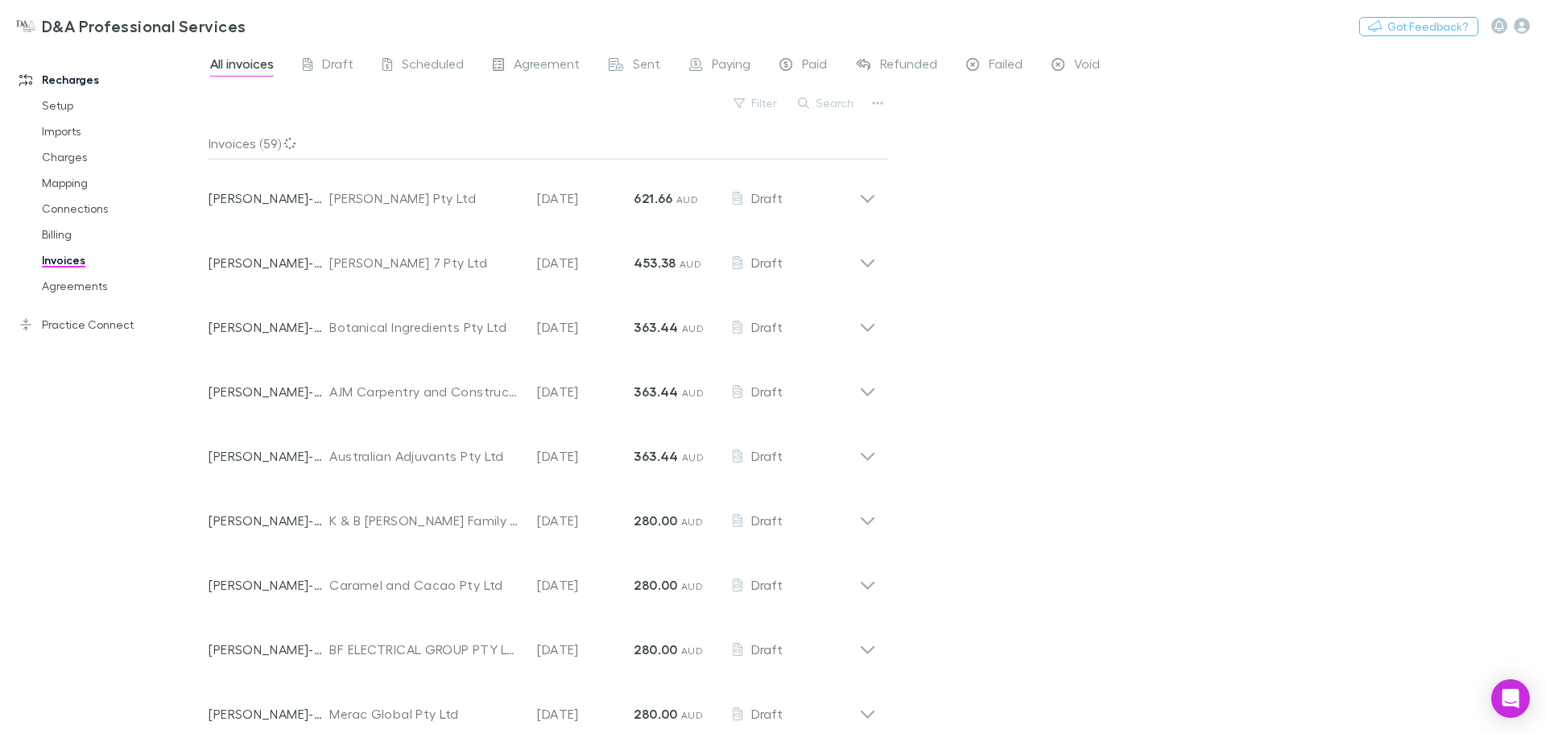
click at [67, 292] on link "Agreements" at bounding box center [122, 286] width 192 height 26
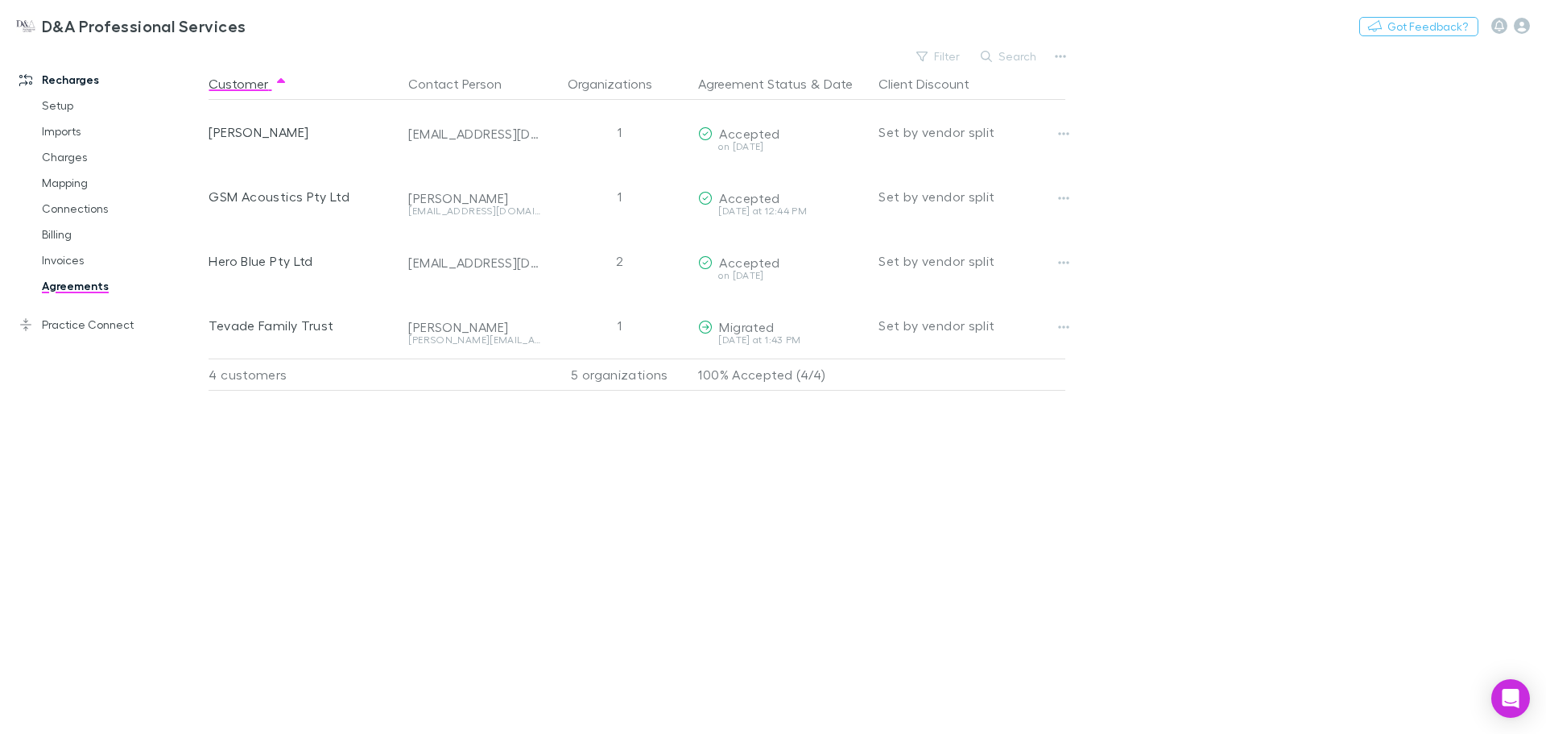
click at [1058, 135] on icon "button" at bounding box center [1063, 133] width 11 height 13
click at [1121, 135] on div at bounding box center [773, 367] width 1546 height 734
click at [78, 209] on link "Connections" at bounding box center [122, 209] width 192 height 26
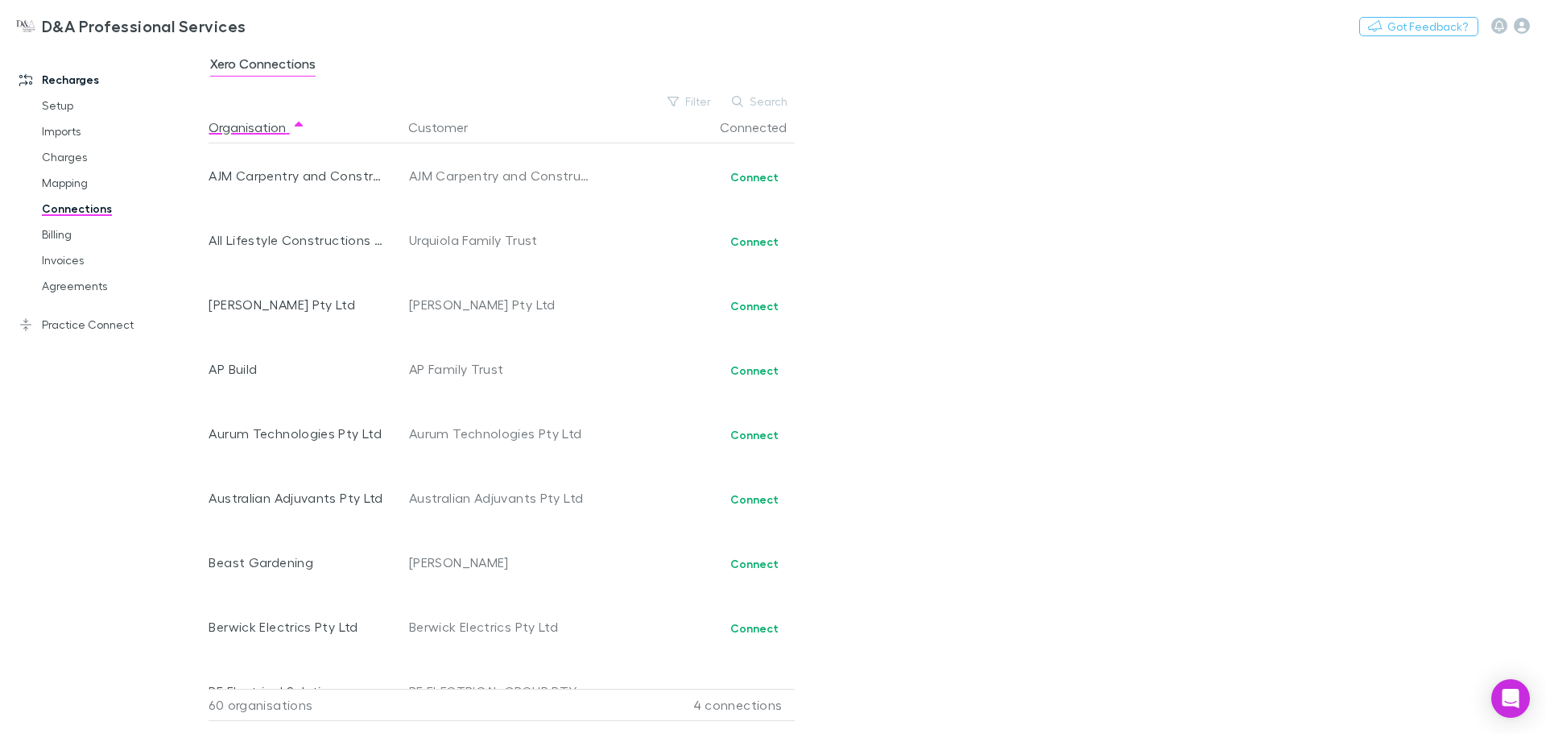
click at [76, 224] on link "Billing" at bounding box center [122, 234] width 192 height 26
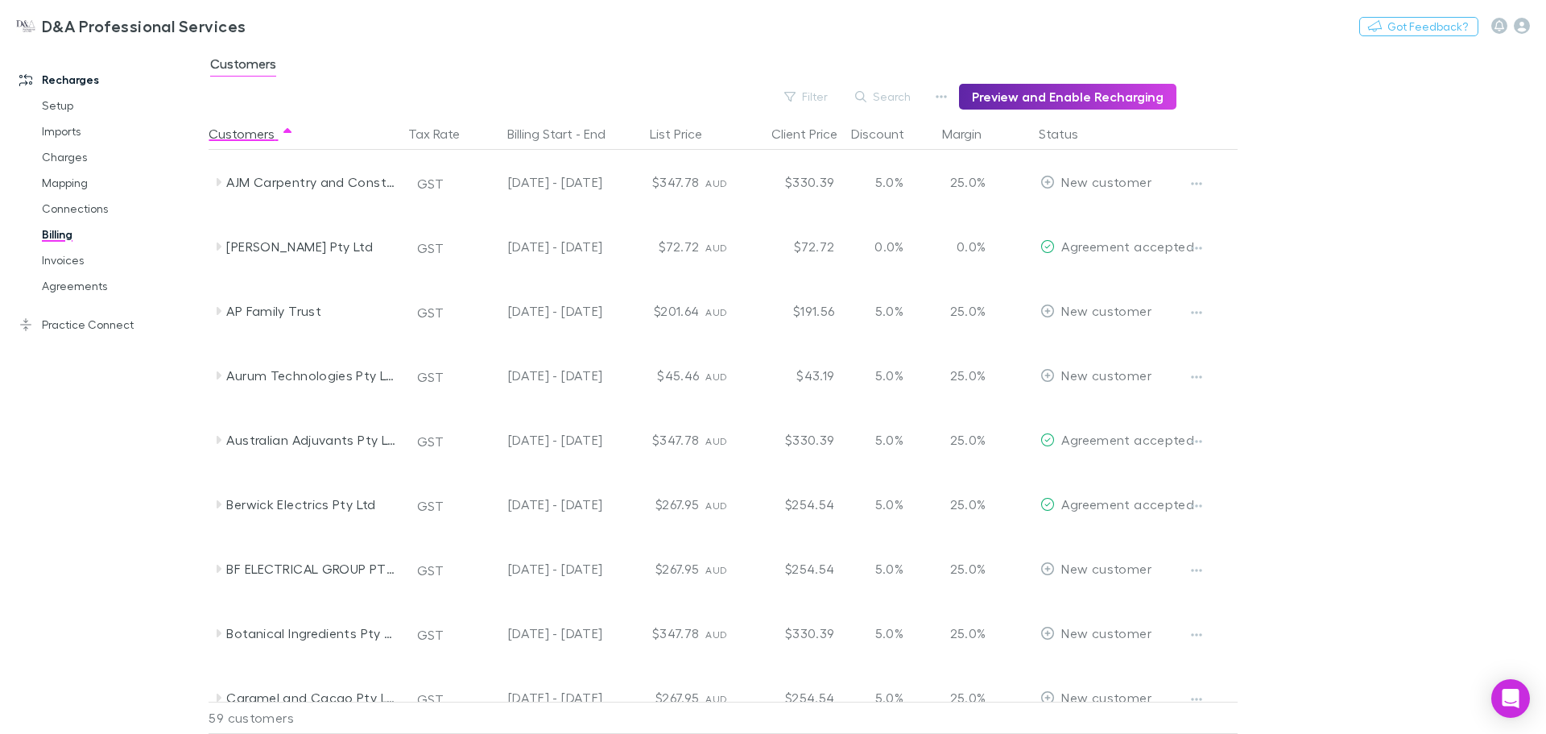
click at [1347, 397] on main "Customers Filter Search Preview and Enable Recharging Customers Tax Rate Billin…" at bounding box center [878, 389] width 1338 height 689
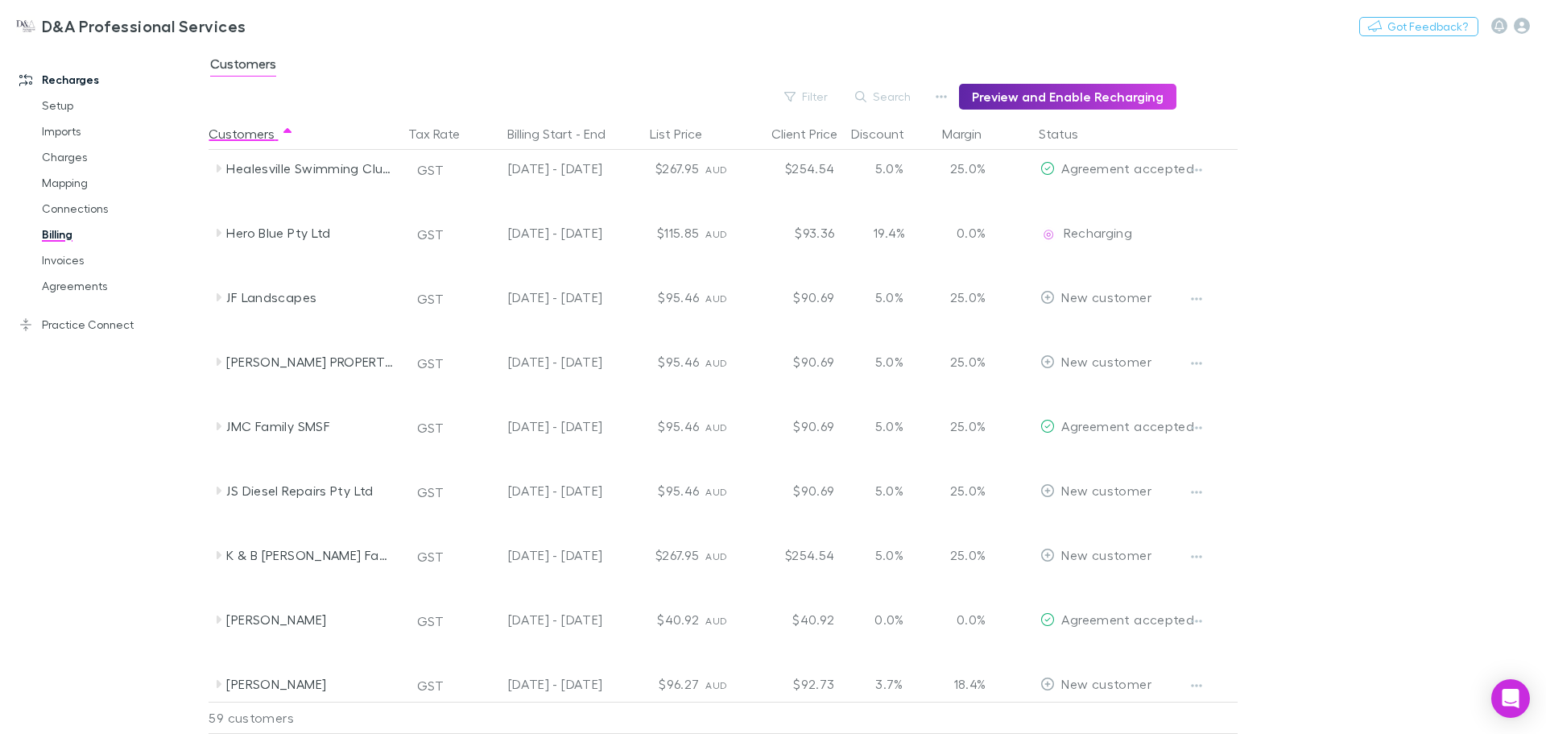
click at [1200, 427] on icon "button" at bounding box center [1196, 427] width 11 height 13
click at [381, 427] on div at bounding box center [773, 367] width 1546 height 734
click at [378, 427] on div "JMC Family SMSF" at bounding box center [311, 426] width 171 height 64
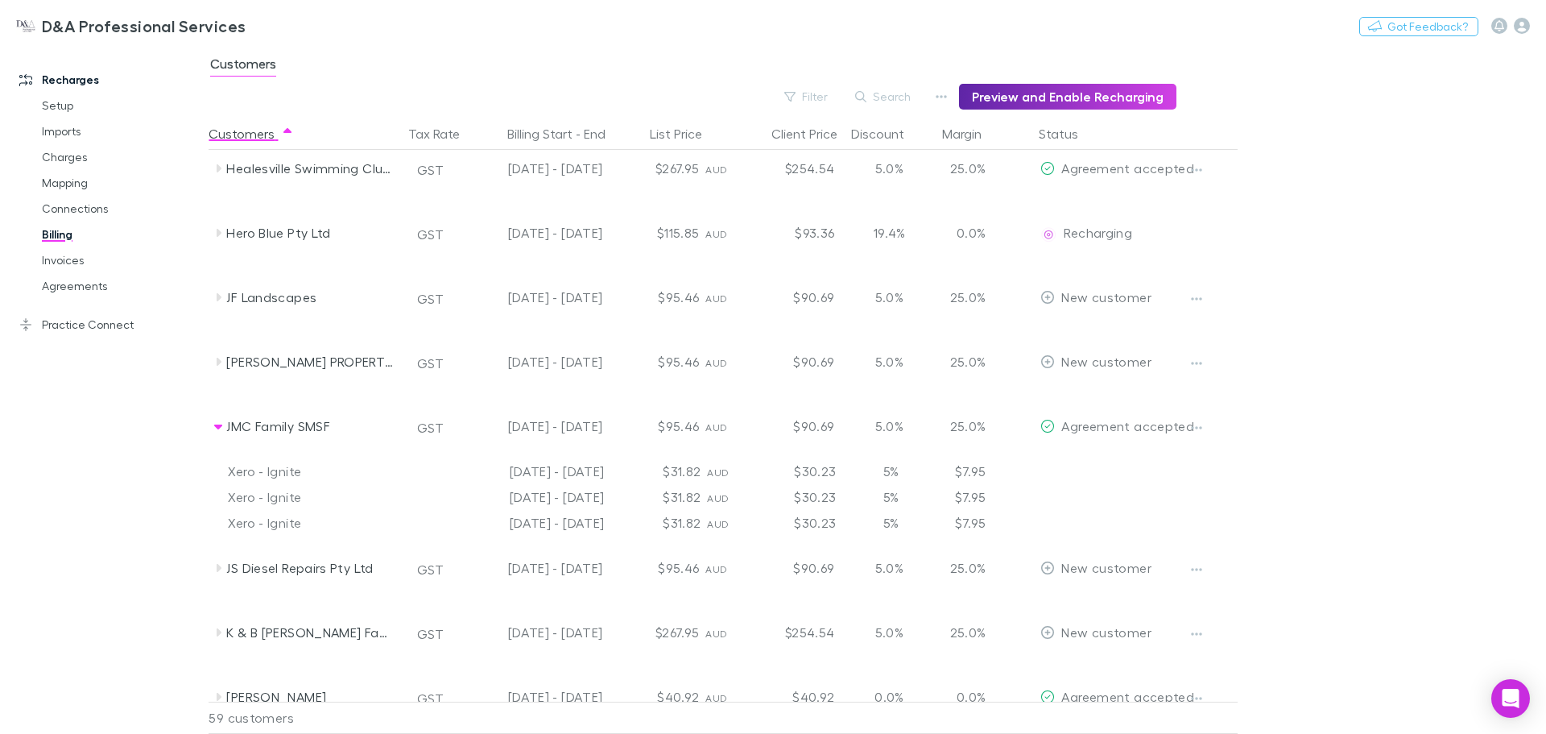
click at [1192, 428] on icon "button" at bounding box center [1197, 427] width 11 height 3
click at [942, 90] on div at bounding box center [773, 367] width 1546 height 734
click at [946, 97] on icon "button" at bounding box center [942, 96] width 11 height 3
click at [1294, 149] on div at bounding box center [773, 367] width 1546 height 734
click at [947, 92] on icon "button" at bounding box center [941, 96] width 11 height 13
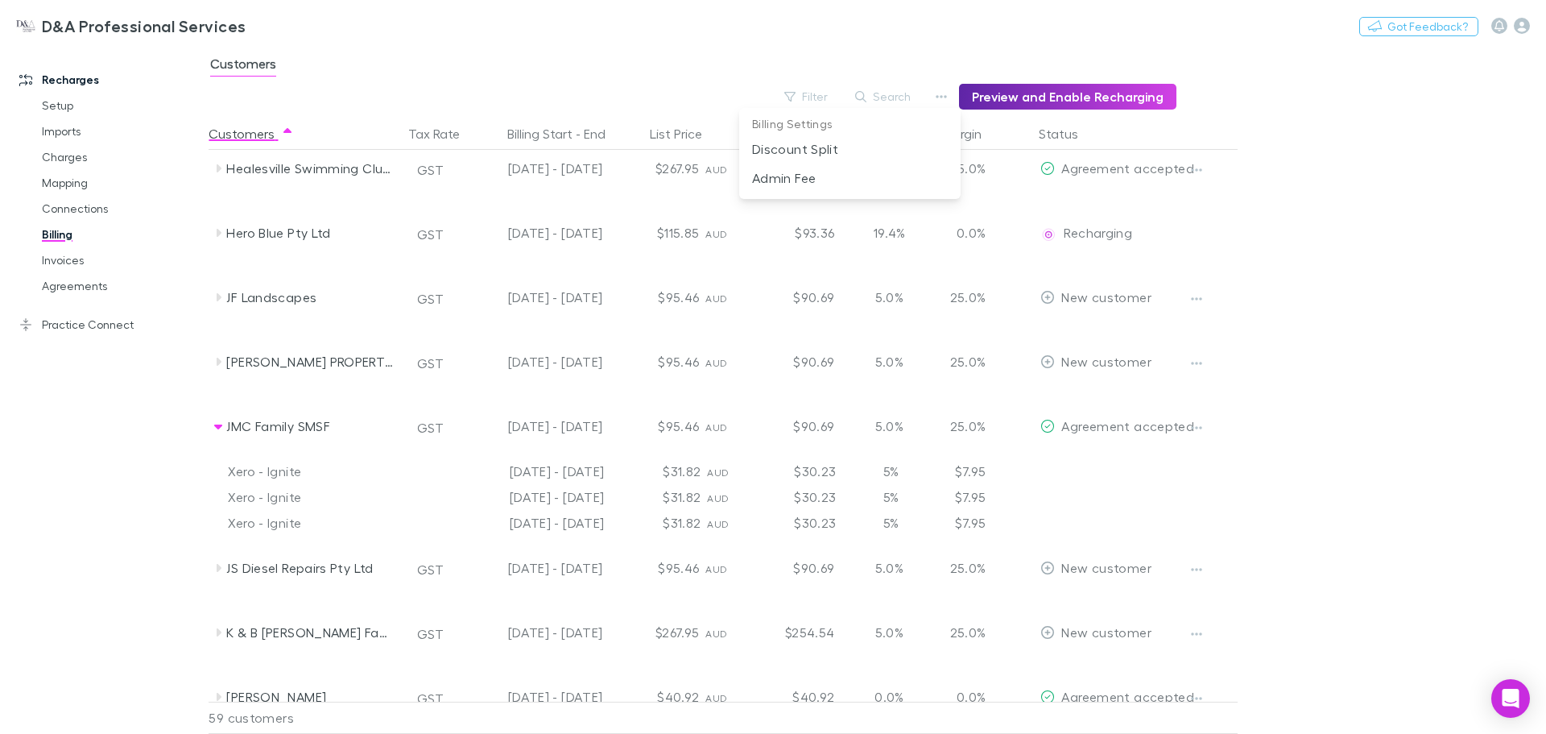
click at [952, 92] on div at bounding box center [773, 367] width 1546 height 734
click at [1204, 432] on button "button" at bounding box center [1197, 427] width 23 height 23
click at [1204, 432] on div at bounding box center [773, 367] width 1546 height 734
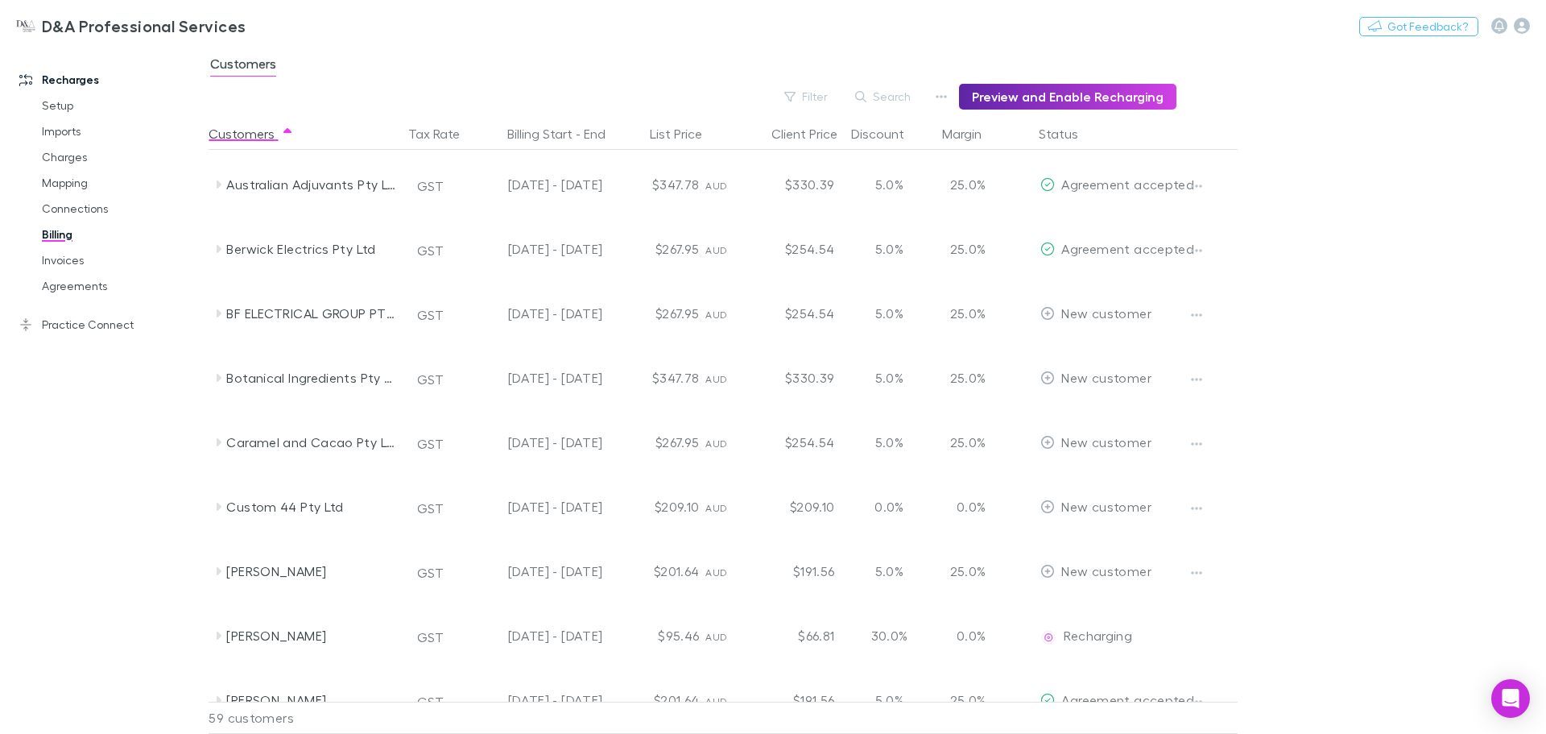
scroll to position [0, 0]
click at [948, 97] on icon "button" at bounding box center [942, 96] width 11 height 3
click at [950, 97] on div at bounding box center [773, 367] width 1546 height 734
click at [66, 210] on link "Connections" at bounding box center [122, 209] width 192 height 26
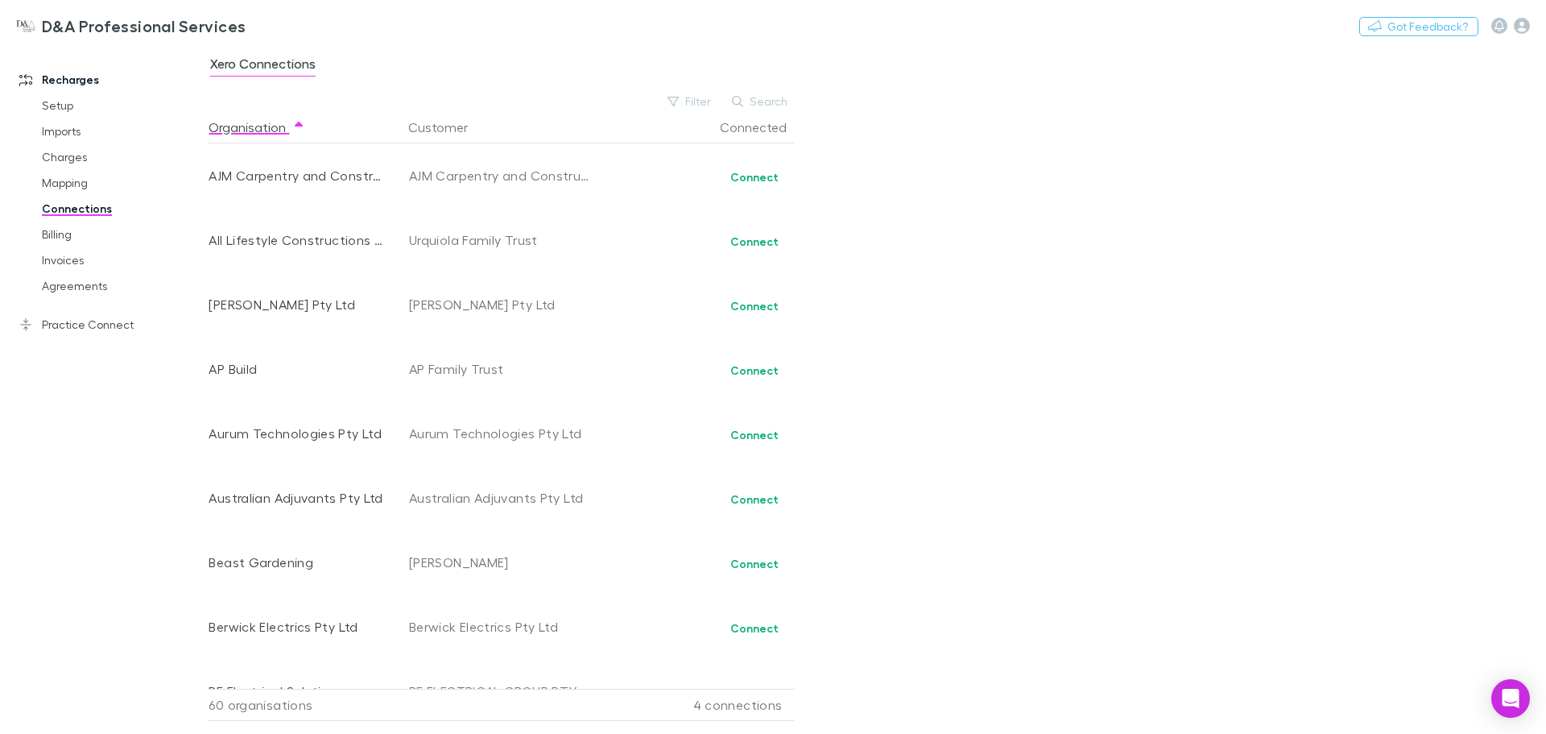
click at [109, 178] on link "Mapping" at bounding box center [122, 183] width 192 height 26
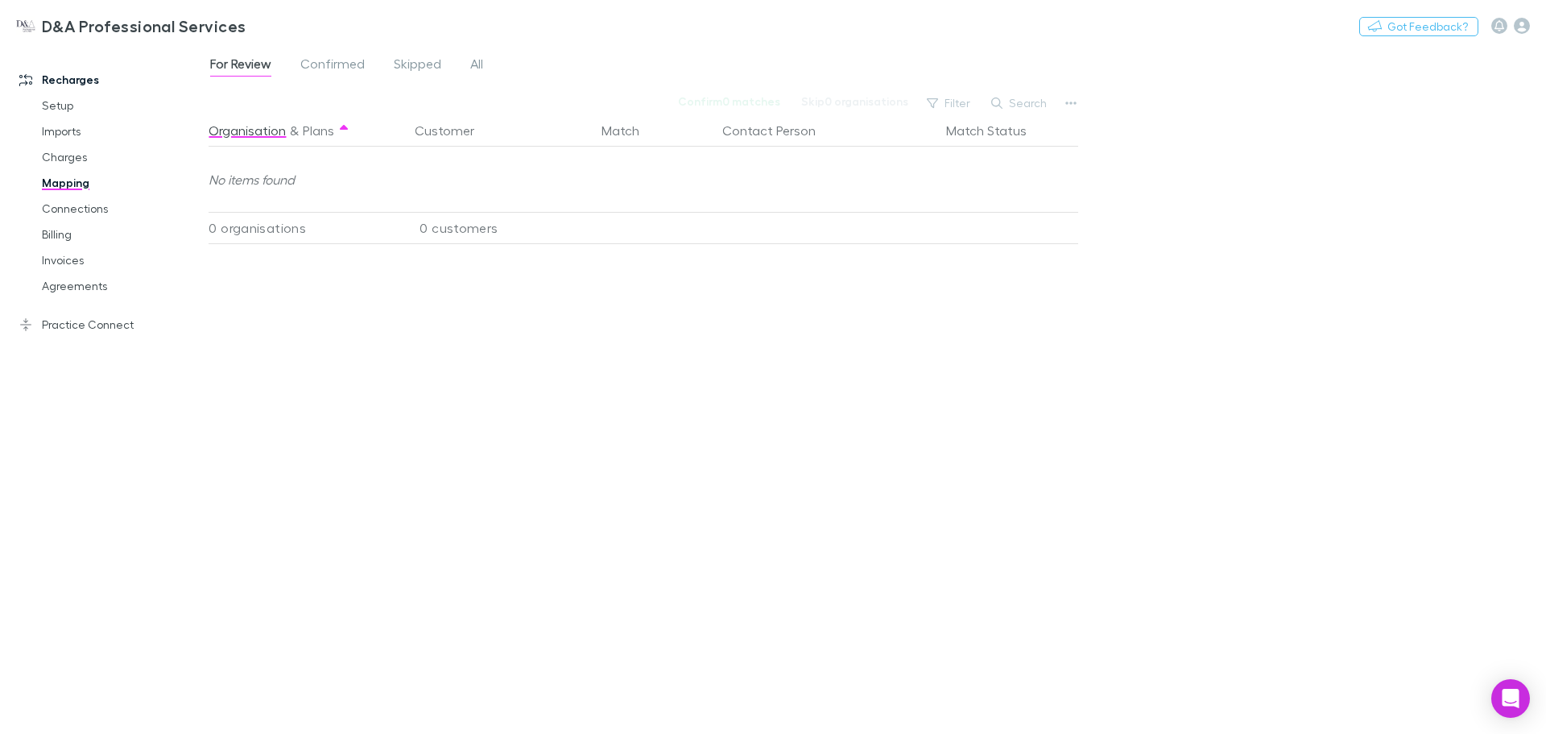
click at [352, 54] on link "Confirmed" at bounding box center [333, 66] width 68 height 26
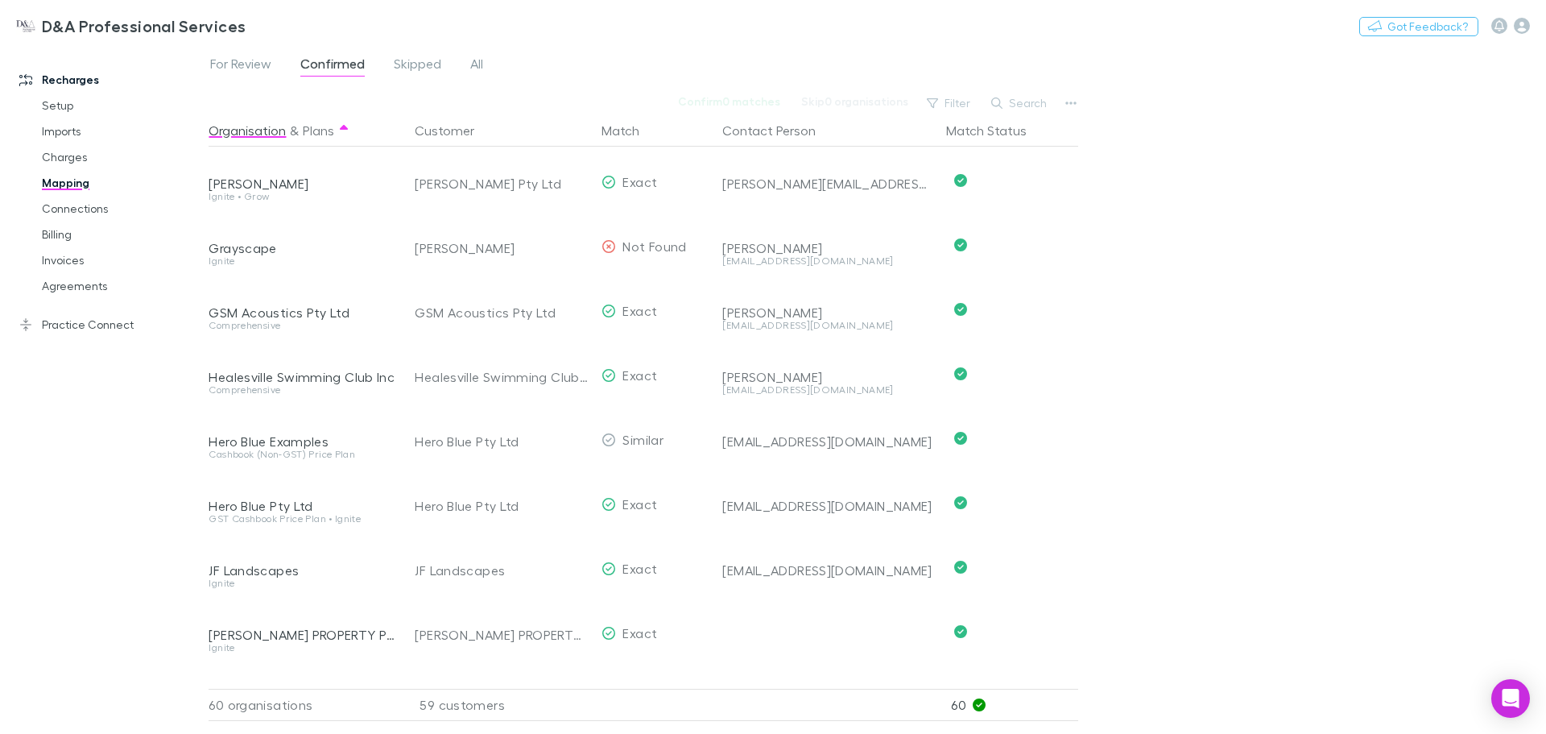
scroll to position [1289, 0]
click at [1062, 100] on button "button" at bounding box center [1071, 103] width 23 height 23
click at [962, 268] on p "We'll fetch updated and new contacts." at bounding box center [972, 273] width 196 height 14
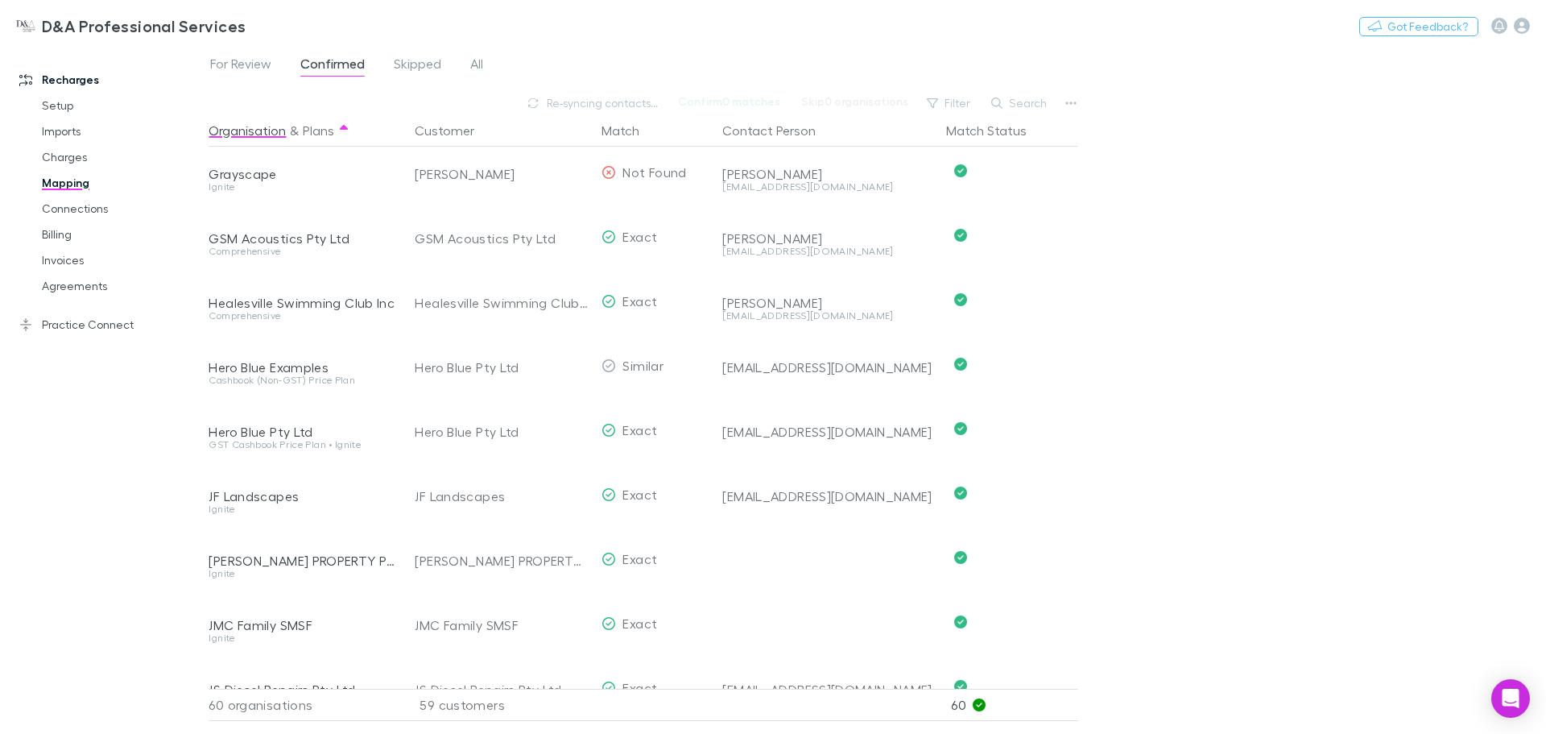
scroll to position [1450, 0]
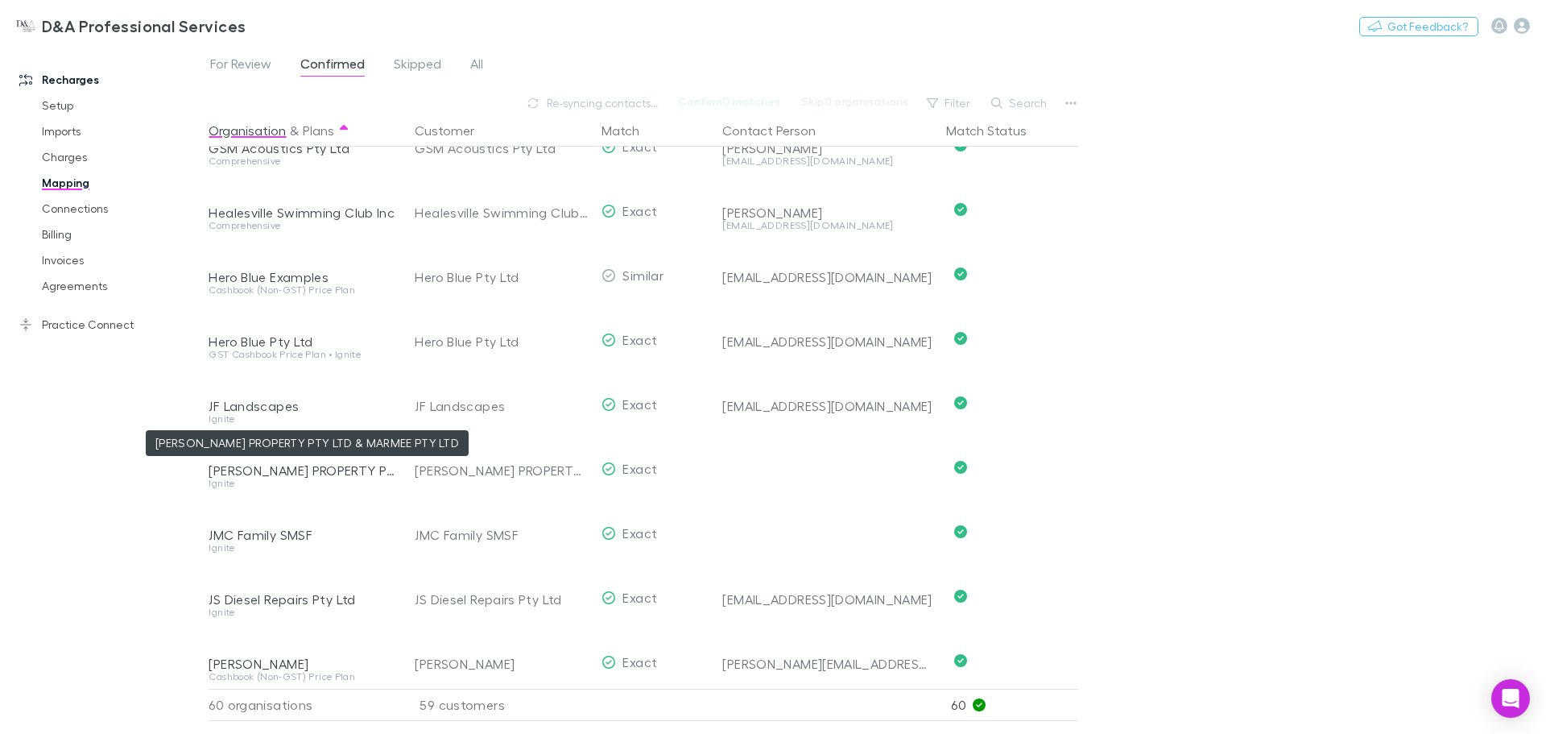
click at [342, 472] on div "[PERSON_NAME] PROPERTY PTY LTD & MARMEE PTY LTD" at bounding box center [302, 470] width 187 height 16
copy div "[PERSON_NAME] PROPERTY PTY LTD & MARMEE PTY LTD"
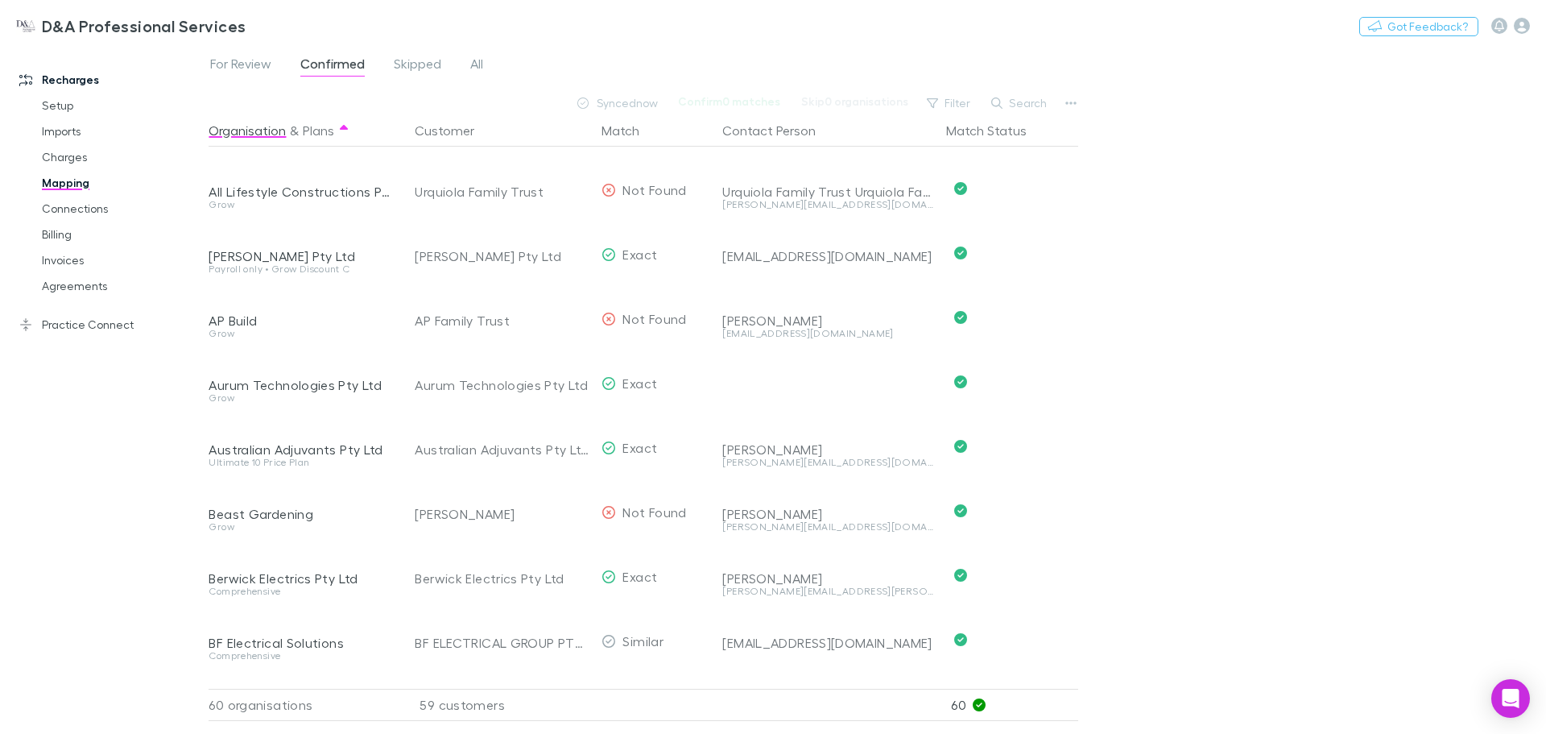
scroll to position [81, 0]
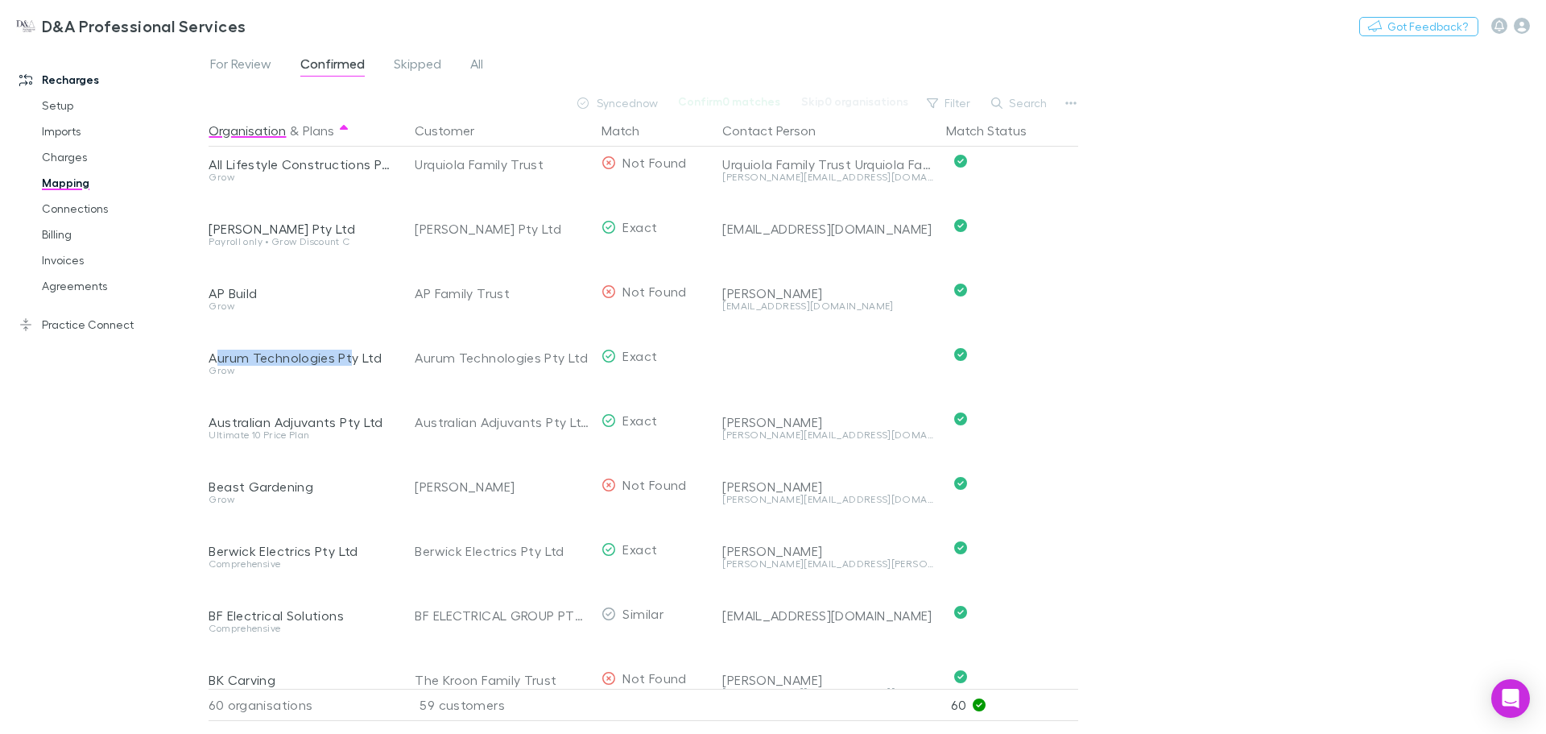
drag, startPoint x: 213, startPoint y: 360, endPoint x: 349, endPoint y: 357, distance: 135.3
click at [349, 357] on div "Aurum Technologies Pty Ltd" at bounding box center [302, 358] width 187 height 16
click at [376, 357] on div "Aurum Technologies Pty Ltd" at bounding box center [302, 358] width 187 height 16
drag, startPoint x: 382, startPoint y: 357, endPoint x: 209, endPoint y: 362, distance: 173.2
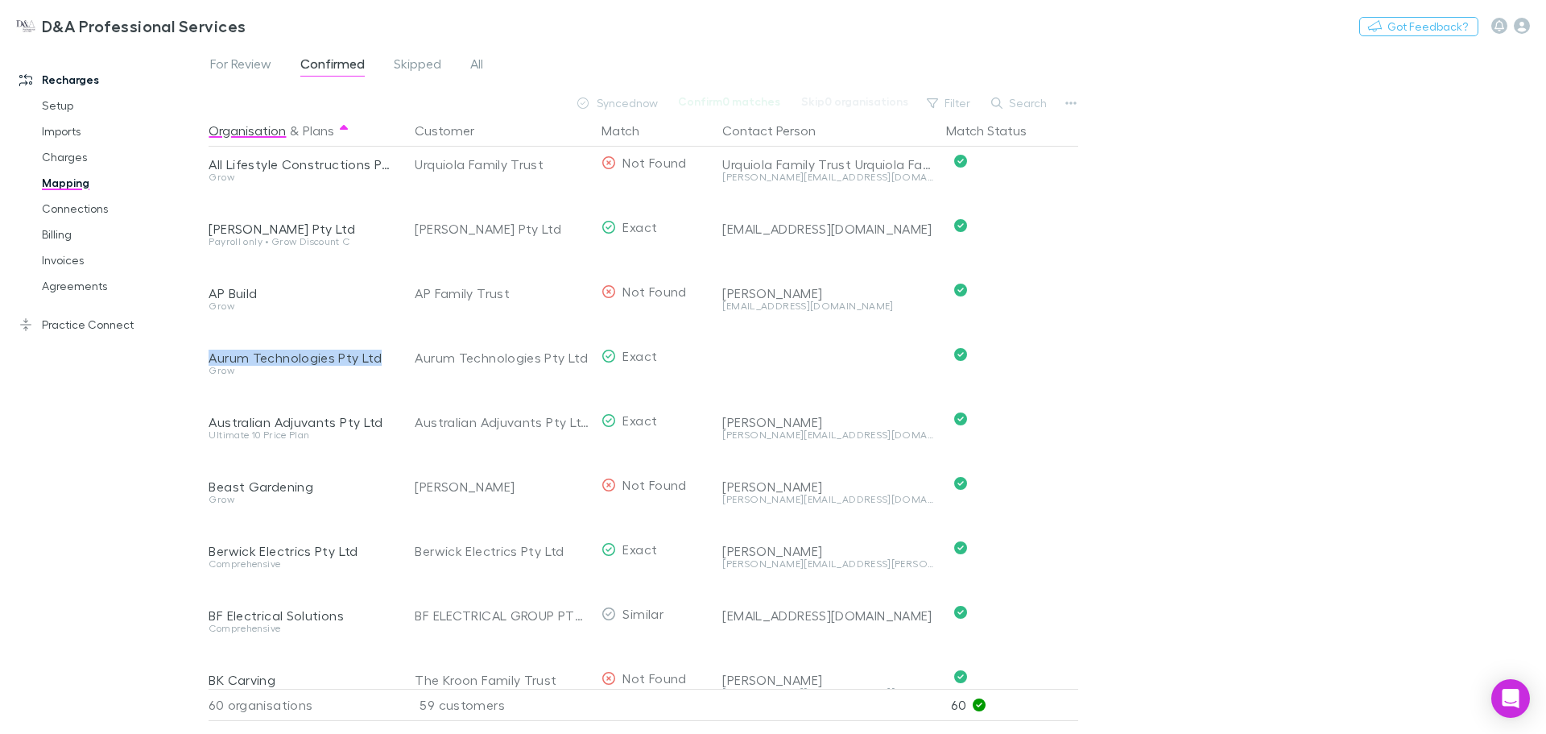
click at [209, 362] on div "Aurum Technologies Pty Ltd" at bounding box center [302, 358] width 187 height 16
copy div "Aurum Technologies Pty Ltd"
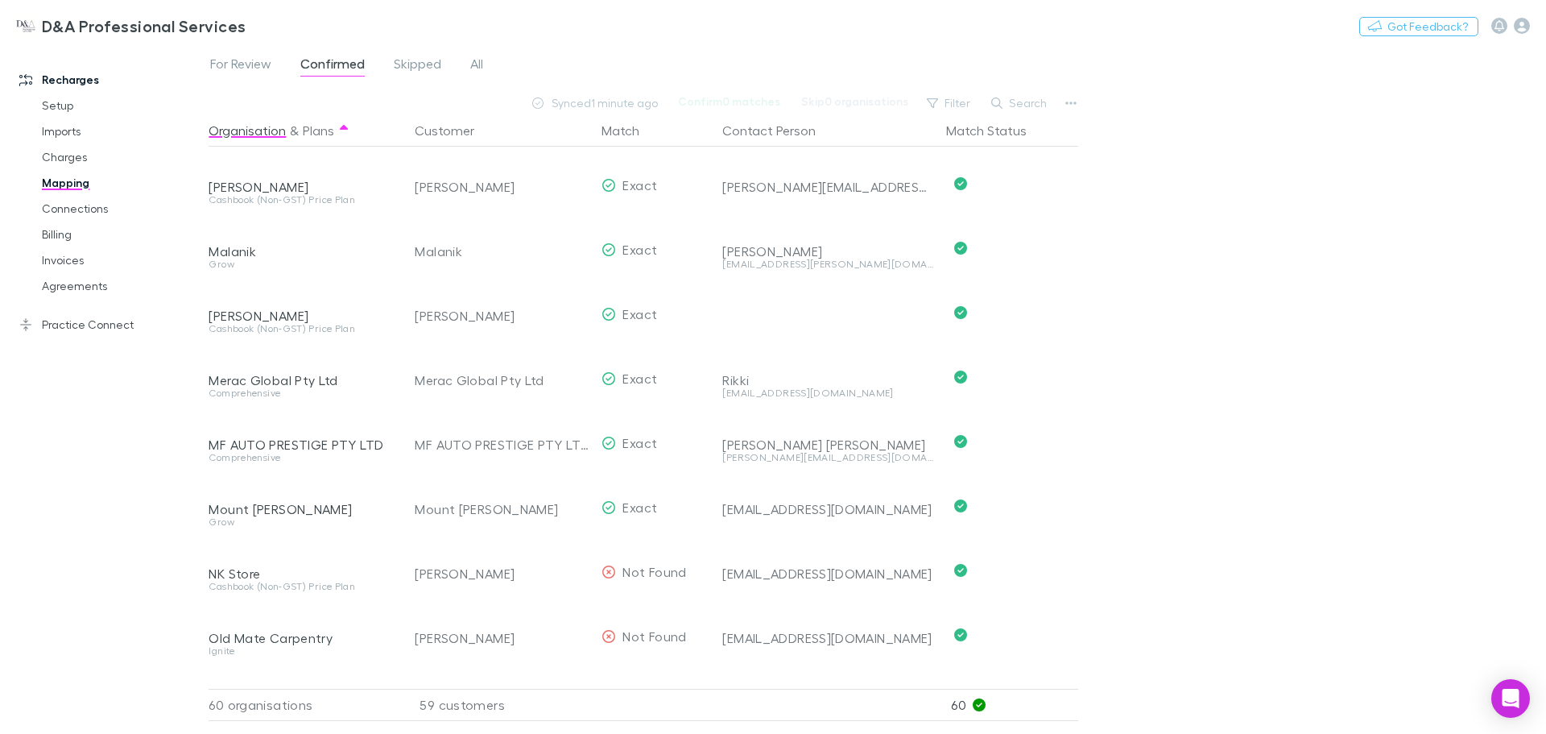
scroll to position [1933, 0]
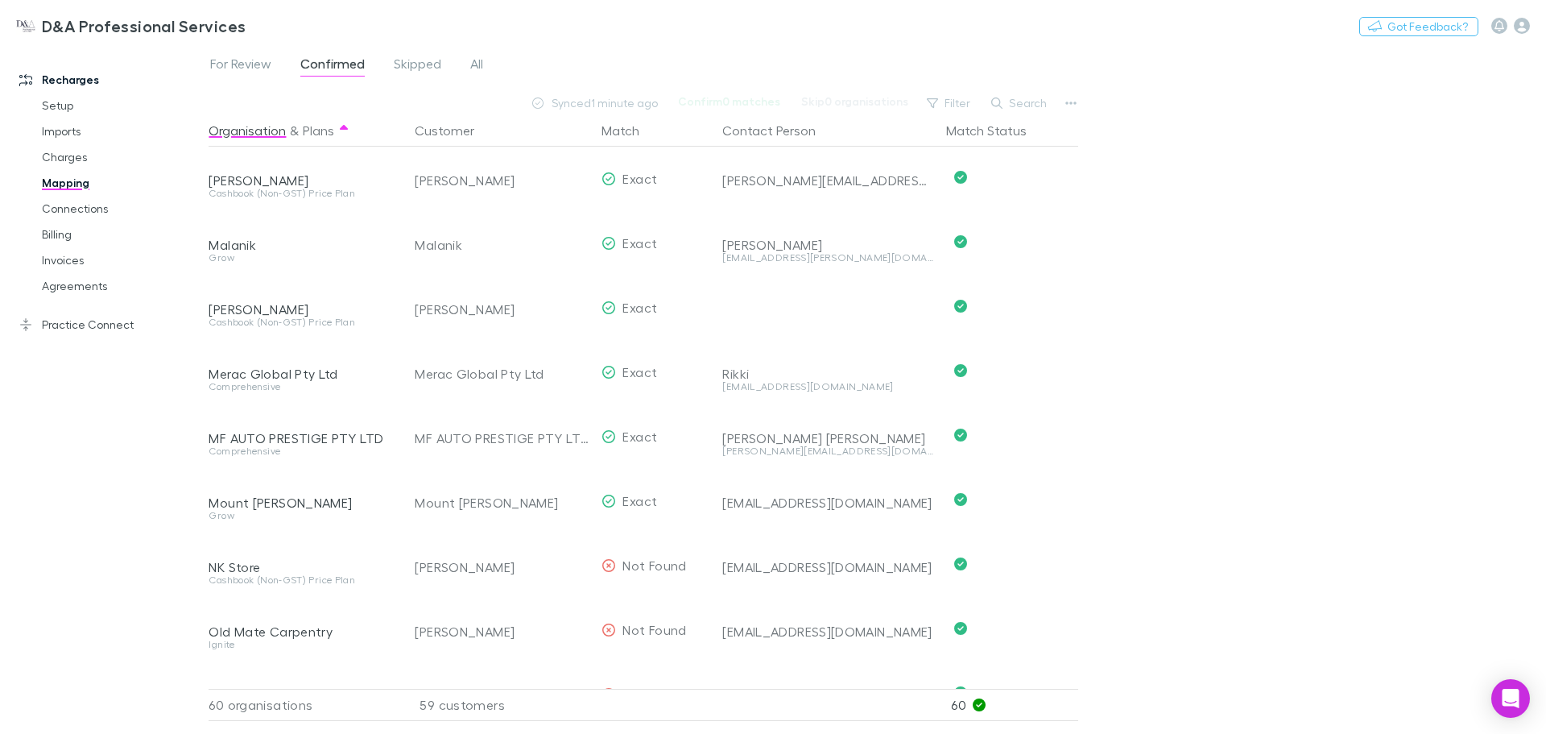
drag, startPoint x: 218, startPoint y: 308, endPoint x: 296, endPoint y: 305, distance: 77.4
click at [296, 305] on div "Recharges Setup Imports Charges Mapping Connections Billing Invoices Agreements…" at bounding box center [773, 389] width 1546 height 689
click at [315, 306] on div "[PERSON_NAME]" at bounding box center [302, 309] width 187 height 16
drag, startPoint x: 278, startPoint y: 310, endPoint x: 214, endPoint y: 310, distance: 63.6
click at [214, 310] on div "[PERSON_NAME]" at bounding box center [302, 309] width 187 height 16
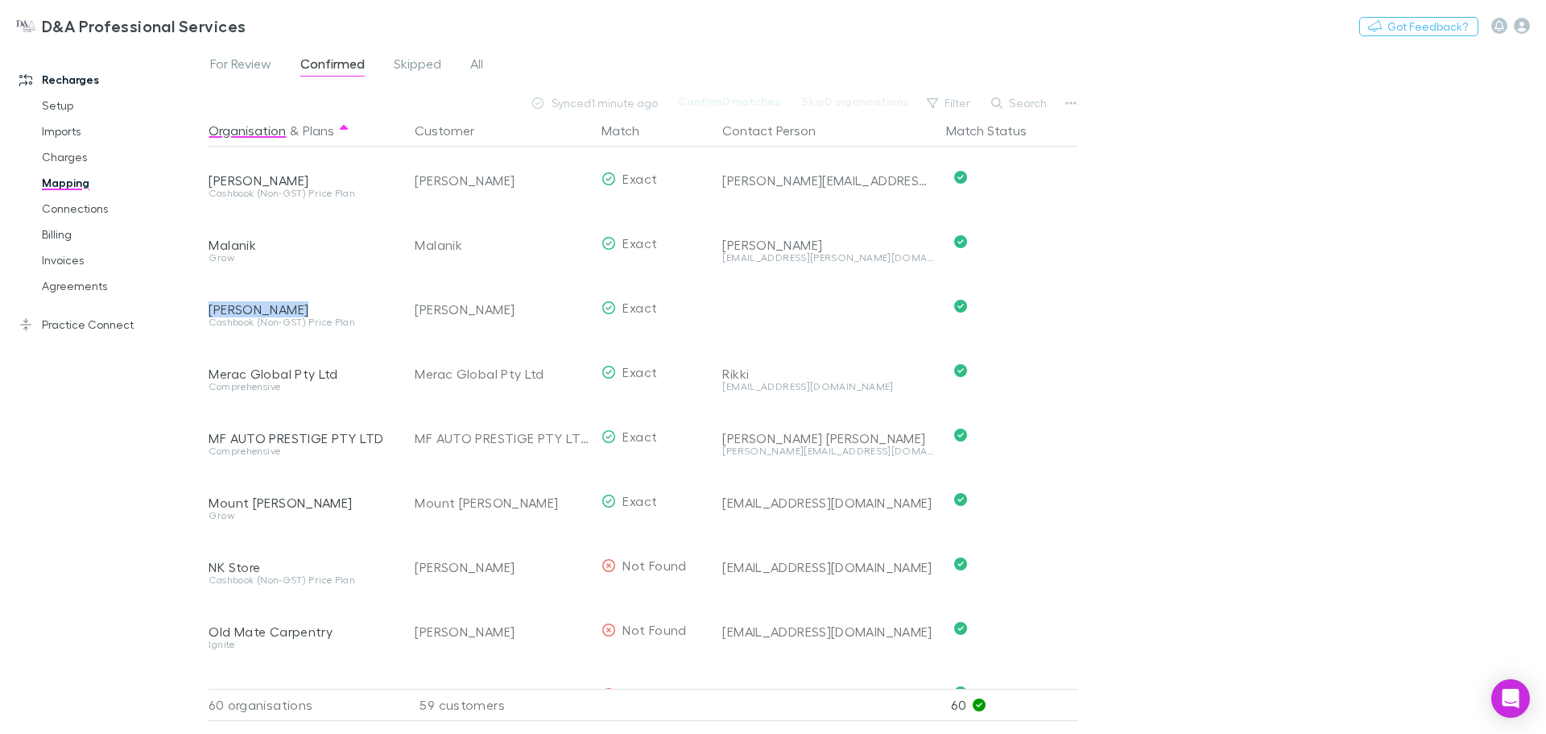
copy div "[PERSON_NAME]"
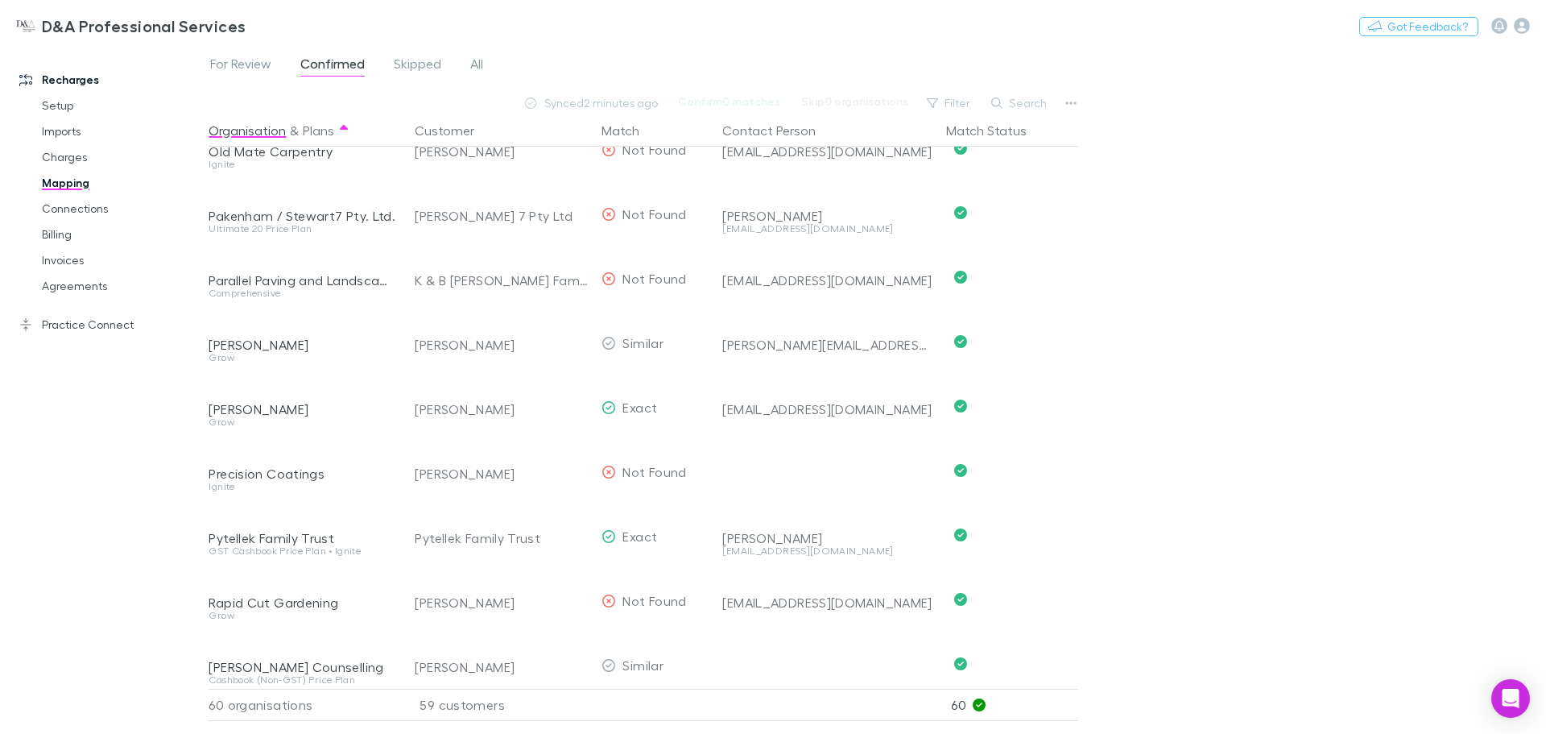
scroll to position [2416, 0]
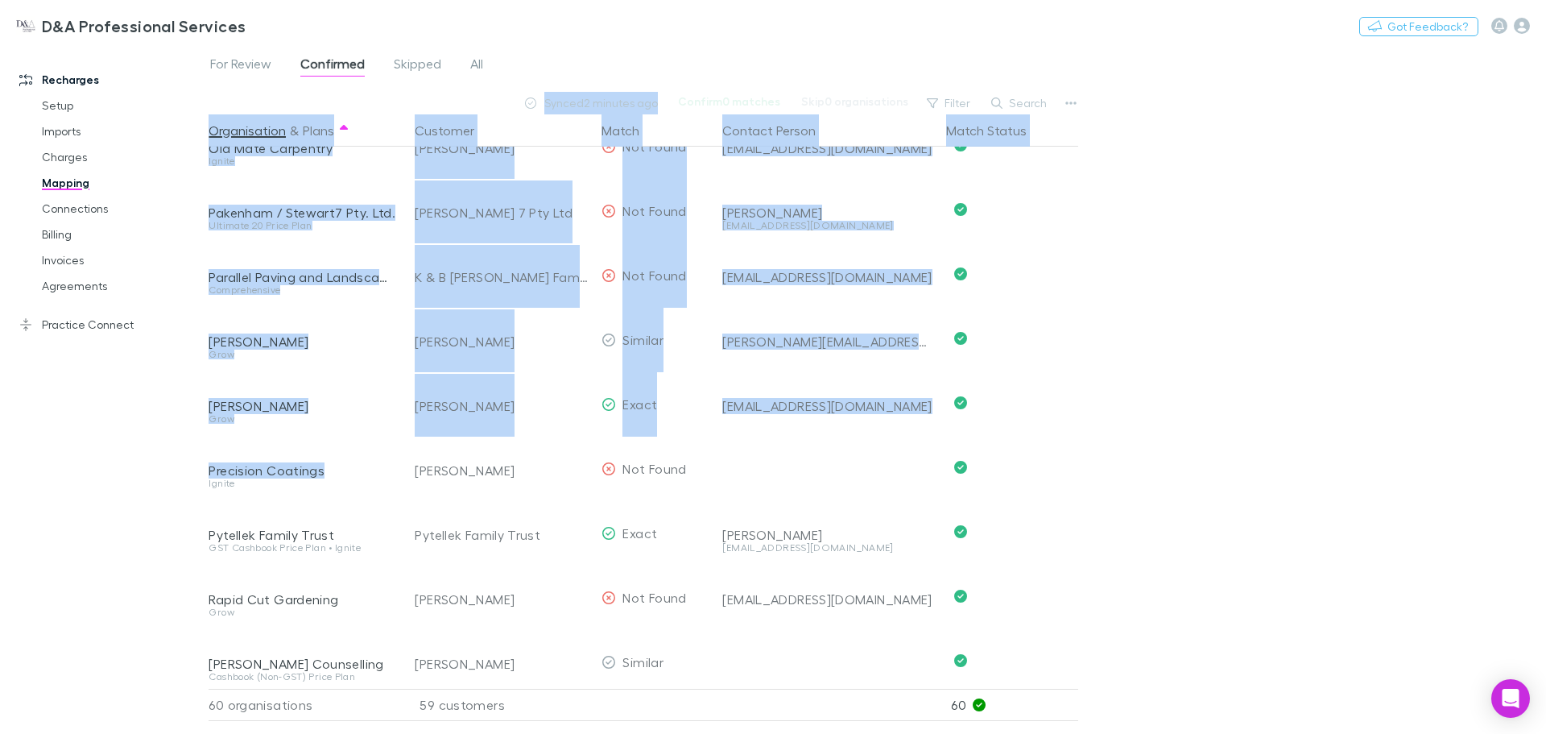
drag, startPoint x: 325, startPoint y: 470, endPoint x: 205, endPoint y: 474, distance: 119.3
click at [205, 474] on div "Recharges Setup Imports Charges Mapping Connections Billing Invoices Agreements…" at bounding box center [773, 389] width 1546 height 689
click at [210, 474] on div "Precision Coatings" at bounding box center [302, 470] width 187 height 16
drag, startPoint x: 208, startPoint y: 474, endPoint x: 323, endPoint y: 470, distance: 115.2
click at [323, 470] on div "Recharges Setup Imports Charges Mapping Connections Billing Invoices Agreements…" at bounding box center [773, 389] width 1546 height 689
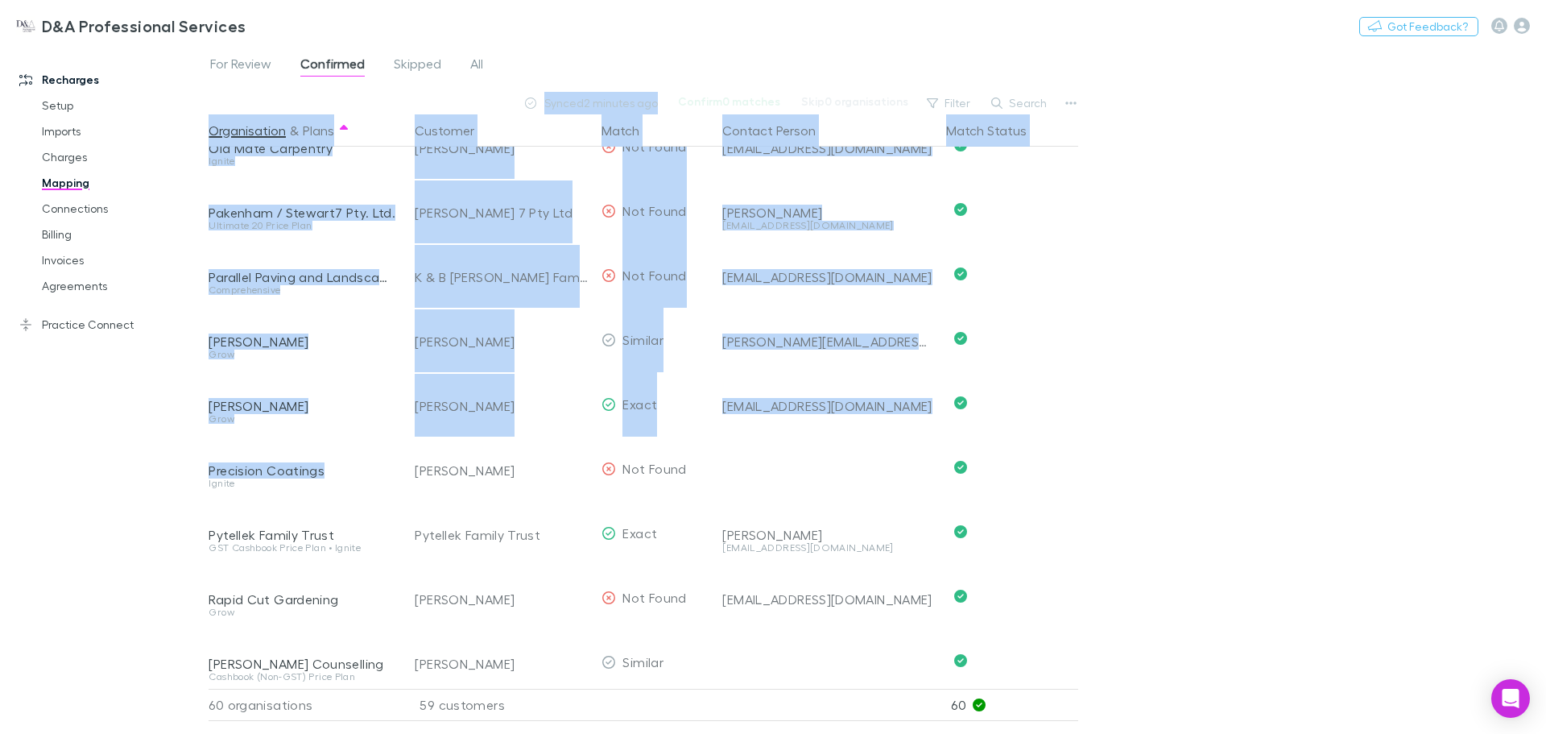
click at [323, 470] on div "Precision Coatings" at bounding box center [302, 470] width 187 height 16
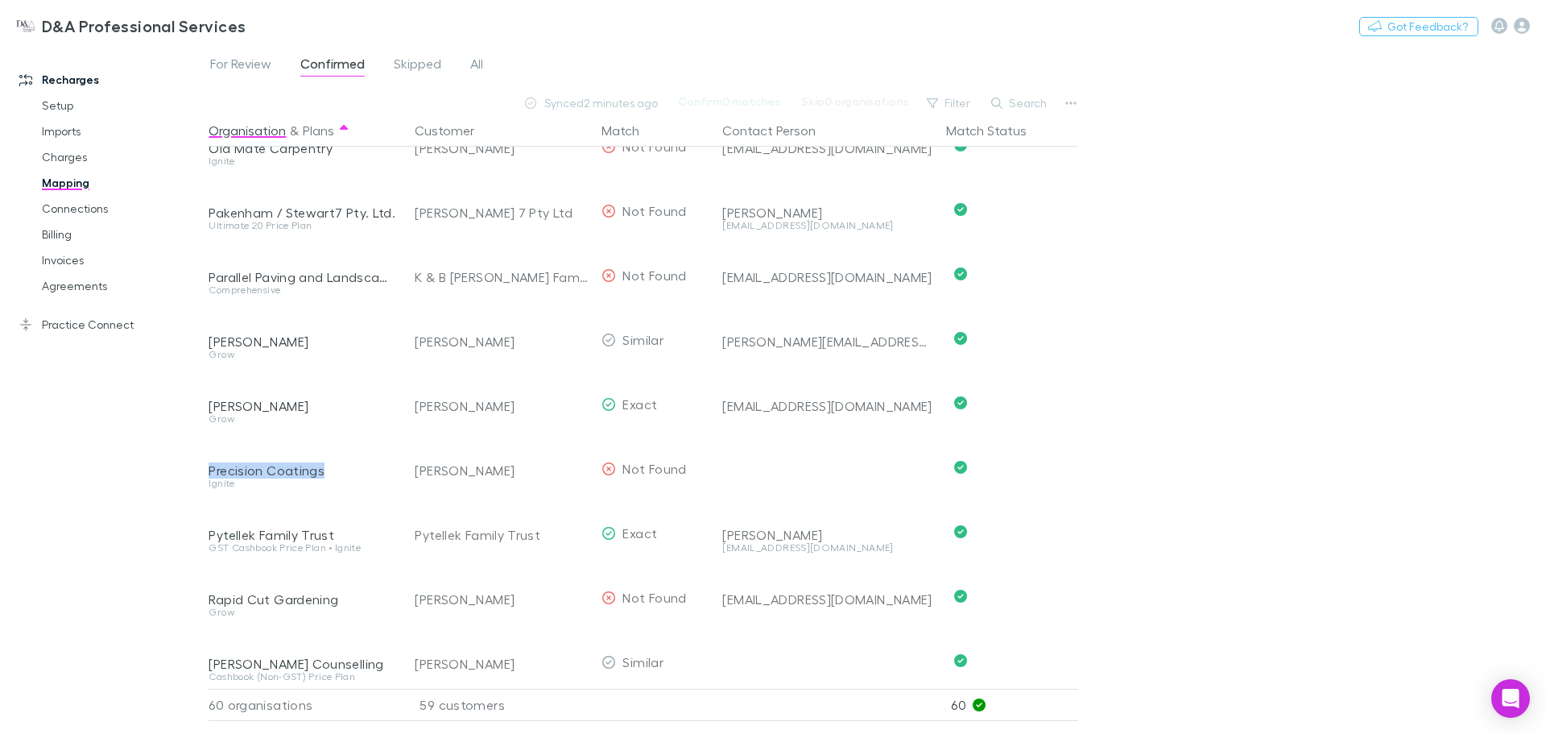
drag, startPoint x: 329, startPoint y: 471, endPoint x: 212, endPoint y: 476, distance: 117.7
click at [212, 476] on div "Precision Coatings" at bounding box center [302, 470] width 187 height 16
copy div "Precision Coatings"
click at [1028, 468] on button "Undo" at bounding box center [1022, 466] width 52 height 19
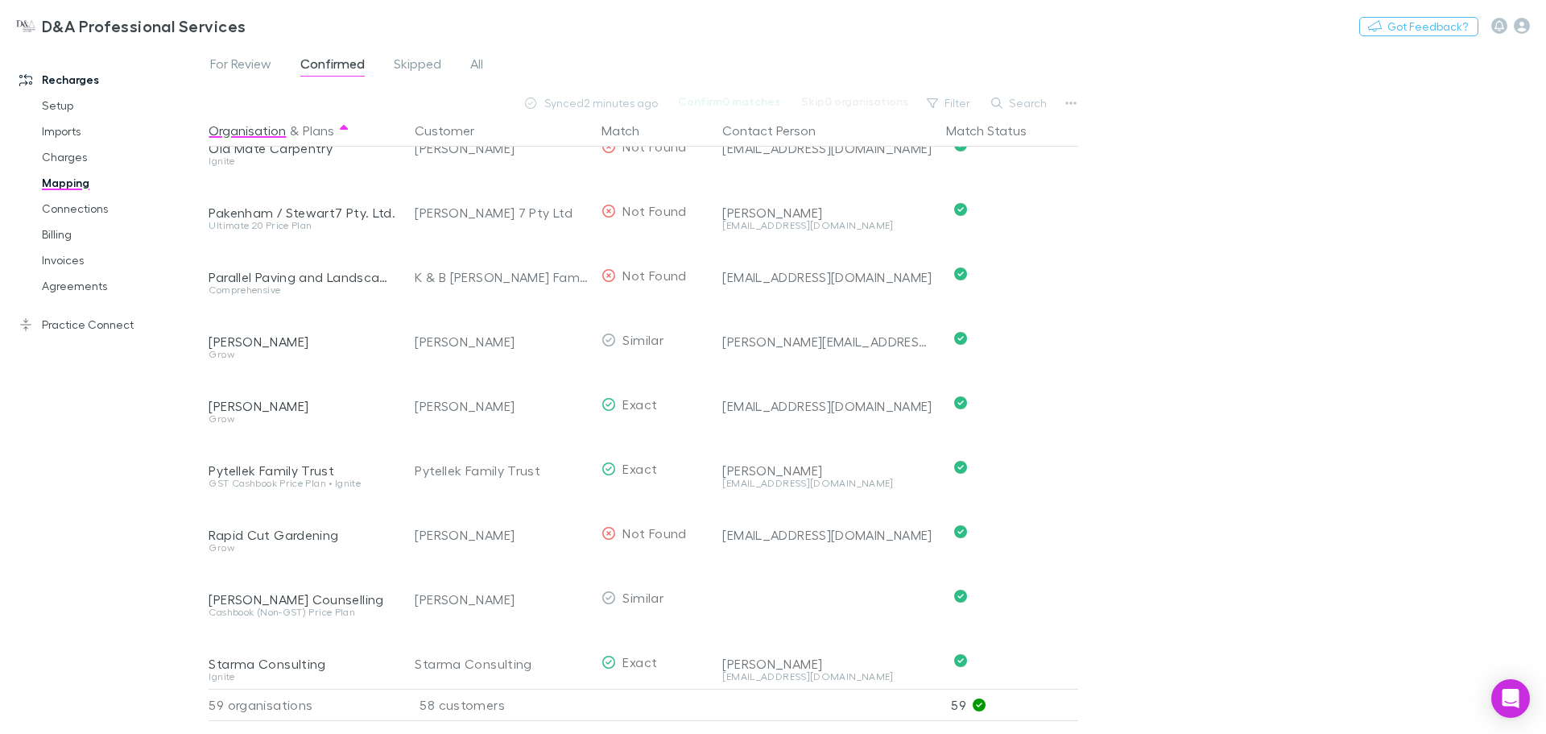
click at [257, 68] on span "For Review" at bounding box center [240, 66] width 61 height 21
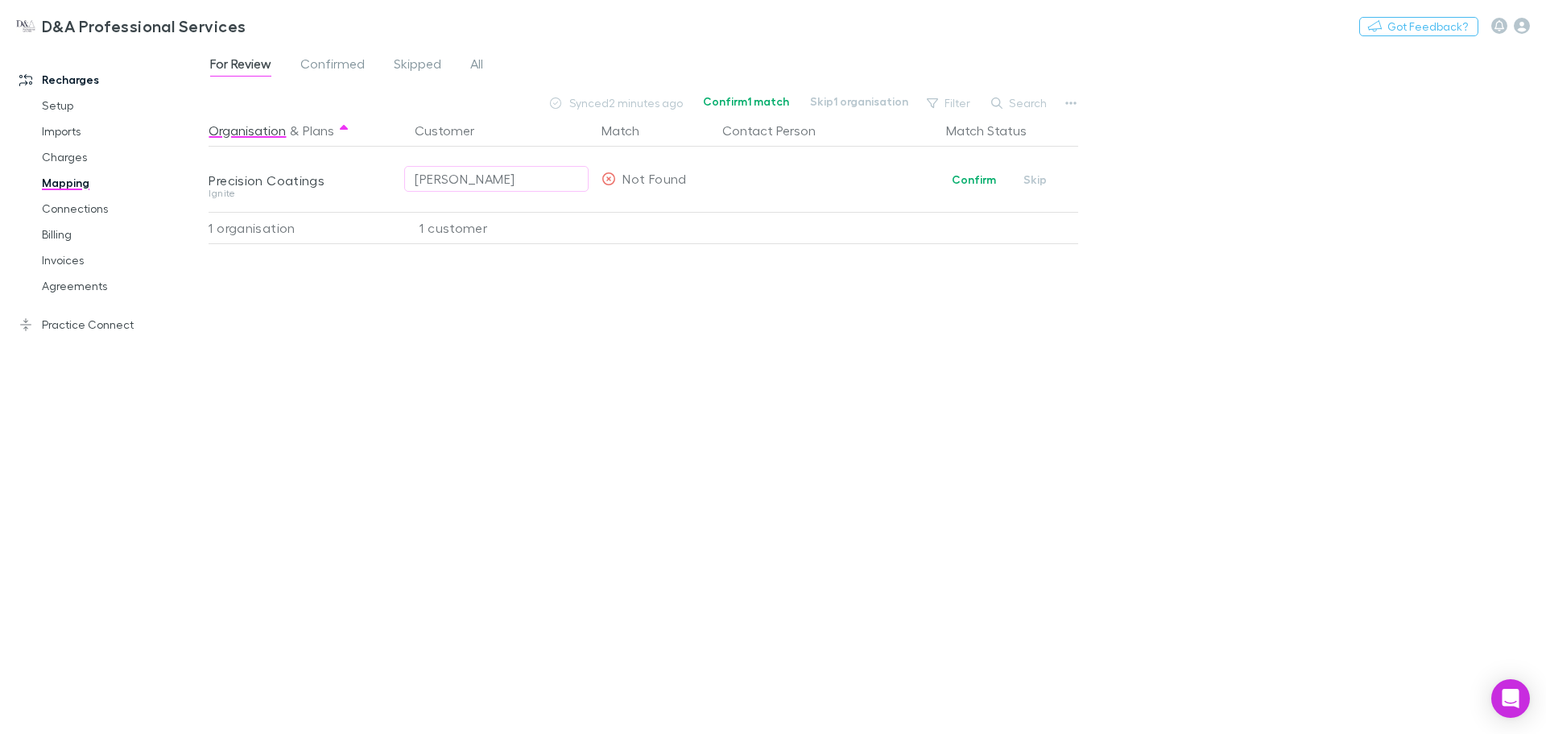
click at [474, 174] on div "[PERSON_NAME]" at bounding box center [465, 178] width 100 height 19
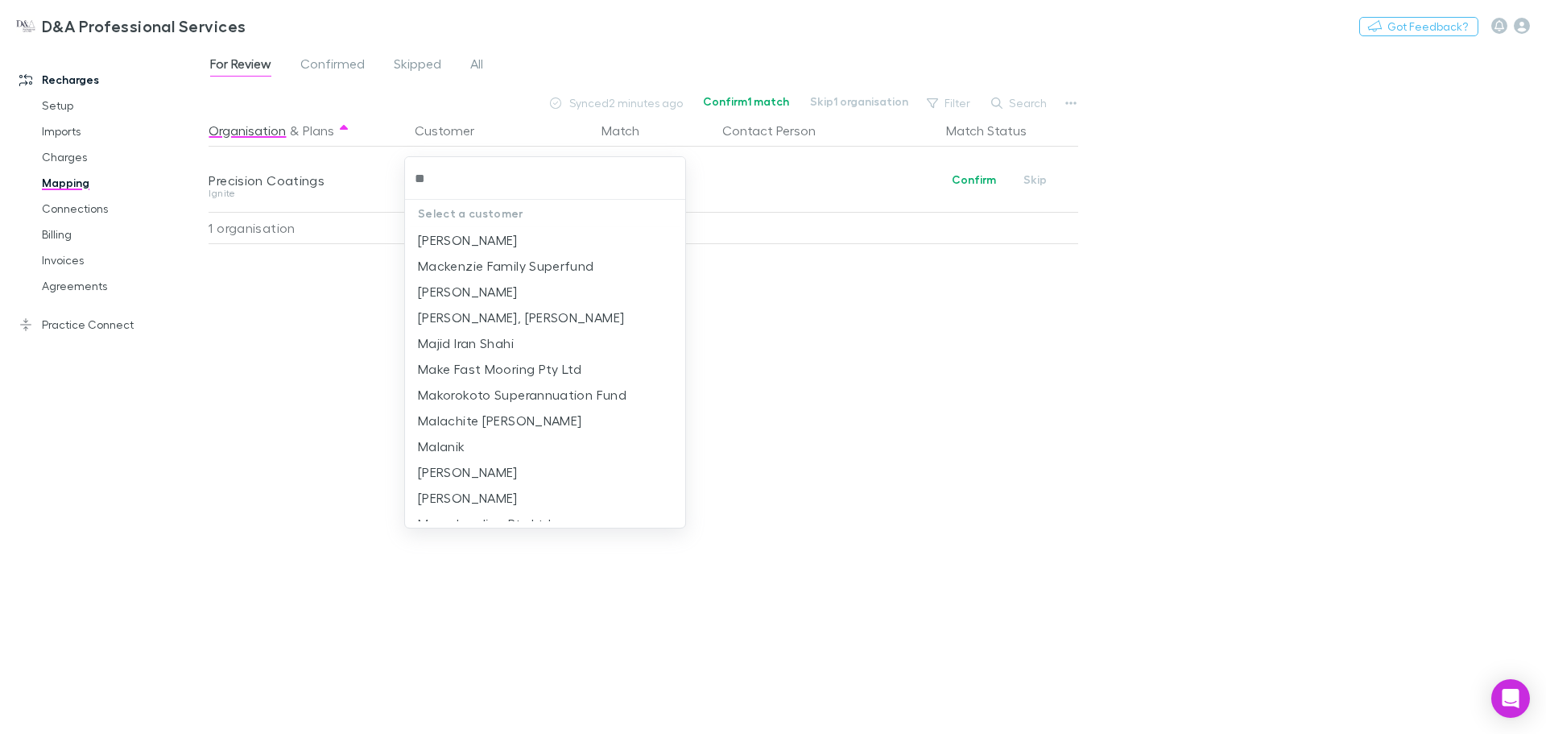
type input "*"
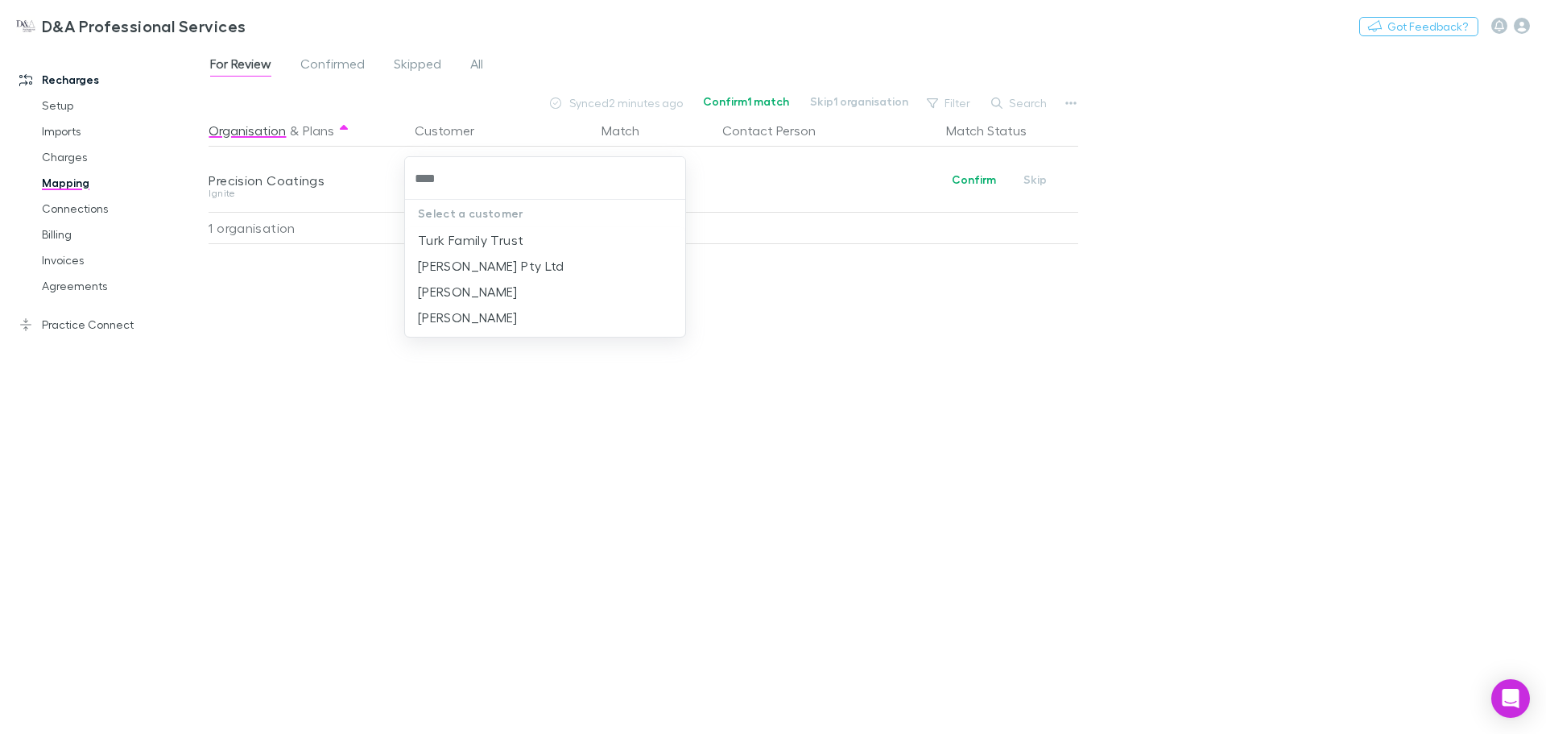
type input "****"
click at [770, 503] on div at bounding box center [773, 367] width 1546 height 734
click at [619, 358] on div "Organisation & Plans Customer Match Contact Person Match Status Precision Coati…" at bounding box center [646, 417] width 874 height 606
click at [404, 166] on button "[PERSON_NAME]" at bounding box center [496, 179] width 184 height 26
click at [445, 177] on body "D&A Professional Services Nothing Got Feedback? Recharges Setup Imports Charges…" at bounding box center [773, 367] width 1546 height 734
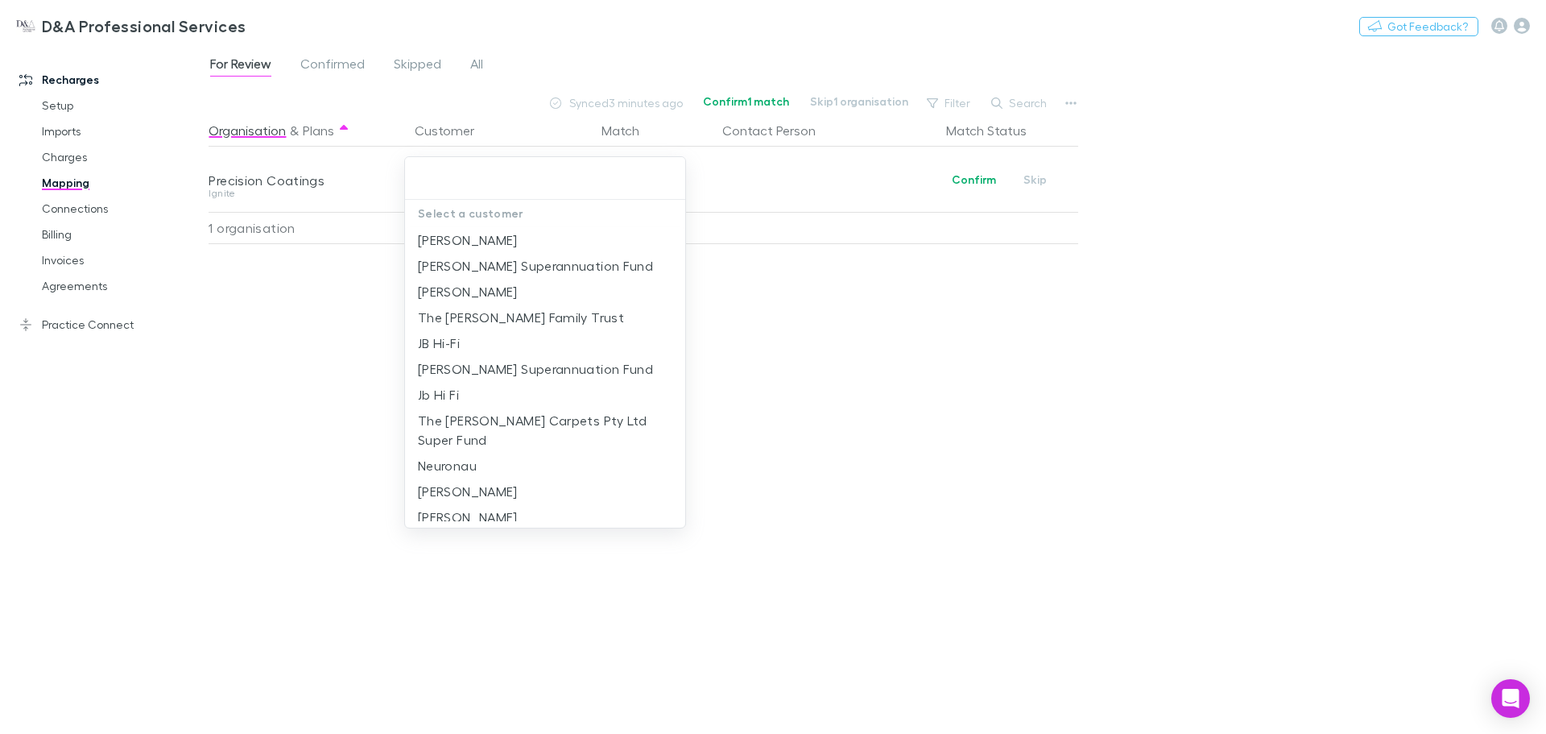
click at [984, 307] on div at bounding box center [773, 367] width 1546 height 734
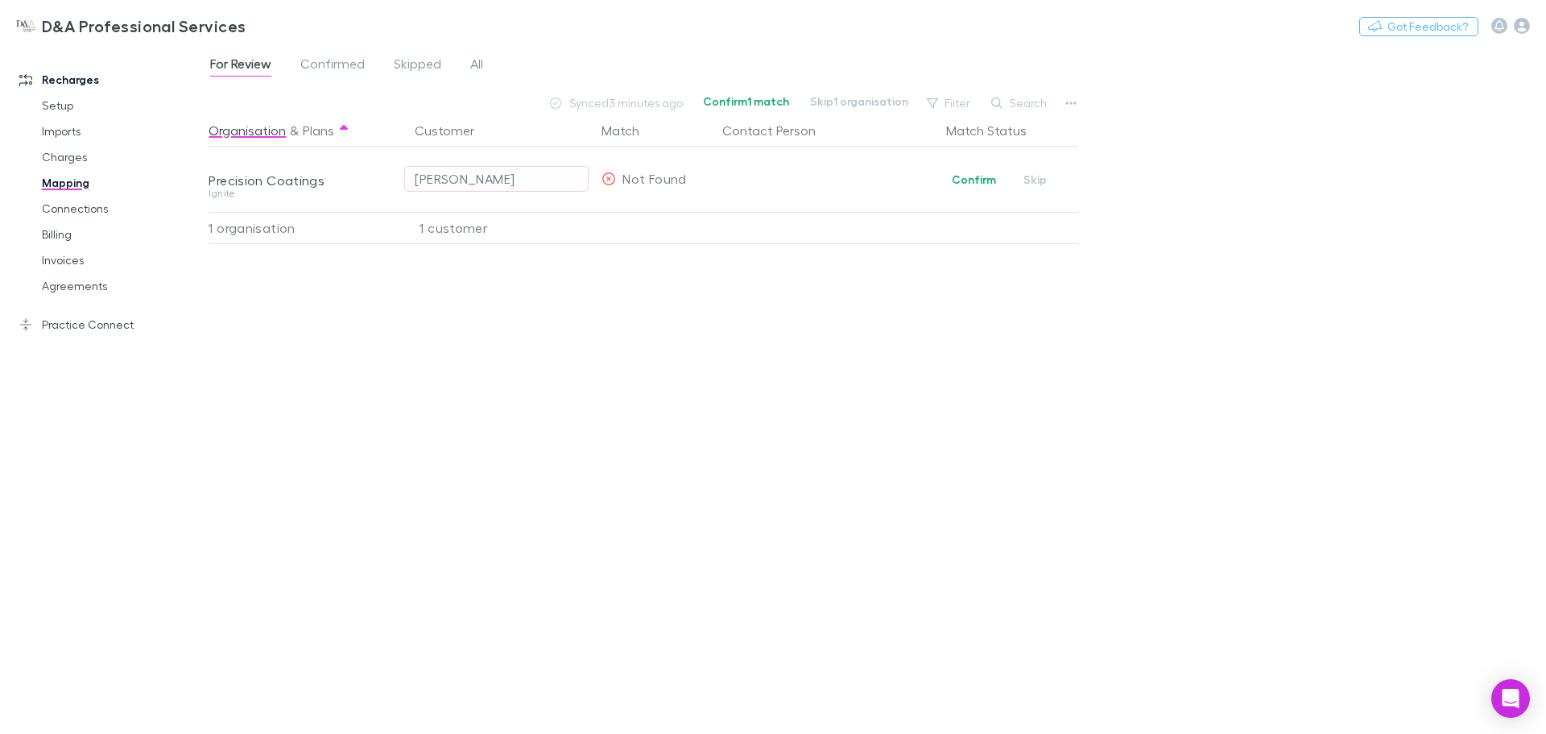
click at [977, 187] on button "Confirm" at bounding box center [974, 179] width 65 height 19
click at [378, 63] on div "For Review Confirmed Skipped All" at bounding box center [353, 66] width 289 height 26
click at [360, 67] on span "Confirmed" at bounding box center [332, 66] width 64 height 21
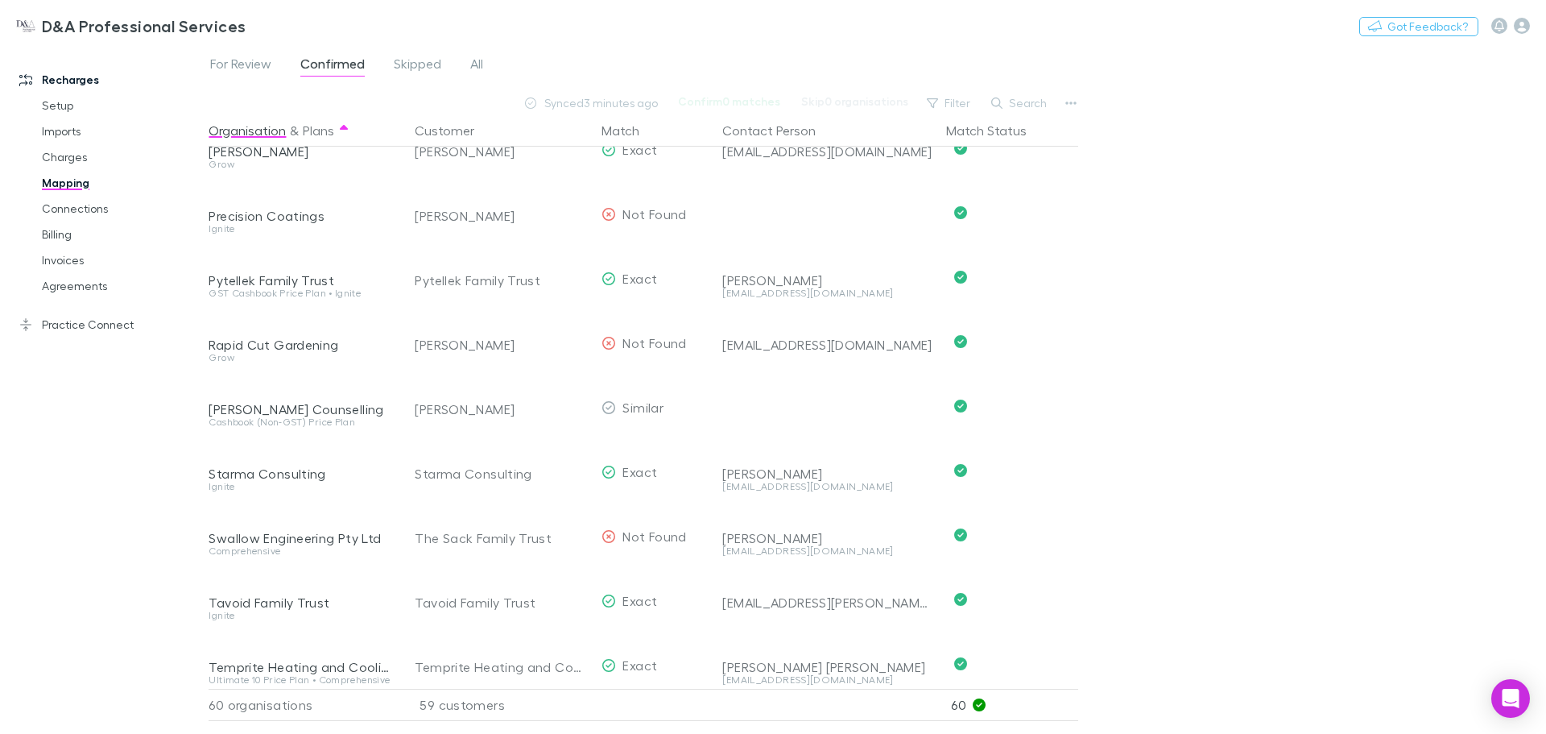
scroll to position [2693, 0]
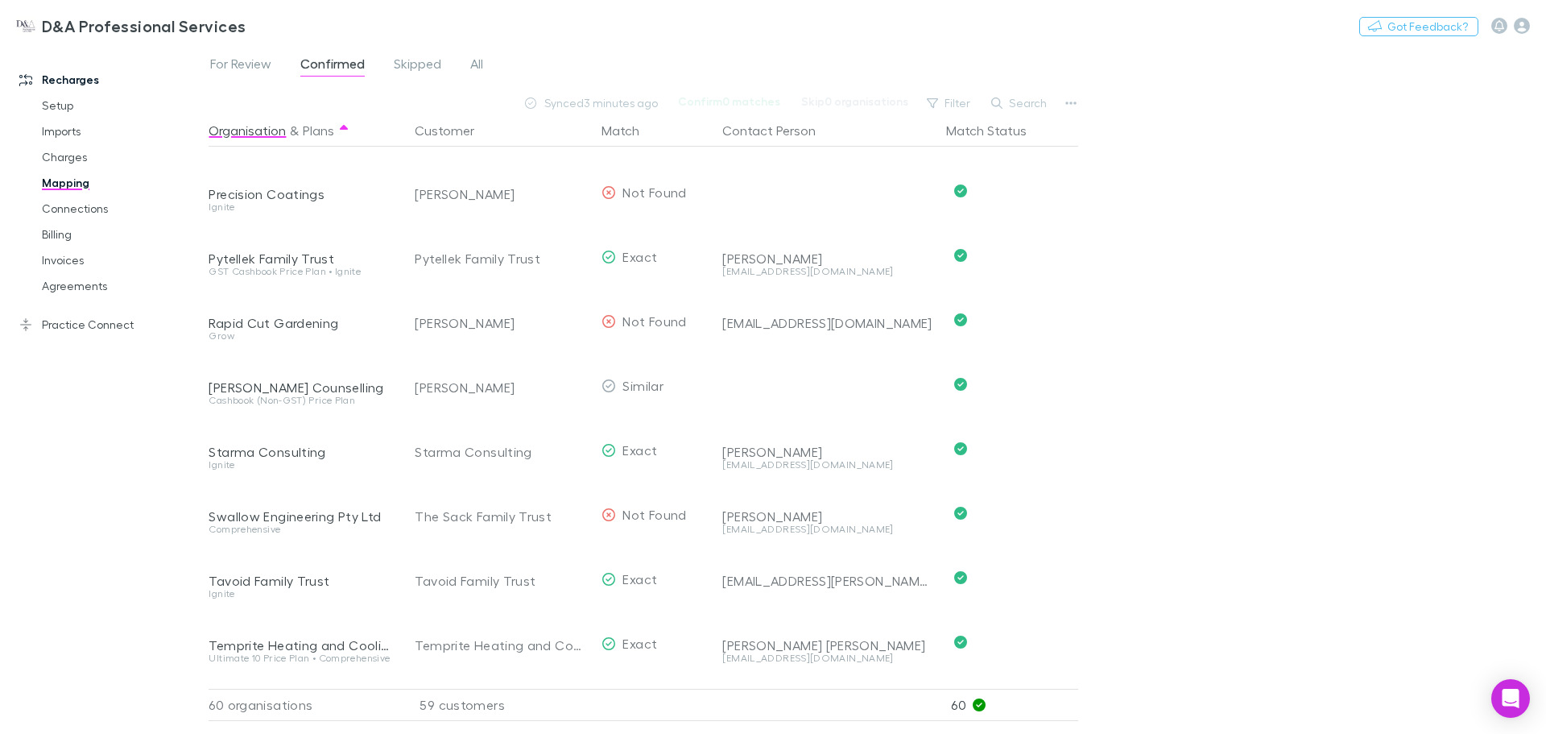
drag, startPoint x: 386, startPoint y: 383, endPoint x: 211, endPoint y: 387, distance: 174.8
click at [211, 387] on div "Sophie Gilmore Counselling" at bounding box center [302, 387] width 187 height 16
drag, startPoint x: 210, startPoint y: 387, endPoint x: 297, endPoint y: 387, distance: 87.0
click at [297, 387] on div "Sophie Gilmore Counselling" at bounding box center [302, 387] width 187 height 16
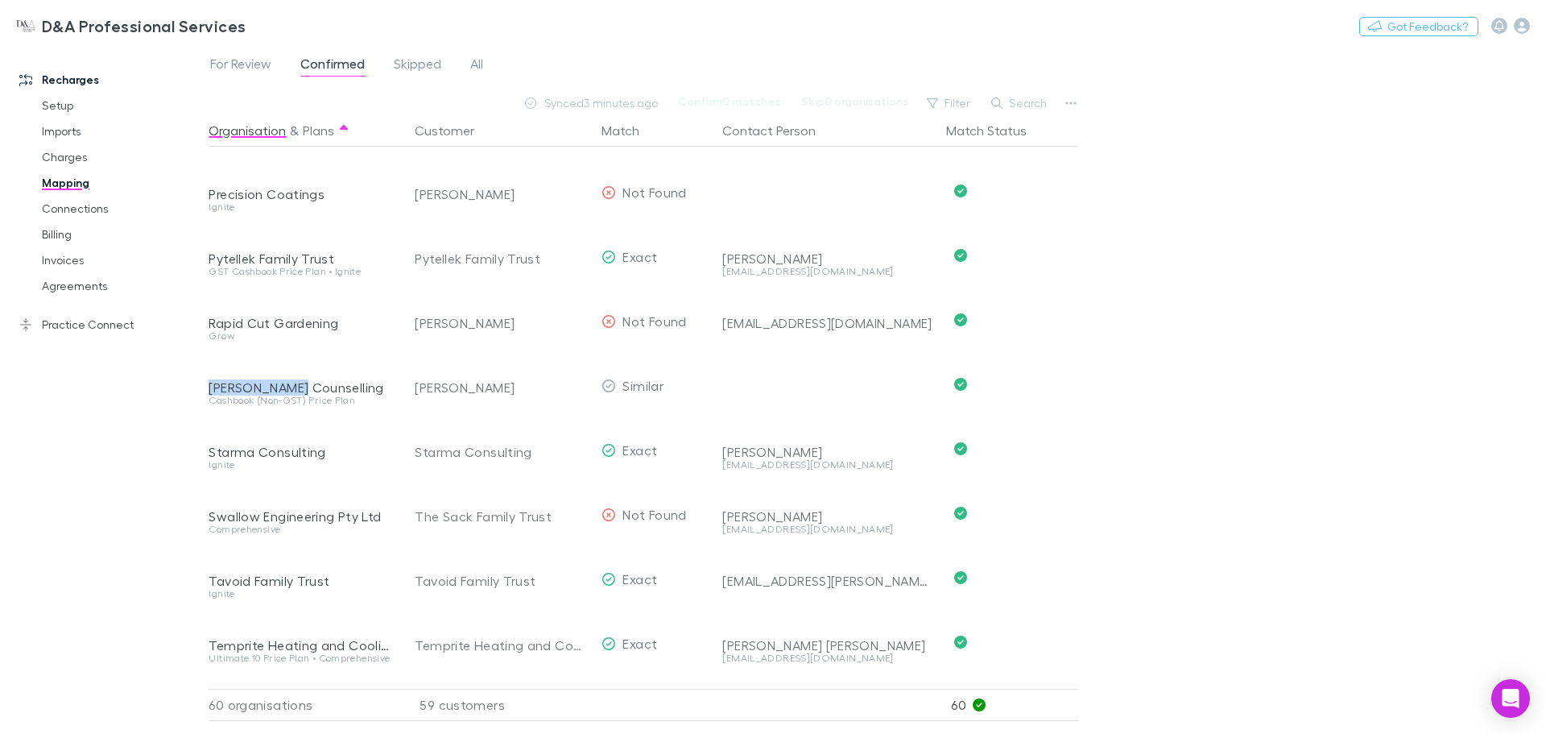
copy div "Sophie Gilmor"
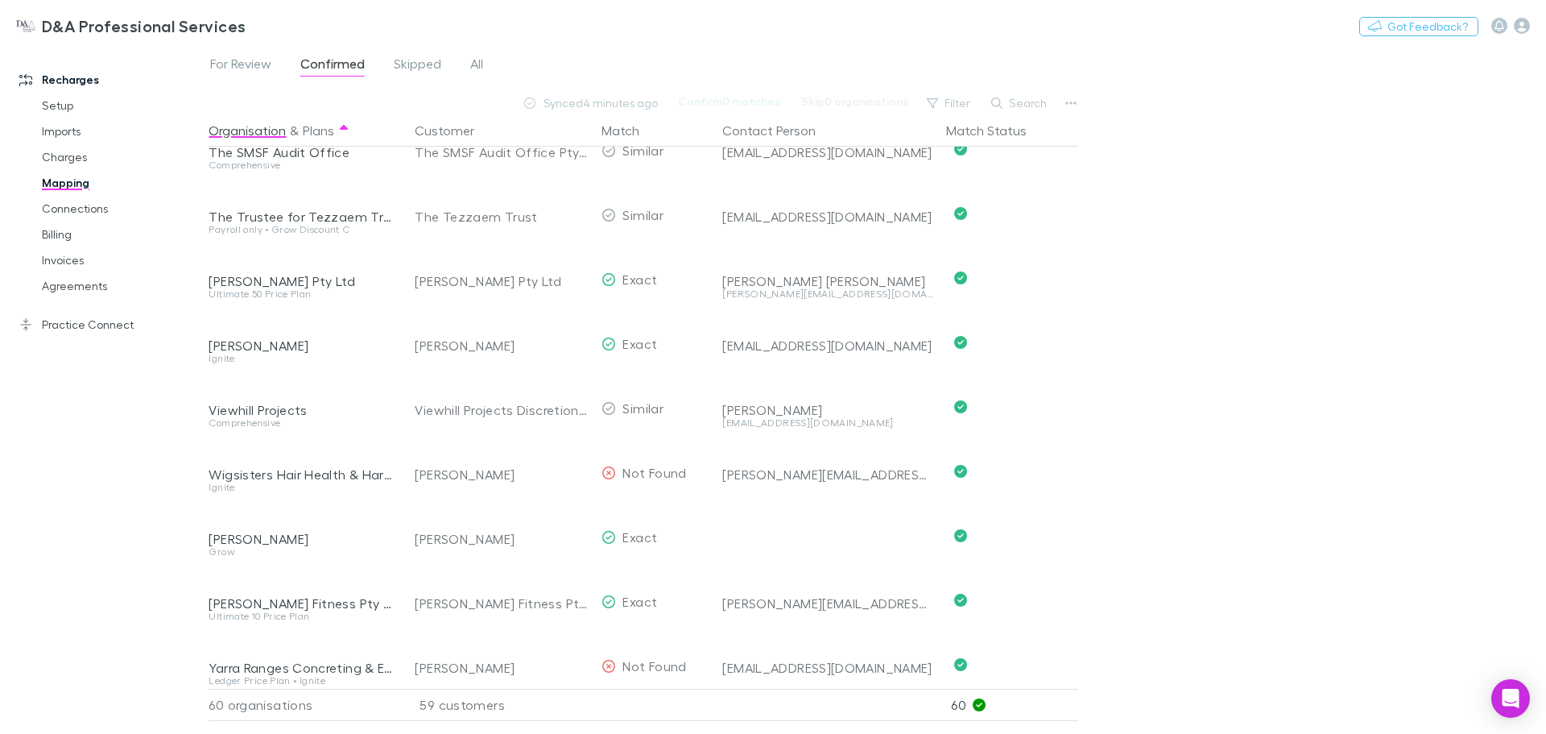
scroll to position [3337, 0]
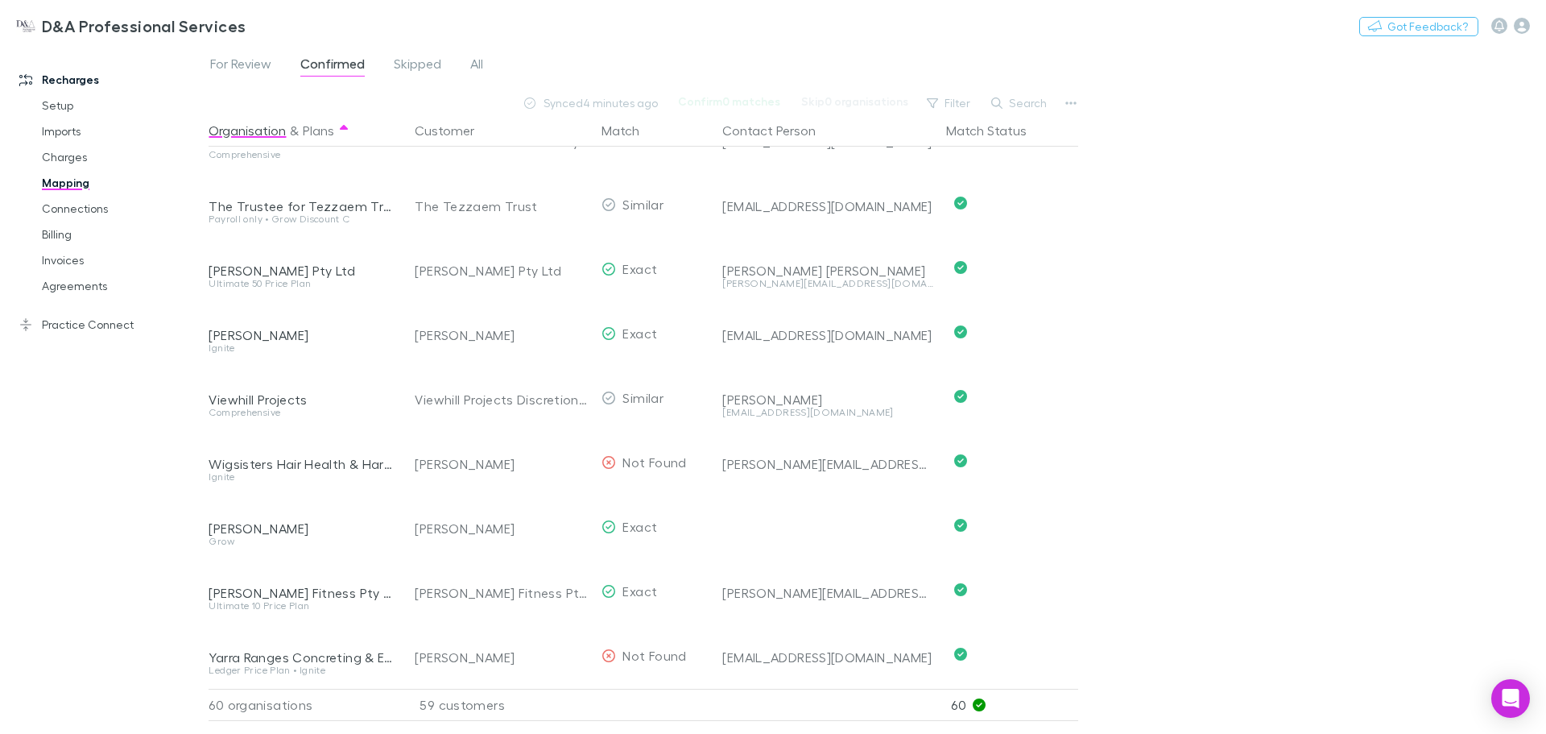
drag, startPoint x: 336, startPoint y: 516, endPoint x: 214, endPoint y: 520, distance: 121.7
click at [214, 520] on div "[PERSON_NAME]" at bounding box center [302, 528] width 187 height 16
drag, startPoint x: 210, startPoint y: 520, endPoint x: 327, endPoint y: 516, distance: 116.9
click at [327, 520] on div "[PERSON_NAME]" at bounding box center [302, 528] width 187 height 16
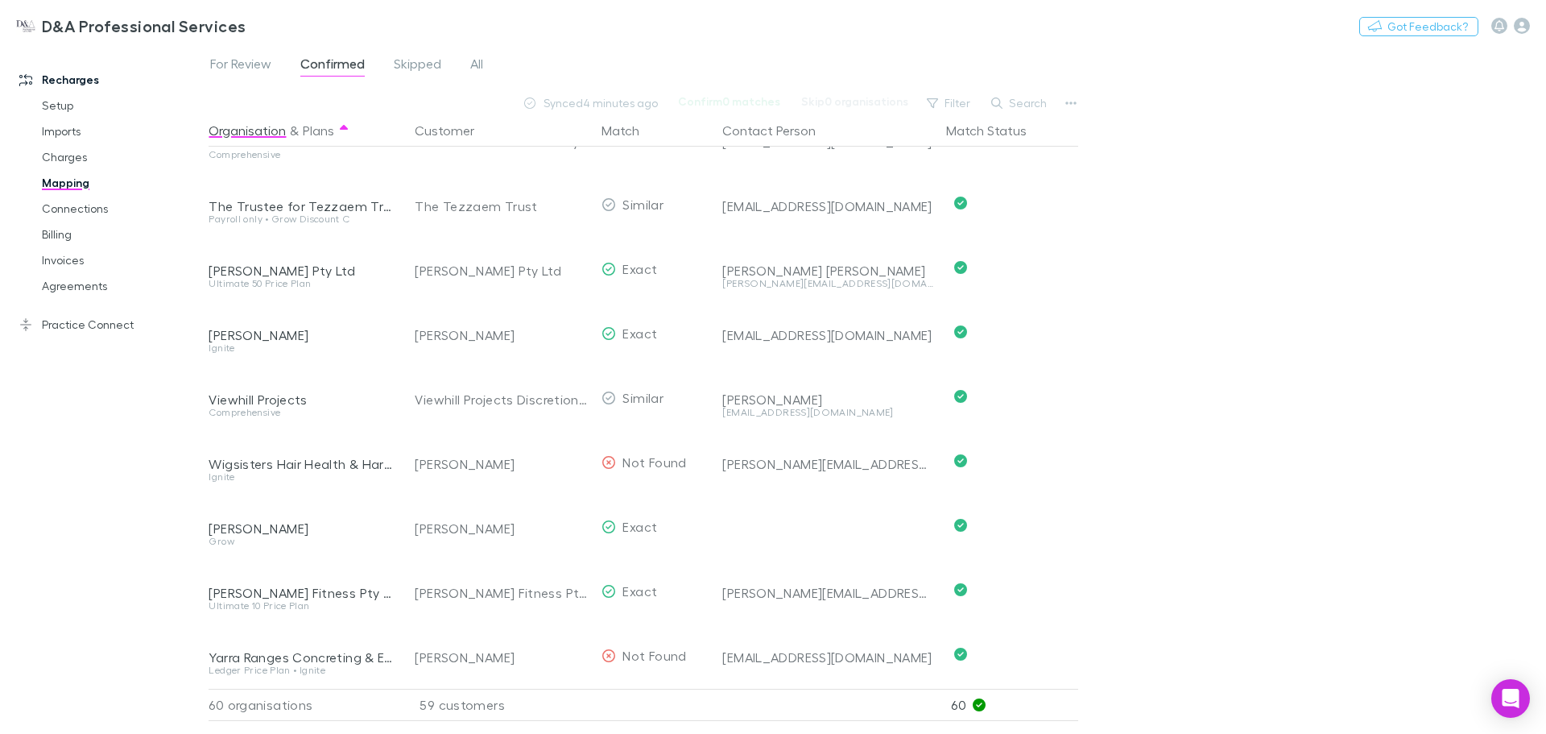
copy div "[PERSON_NAME]"
drag, startPoint x: 364, startPoint y: 527, endPoint x: 356, endPoint y: 524, distance: 8.7
click at [364, 536] on div "Grow" at bounding box center [302, 541] width 187 height 10
drag, startPoint x: 341, startPoint y: 518, endPoint x: 209, endPoint y: 518, distance: 131.3
click at [209, 520] on div "[PERSON_NAME]" at bounding box center [302, 528] width 187 height 16
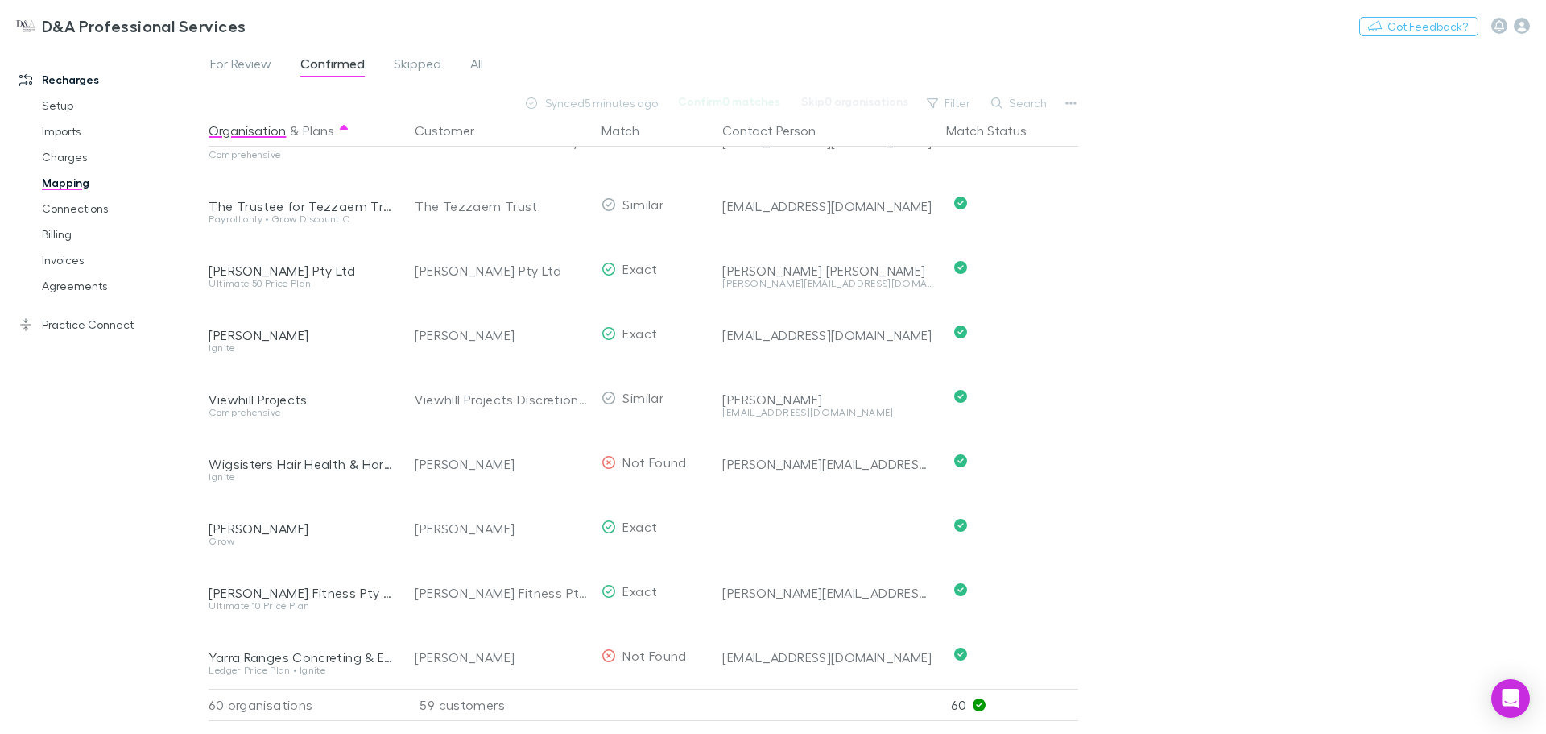
copy div "[PERSON_NAME]"
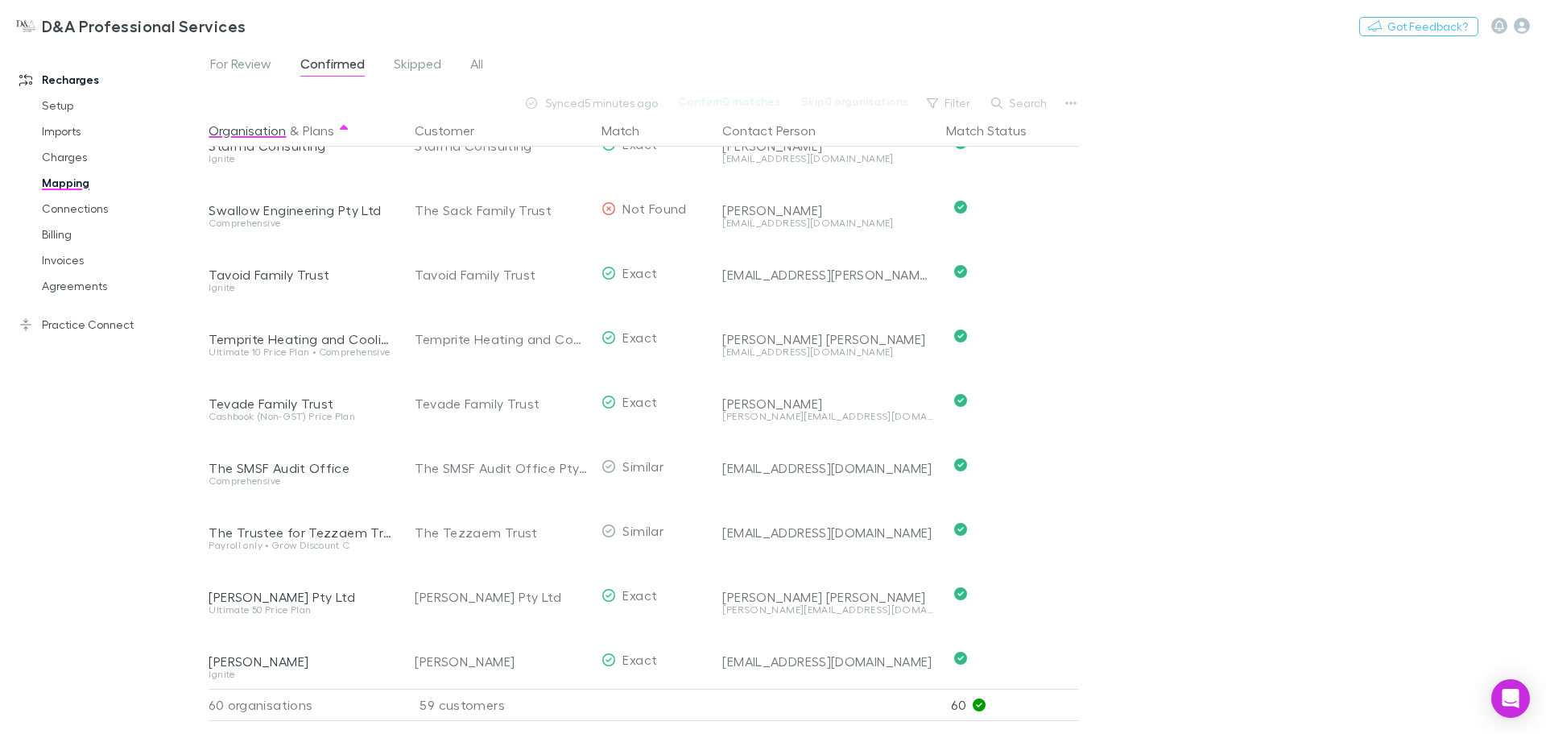
scroll to position [2854, 0]
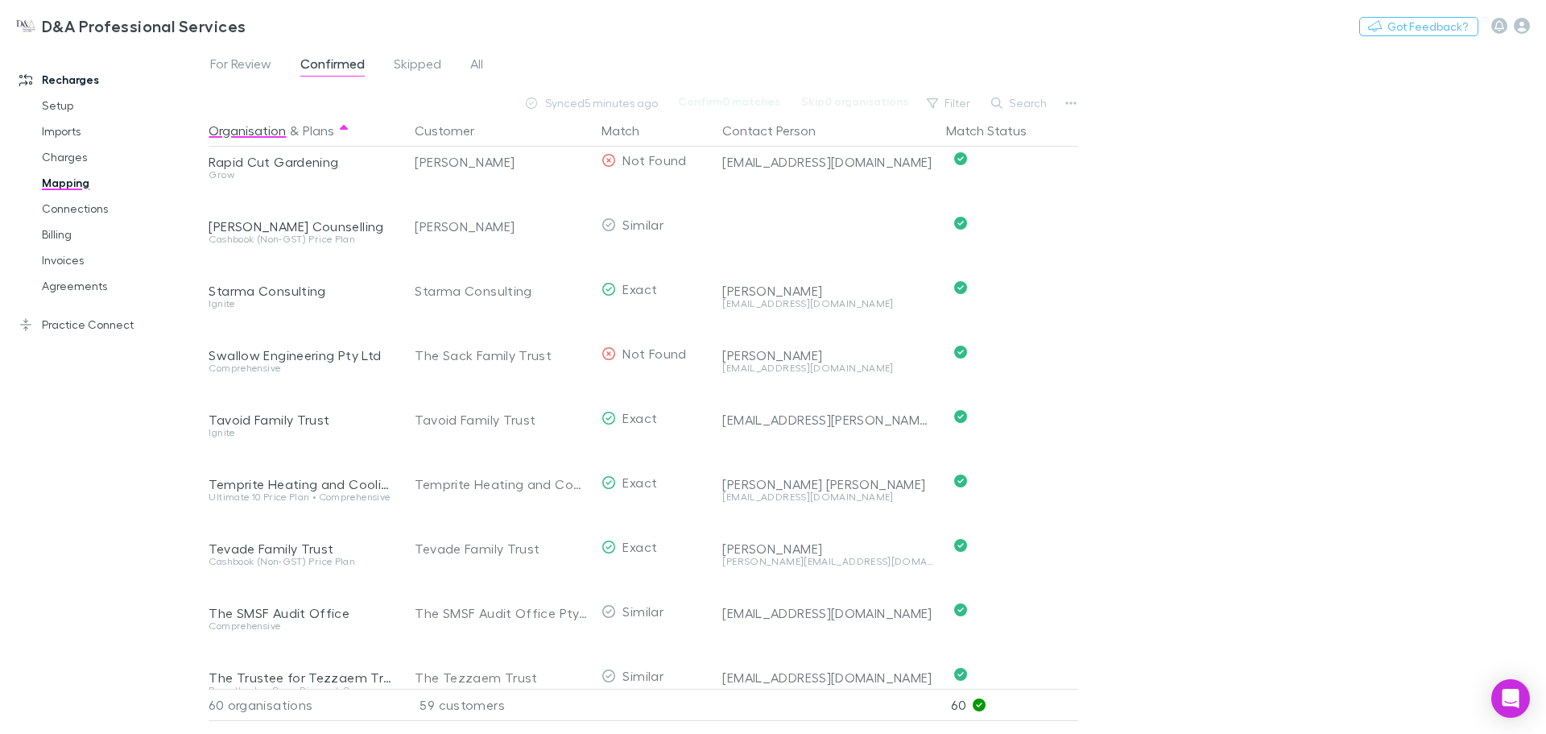
click at [1066, 102] on icon "button" at bounding box center [1071, 103] width 11 height 13
click at [922, 271] on p "We'll fetch updated and new contacts." at bounding box center [972, 273] width 196 height 14
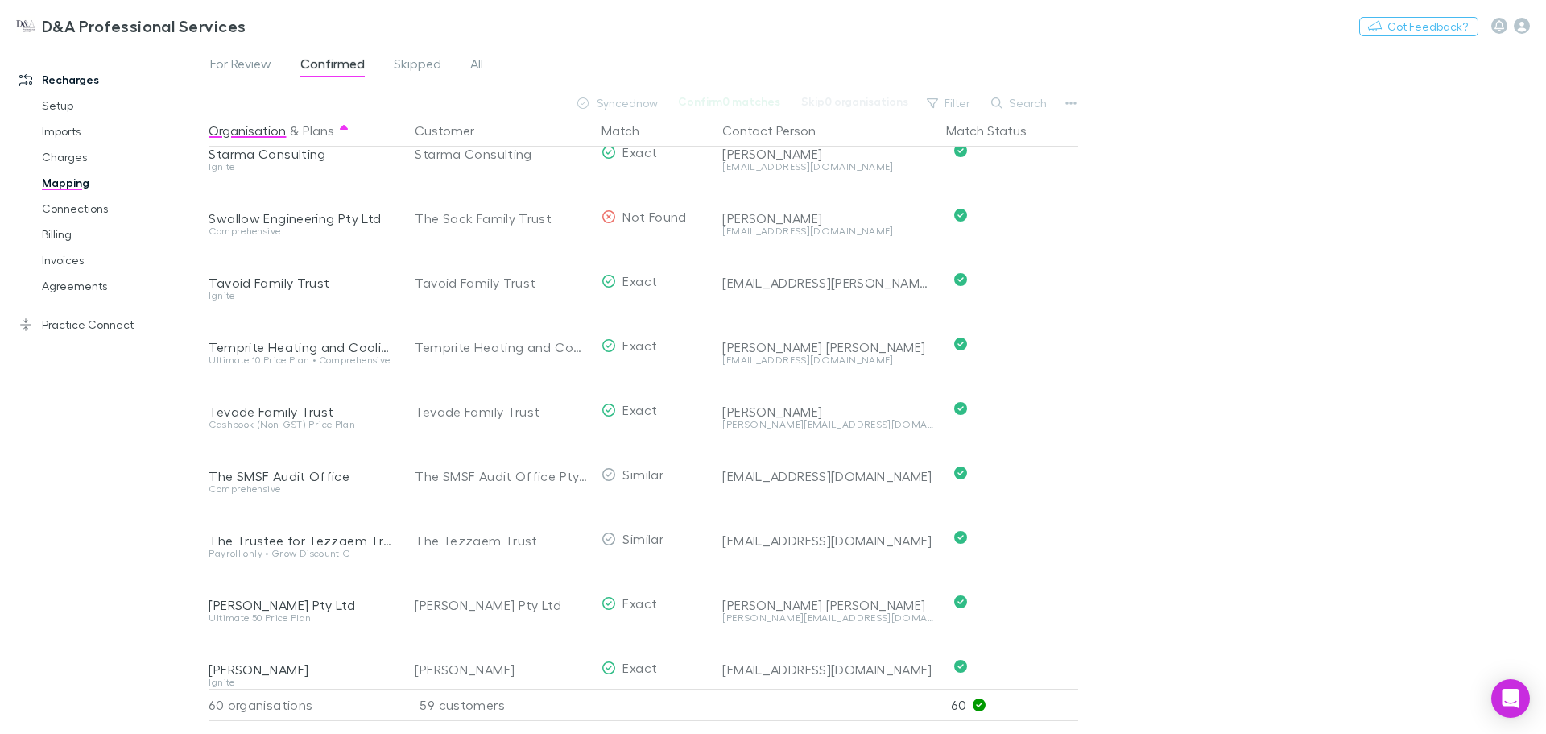
scroll to position [3337, 0]
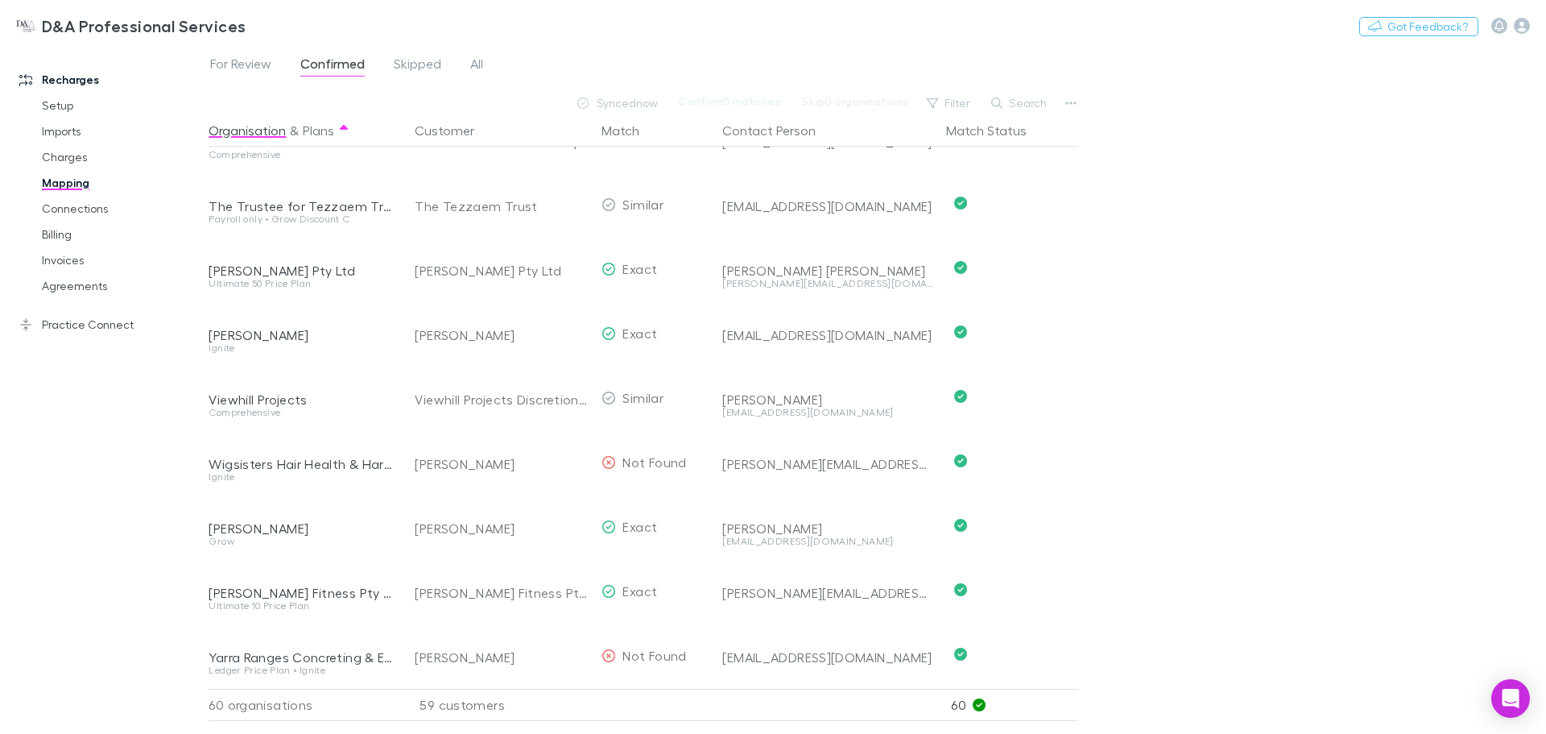
click at [1228, 503] on div "For Review Confirmed Skipped All Synced now Confirm 0 matches Skip 0 organisati…" at bounding box center [878, 389] width 1338 height 689
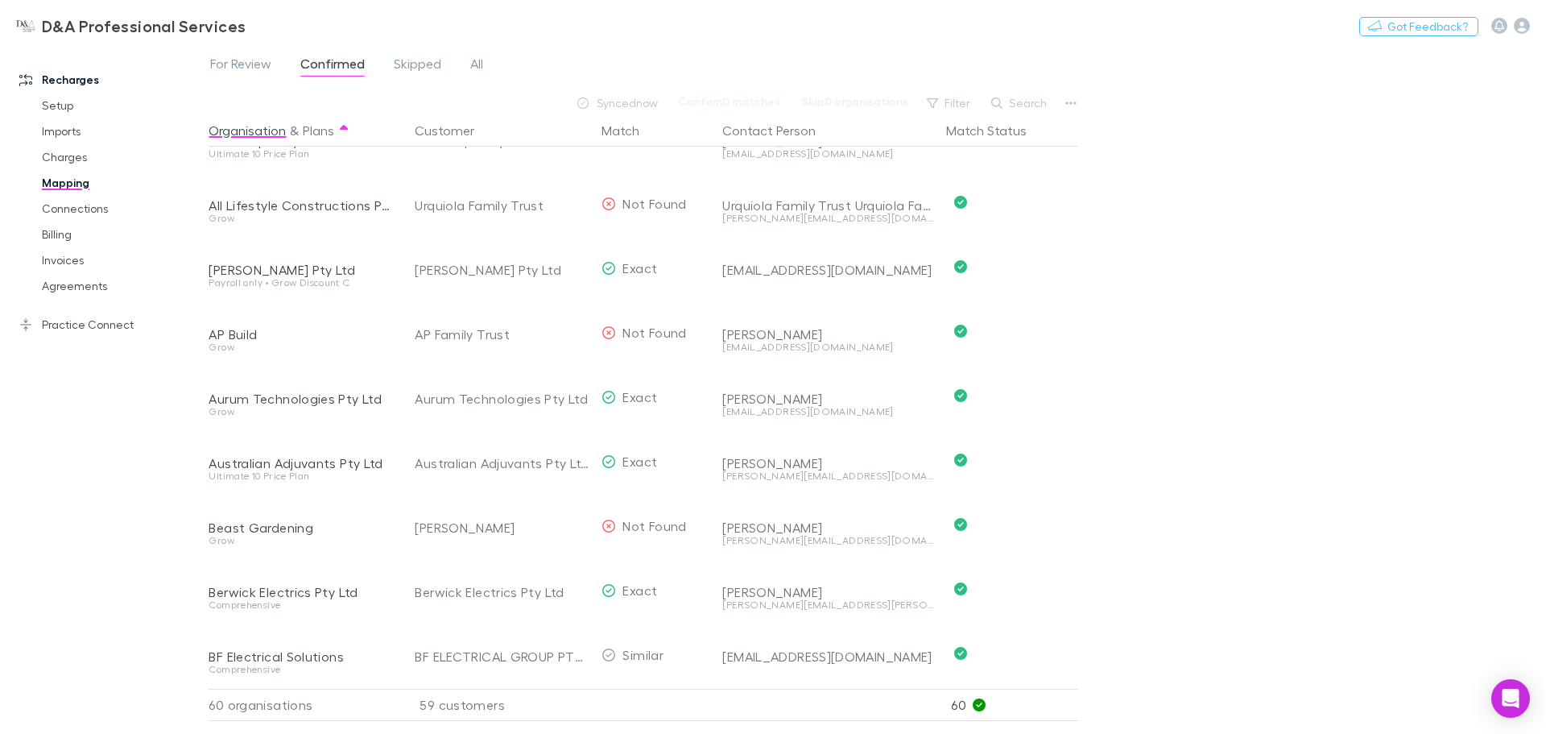
scroll to position [0, 0]
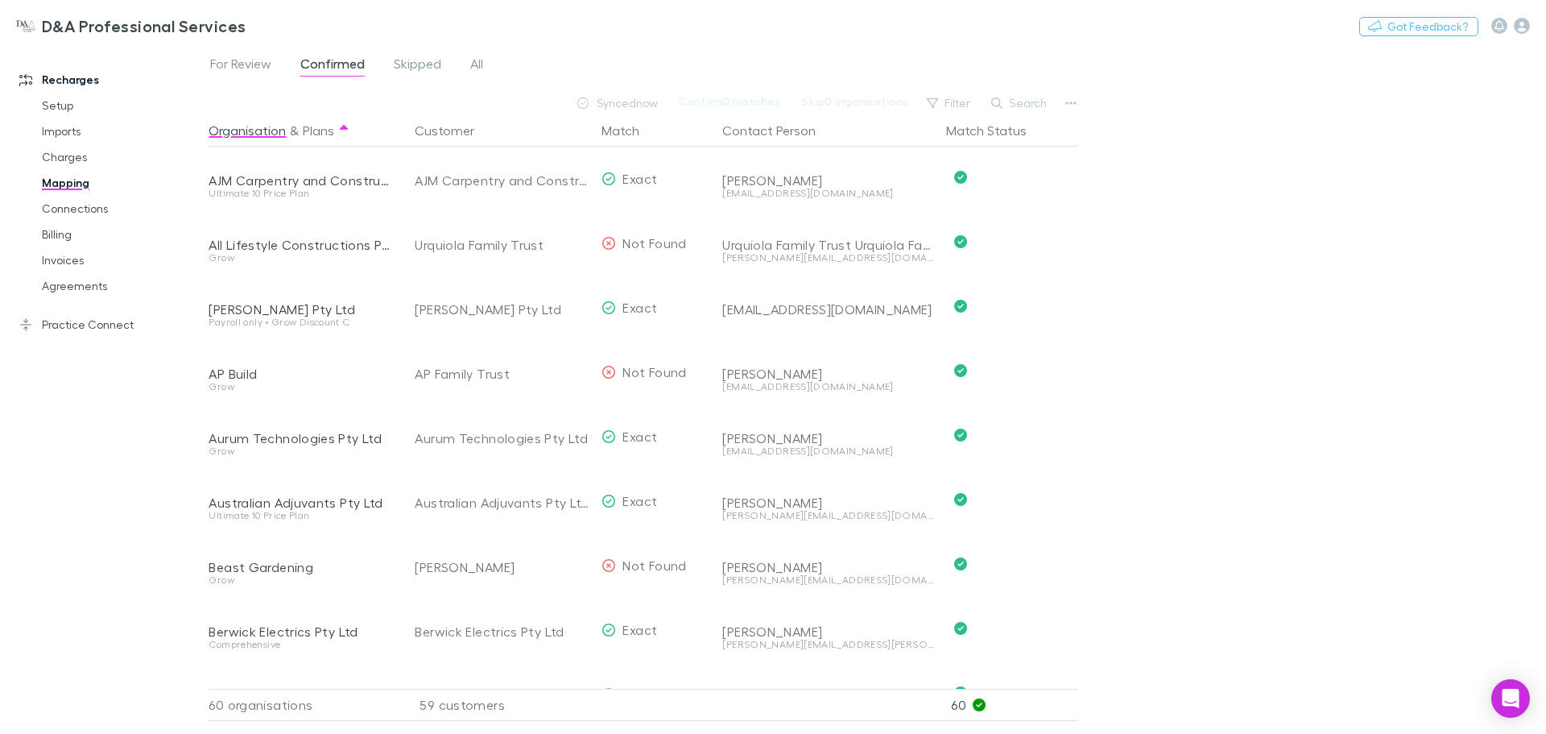
click at [414, 57] on span "Skipped" at bounding box center [418, 66] width 48 height 21
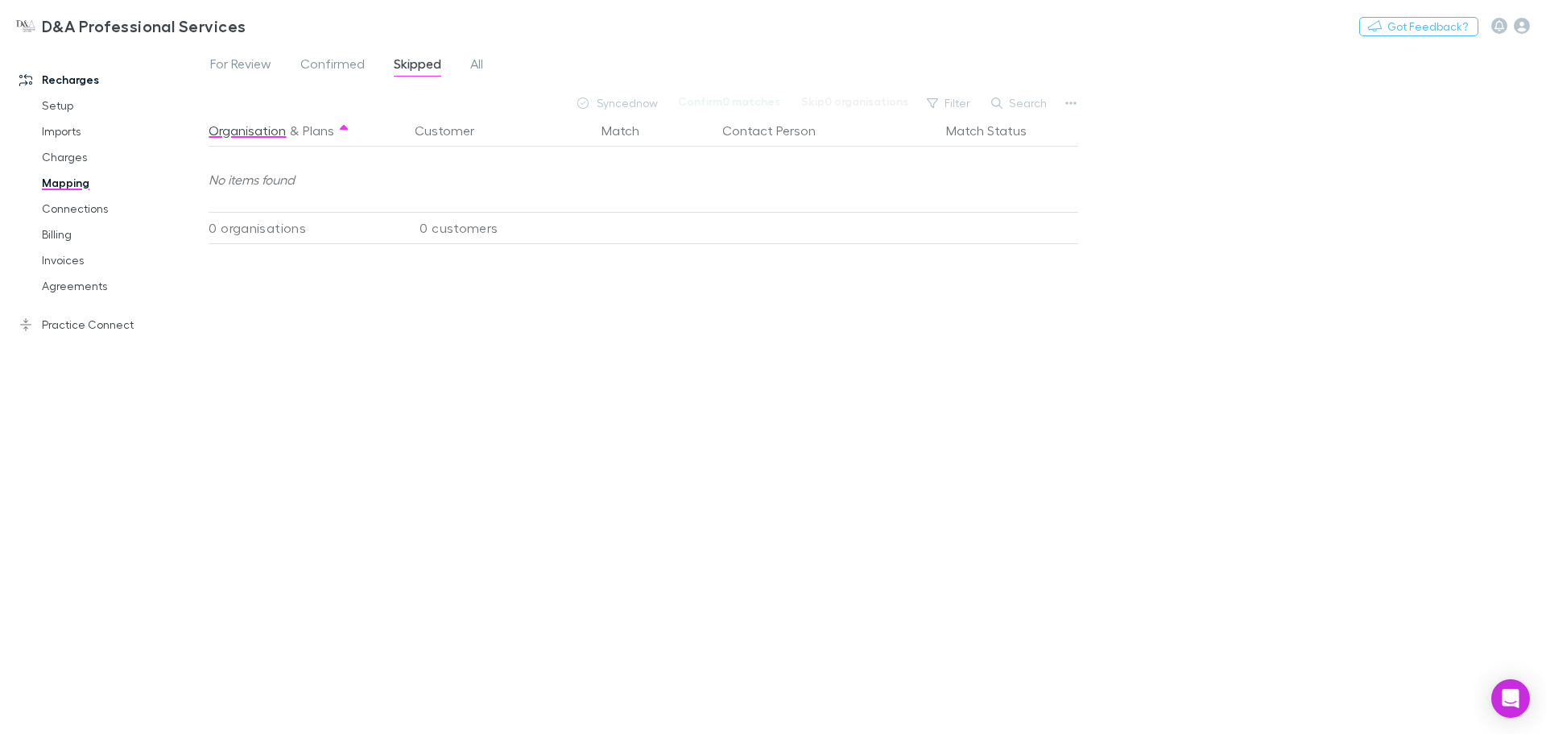
click at [363, 68] on span "Confirmed" at bounding box center [332, 66] width 64 height 21
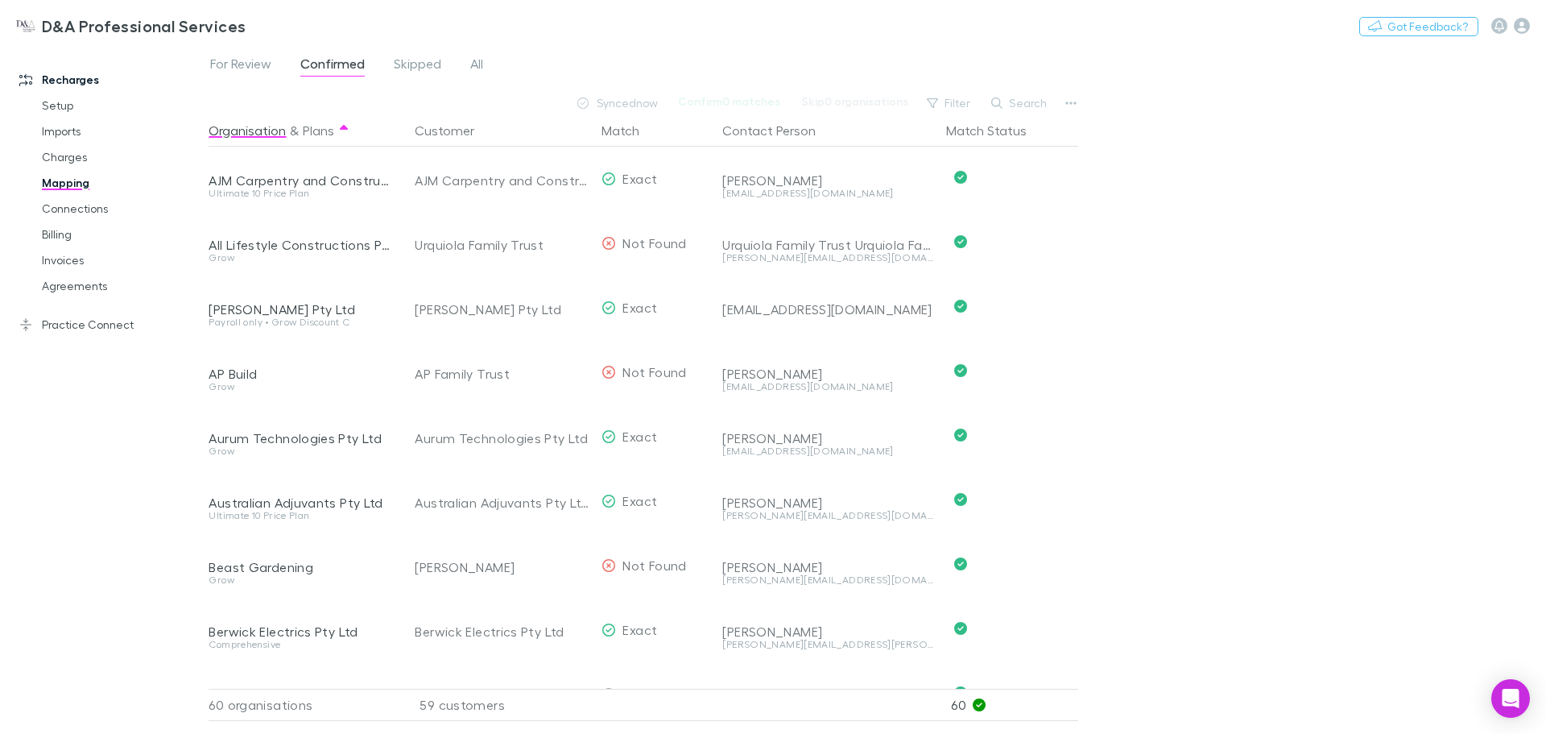
click at [479, 73] on span "All" at bounding box center [476, 66] width 13 height 21
click at [96, 203] on link "Connections" at bounding box center [122, 209] width 192 height 26
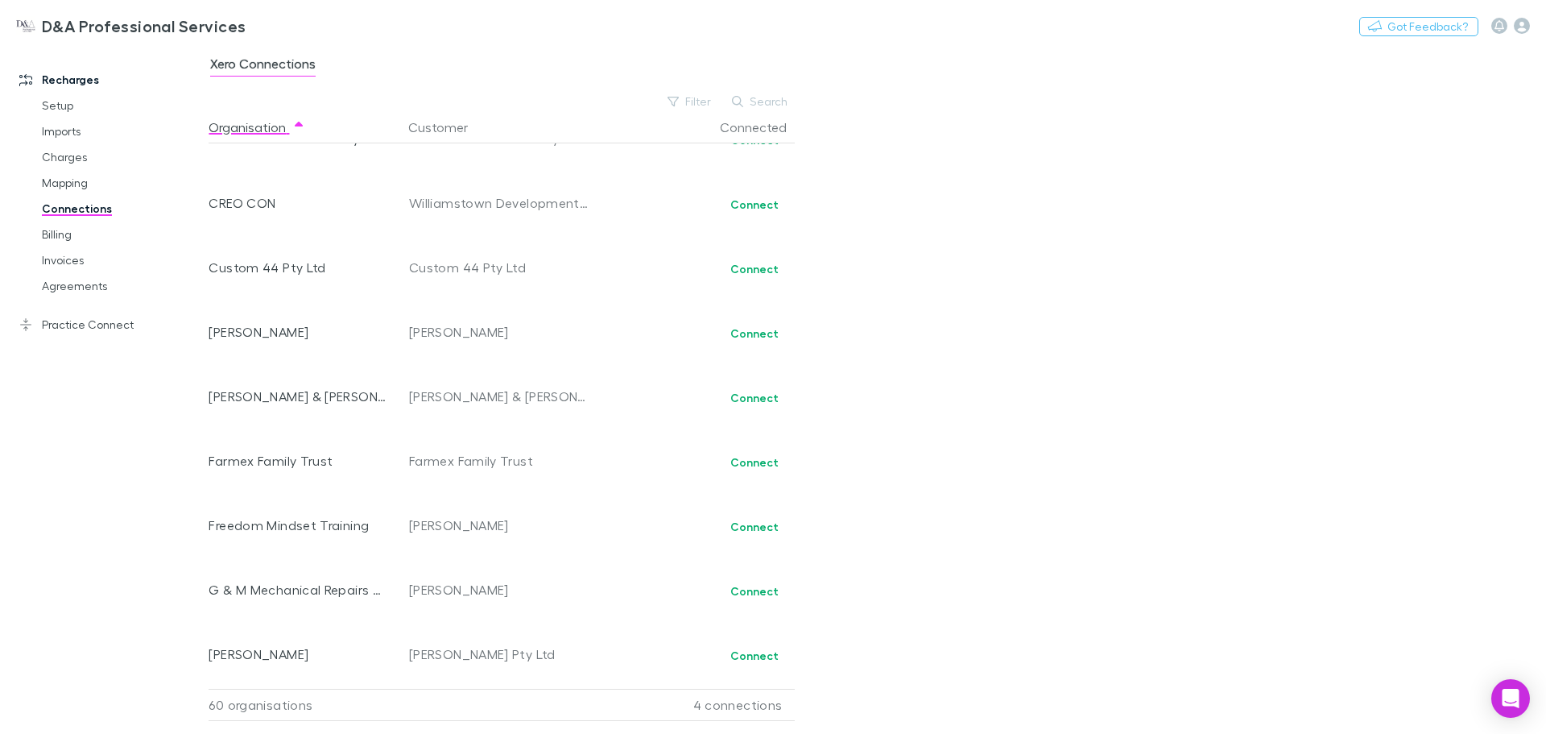
scroll to position [1047, 0]
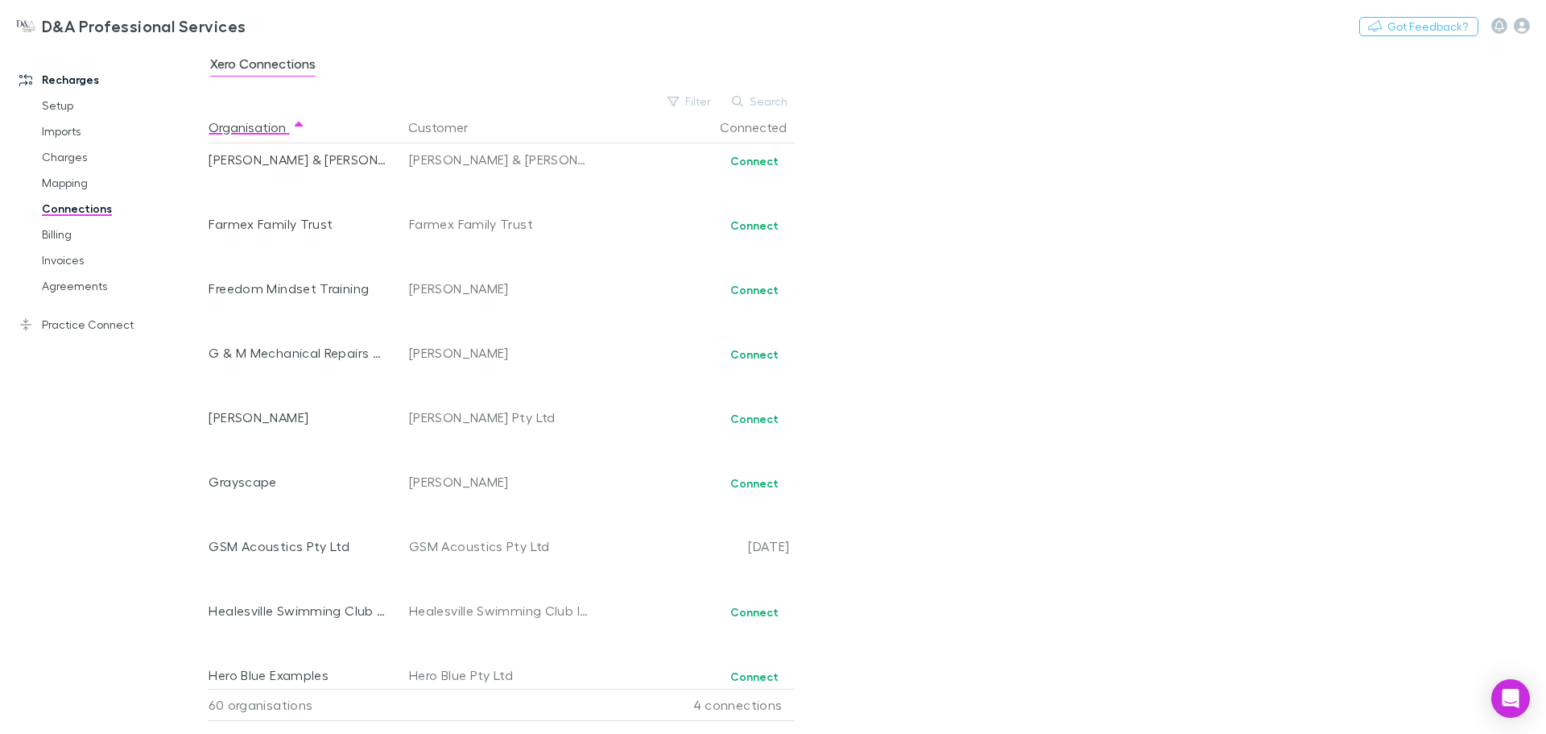
click at [87, 237] on link "Billing" at bounding box center [122, 234] width 192 height 26
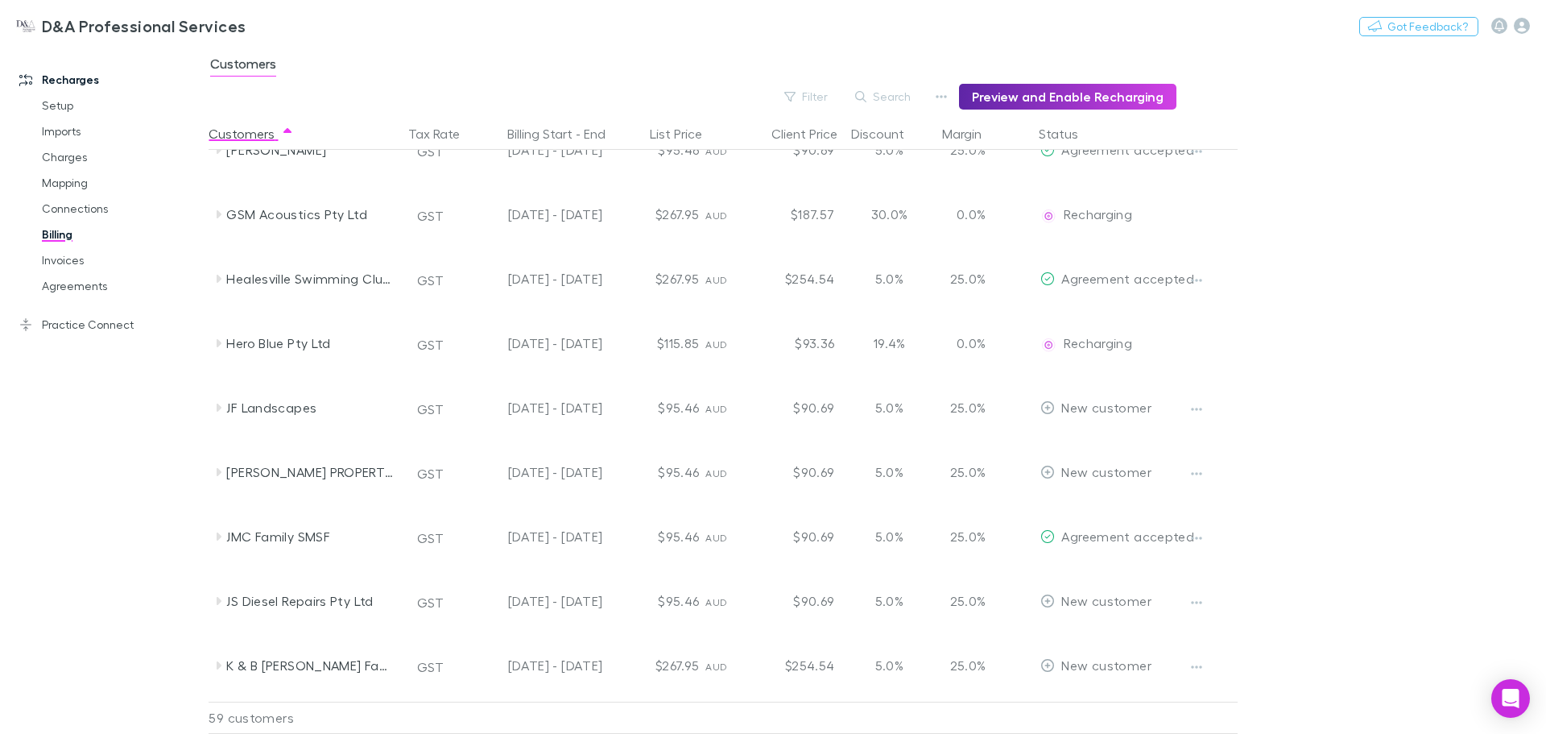
scroll to position [1289, 0]
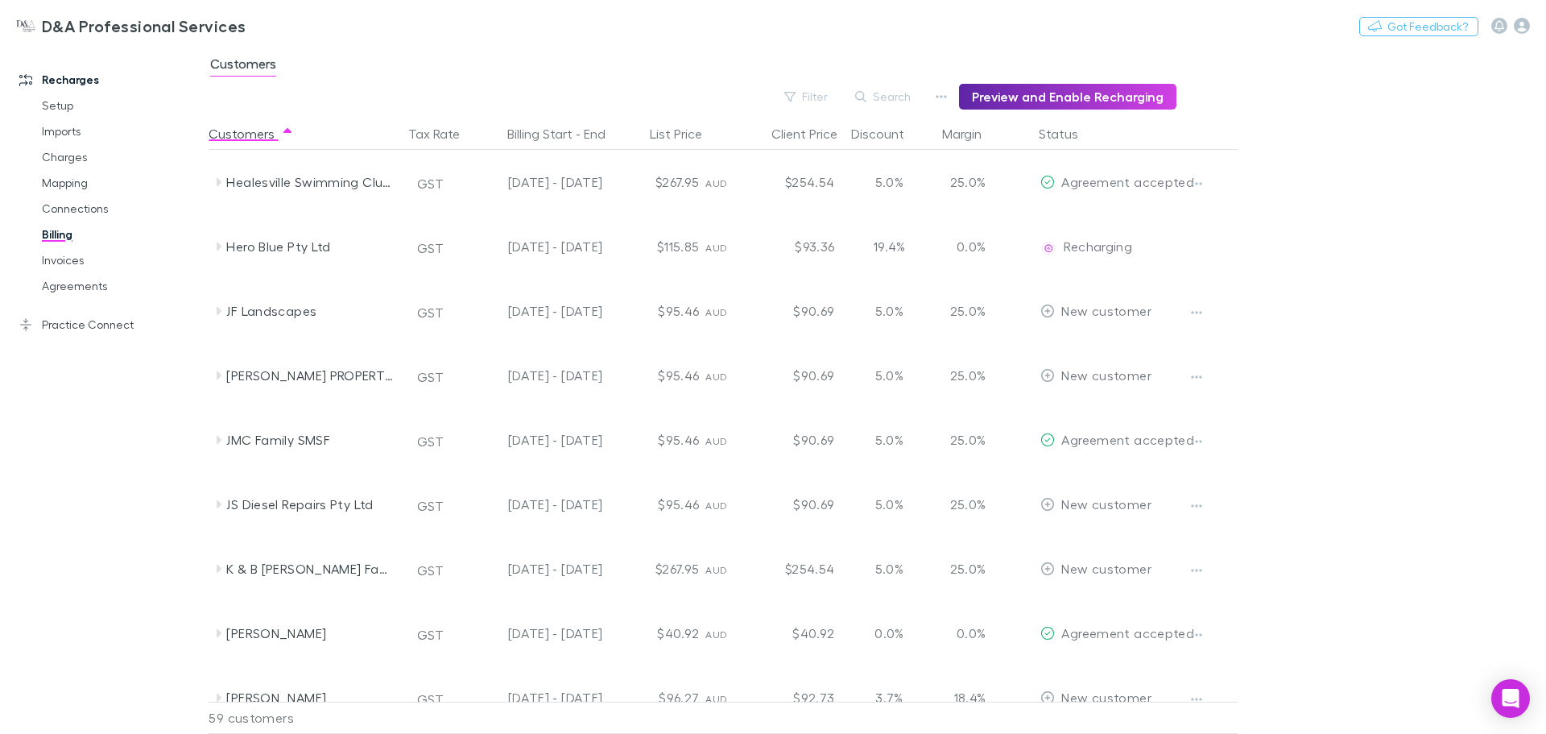
click at [1192, 446] on icon "button" at bounding box center [1196, 441] width 11 height 13
click at [1109, 474] on p "Enable Customer" at bounding box center [1098, 473] width 196 height 19
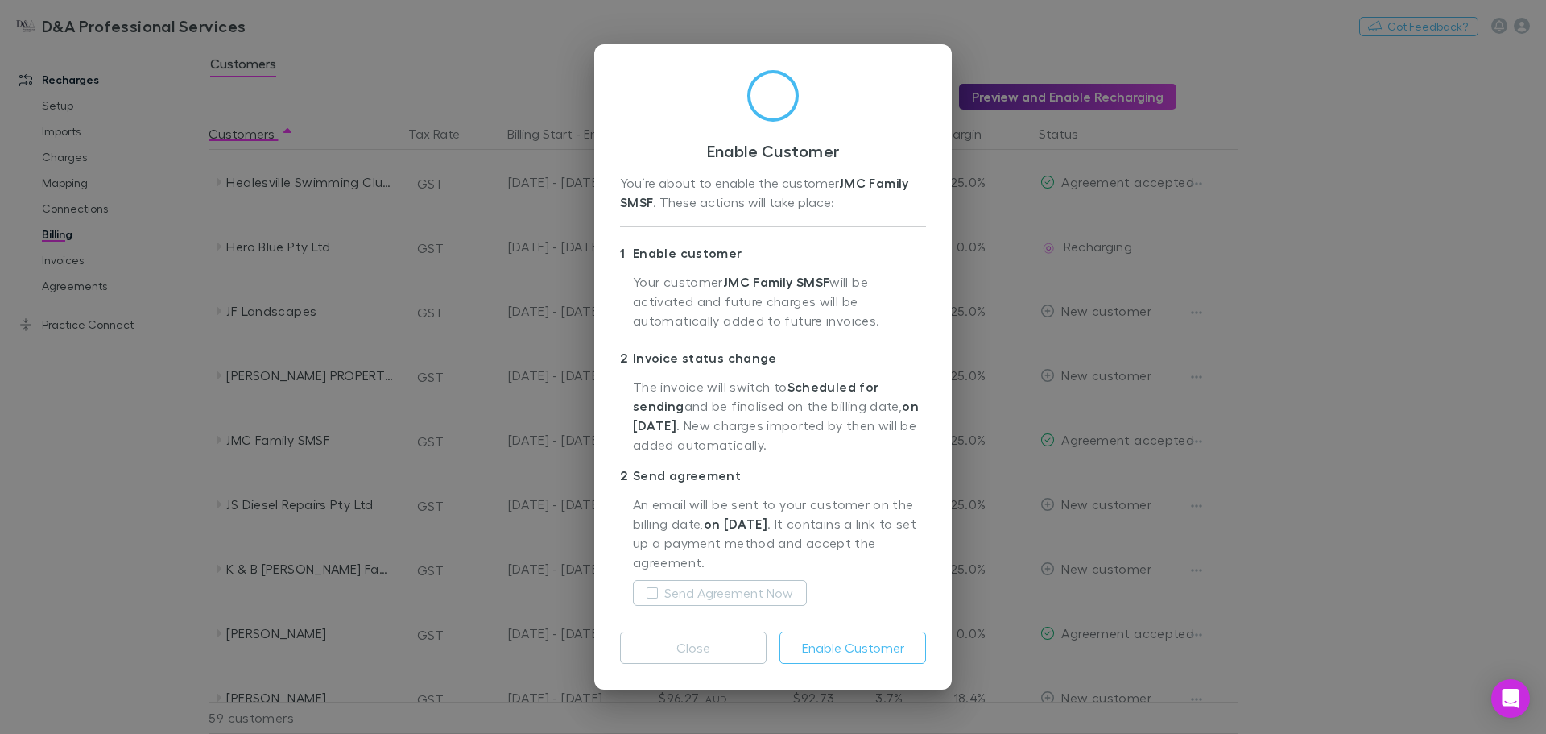
click at [1271, 329] on div "Enable Customer You’re about to enable the customer JMC Family SMSF . These act…" at bounding box center [773, 367] width 1546 height 734
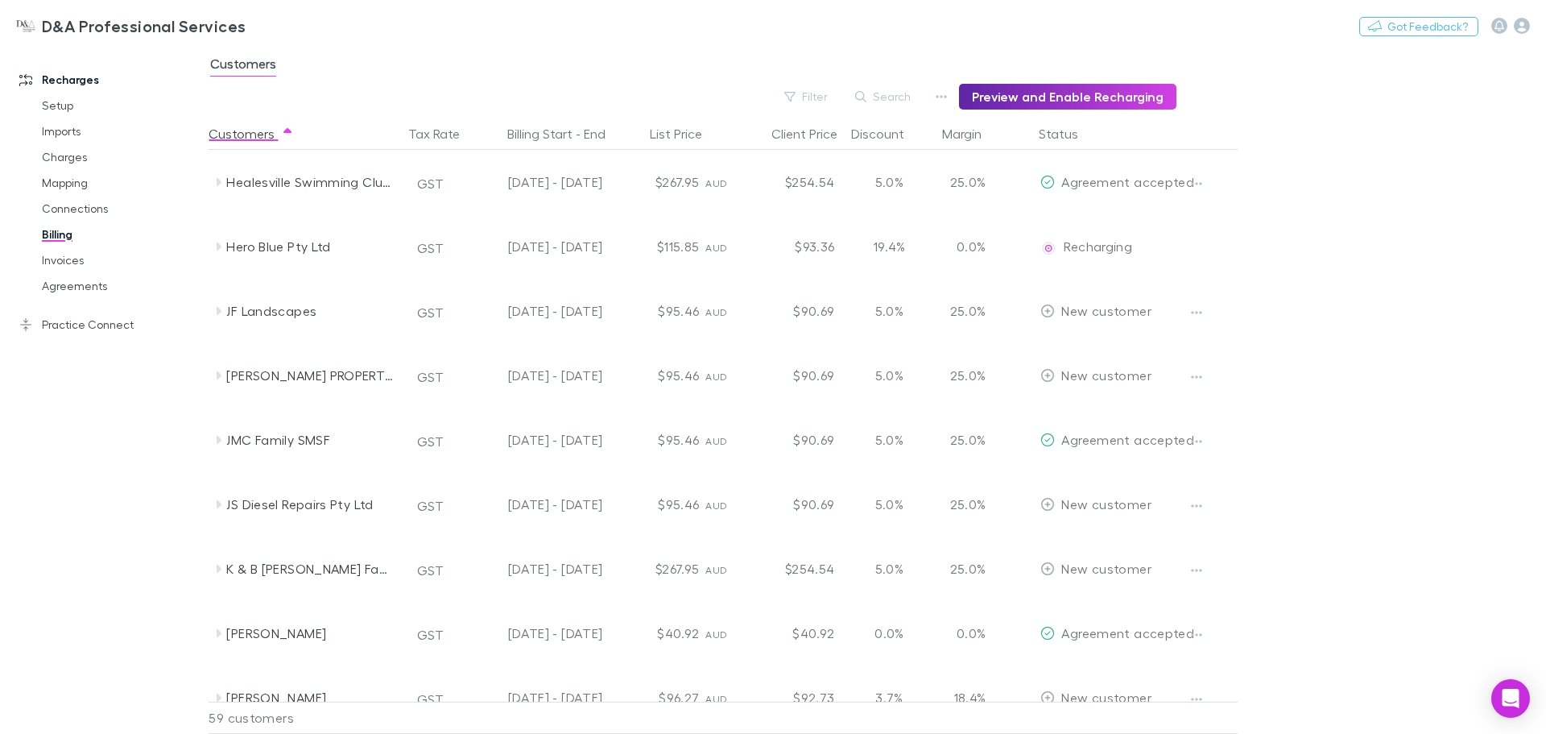
click at [1199, 442] on icon "button" at bounding box center [1196, 441] width 11 height 13
drag, startPoint x: 1040, startPoint y: 470, endPoint x: 1361, endPoint y: 466, distance: 321.4
click at [1361, 466] on div "Enable Customer" at bounding box center [773, 367] width 1546 height 734
click at [683, 441] on div "$95.46" at bounding box center [657, 440] width 97 height 64
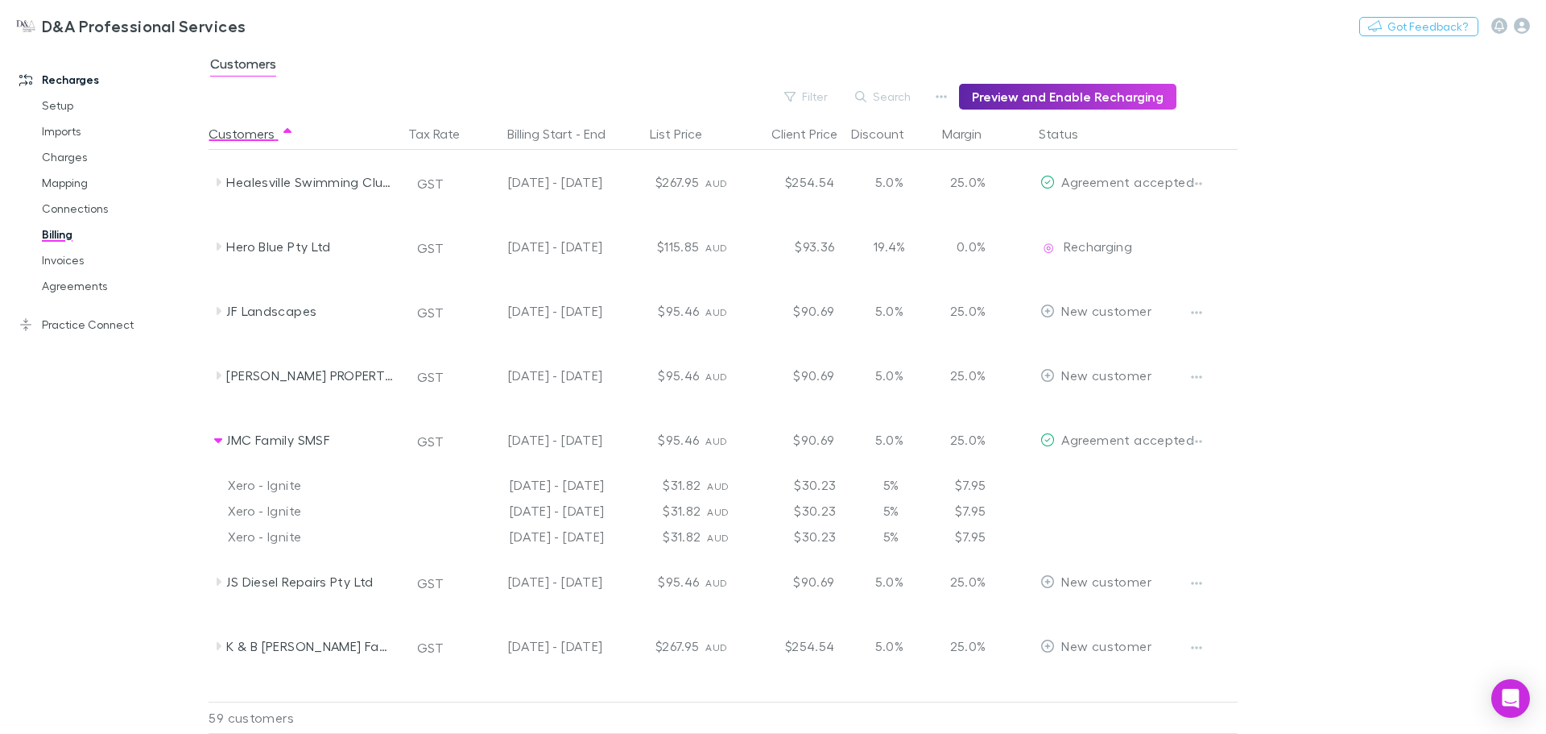
click at [1192, 441] on icon "button" at bounding box center [1196, 441] width 11 height 13
click at [1123, 470] on p "Enable Customer" at bounding box center [1098, 473] width 196 height 19
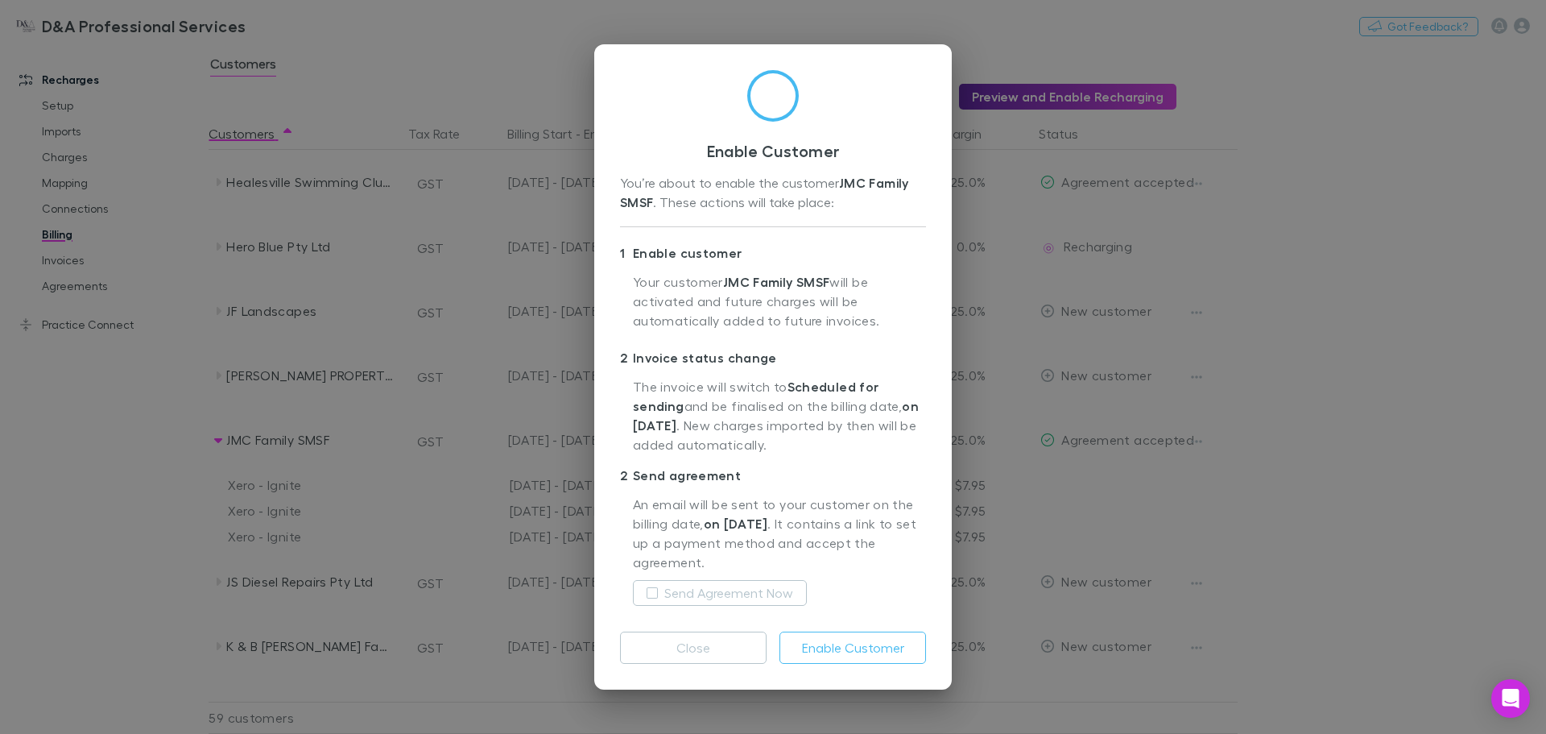
click at [713, 589] on label "Send Agreement Now" at bounding box center [728, 592] width 129 height 19
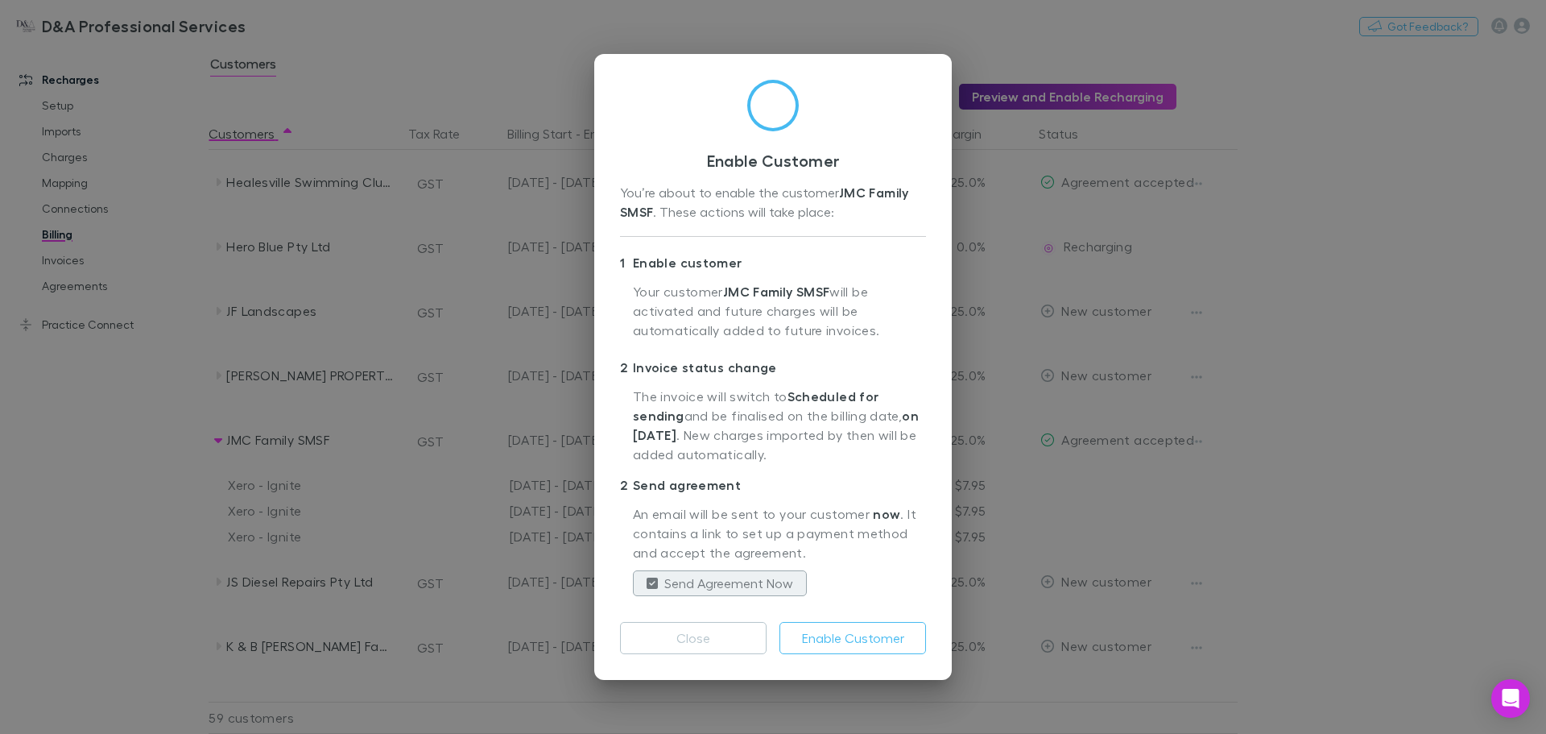
click at [842, 646] on button "Enable Customer" at bounding box center [853, 638] width 147 height 32
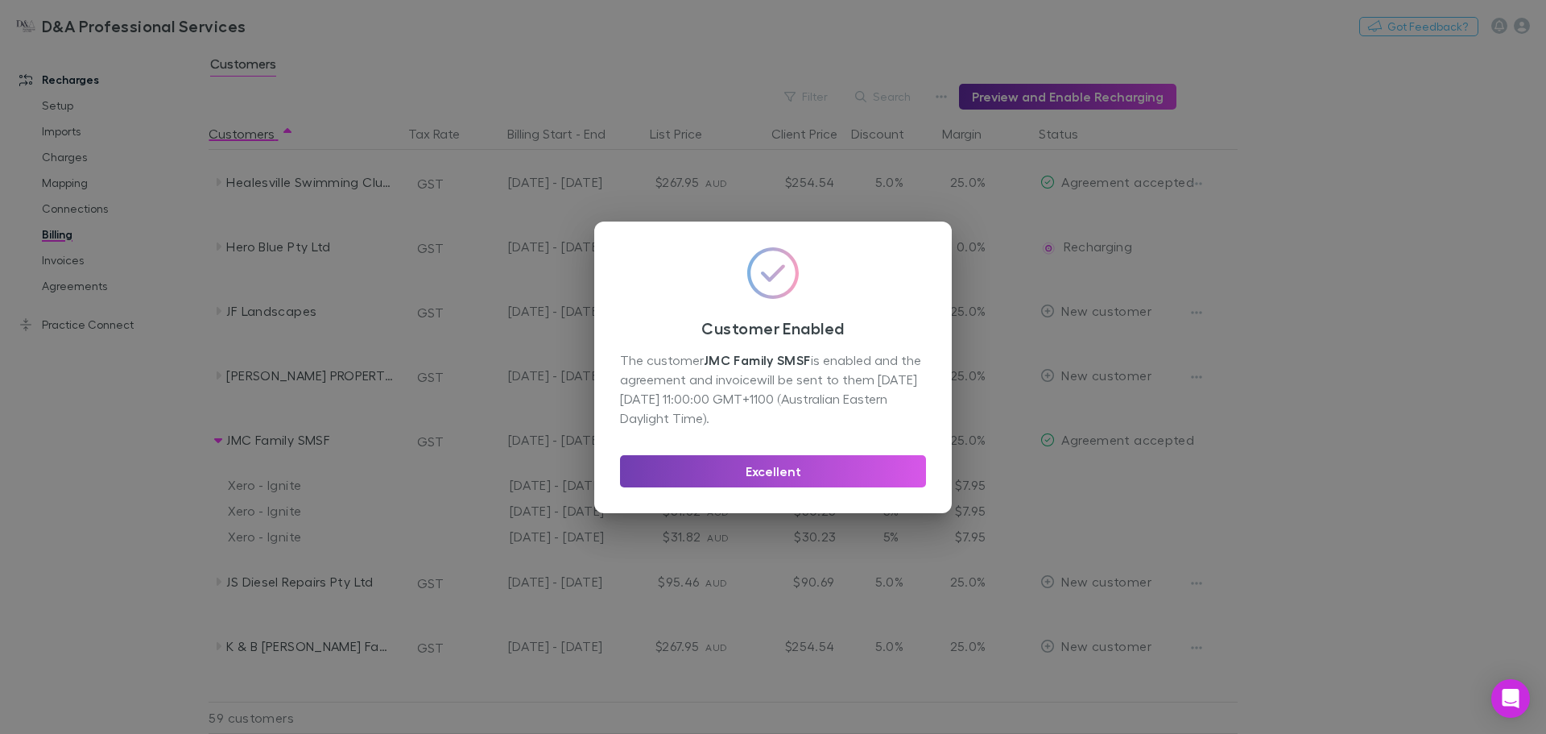
click at [735, 469] on button "Excellent" at bounding box center [773, 471] width 306 height 32
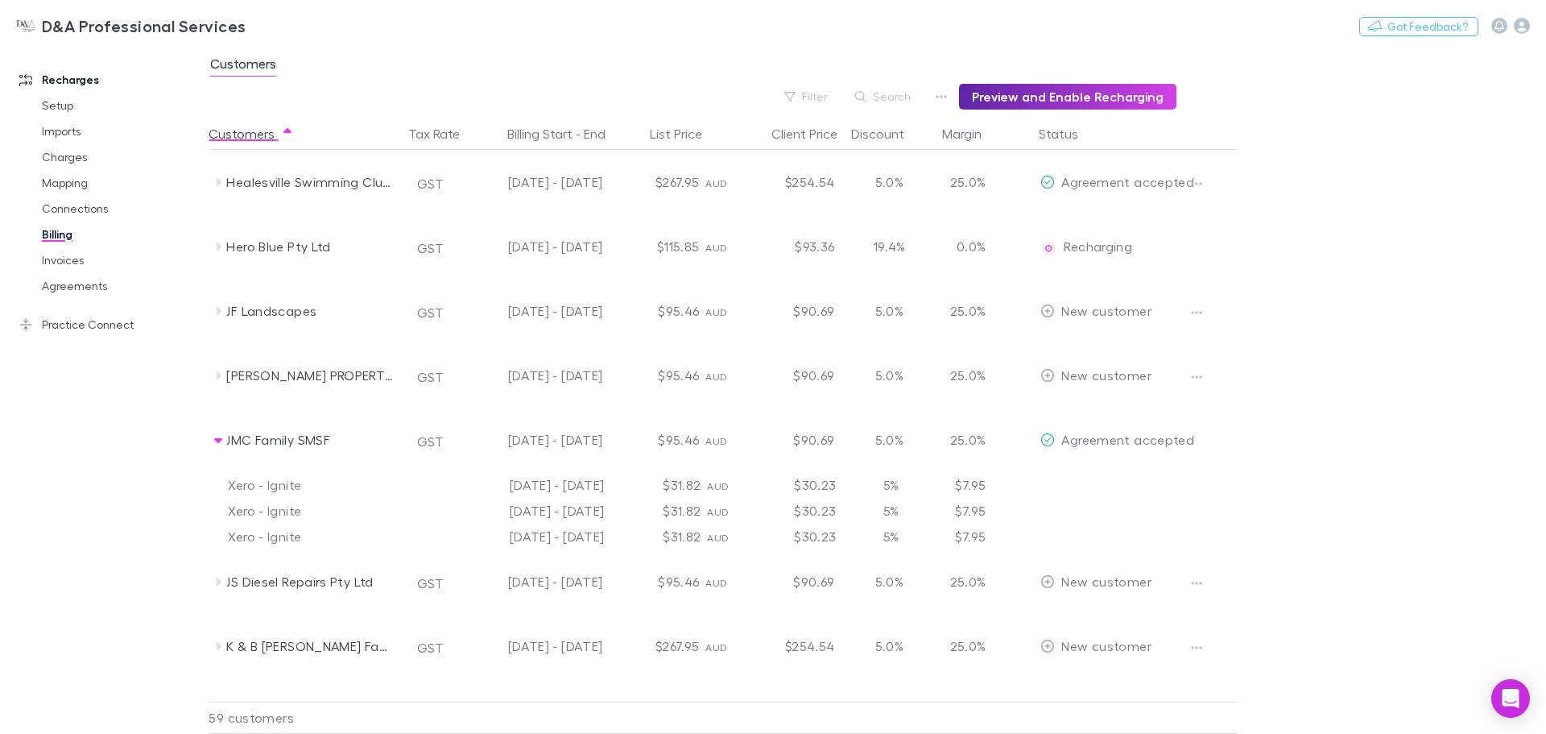
click at [81, 263] on link "Invoices" at bounding box center [122, 260] width 192 height 26
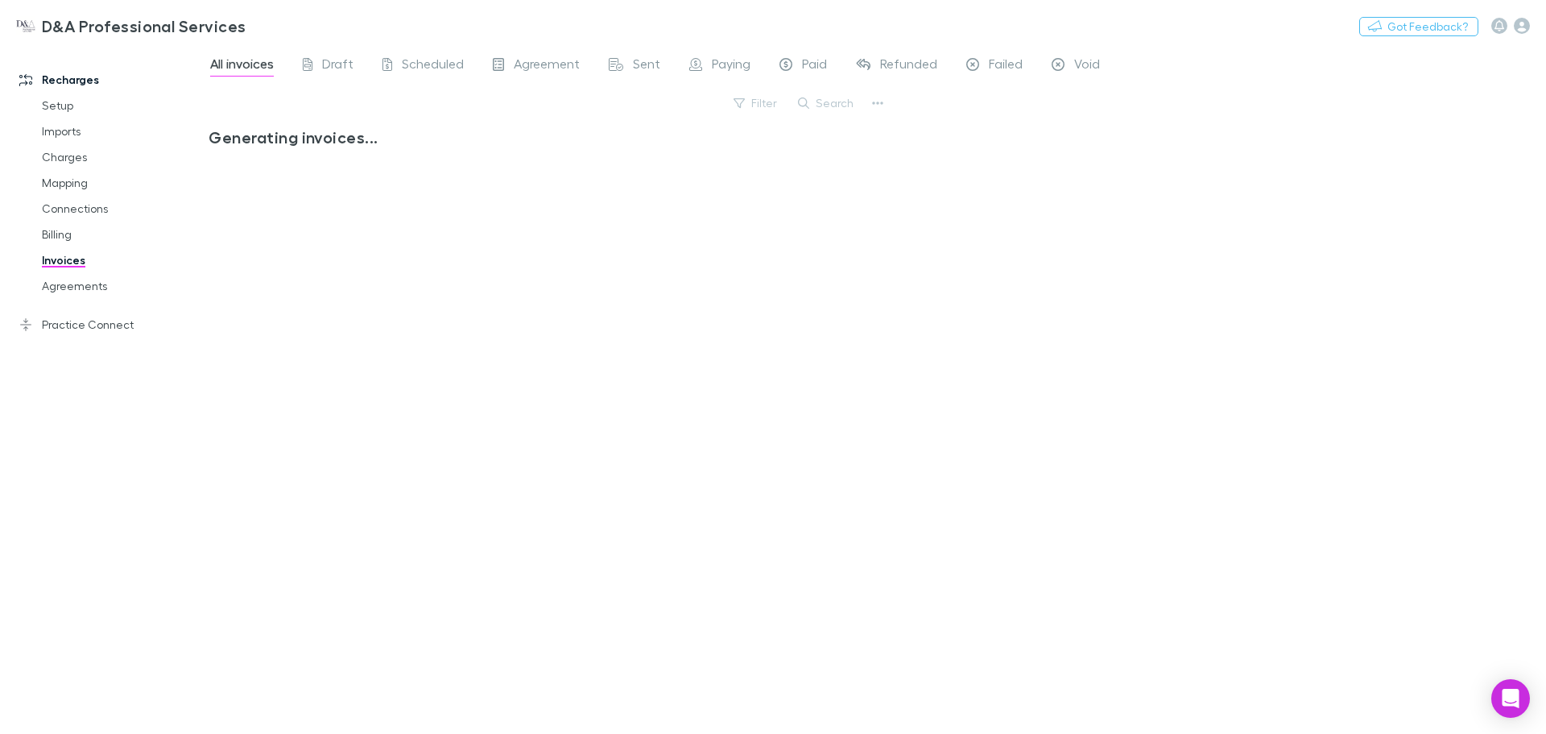
click at [333, 64] on span "Draft" at bounding box center [337, 66] width 31 height 21
click at [863, 203] on icon at bounding box center [867, 192] width 17 height 32
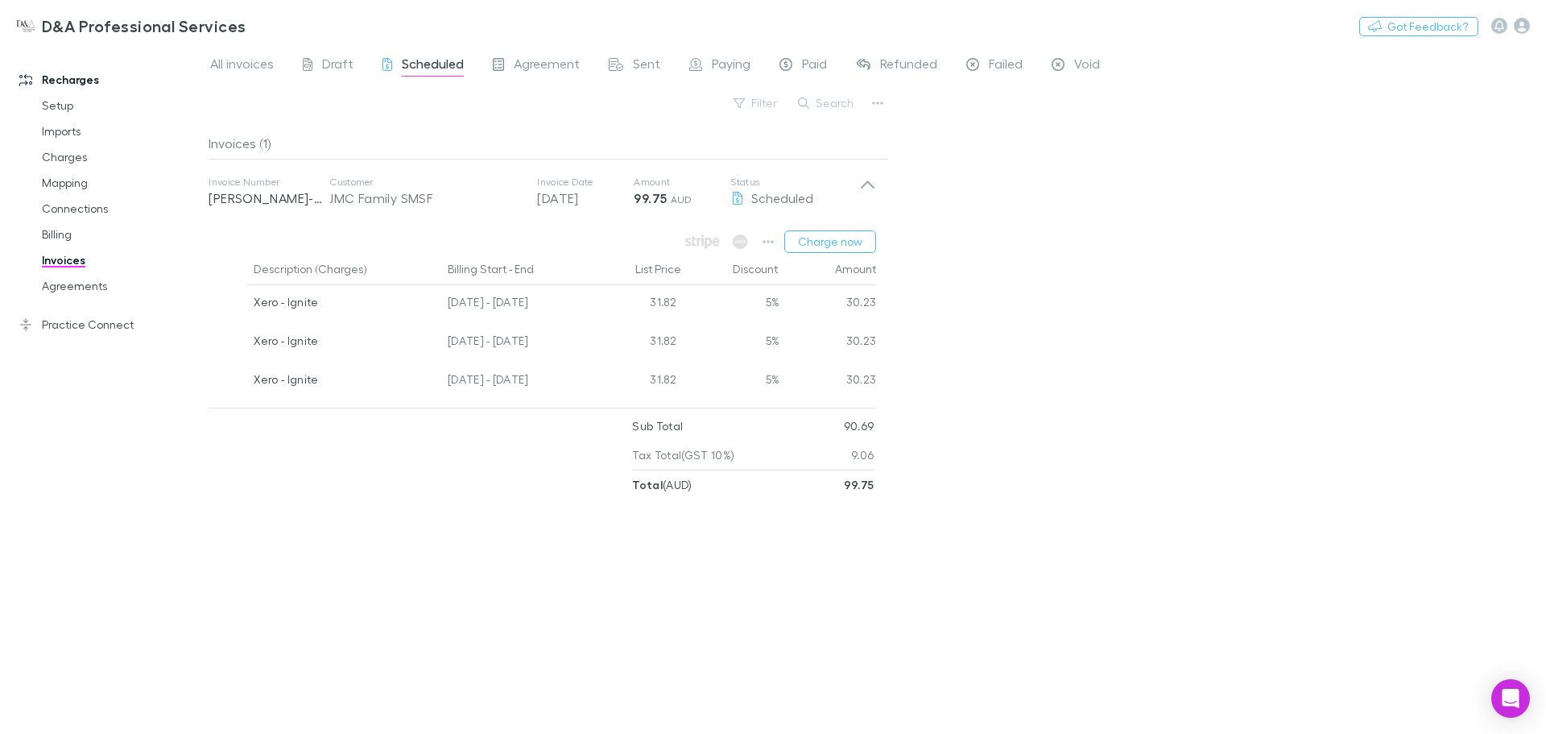
click at [772, 241] on icon "button" at bounding box center [768, 241] width 11 height 13
click at [772, 241] on div at bounding box center [773, 367] width 1546 height 734
drag, startPoint x: 445, startPoint y: 349, endPoint x: 582, endPoint y: 347, distance: 136.9
click at [582, 347] on div "Xero - Ignite 22 Jun - 21 Jul 2025 31.82 5% 30.23" at bounding box center [543, 343] width 668 height 39
click at [582, 347] on div "22 Jun - 21 Jul 2025" at bounding box center [513, 343] width 145 height 39
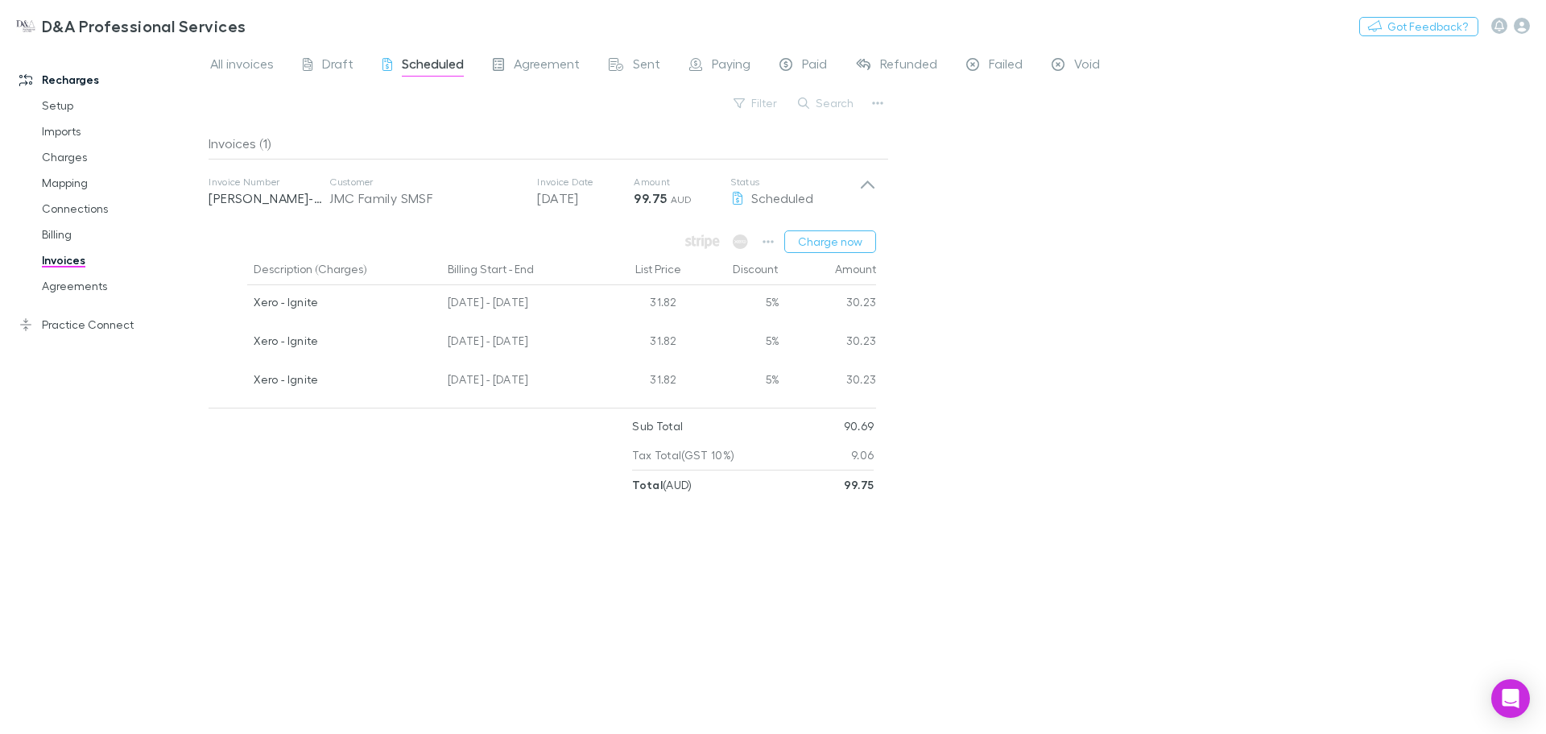
click at [834, 243] on button "Charge now" at bounding box center [830, 241] width 92 height 23
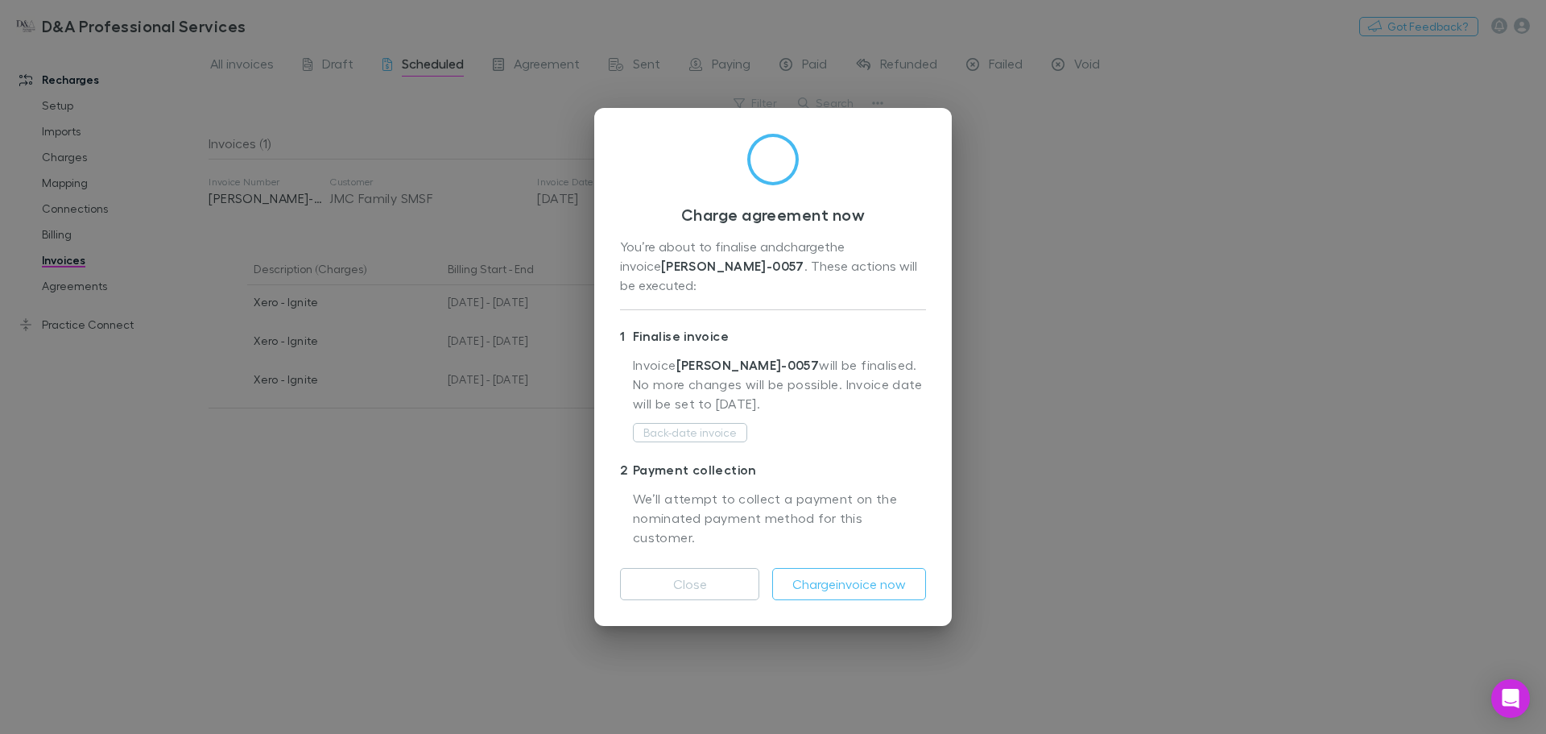
click at [711, 568] on button "Close" at bounding box center [689, 584] width 139 height 32
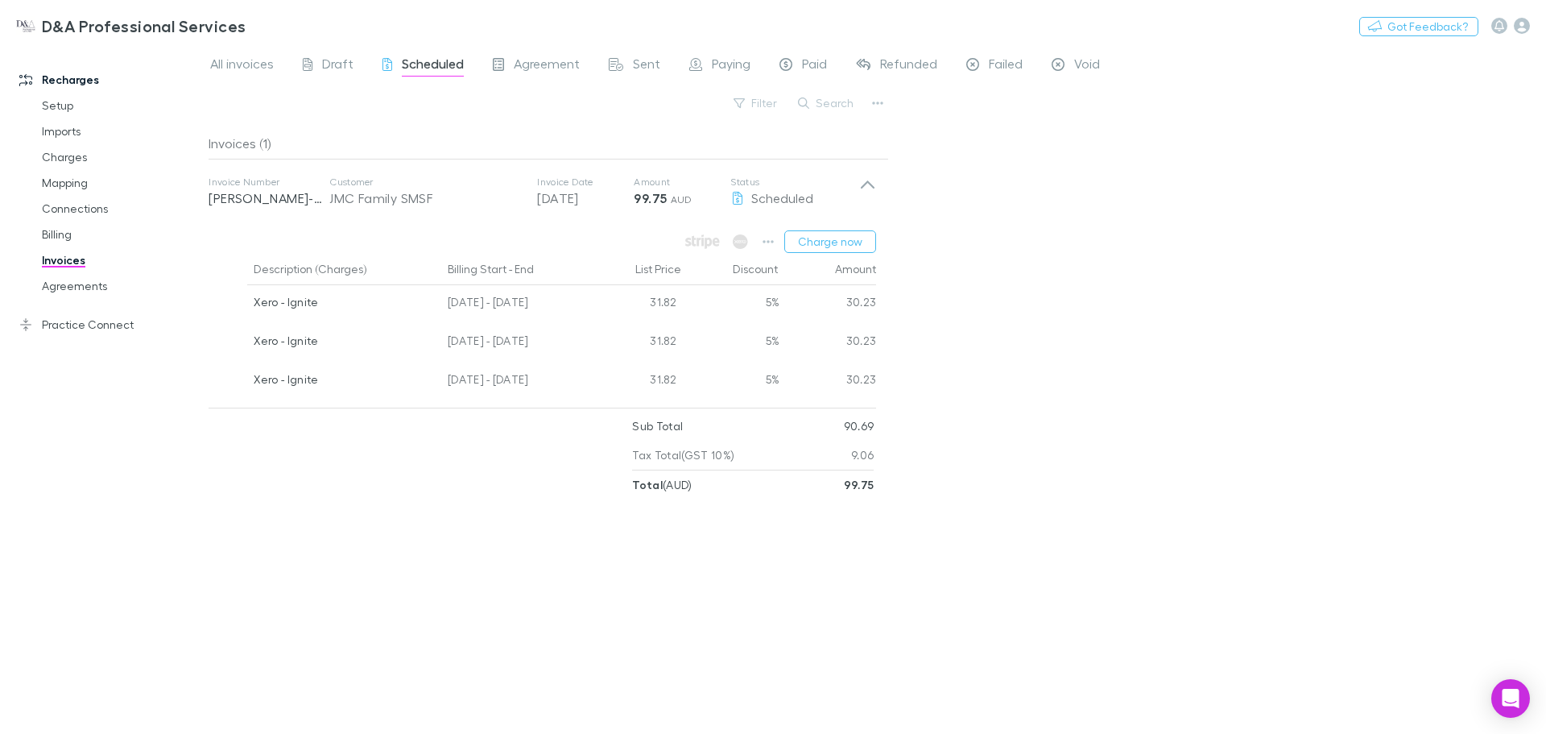
click at [847, 246] on button "Charge now" at bounding box center [830, 241] width 92 height 23
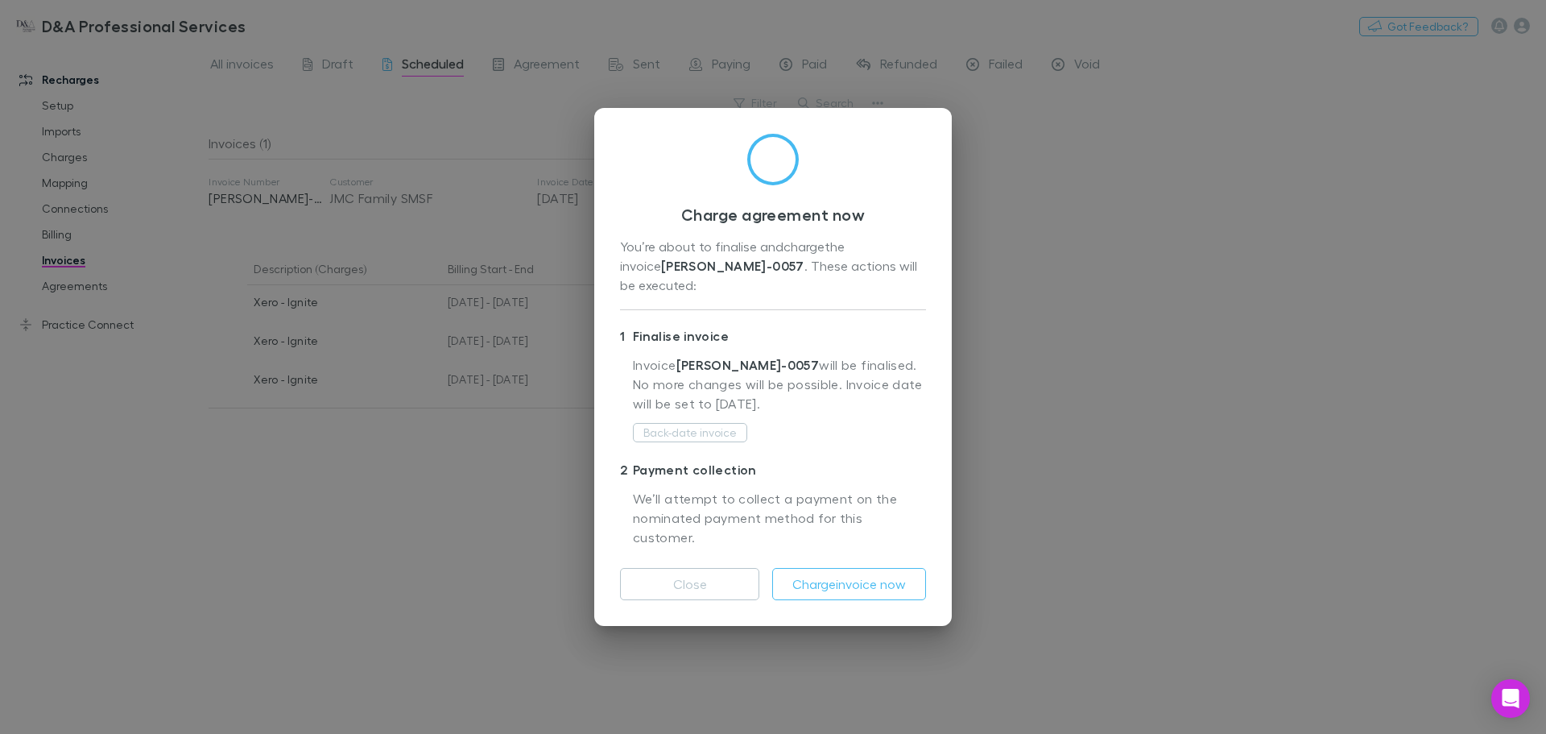
click at [835, 568] on button "Charge invoice now" at bounding box center [849, 584] width 154 height 32
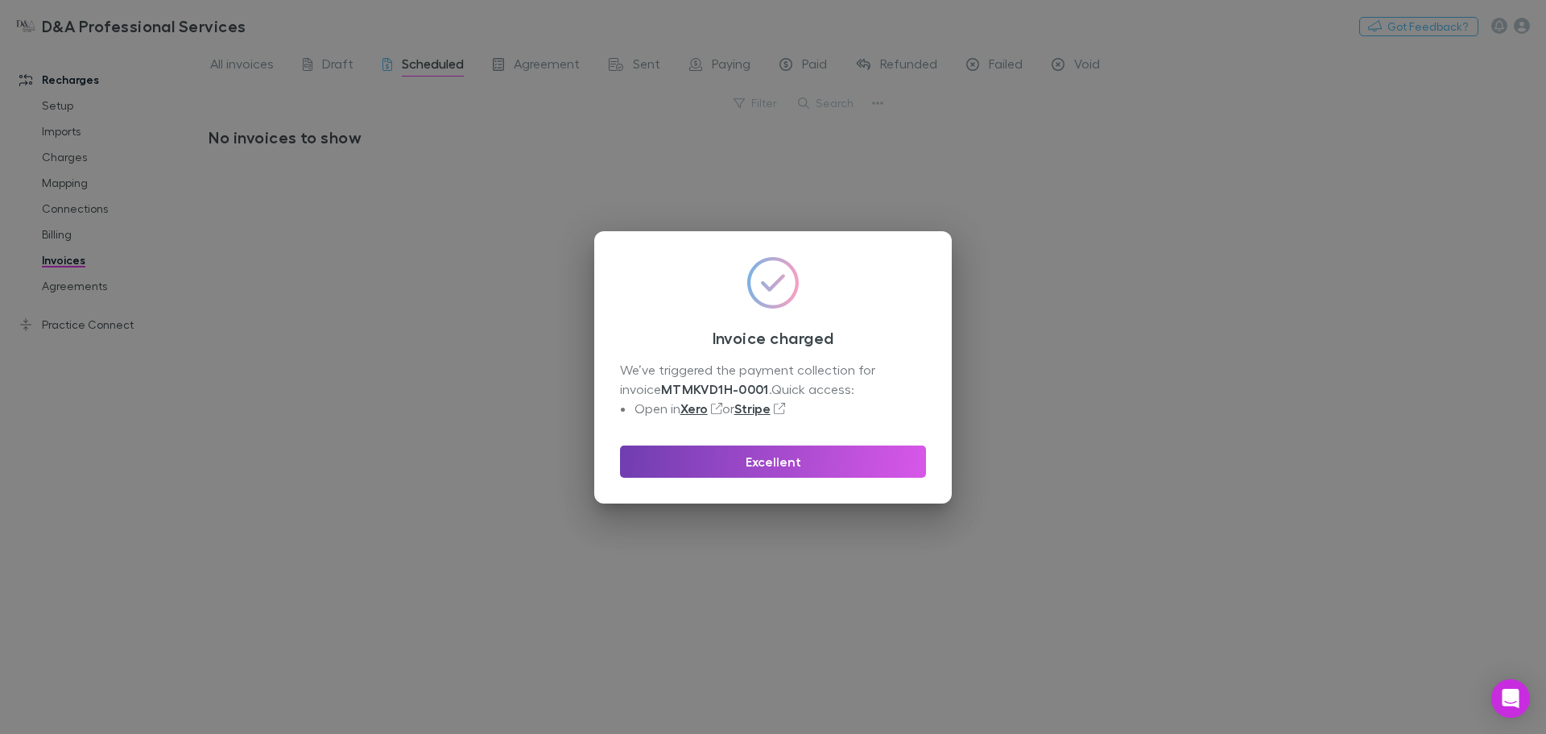
click at [712, 467] on button "Excellent" at bounding box center [773, 461] width 306 height 32
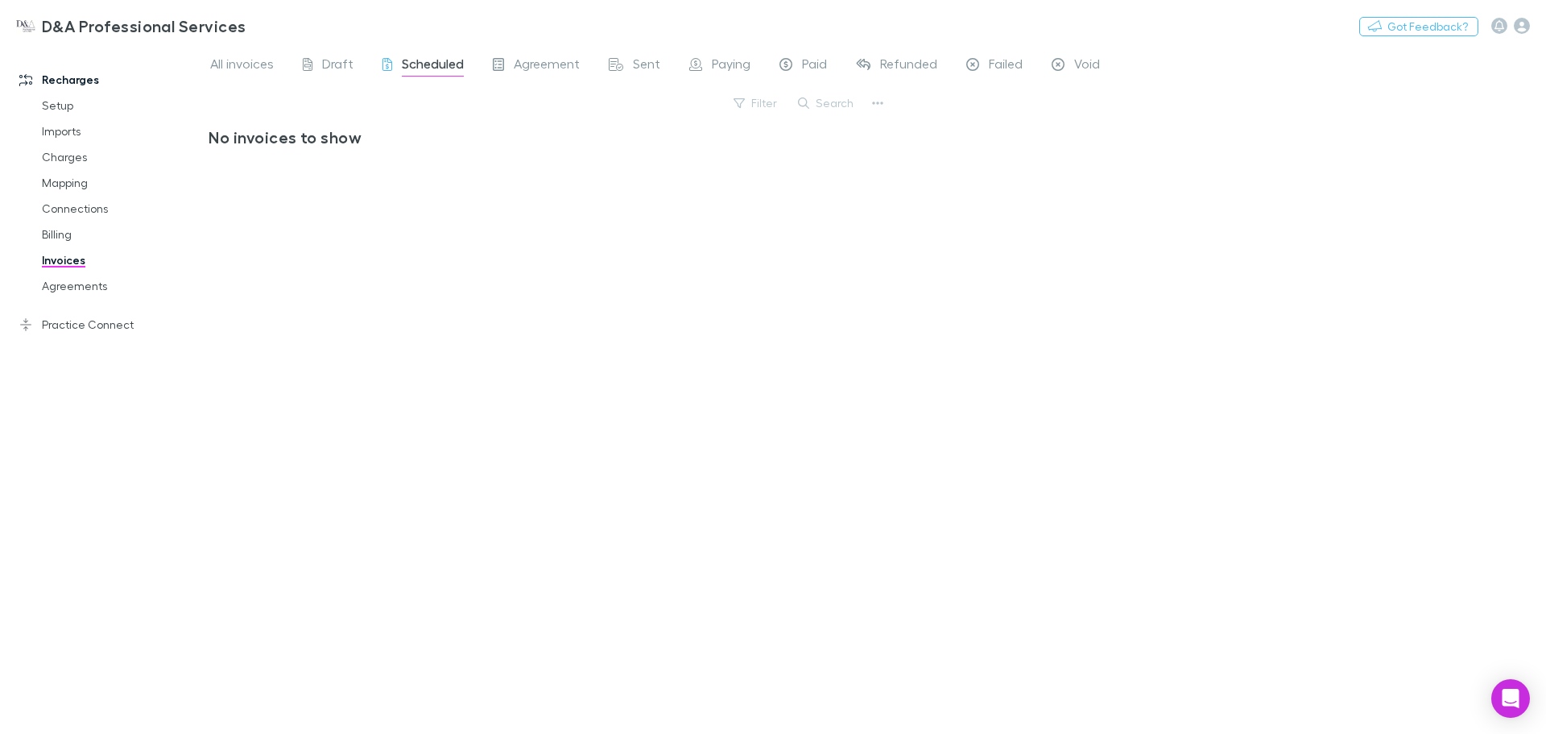
click at [491, 325] on div "No invoices to show" at bounding box center [549, 424] width 681 height 594
click at [81, 258] on link "Invoices" at bounding box center [122, 260] width 192 height 26
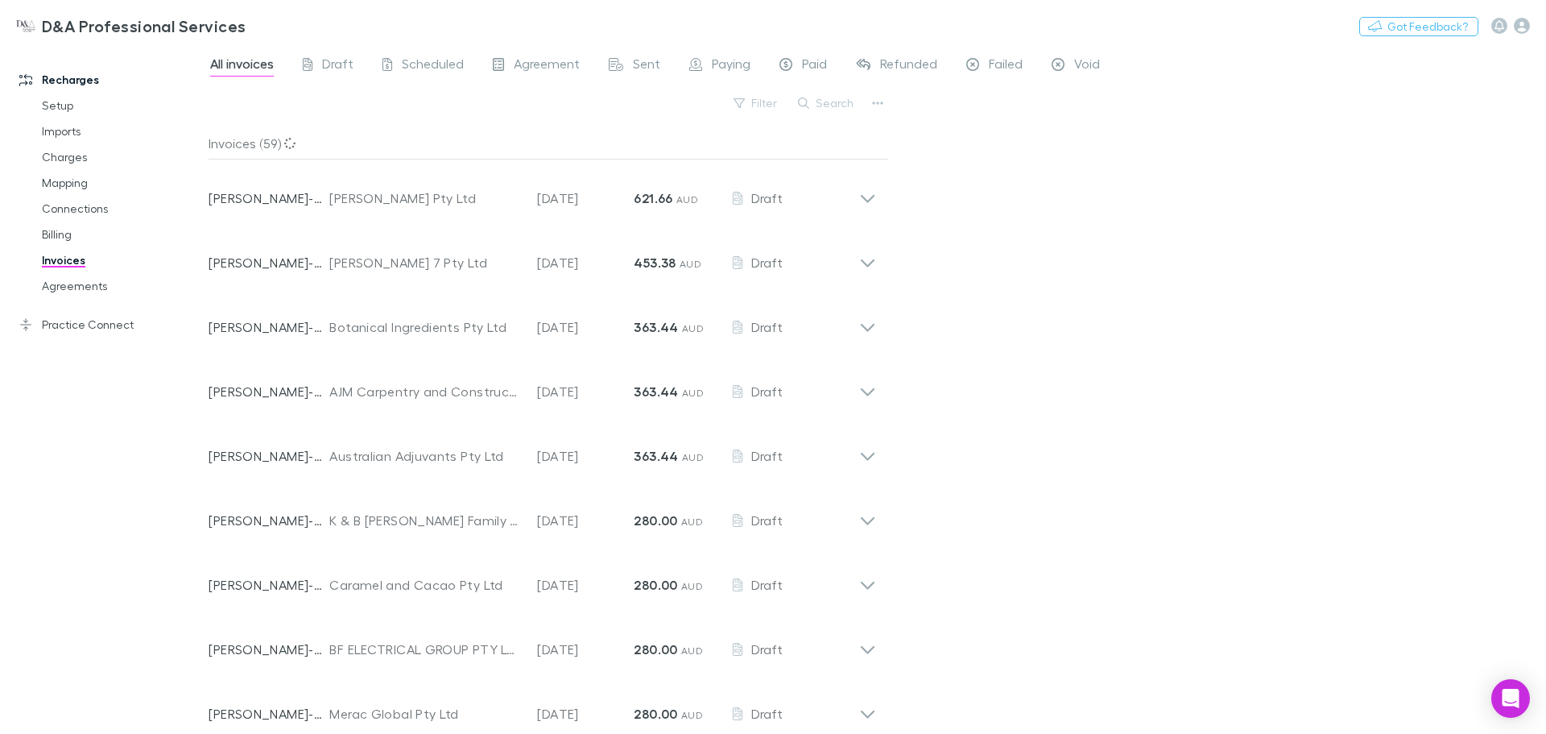
click at [421, 60] on span "Scheduled" at bounding box center [433, 66] width 62 height 21
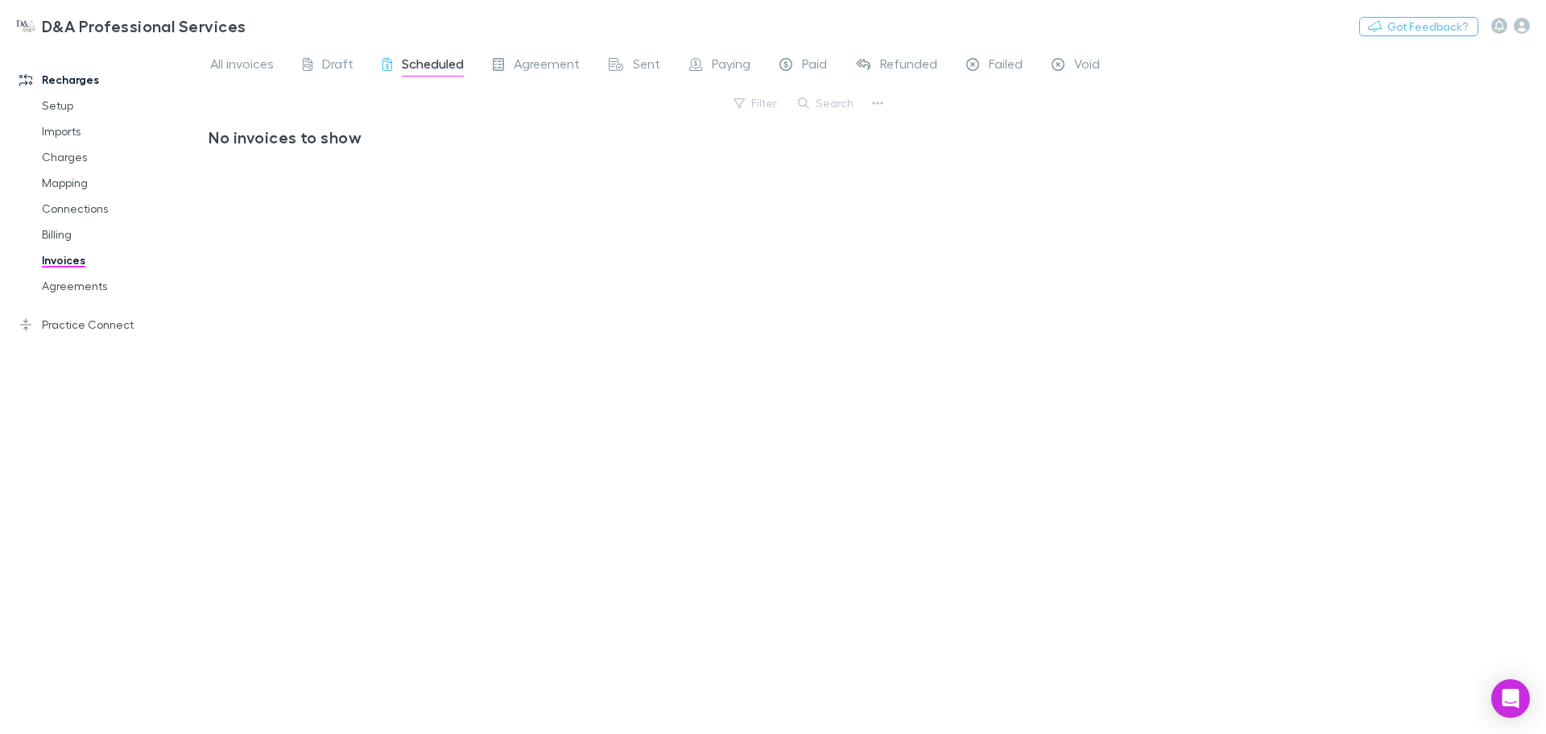
click at [557, 66] on span "Agreement" at bounding box center [547, 66] width 66 height 21
click at [626, 68] on div "Sent" at bounding box center [635, 66] width 52 height 21
click at [565, 70] on span "Agreement" at bounding box center [547, 66] width 66 height 21
click at [861, 203] on icon at bounding box center [867, 192] width 17 height 32
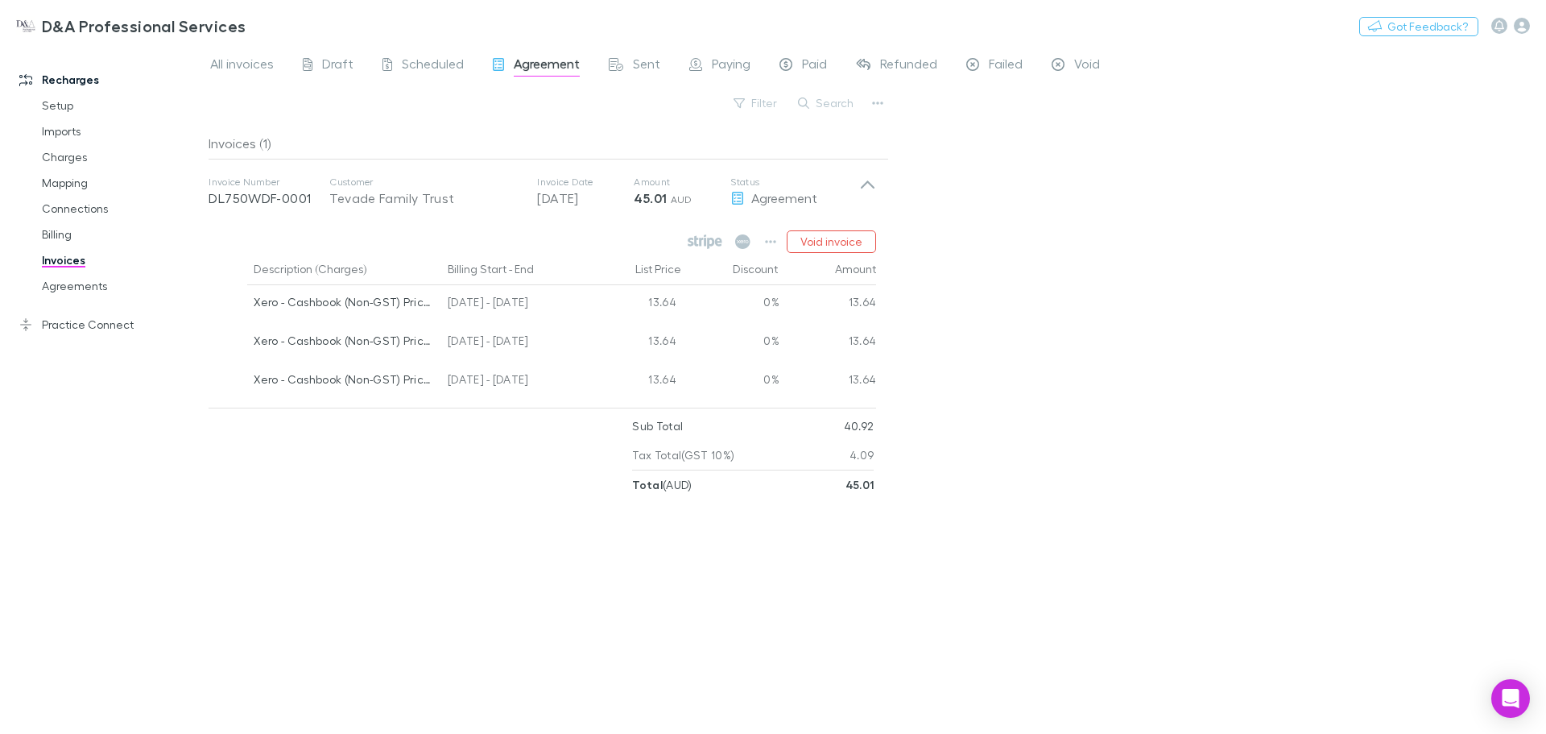
click at [861, 203] on icon at bounding box center [867, 192] width 17 height 32
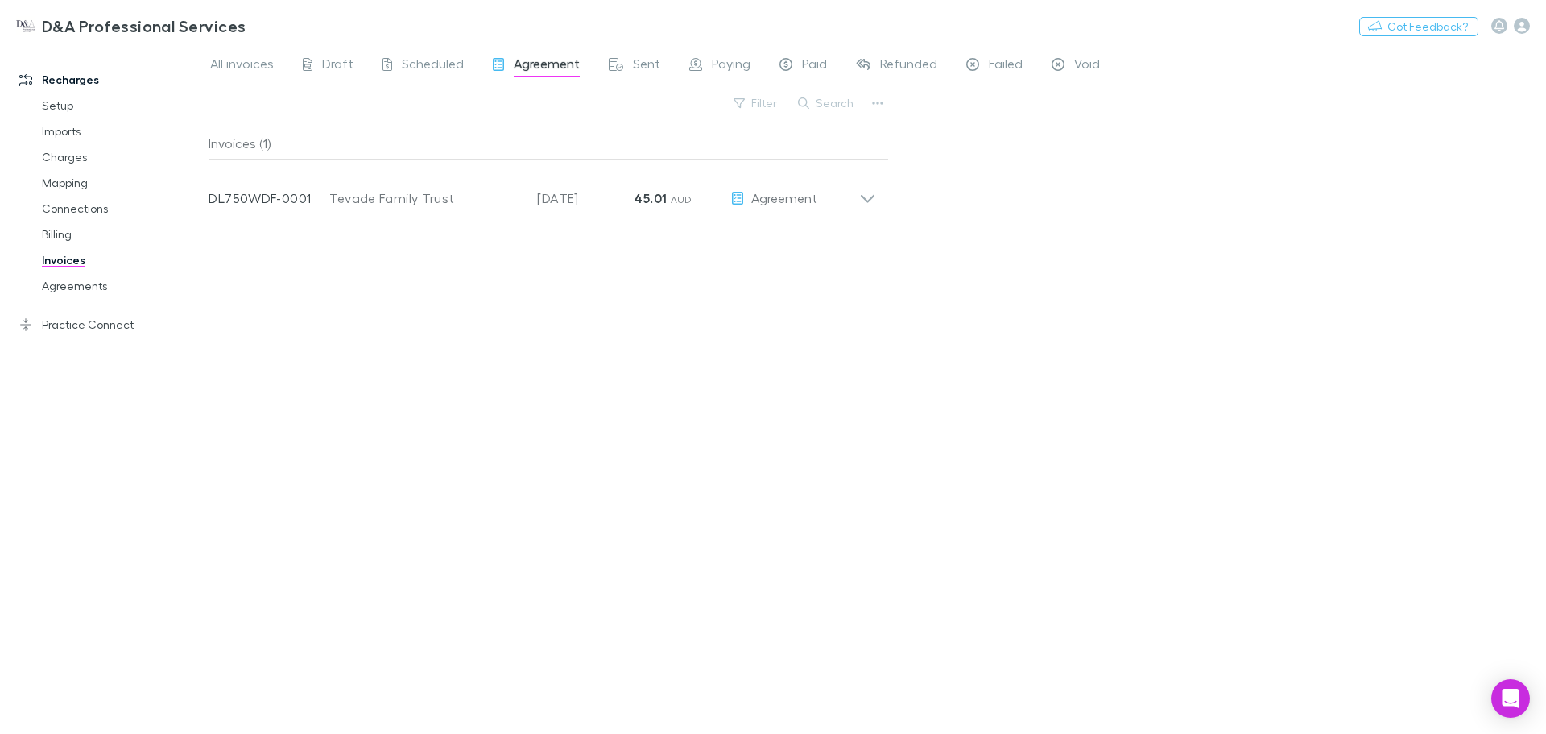
click at [649, 61] on span "Sent" at bounding box center [646, 66] width 27 height 21
click at [722, 69] on span "Paying" at bounding box center [731, 66] width 39 height 21
click at [637, 70] on span "Sent" at bounding box center [646, 66] width 27 height 21
click at [557, 68] on span "Agreement" at bounding box center [547, 66] width 66 height 21
click at [871, 192] on icon at bounding box center [867, 192] width 17 height 32
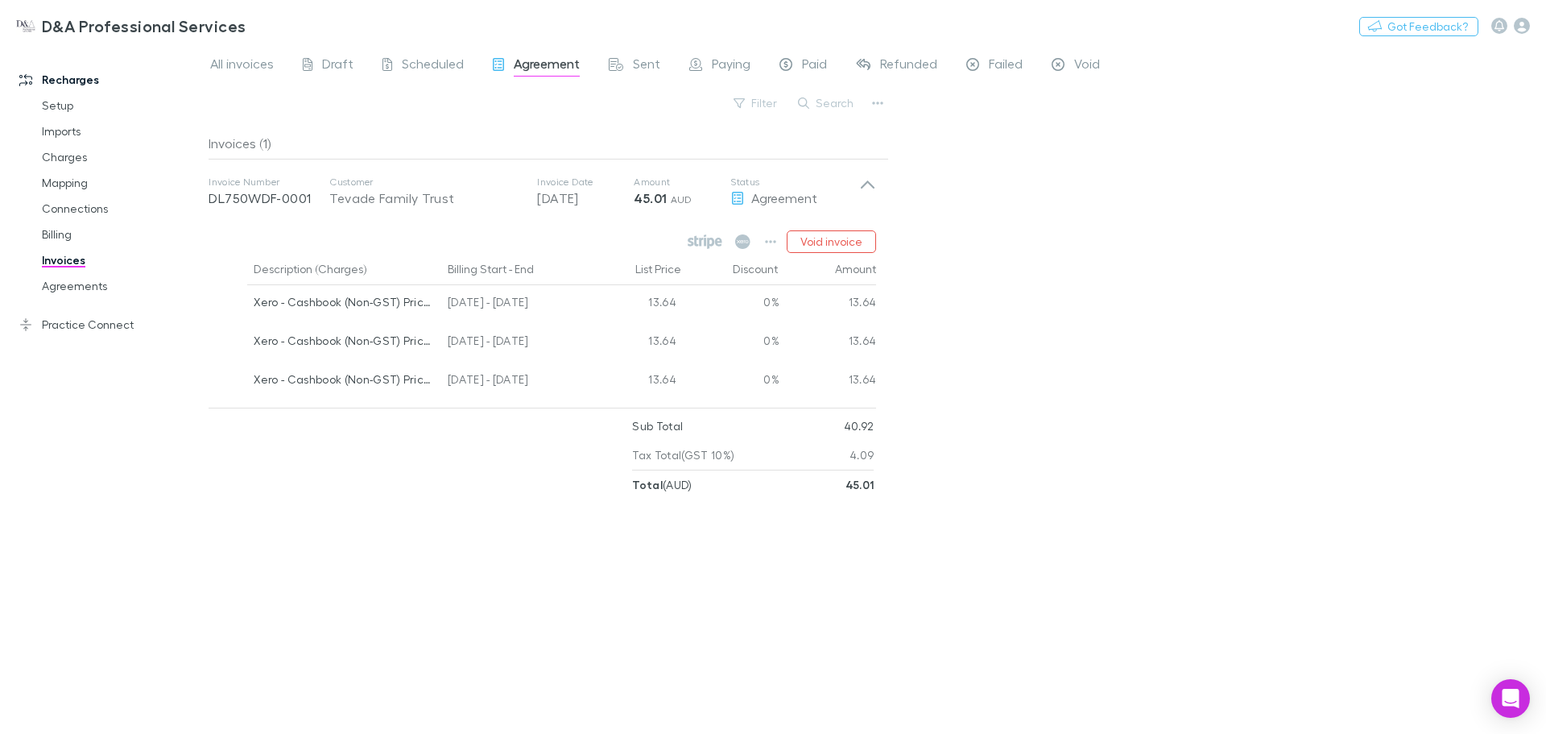
click at [871, 192] on icon at bounding box center [867, 192] width 17 height 32
